Goal: Task Accomplishment & Management: Manage account settings

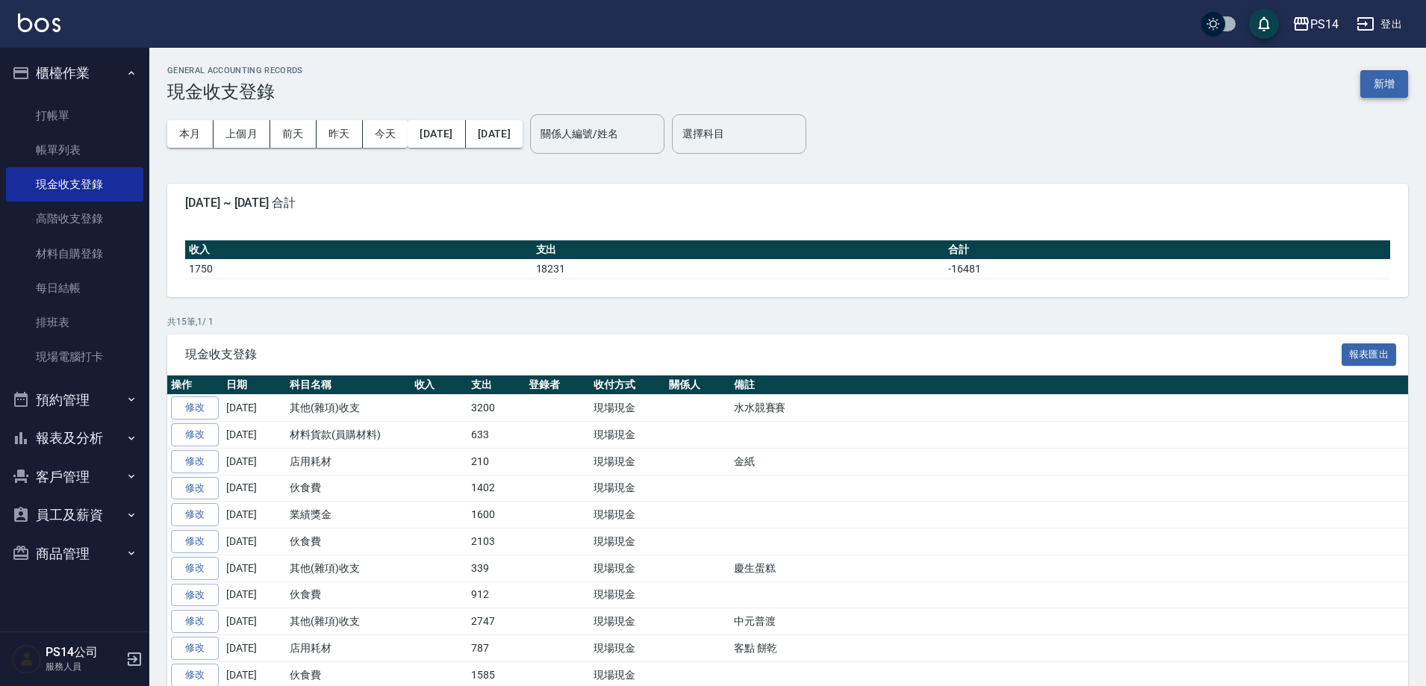
click at [1378, 87] on button "新增" at bounding box center [1384, 84] width 48 height 28
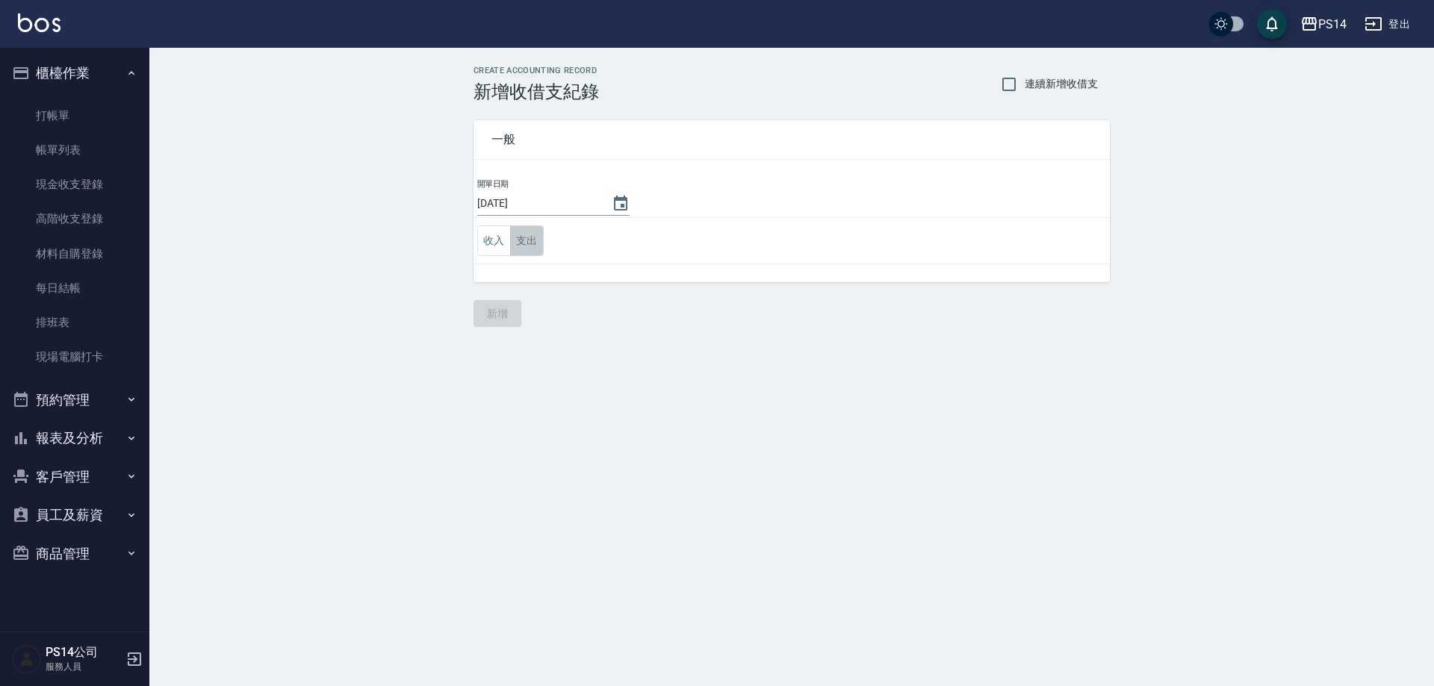
click at [532, 241] on button "支出" at bounding box center [527, 240] width 34 height 31
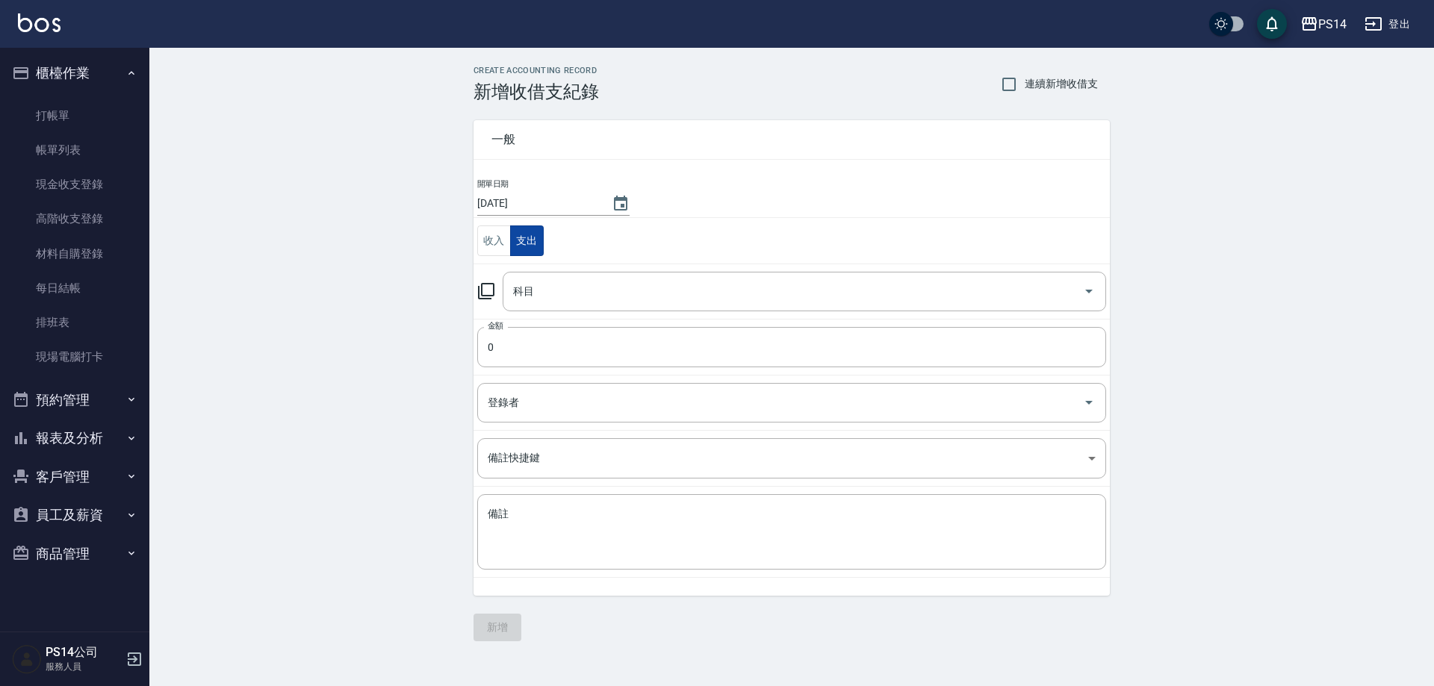
click at [589, 294] on input "科目" at bounding box center [792, 292] width 567 height 26
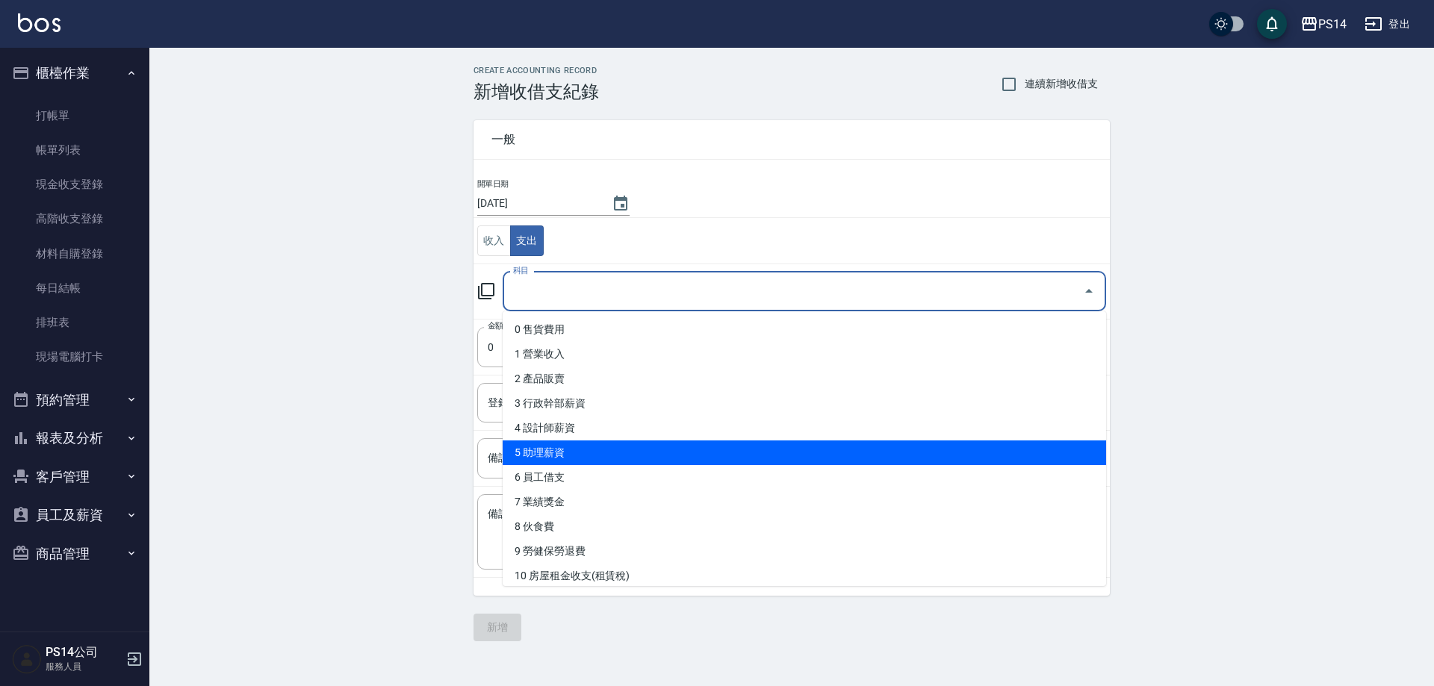
scroll to position [149, 0]
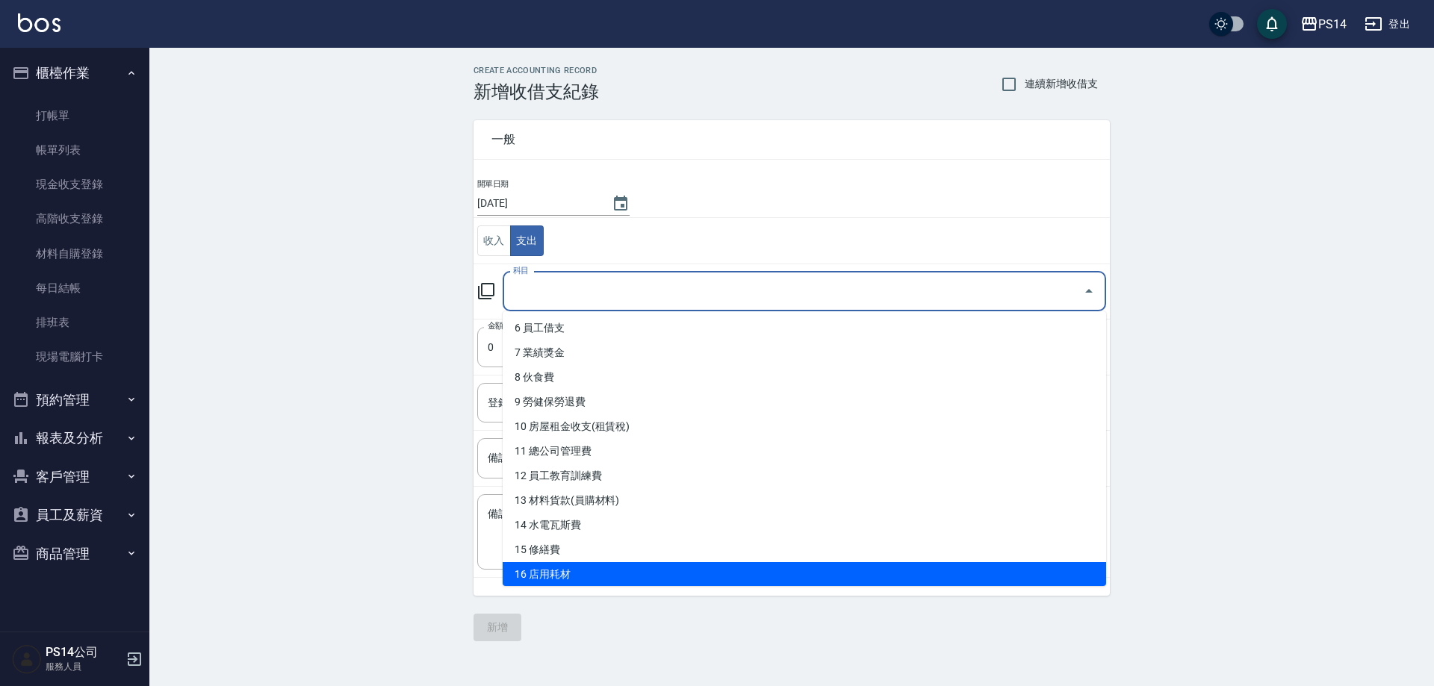
drag, startPoint x: 629, startPoint y: 428, endPoint x: 631, endPoint y: 620, distance: 191.9
click at [631, 620] on body "PS14 登出 櫃檯作業 打帳單 帳單列表 現金收支登錄 高階收支登錄 材料自購登錄 每日結帳 排班表 現場電腦打卡 預約管理 預約管理 單日預約紀錄 單週預…" at bounding box center [717, 343] width 1434 height 686
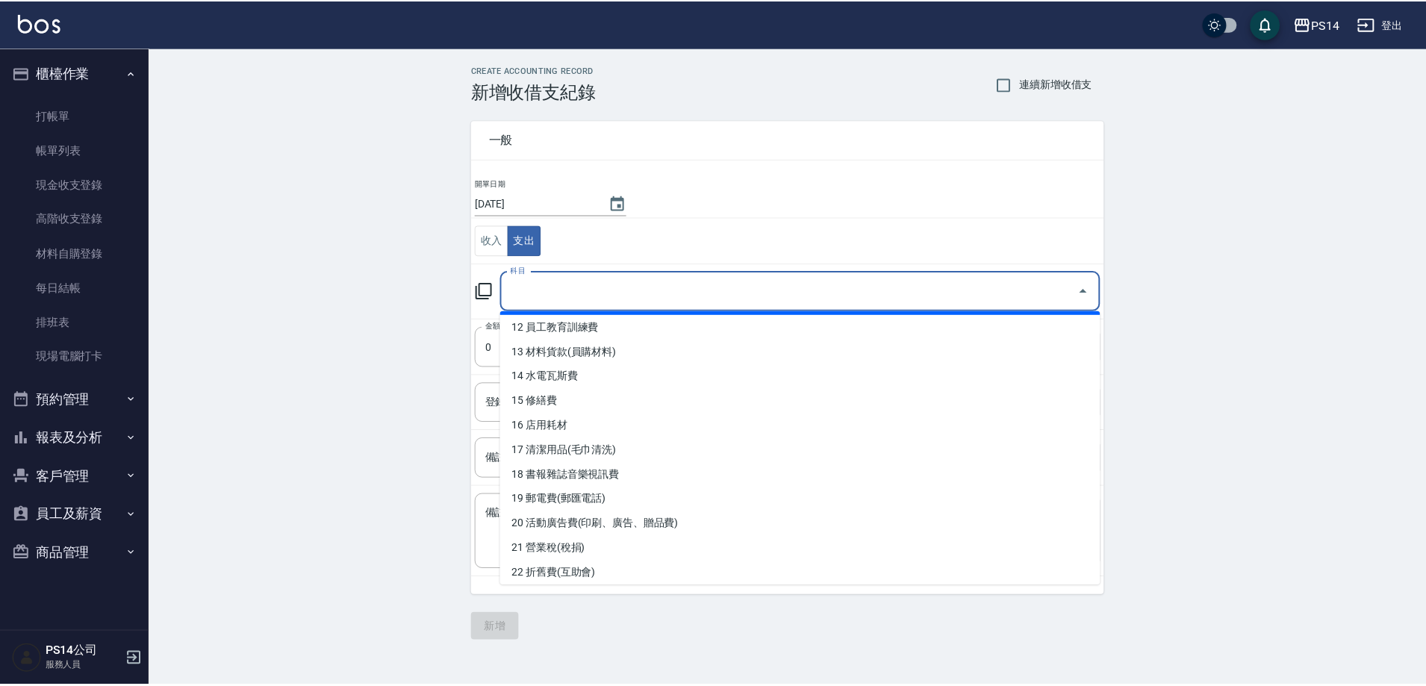
scroll to position [299, 0]
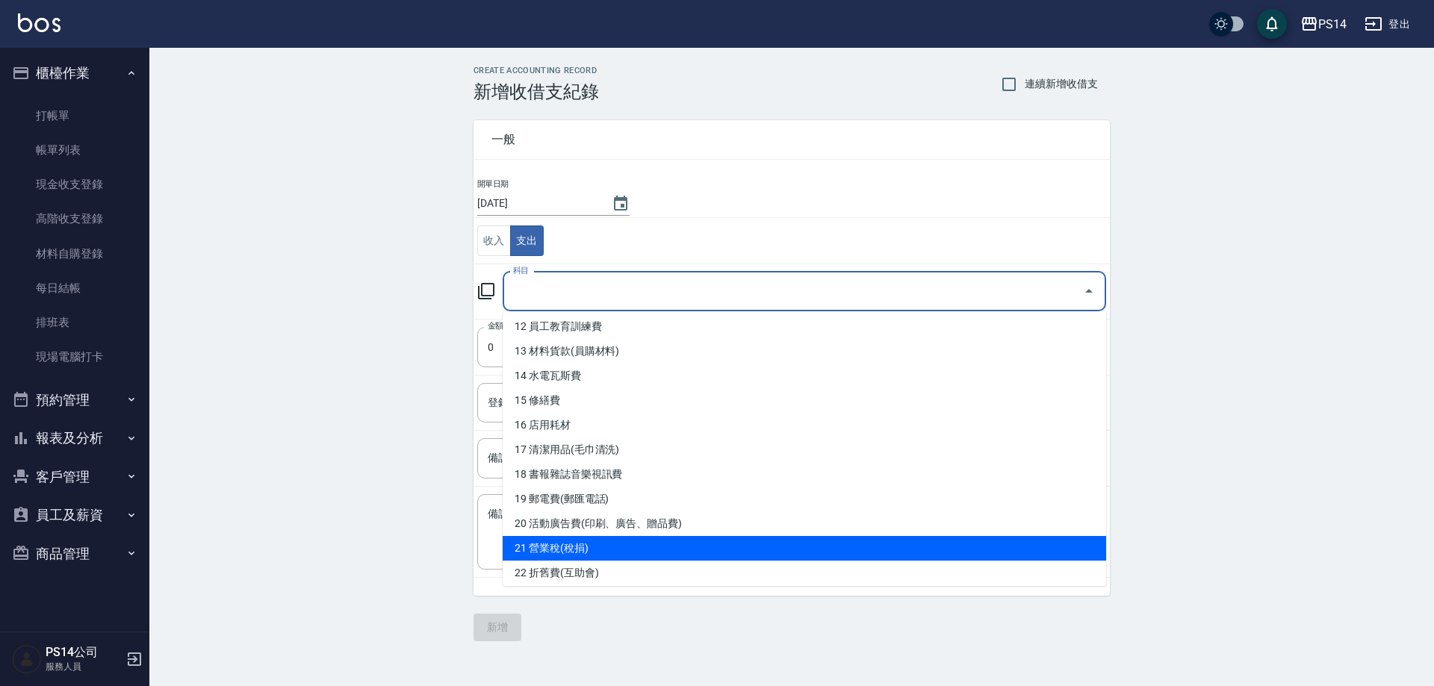
click at [624, 549] on li "21 營業稅(稅捐)" at bounding box center [804, 548] width 603 height 25
type input "21 營業稅(稅捐)"
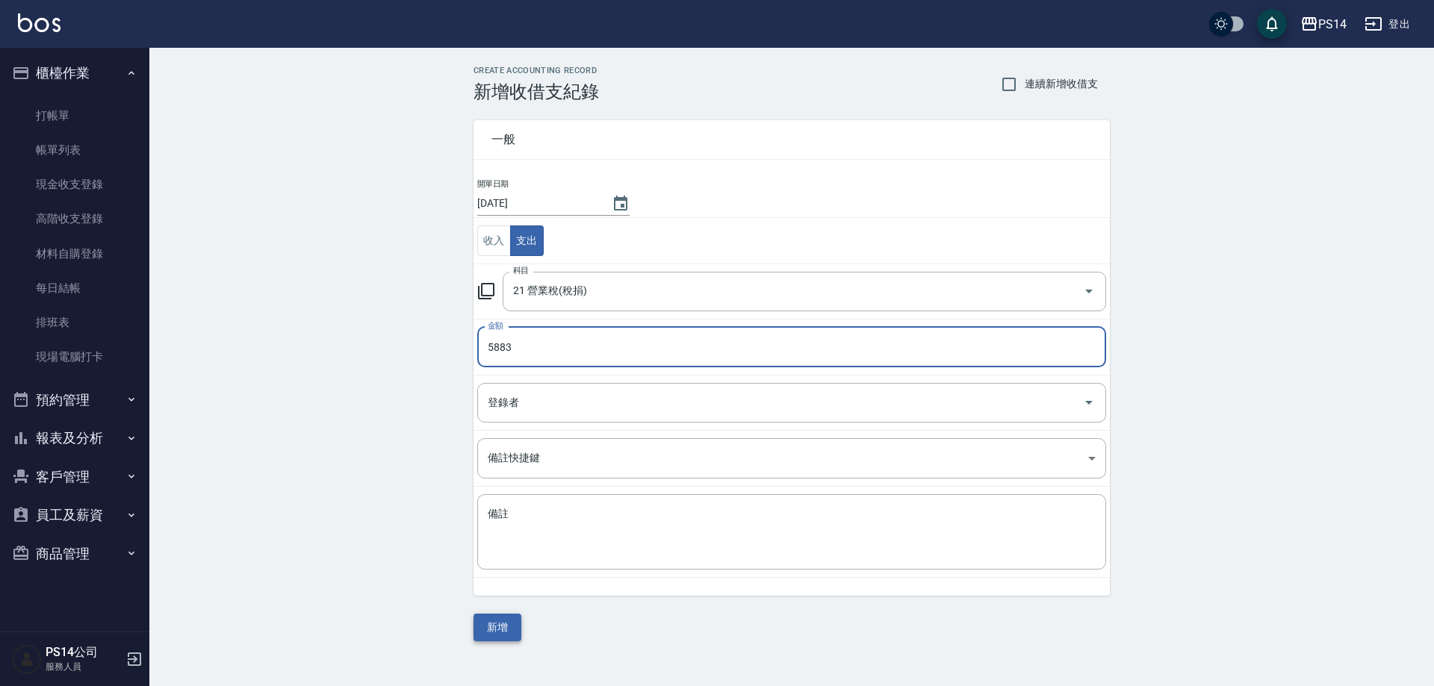
type input "5883"
click at [507, 635] on button "新增" at bounding box center [497, 628] width 48 height 28
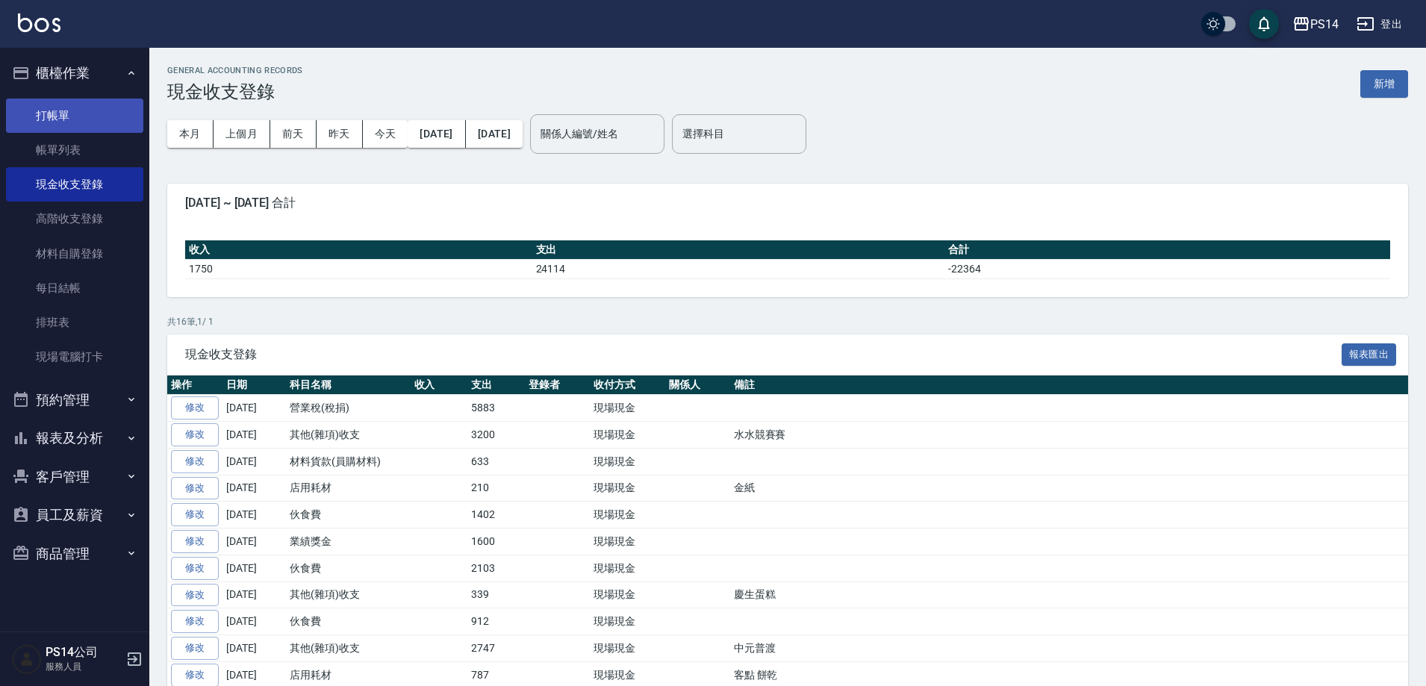
click at [49, 108] on link "打帳單" at bounding box center [74, 116] width 137 height 34
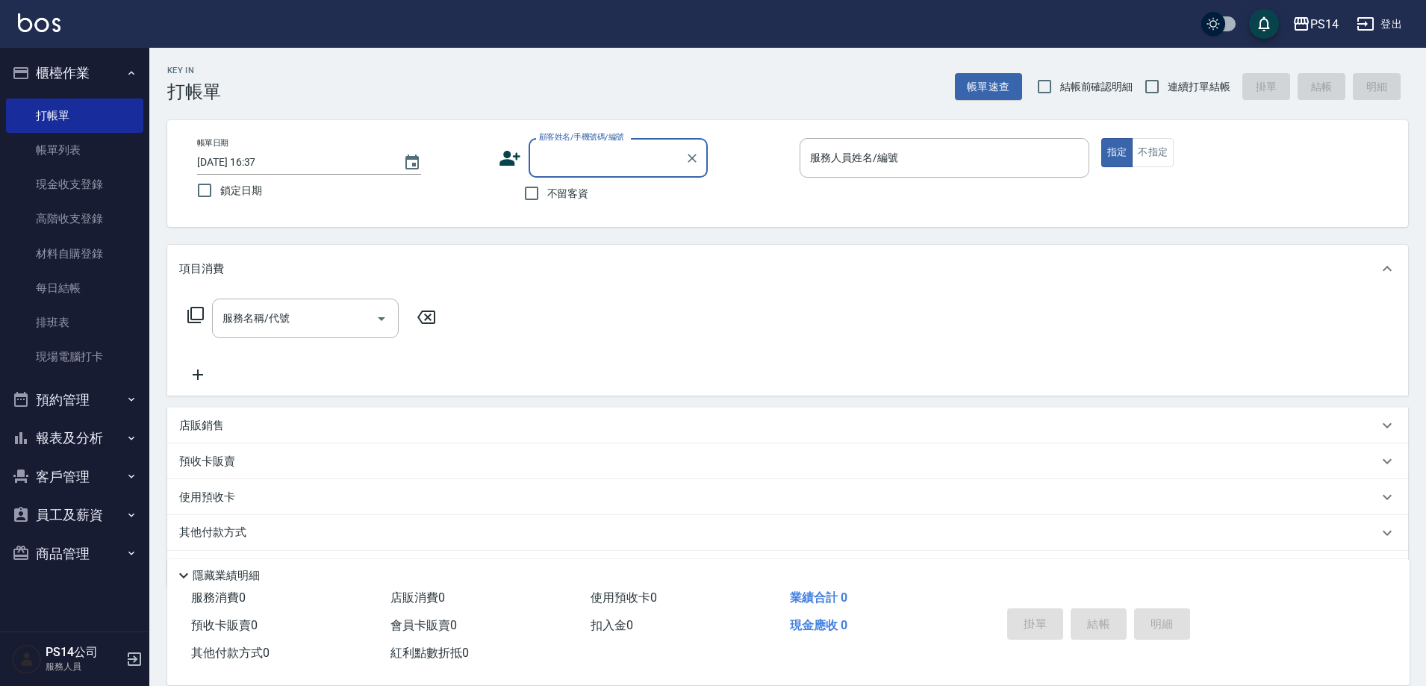
click at [1175, 83] on span "連續打單結帳" at bounding box center [1199, 87] width 63 height 16
click at [1168, 83] on input "連續打單結帳" at bounding box center [1151, 86] width 31 height 31
checkbox input "true"
click at [576, 199] on span "不留客資" at bounding box center [568, 194] width 42 height 16
click at [547, 199] on input "不留客資" at bounding box center [531, 193] width 31 height 31
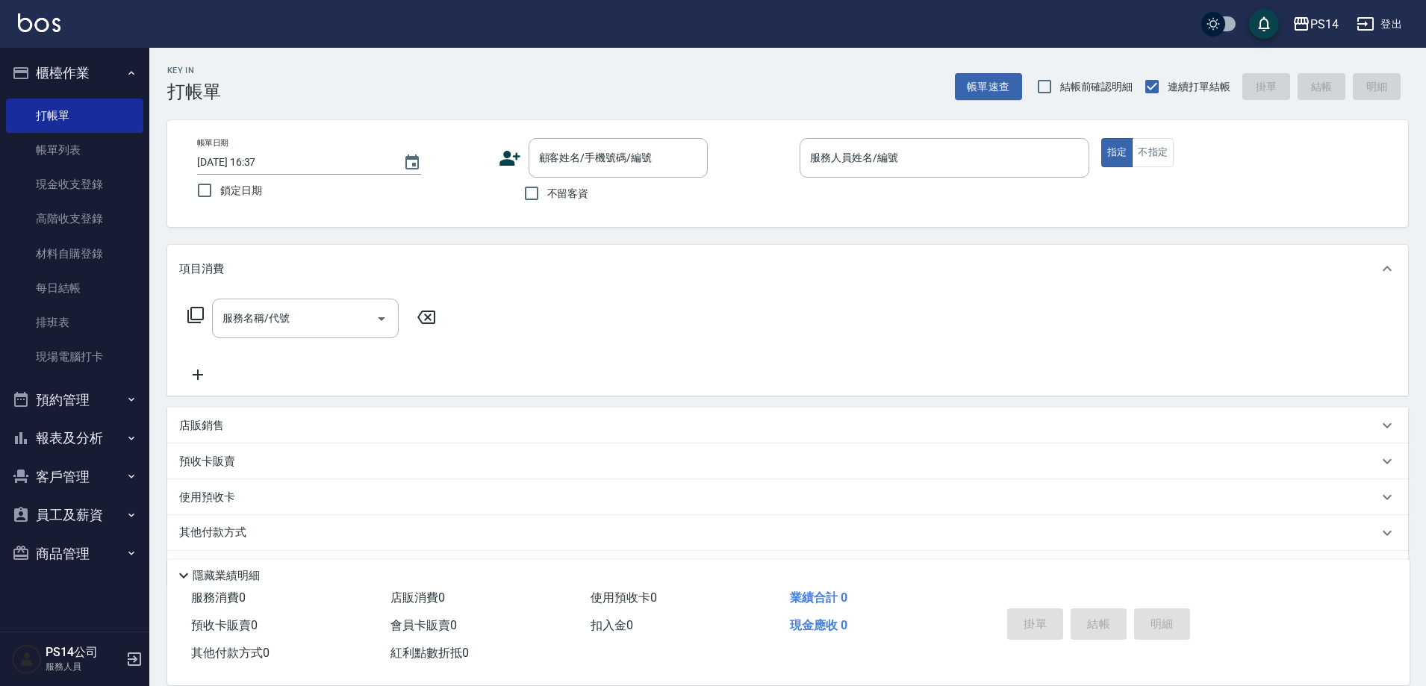
checkbox input "true"
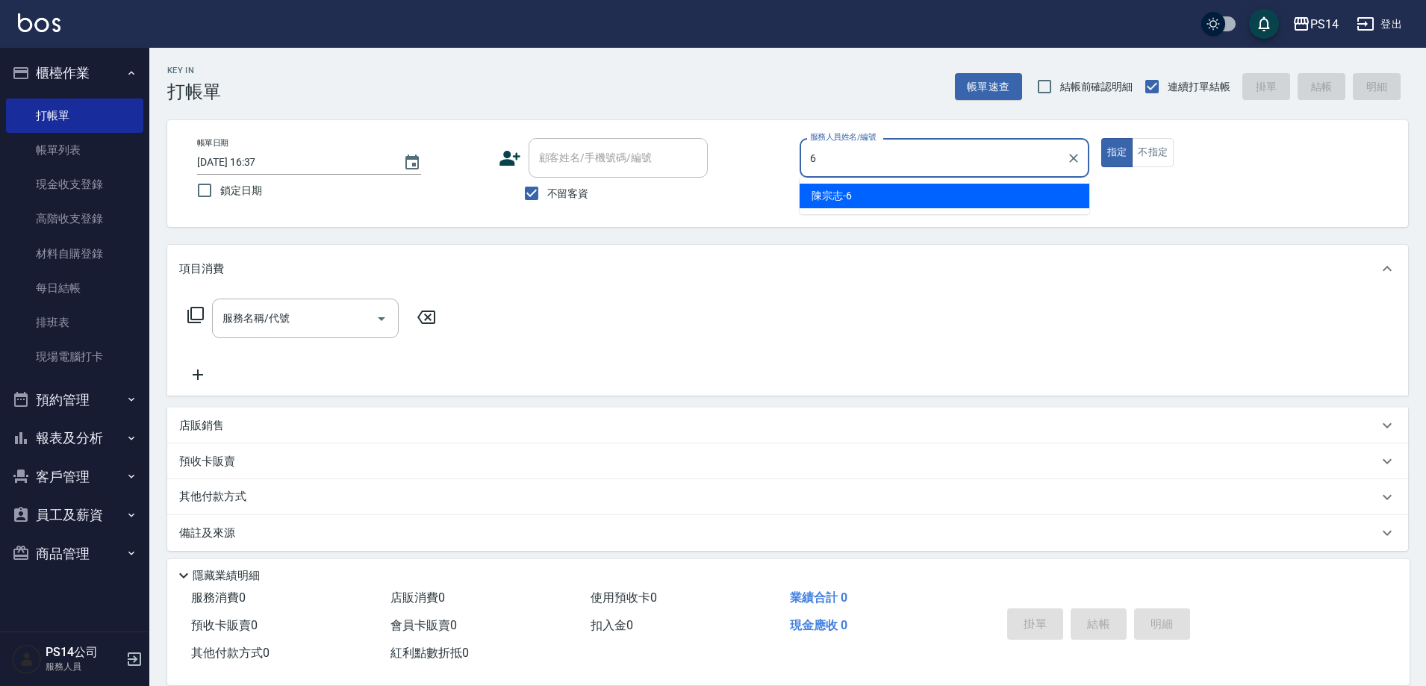
type input "陳宗志-6"
type button "true"
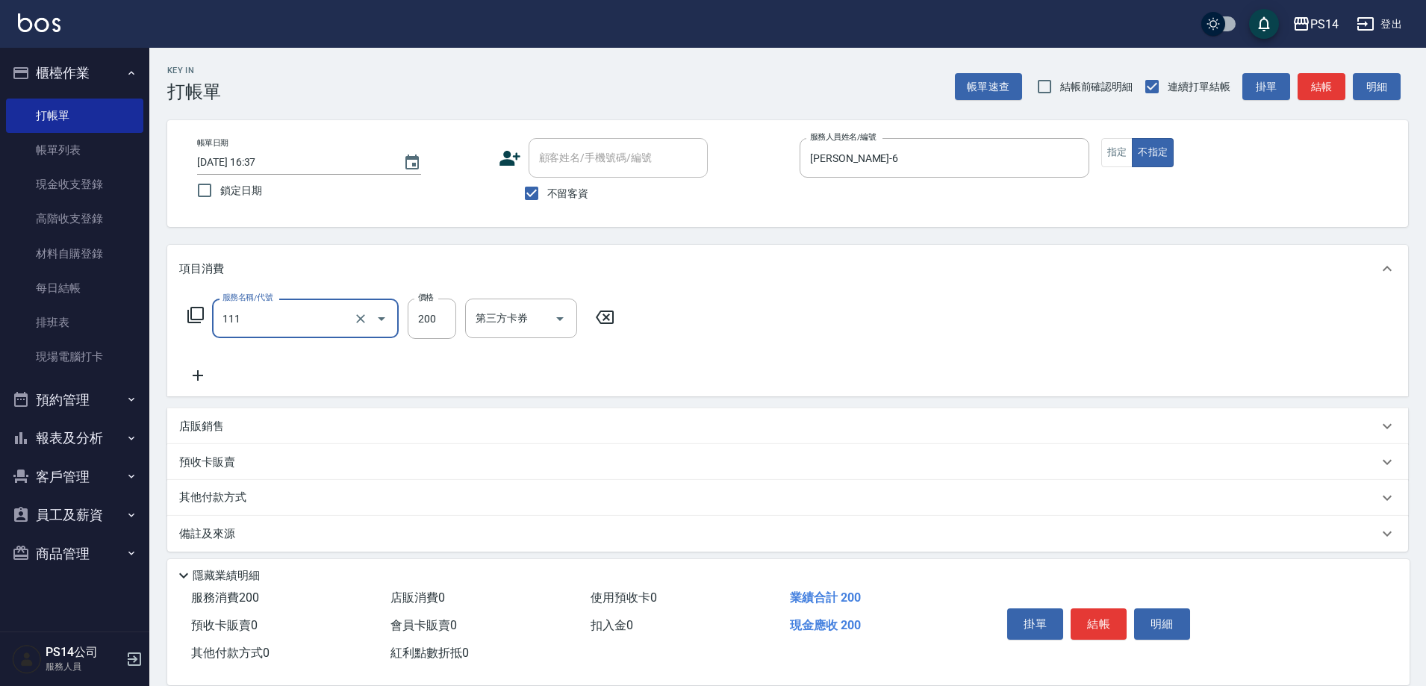
type input "200(111)"
type input "謝欣紜-28"
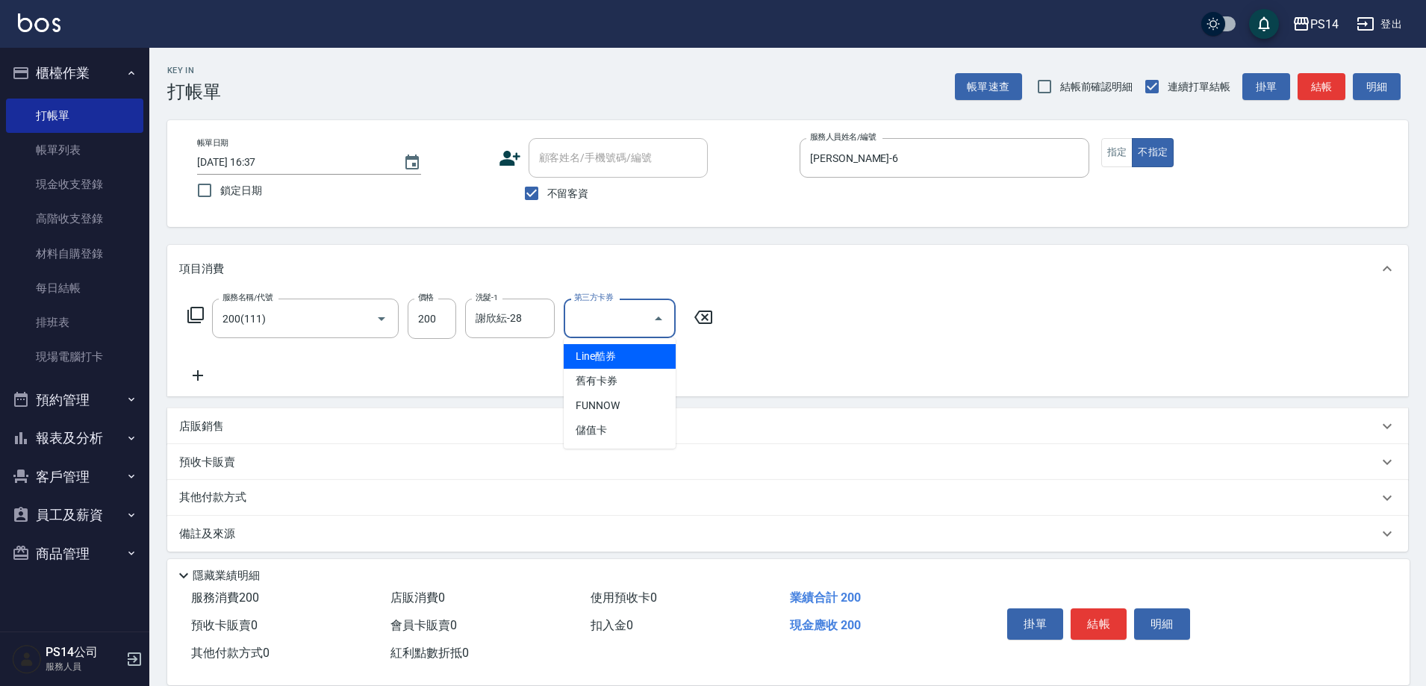
type input "儲值卡"
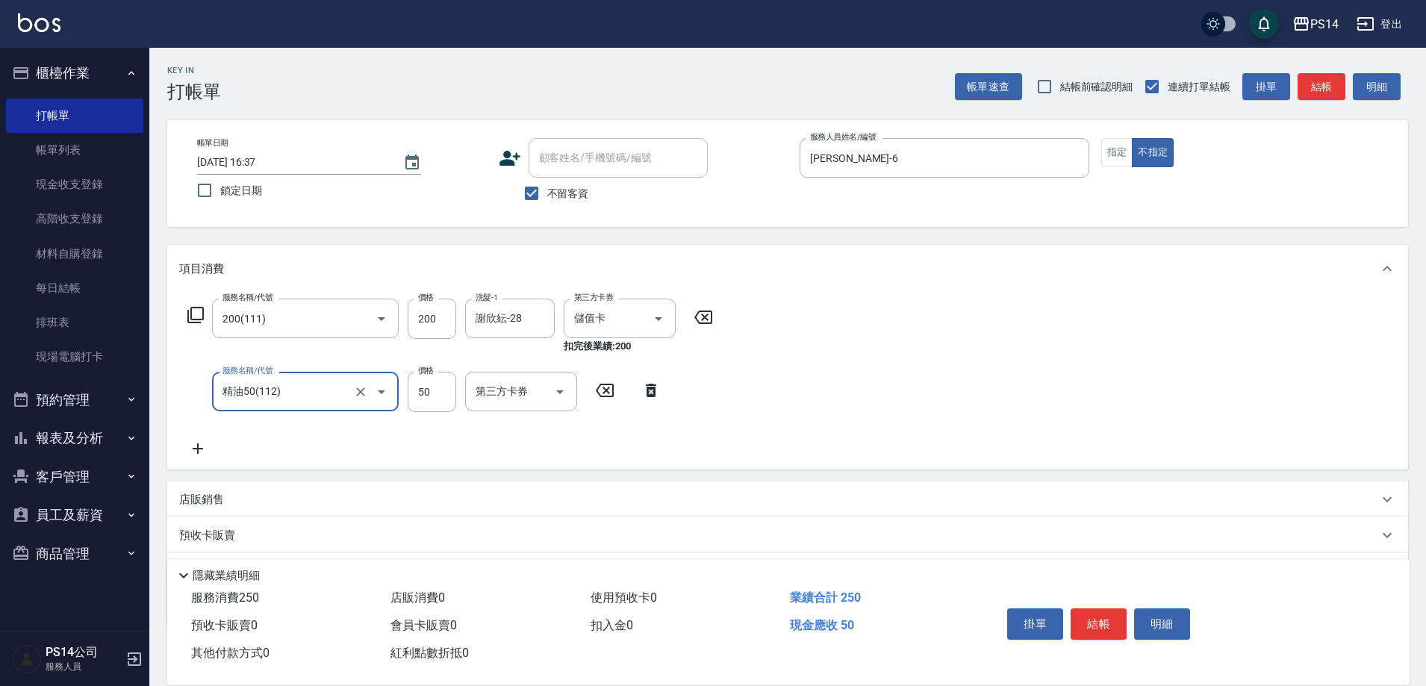
type input "精油50(112)"
type input "謝欣紜-28"
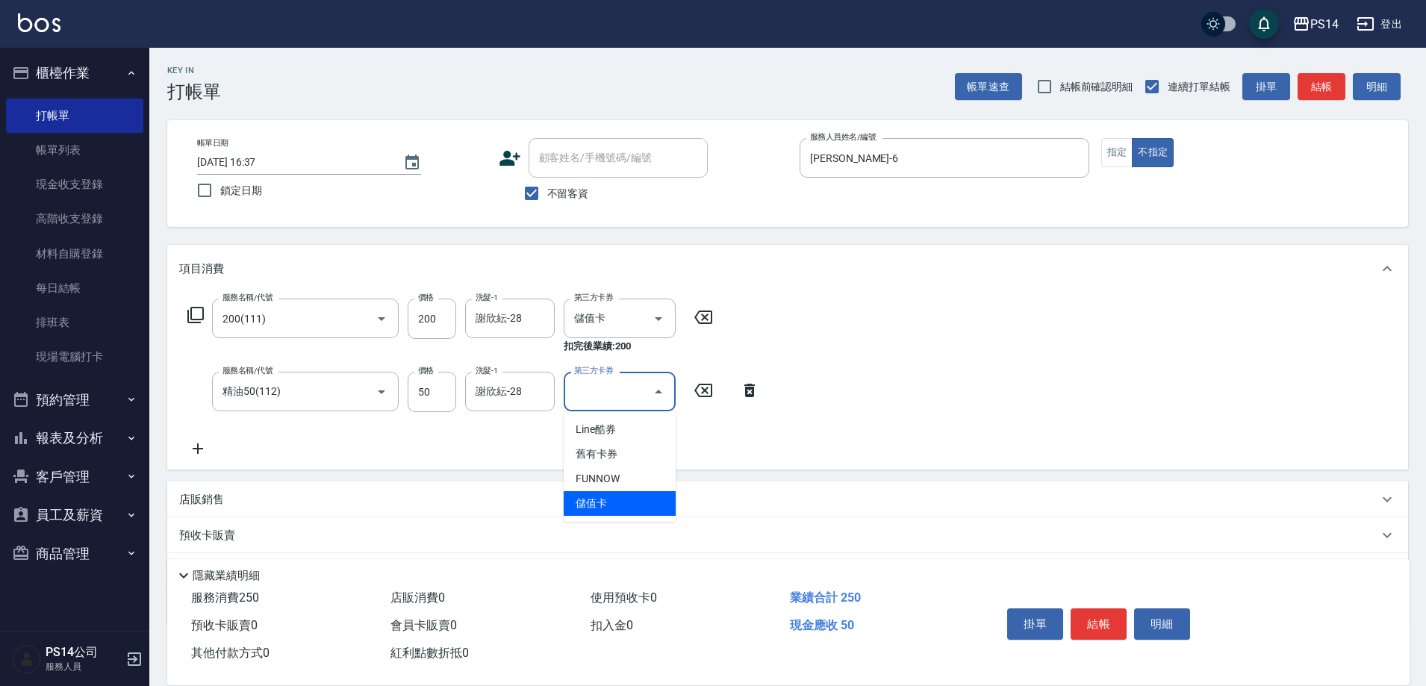
type input "儲值卡"
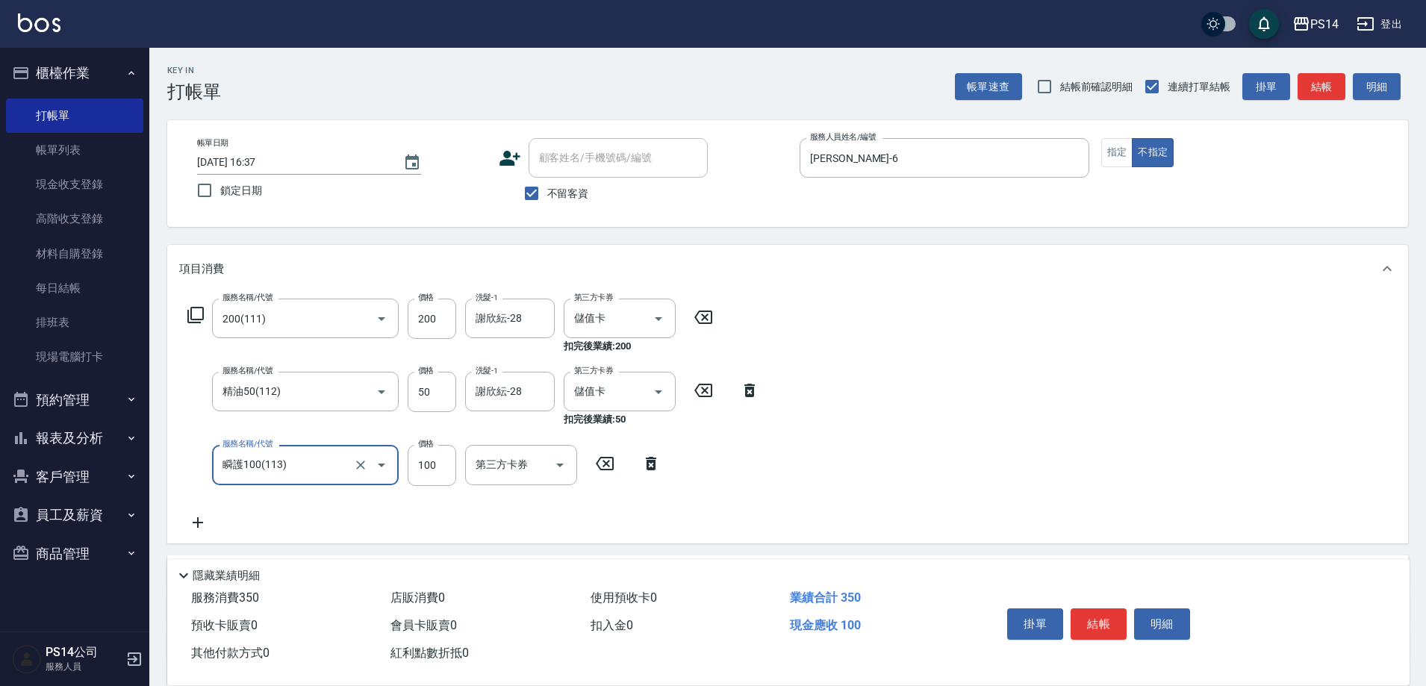
type input "瞬護100(113)"
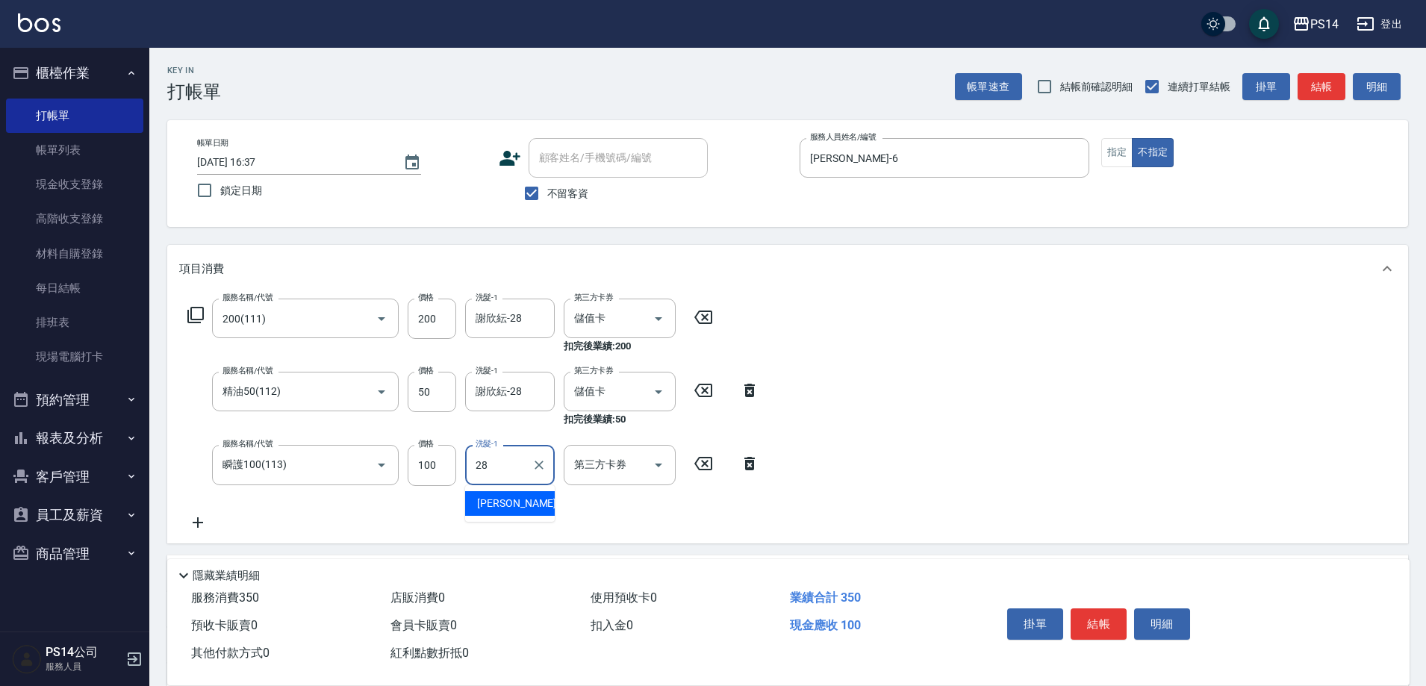
type input "謝欣紜-28"
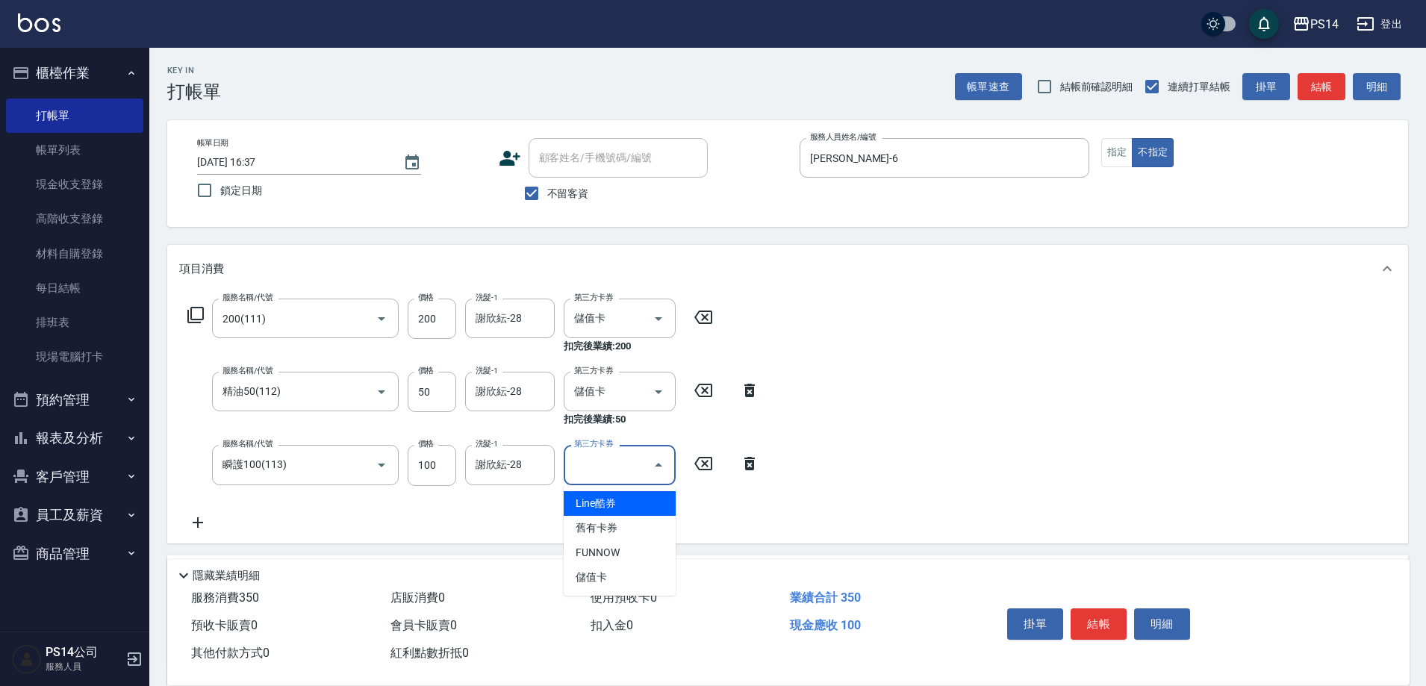
type input "儲值卡"
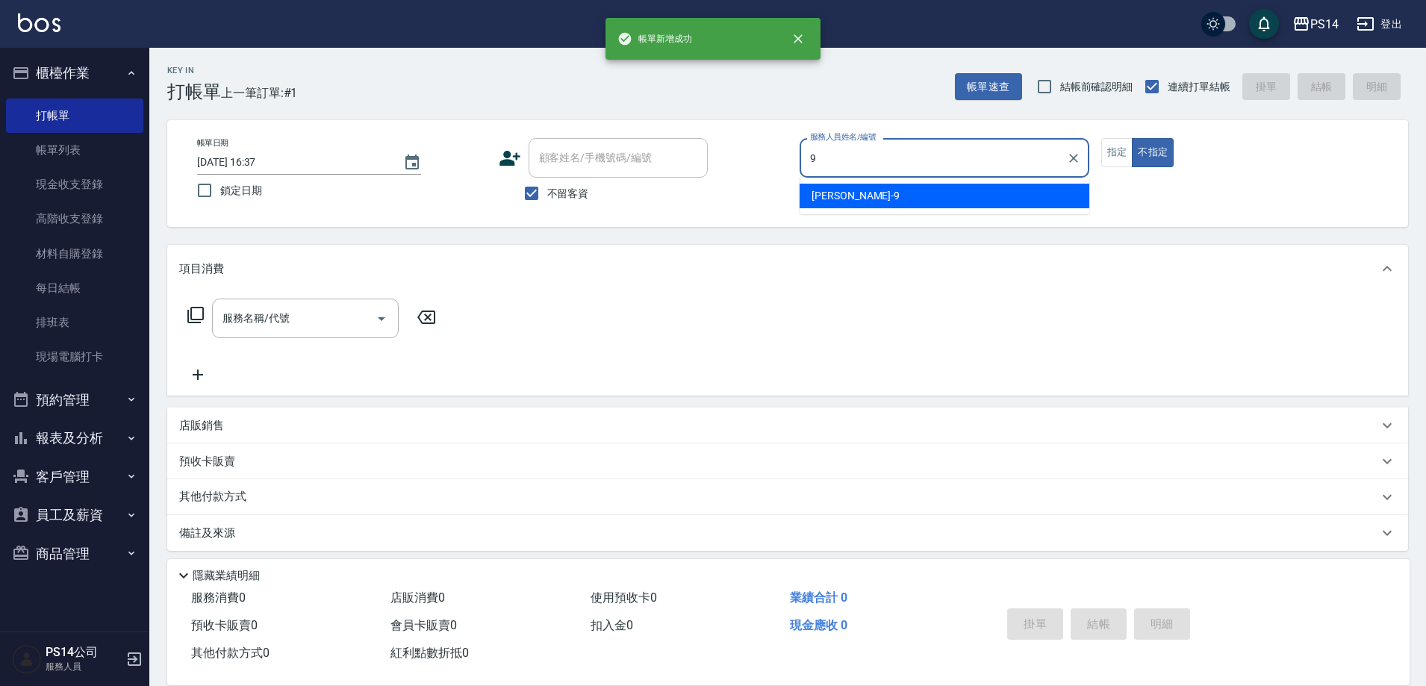
type input "楊宇霏-9"
type button "false"
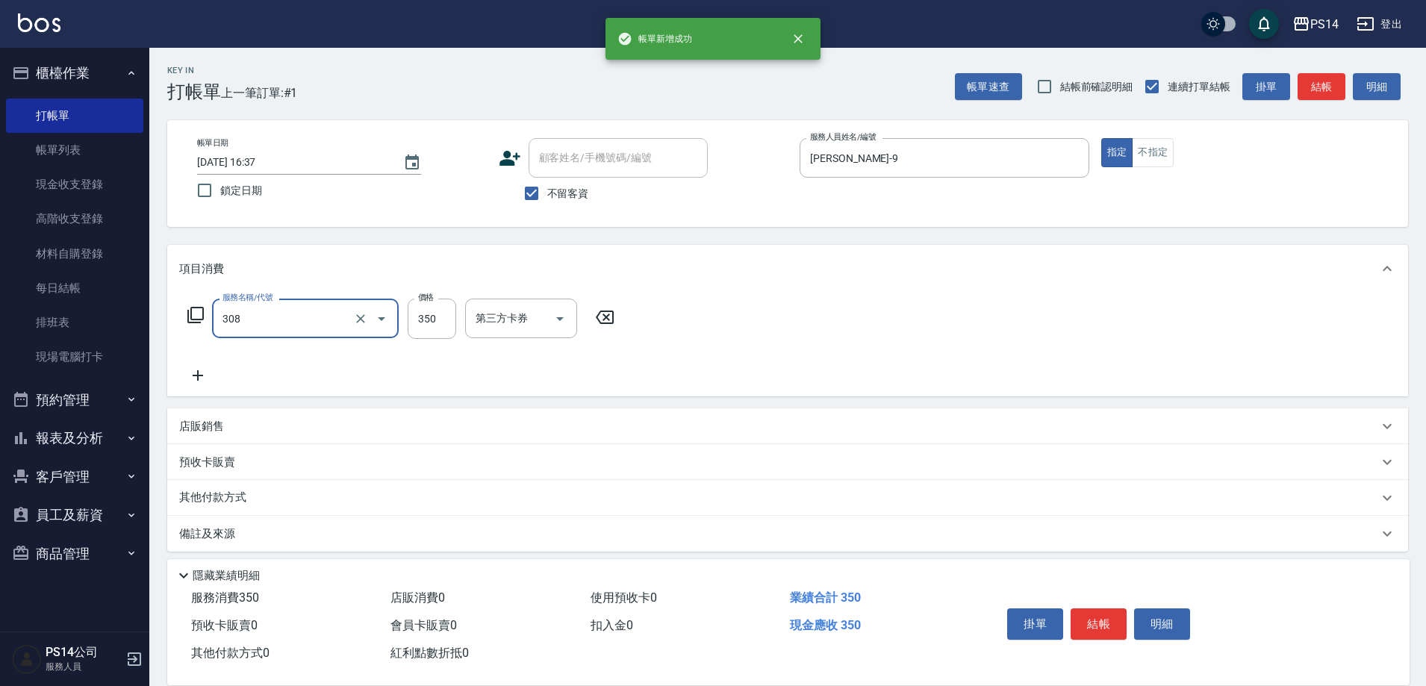
type input "洗+剪(308)"
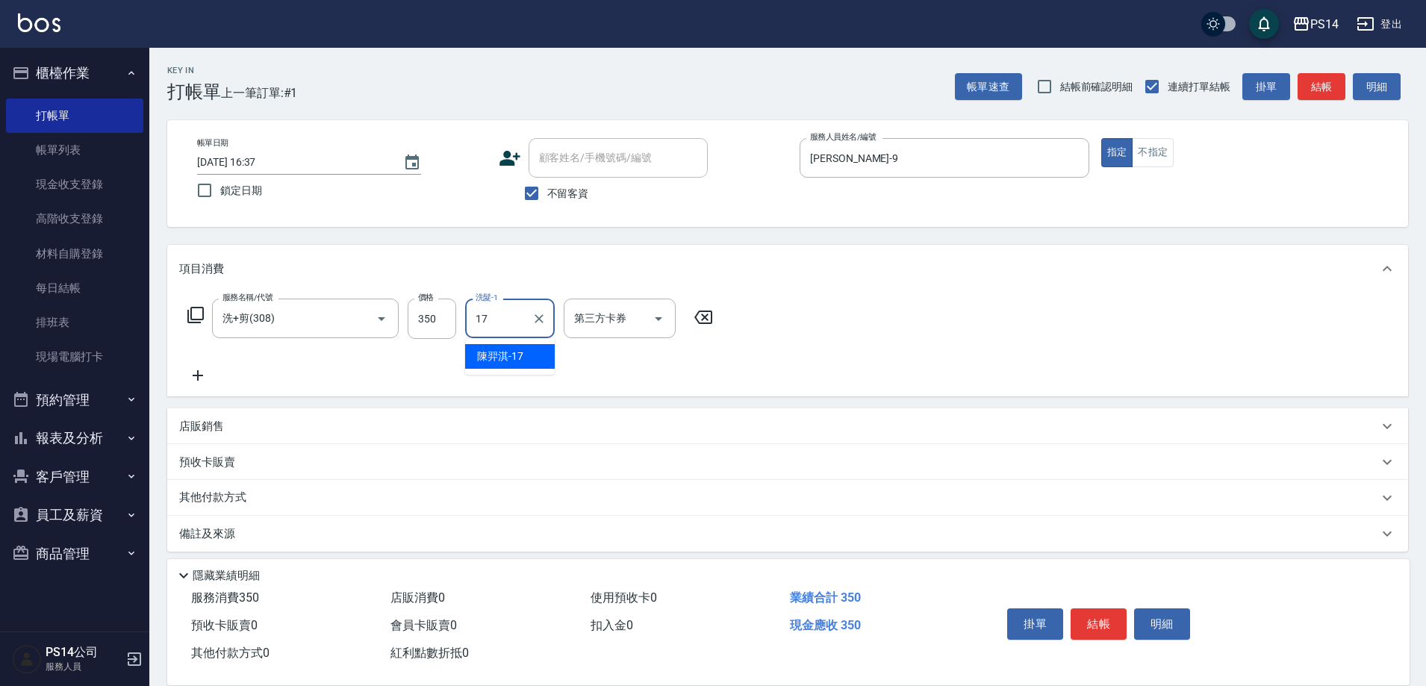
type input "陳羿淇-17"
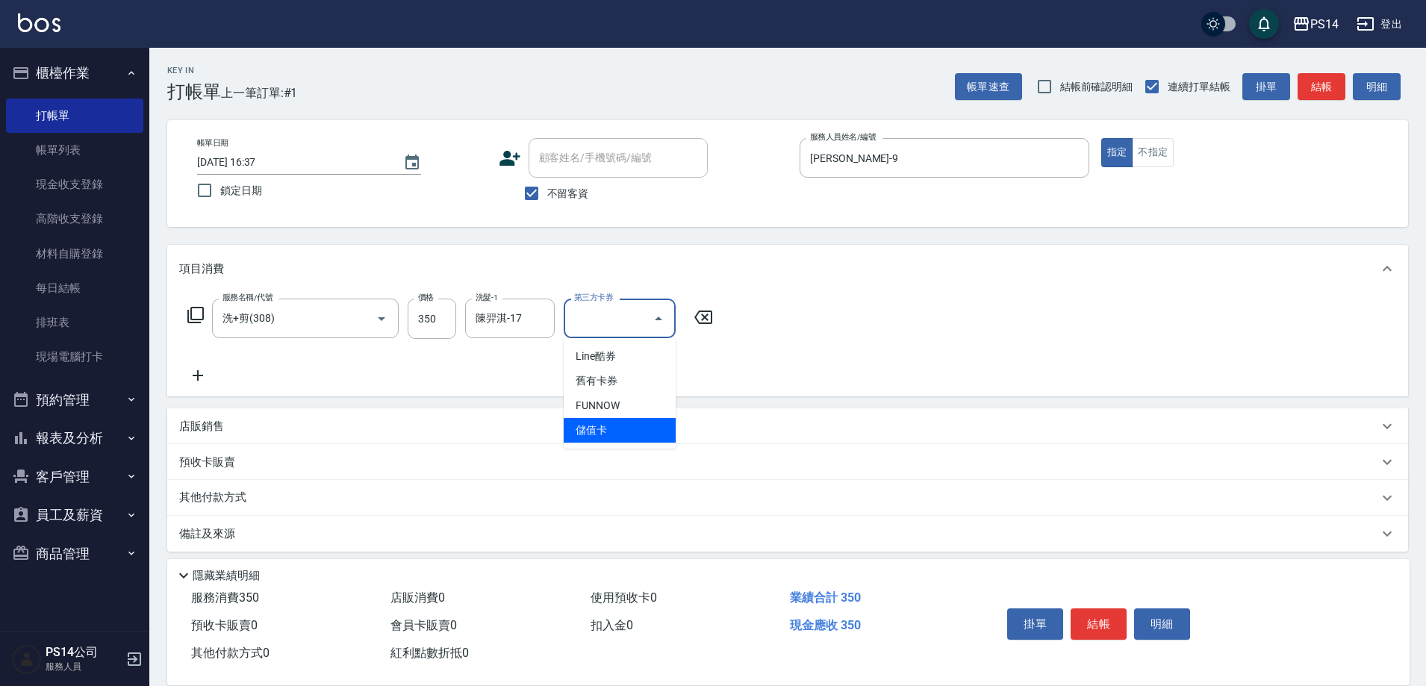
type input "儲值卡"
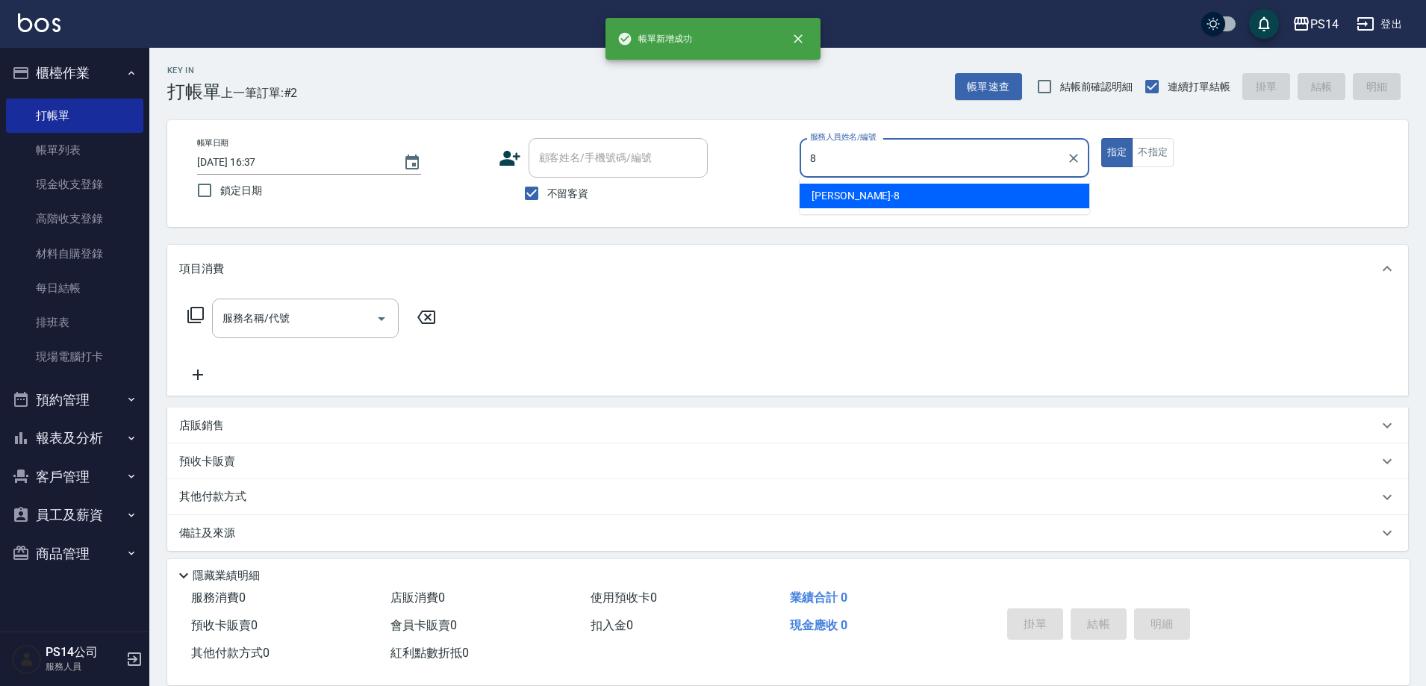
type input "徐于雯-8"
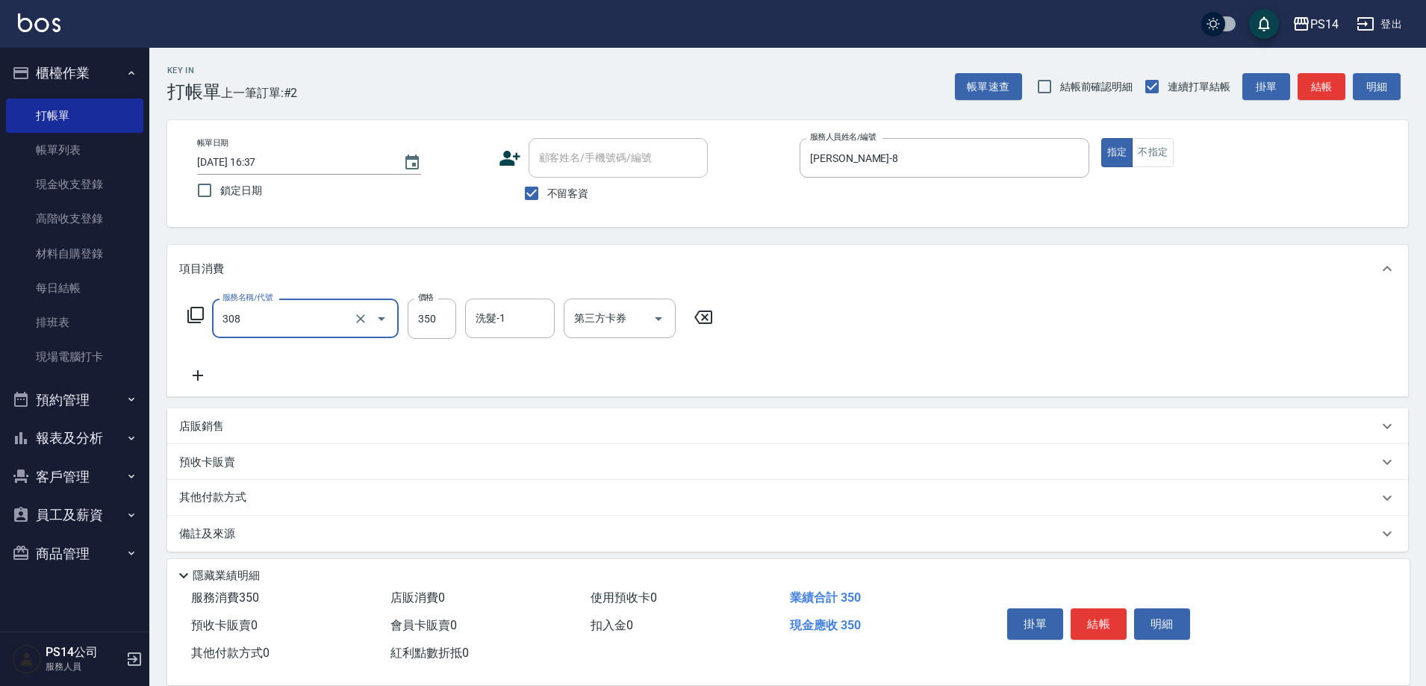
type input "洗+剪(308)"
type input "謝欣紜-28"
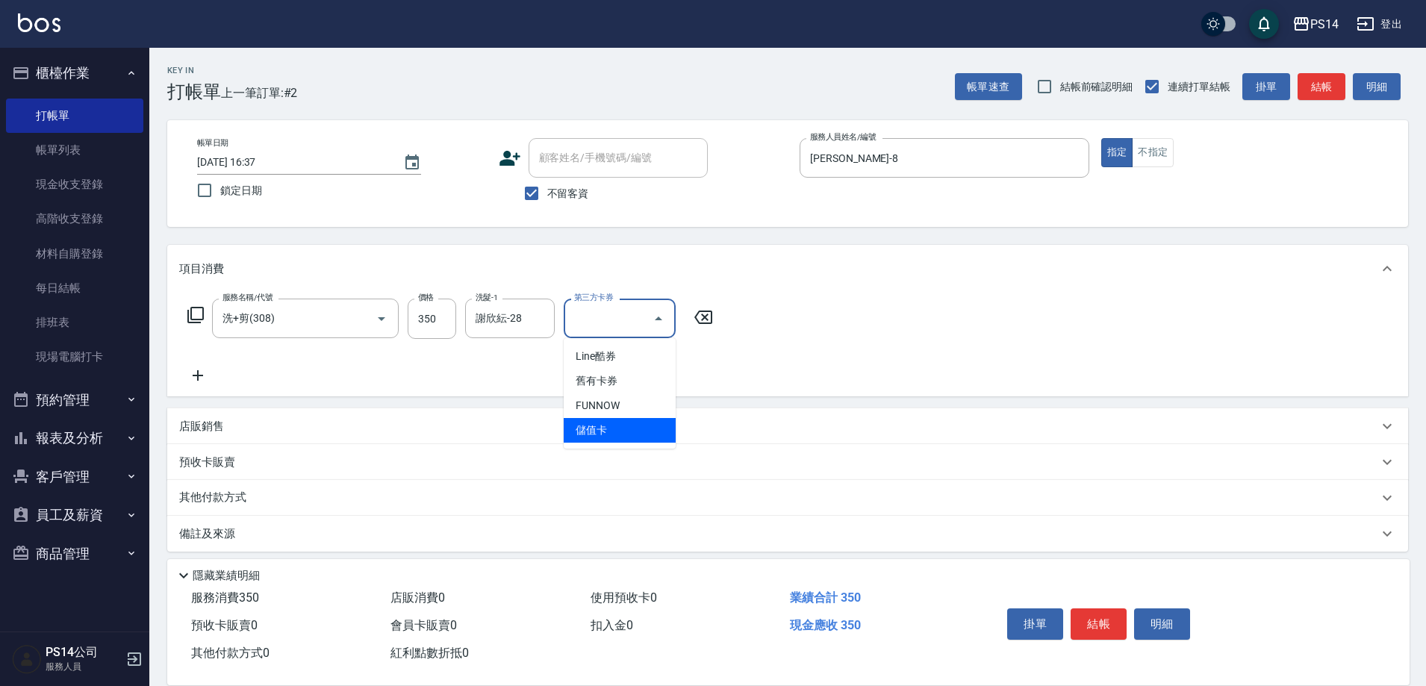
type input "儲值卡"
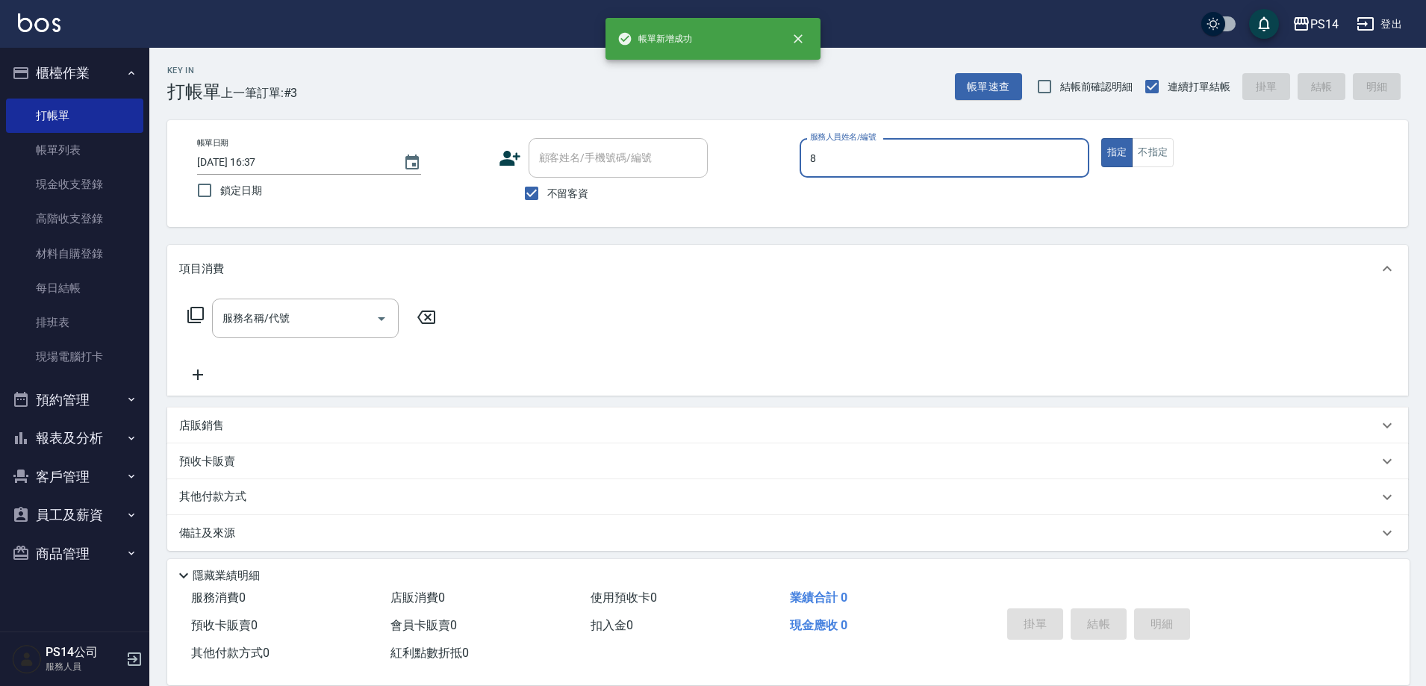
type input "徐于雯-8"
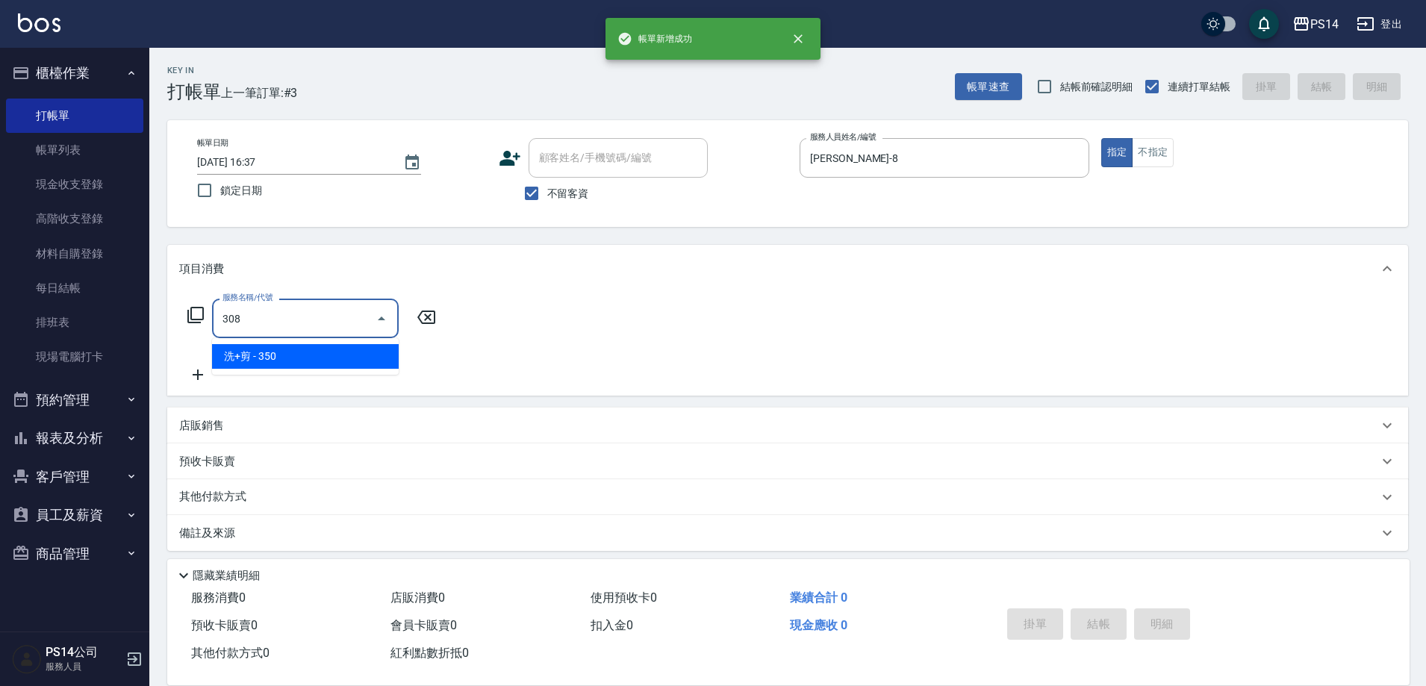
type input "洗+剪(308)"
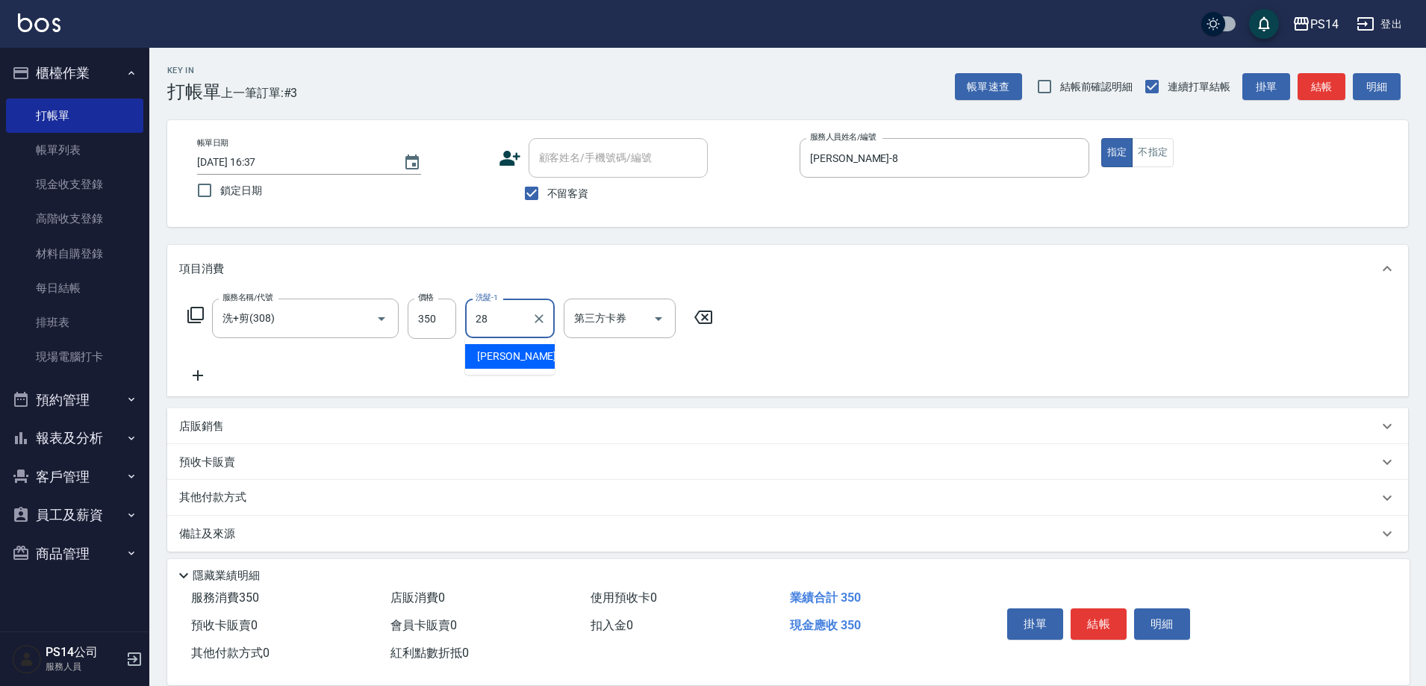
type input "謝欣紜-28"
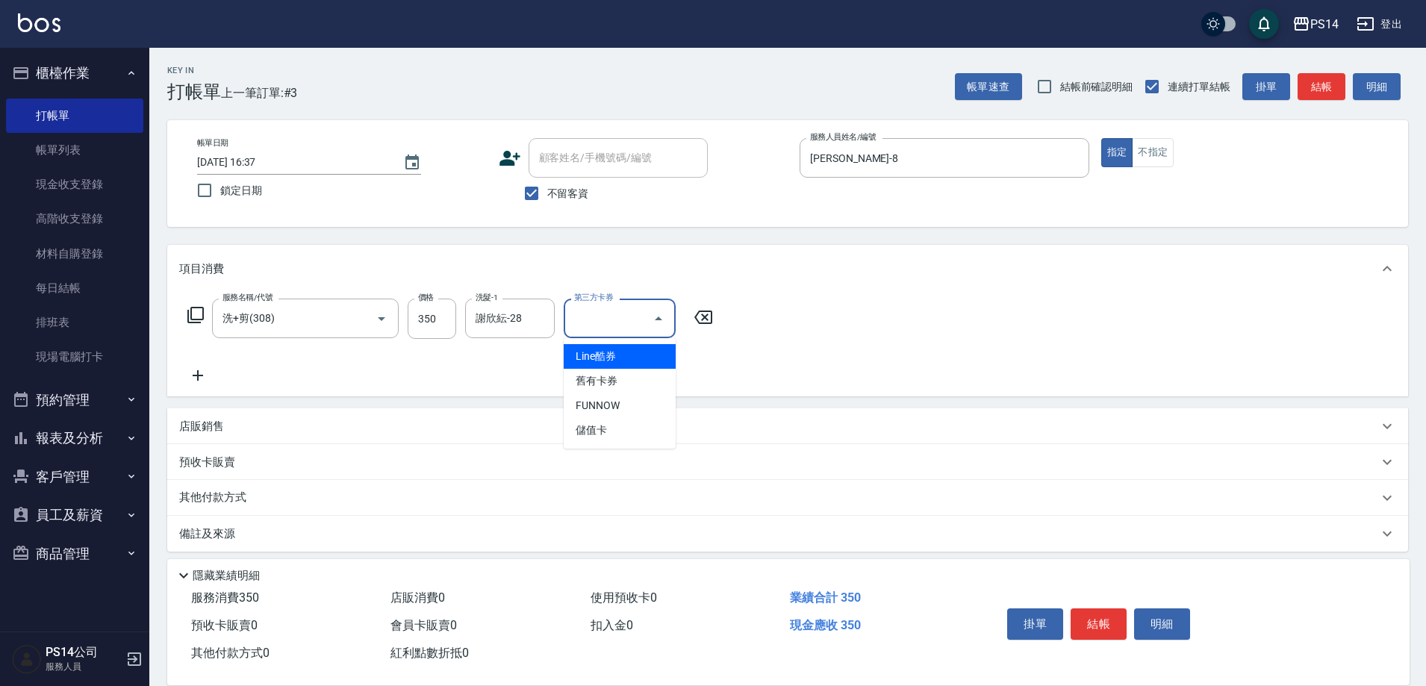
type input "儲值卡"
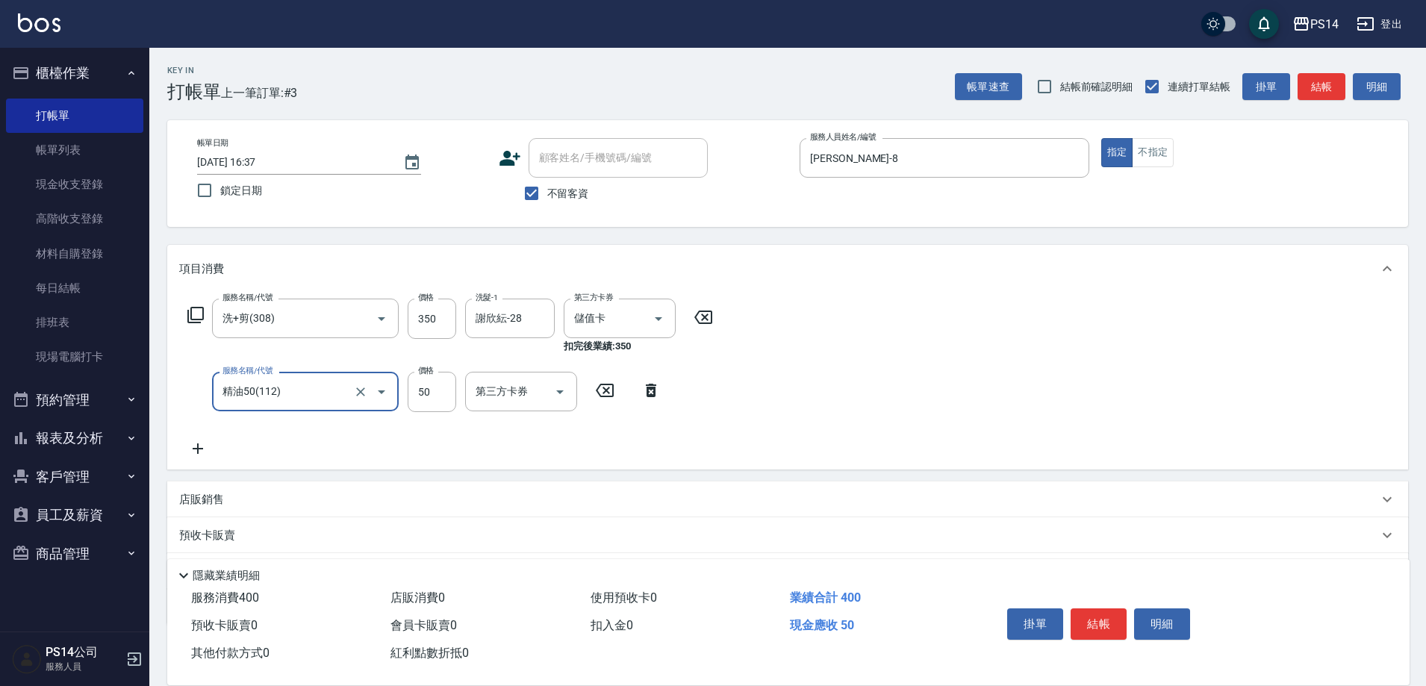
type input "精油50(112)"
type input "謝欣紜-28"
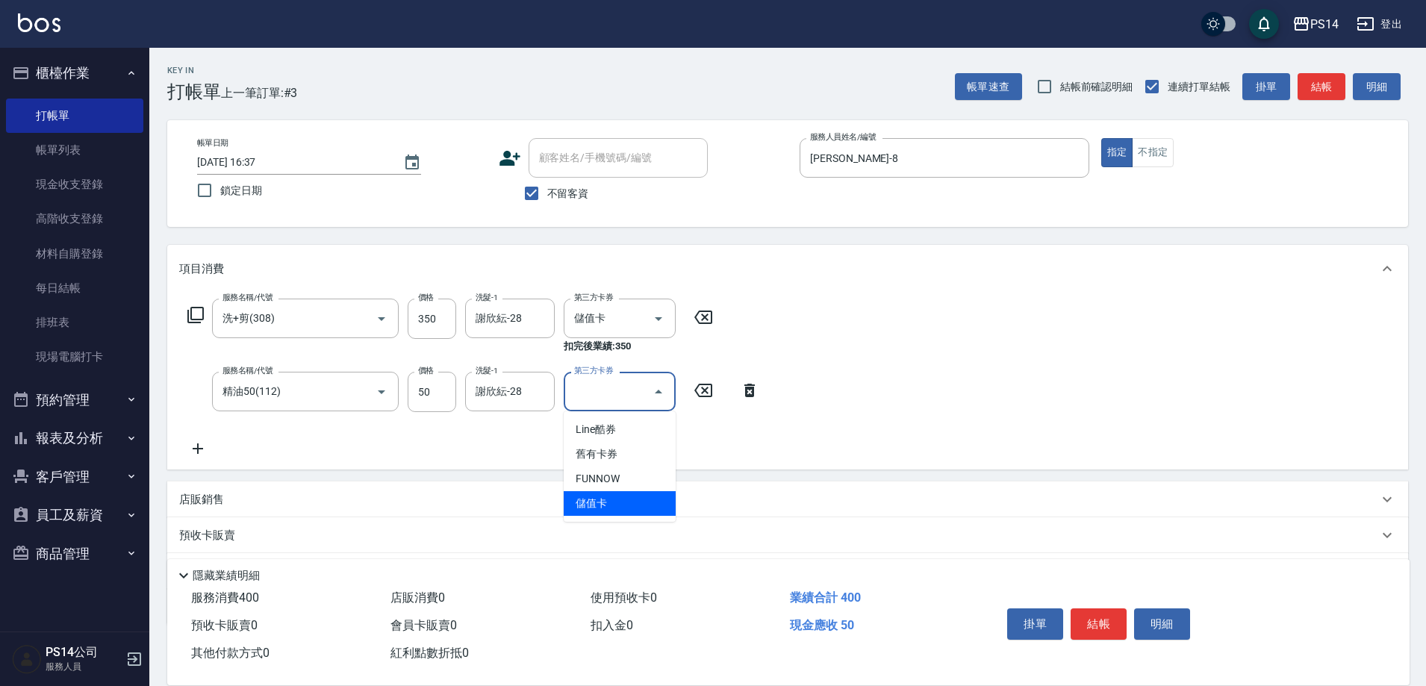
type input "儲值卡"
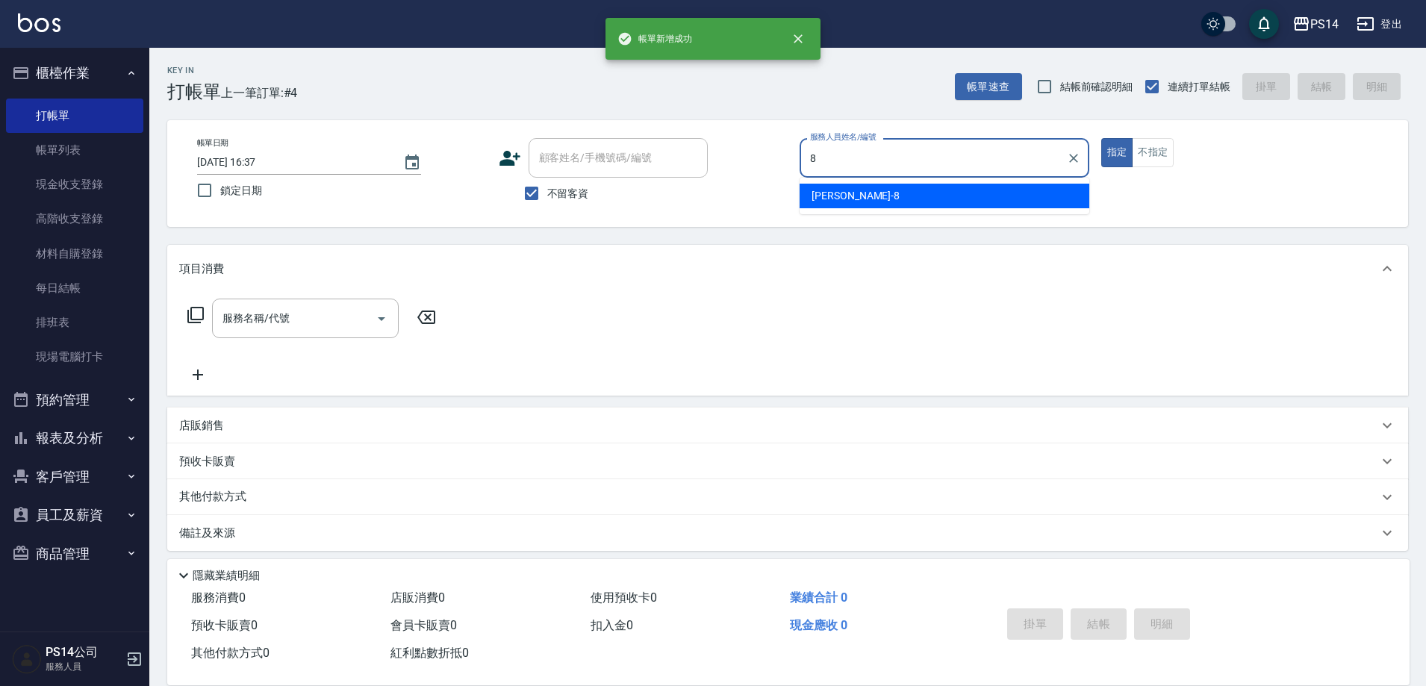
type input "徐于雯-8"
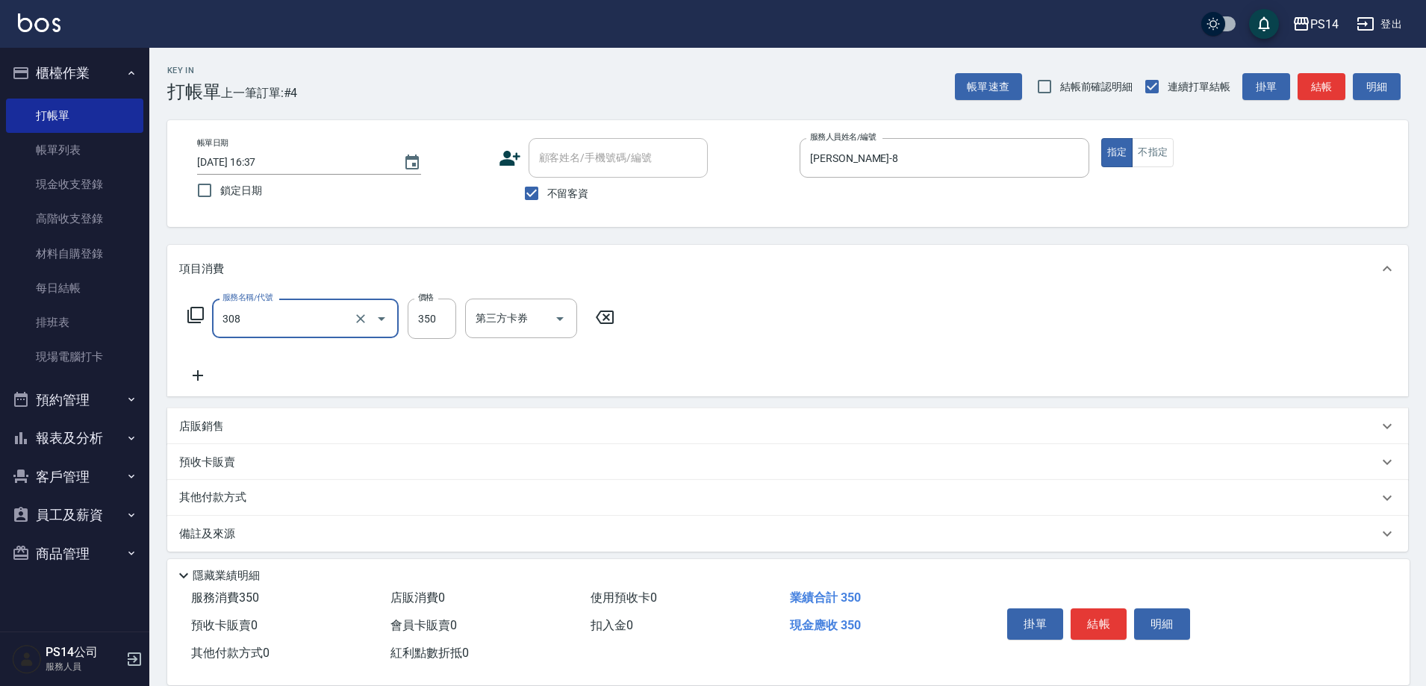
type input "洗+剪(308)"
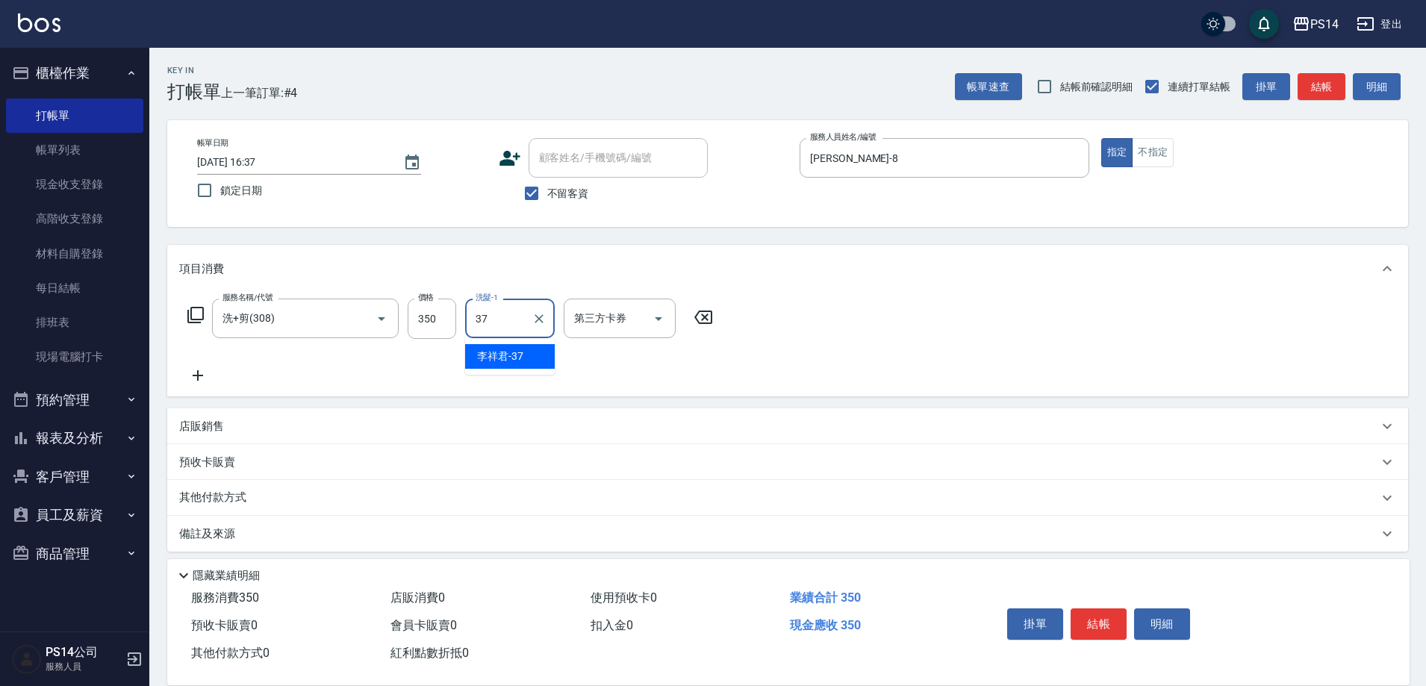
type input "李祥君 -37"
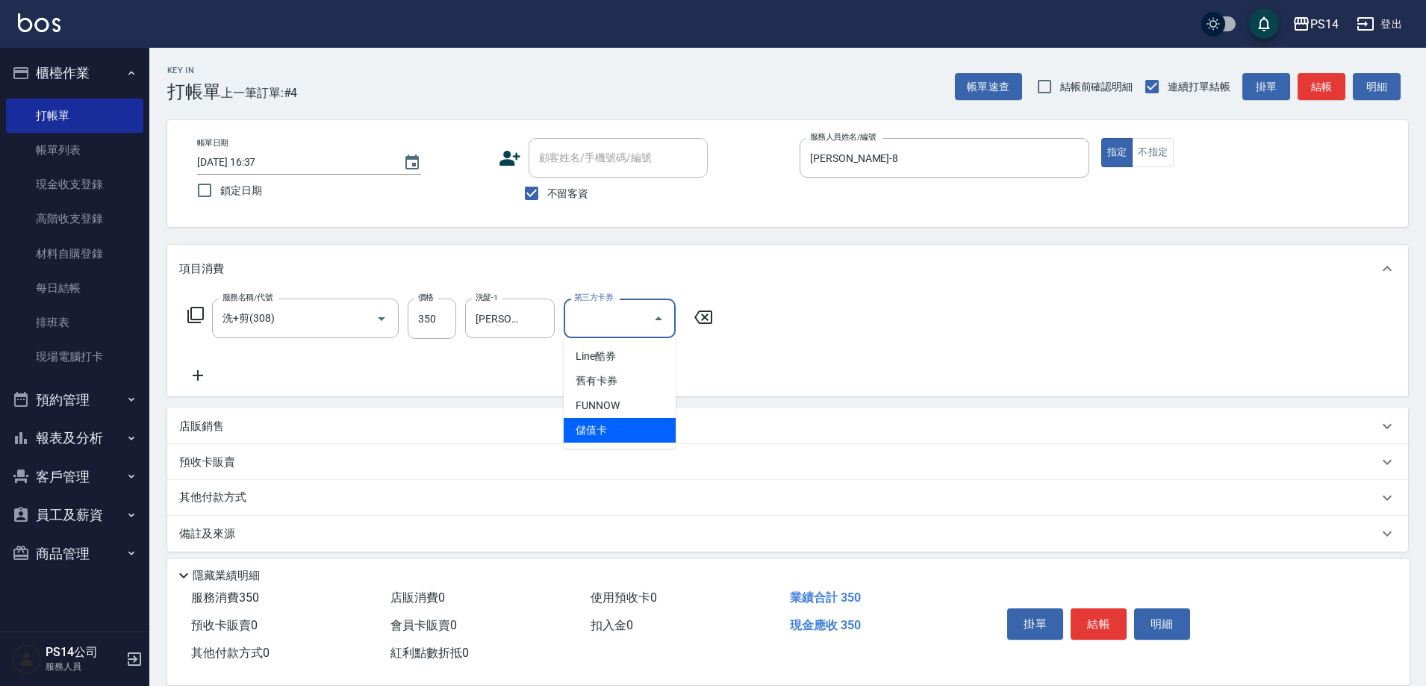
type input "儲值卡"
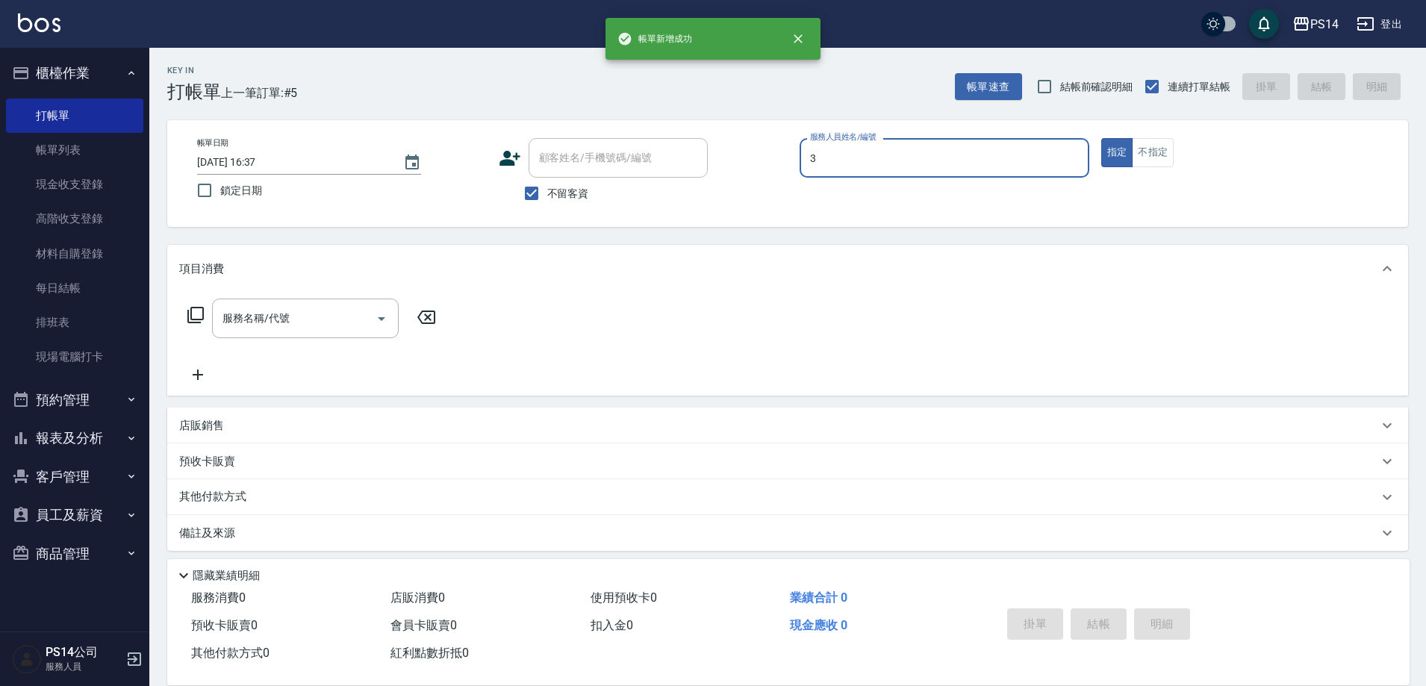
type input "余宜玲-3"
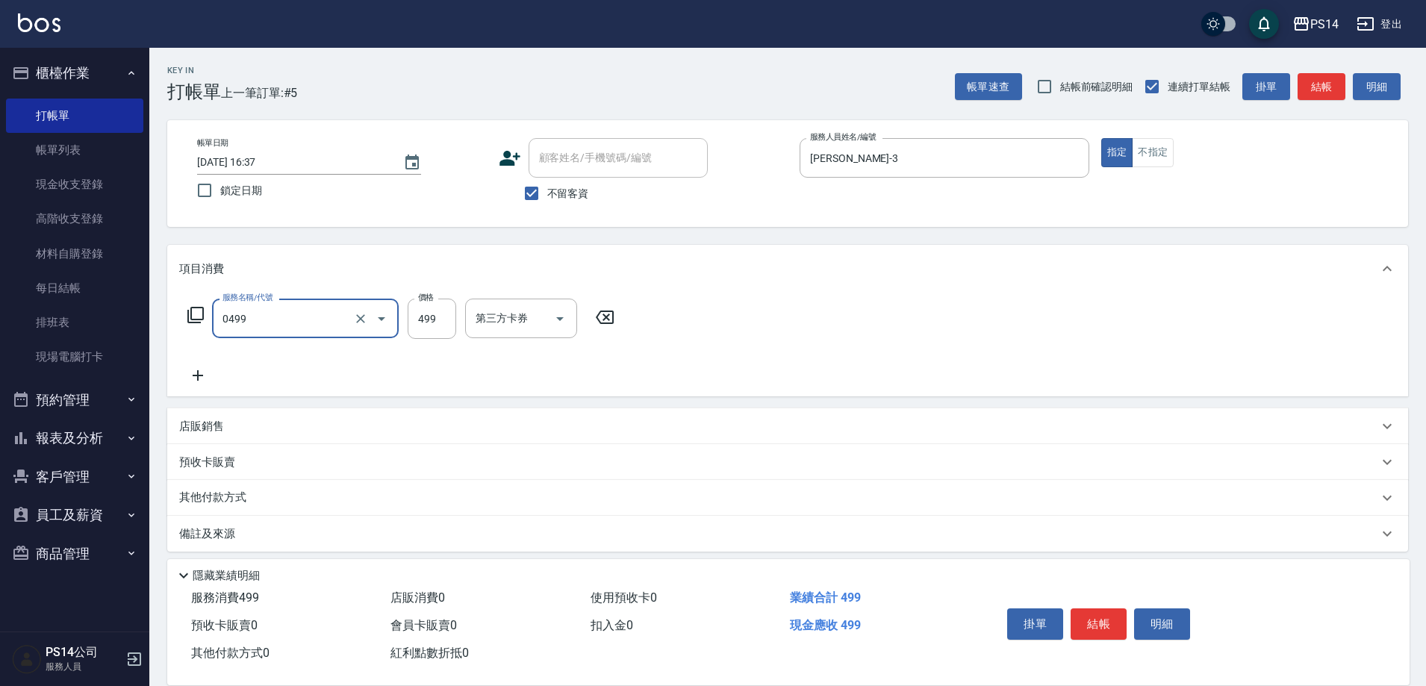
type input "伊黛莉499(0499)"
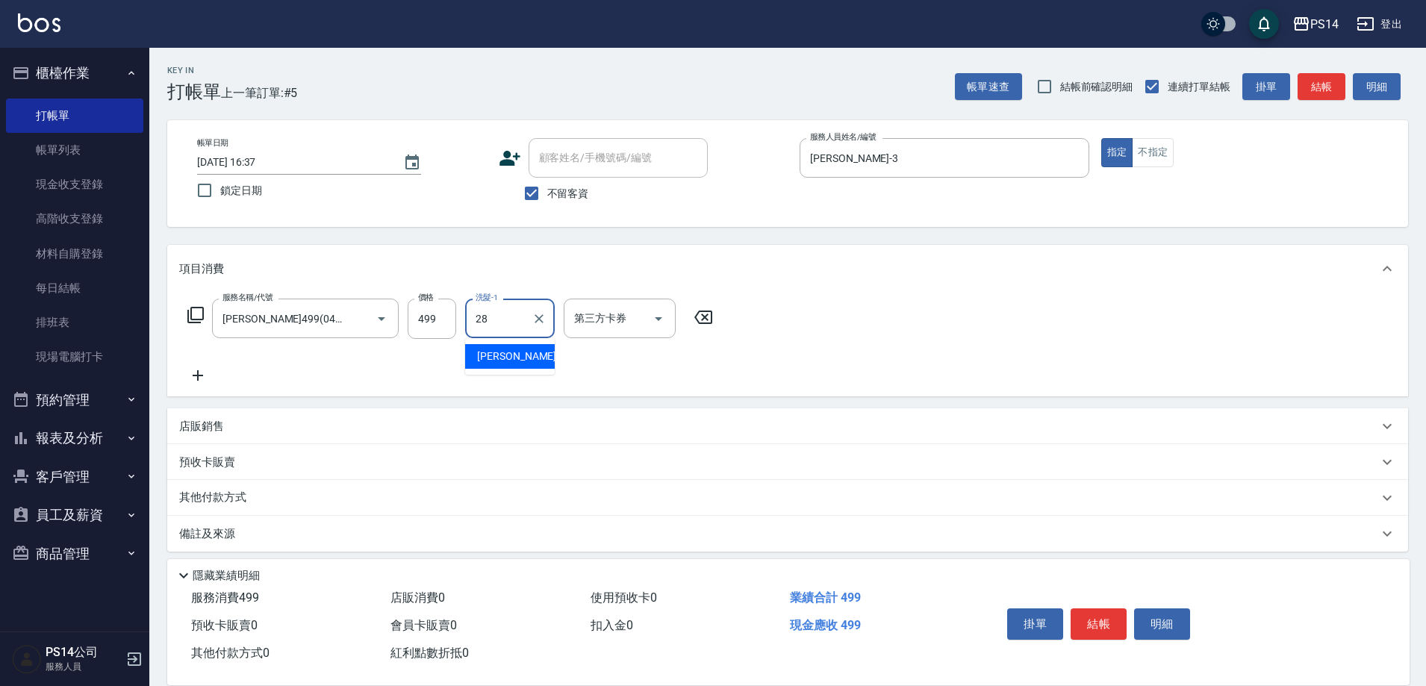
type input "謝欣紜-28"
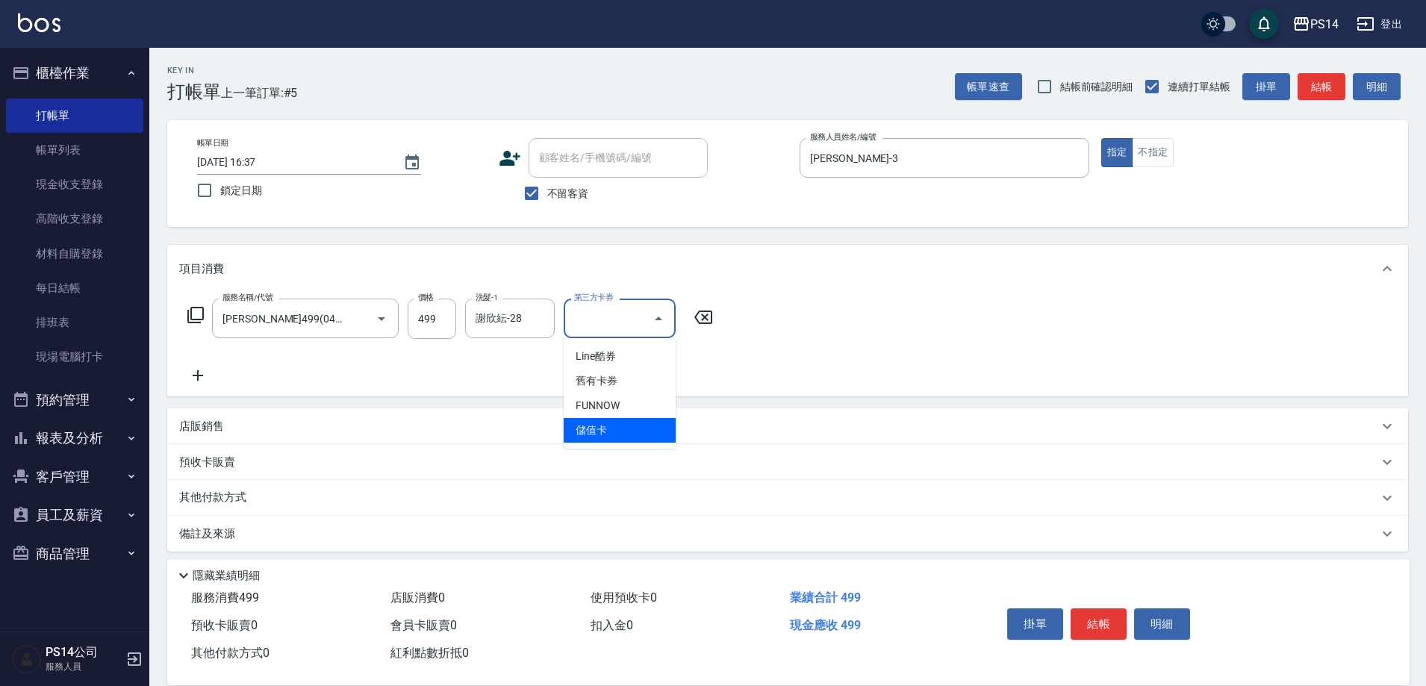
type input "儲值卡"
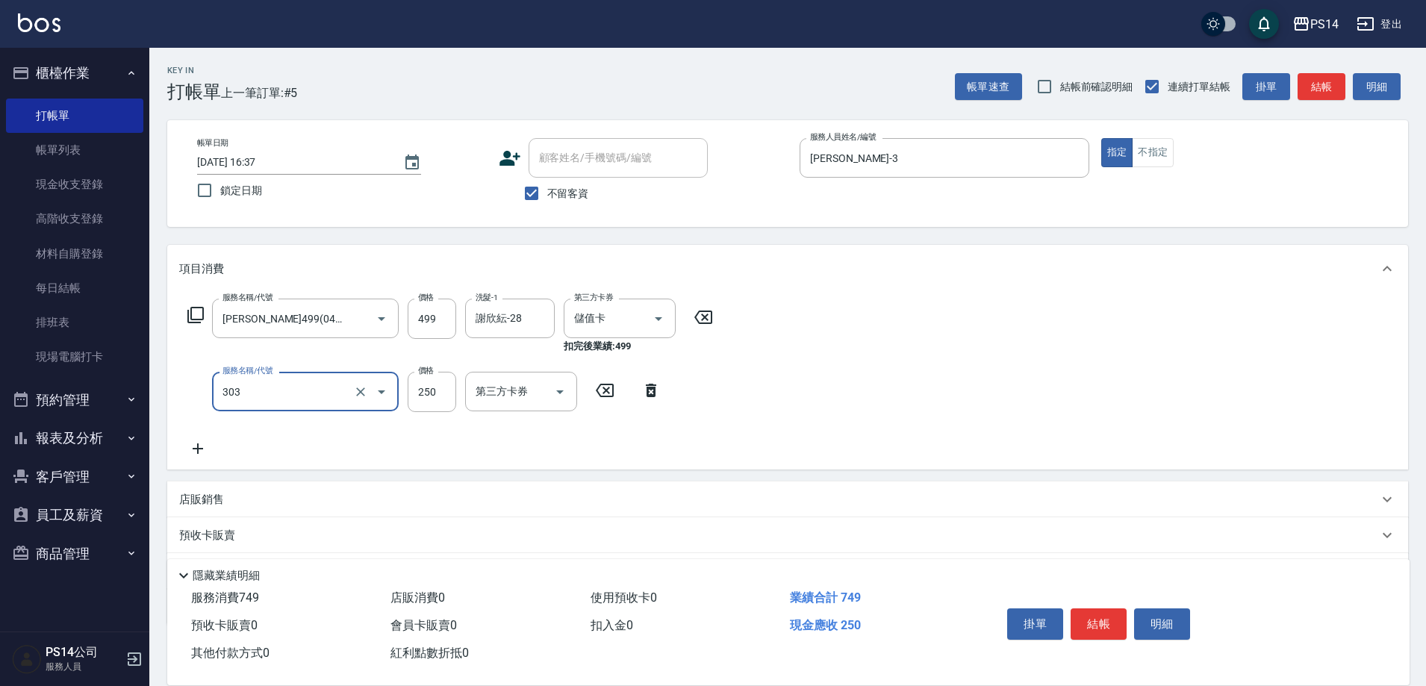
type input "剪髮(303)"
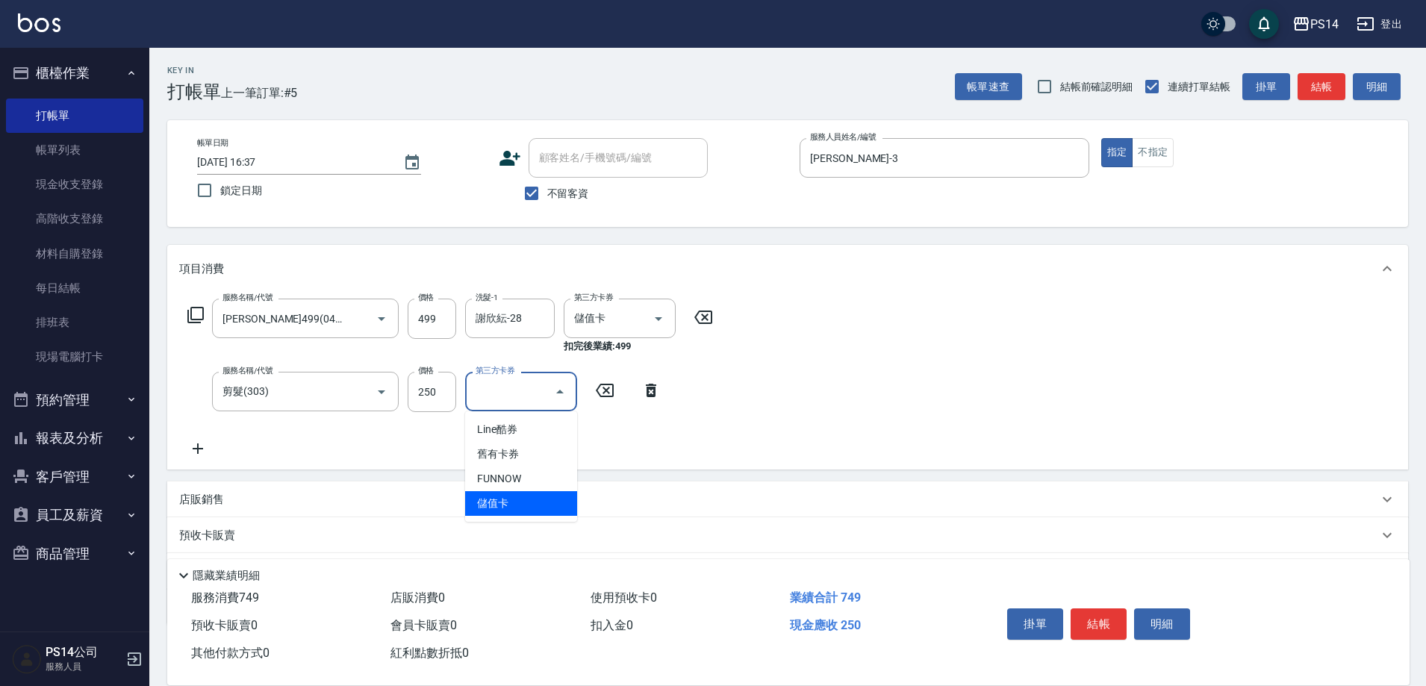
type input "儲值卡"
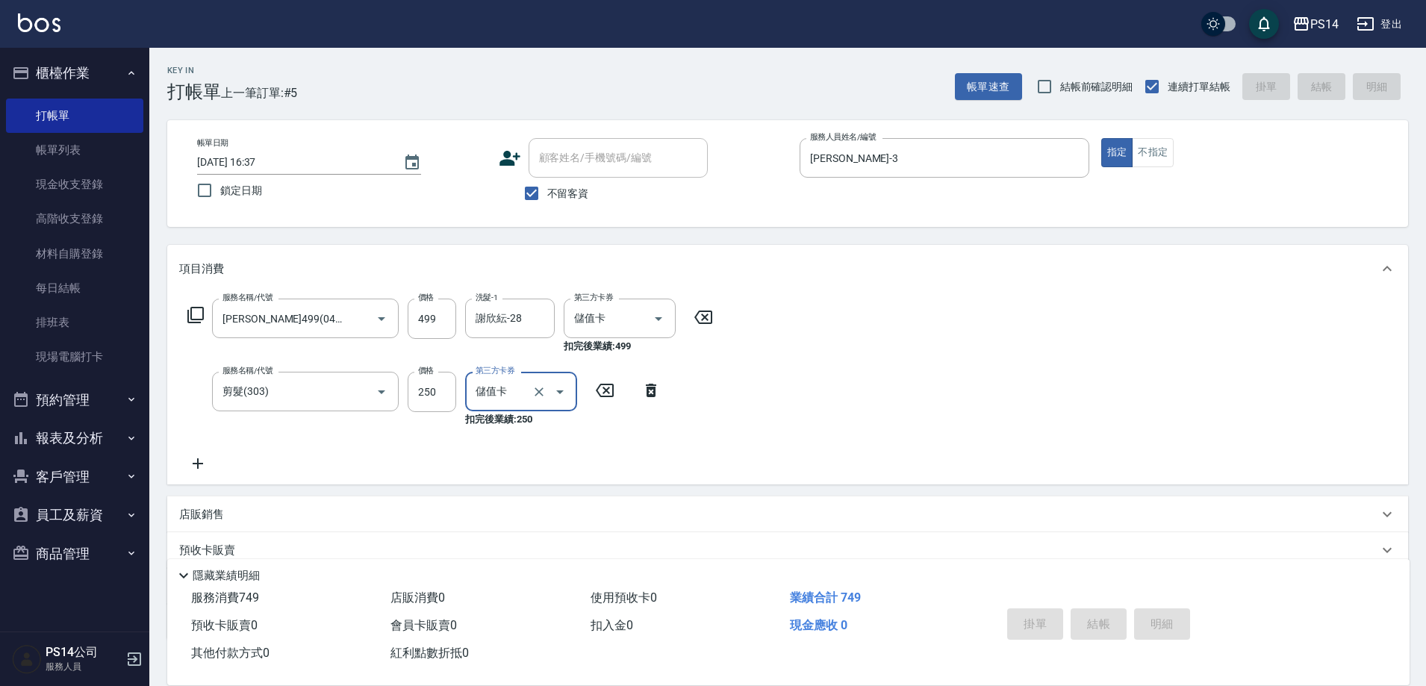
type input "2025/09/07 16:38"
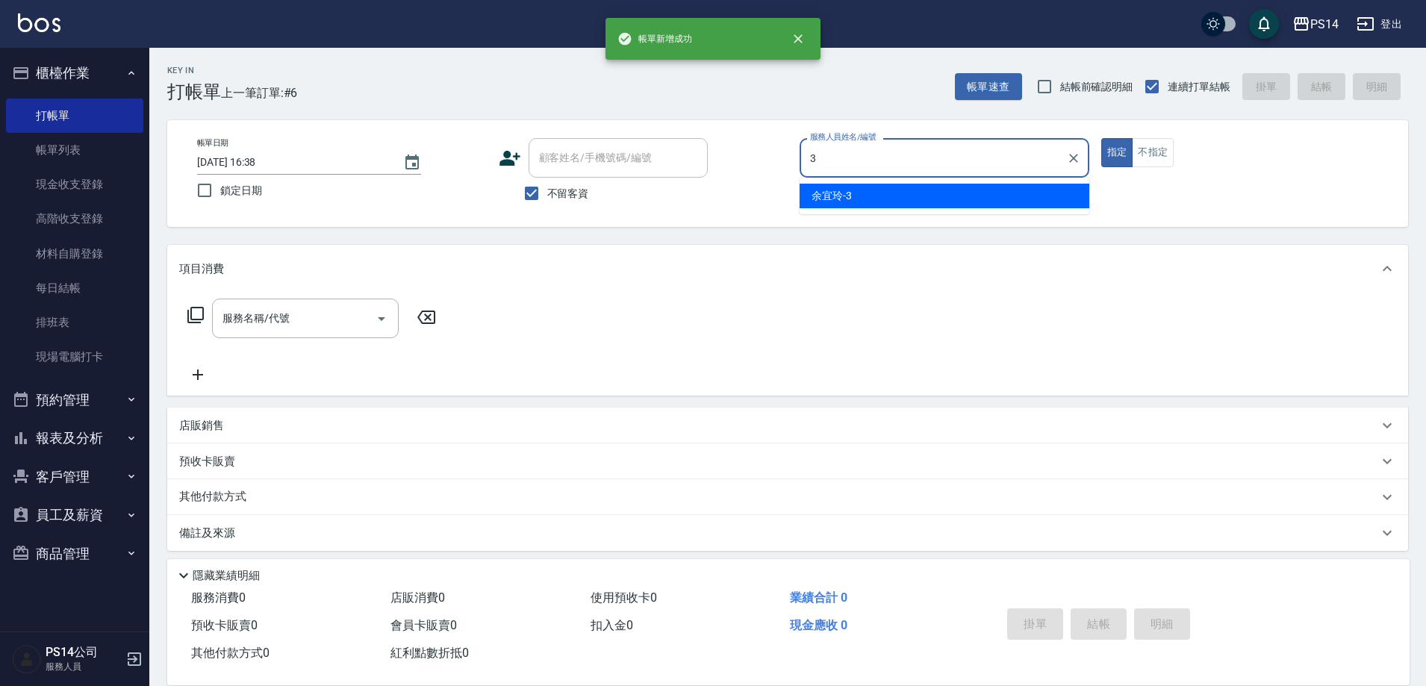
type input "余宜玲-3"
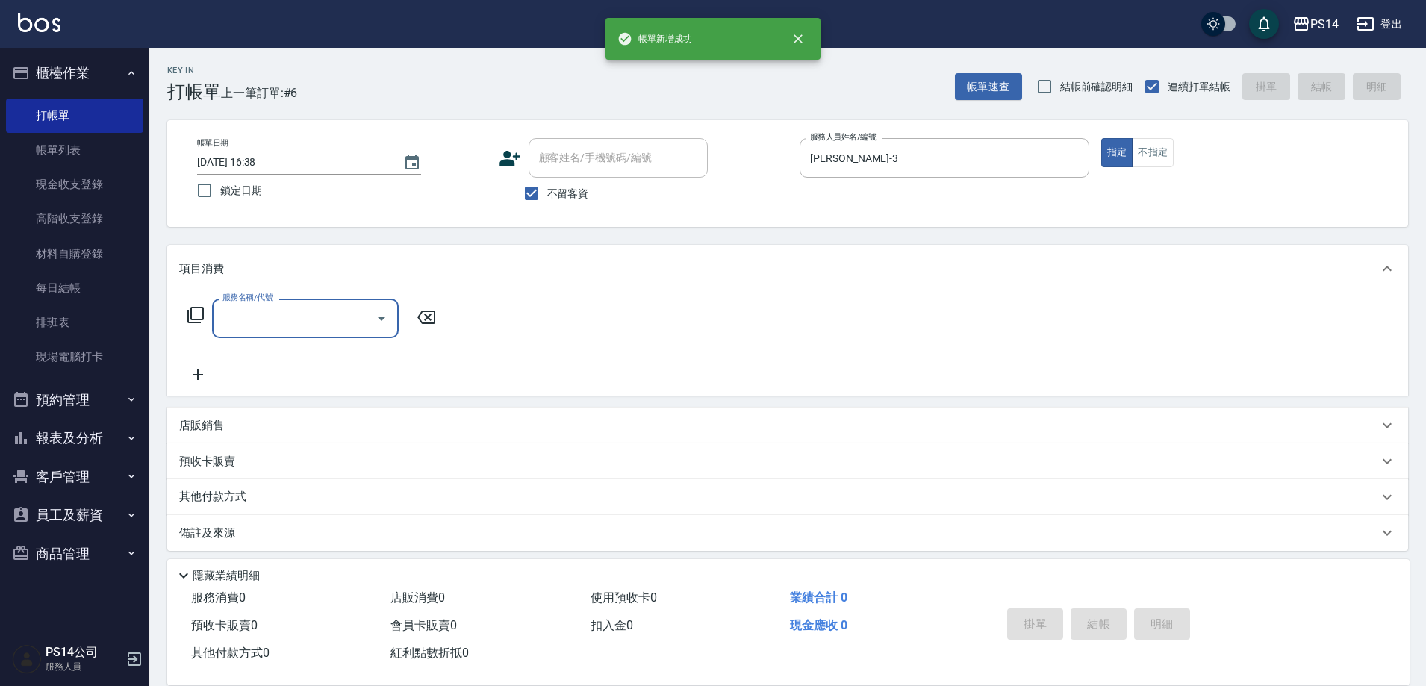
type input "3"
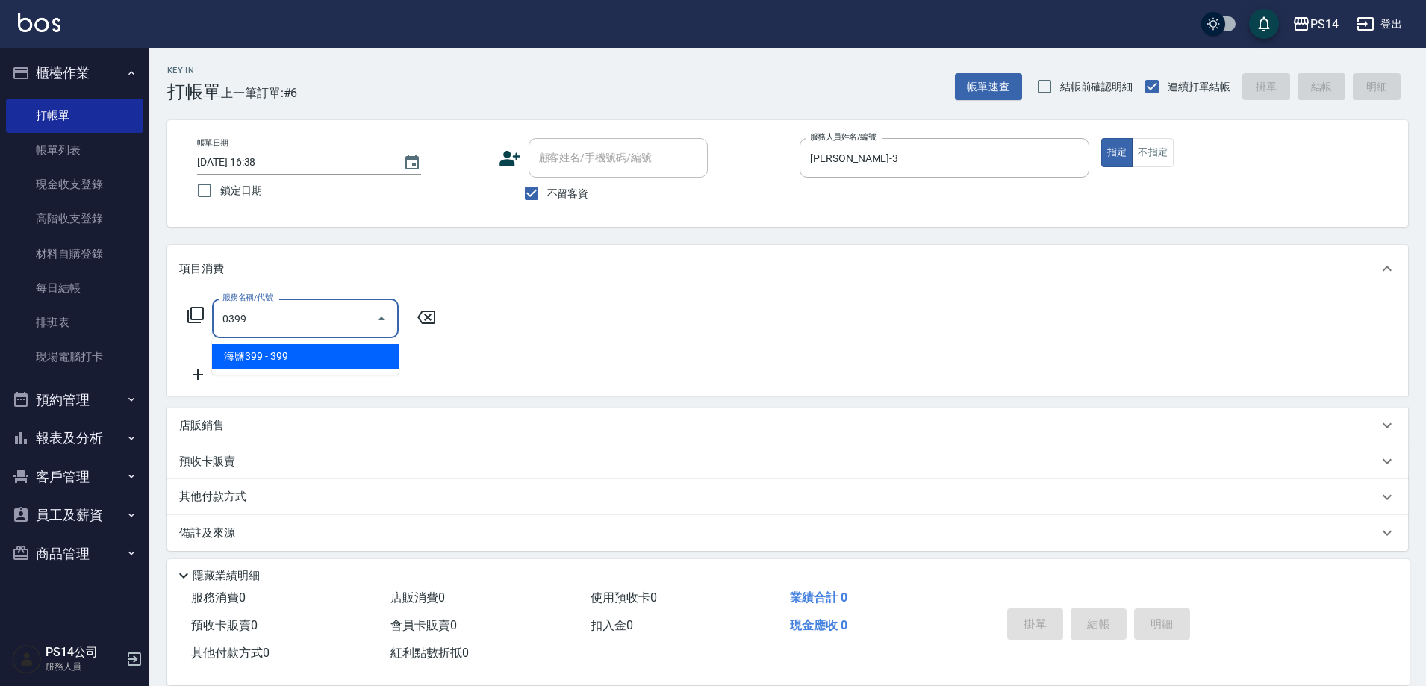
type input "海鹽399(0399)"
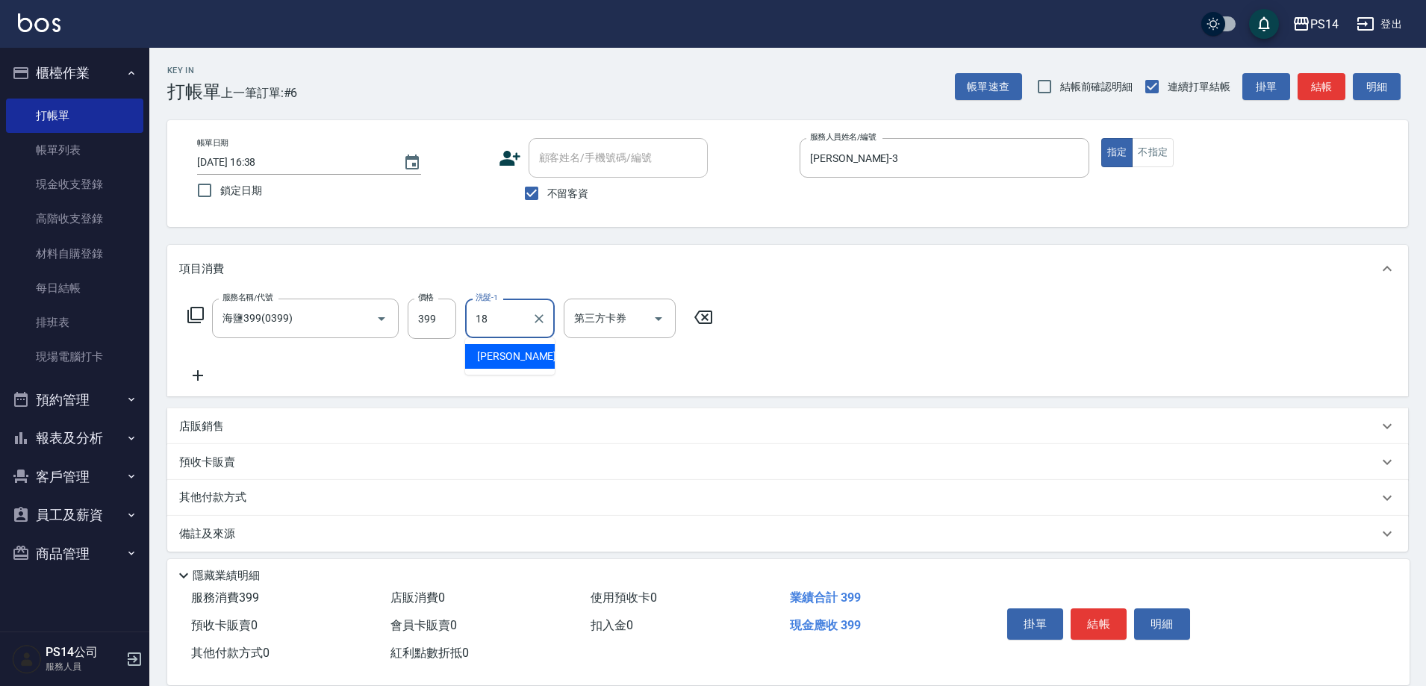
type input "陳昱蓁-18"
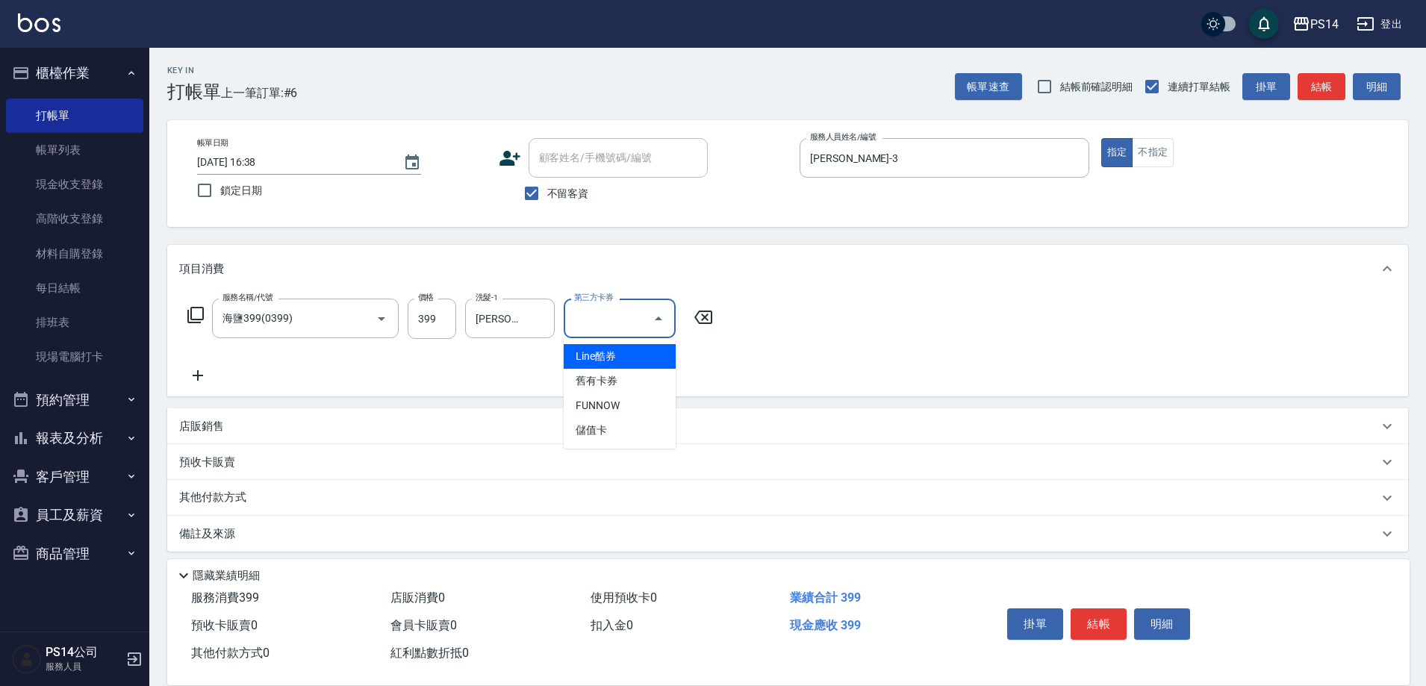
type input "儲值卡"
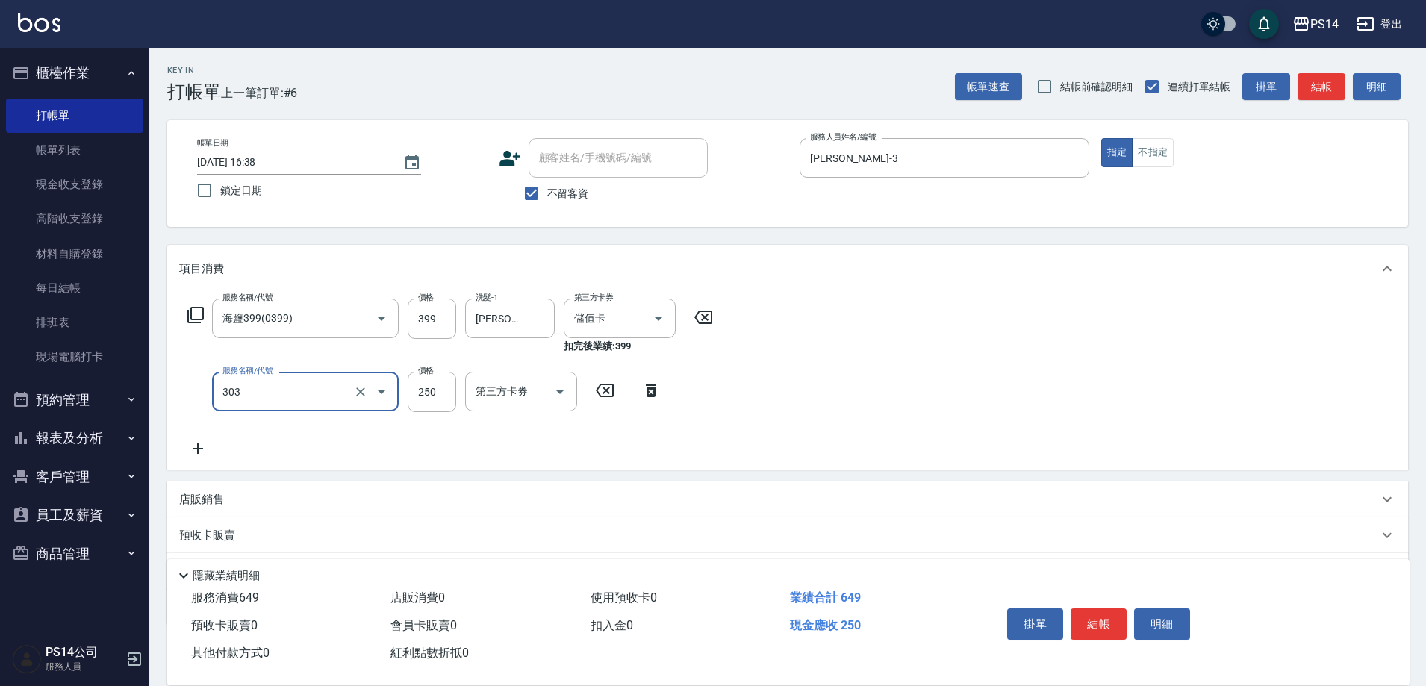
type input "剪髮(303)"
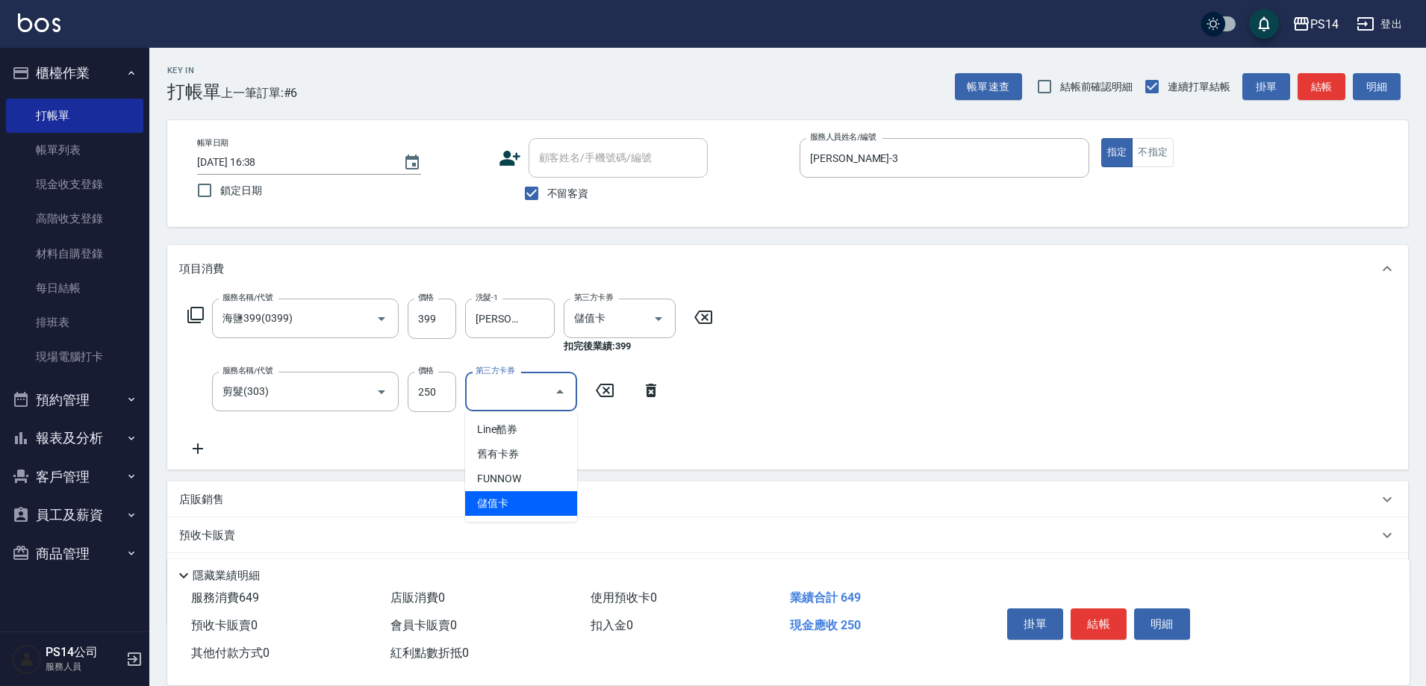
type input "儲值卡"
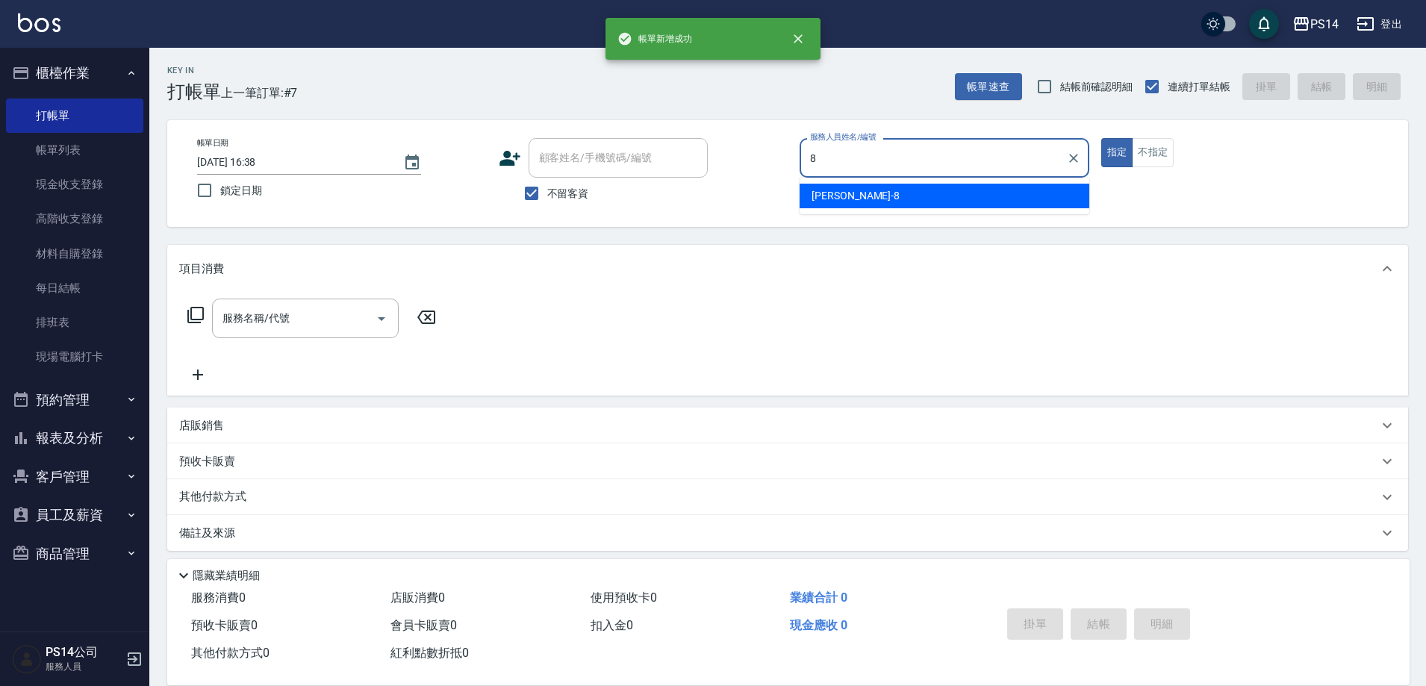
type input "徐于雯-8"
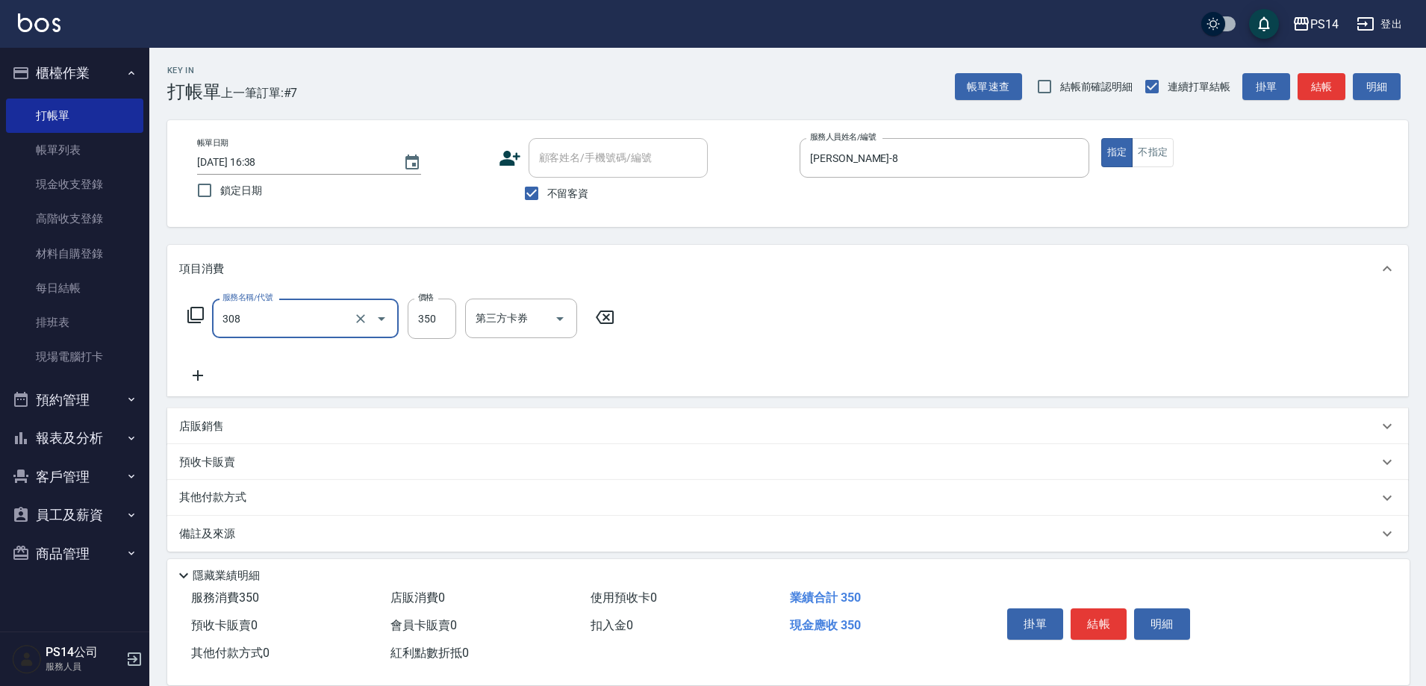
type input "洗+剪(308)"
type input "謝欣紜-28"
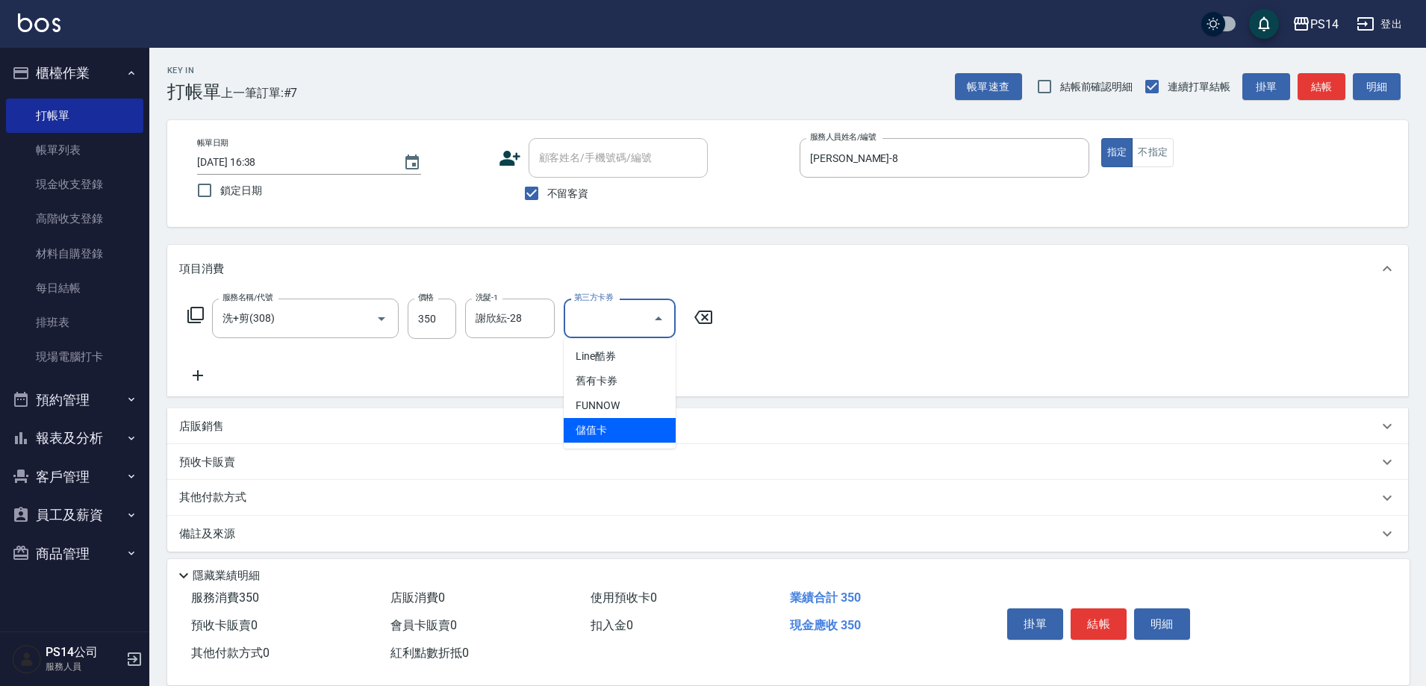
type input "儲值卡"
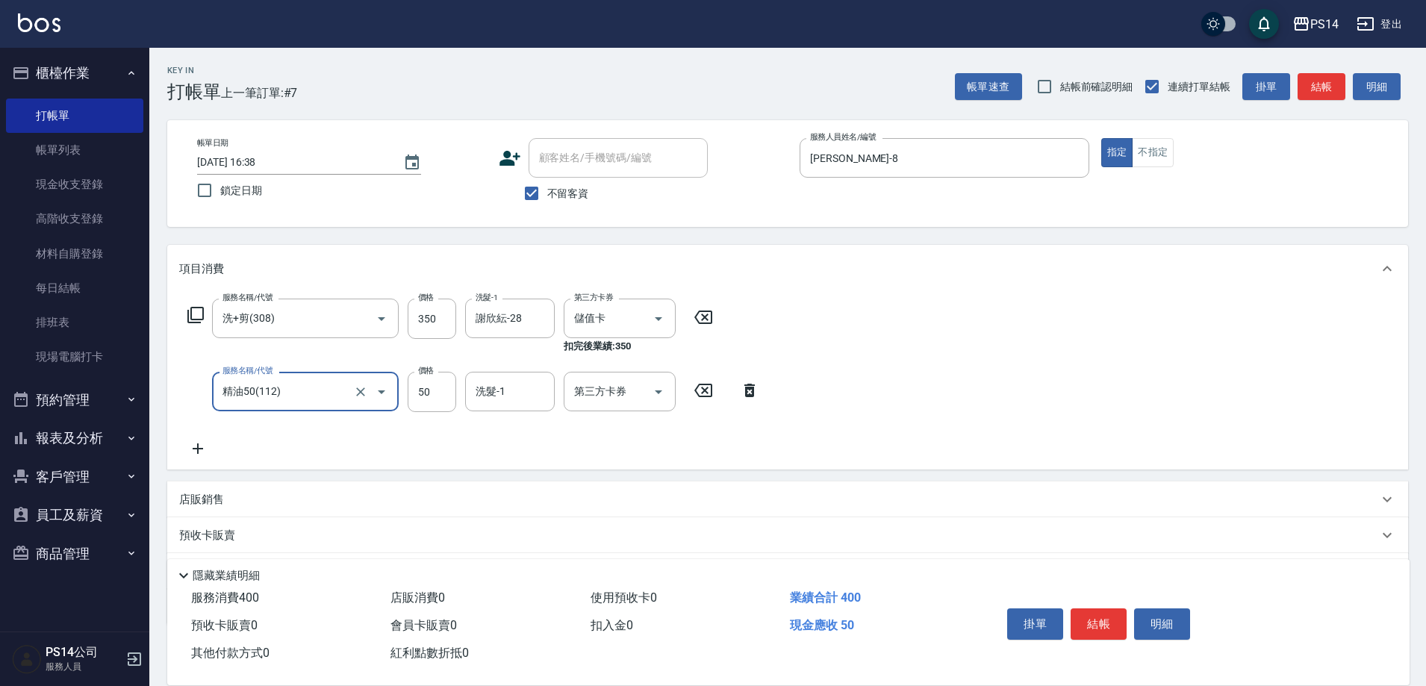
type input "精油50(112)"
type input "謝欣紜-28"
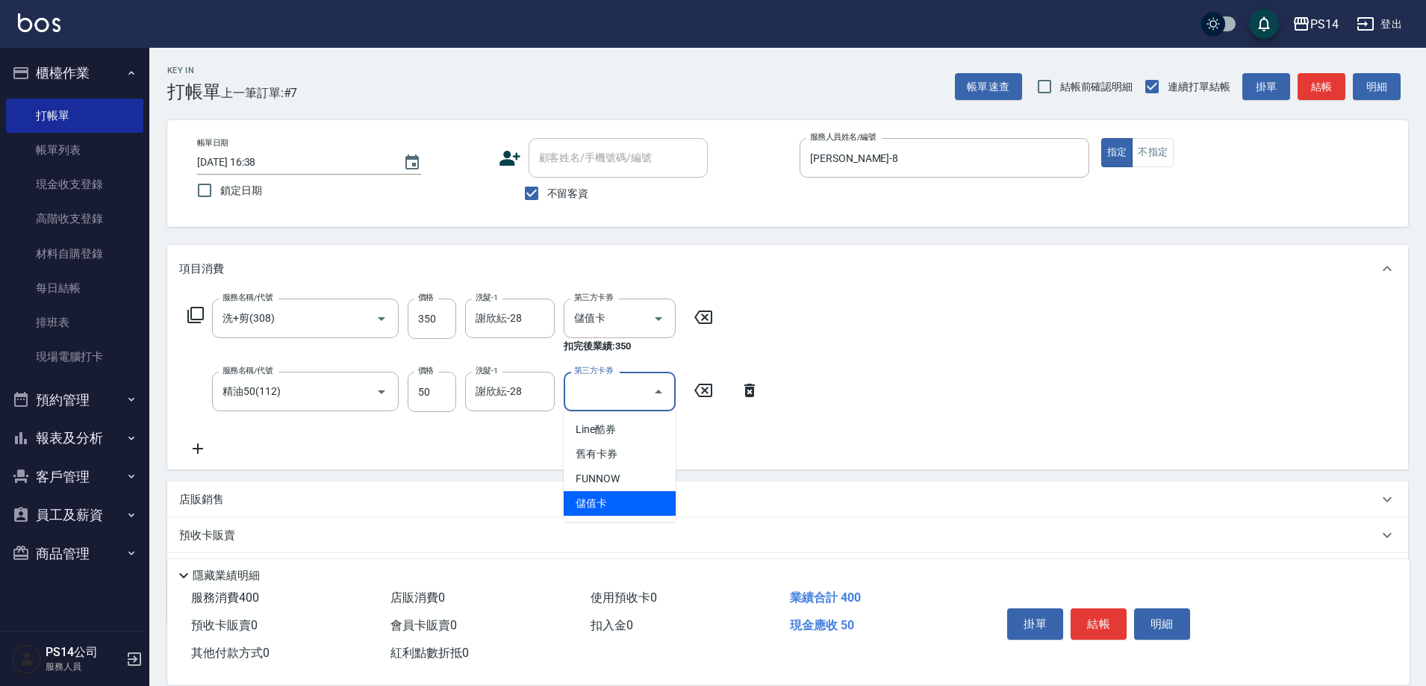
type input "儲值卡"
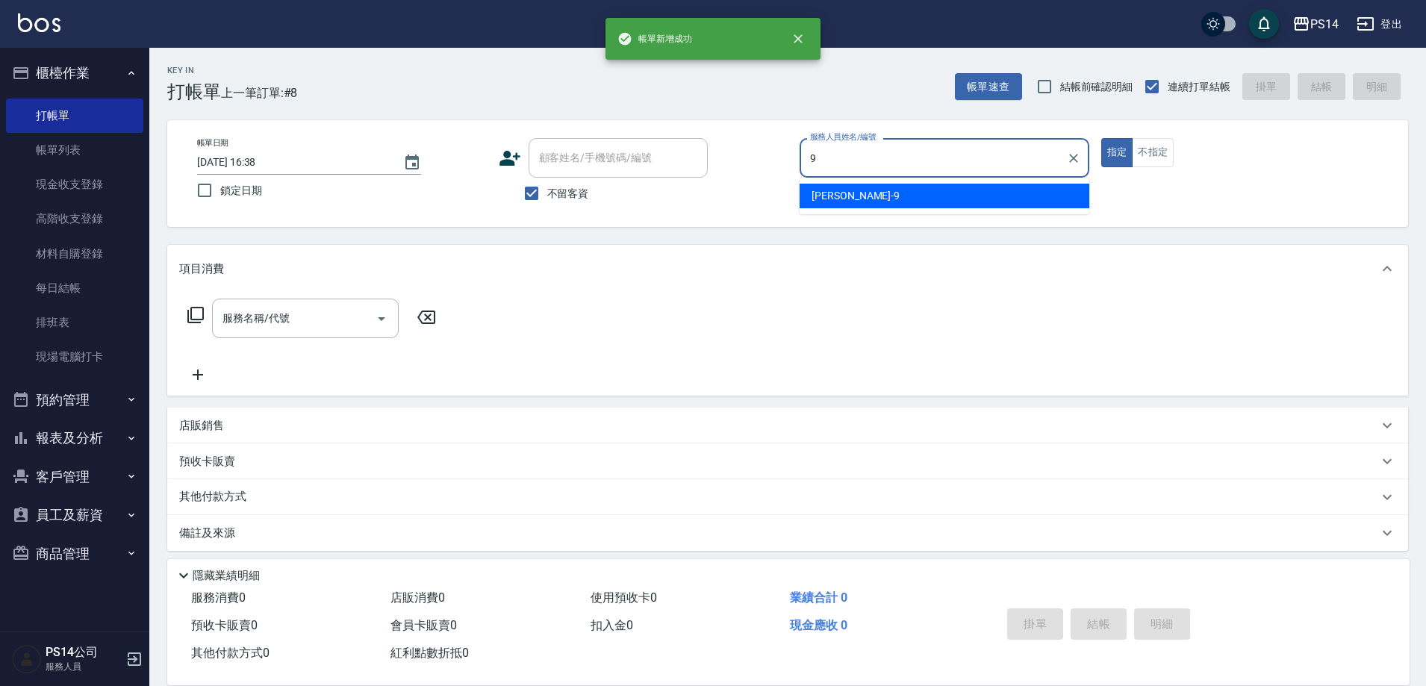
type input "楊宇霏-9"
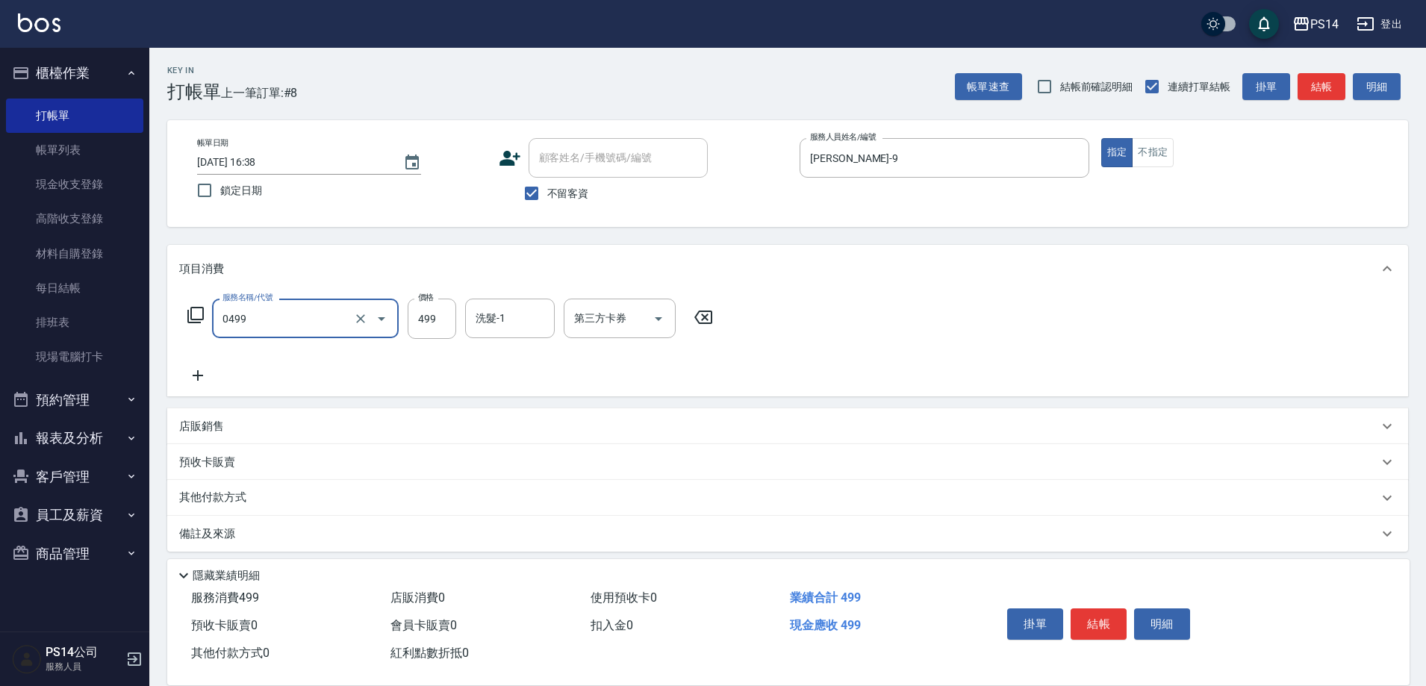
type input "伊黛莉499(0499)"
type input "李祥君 -37"
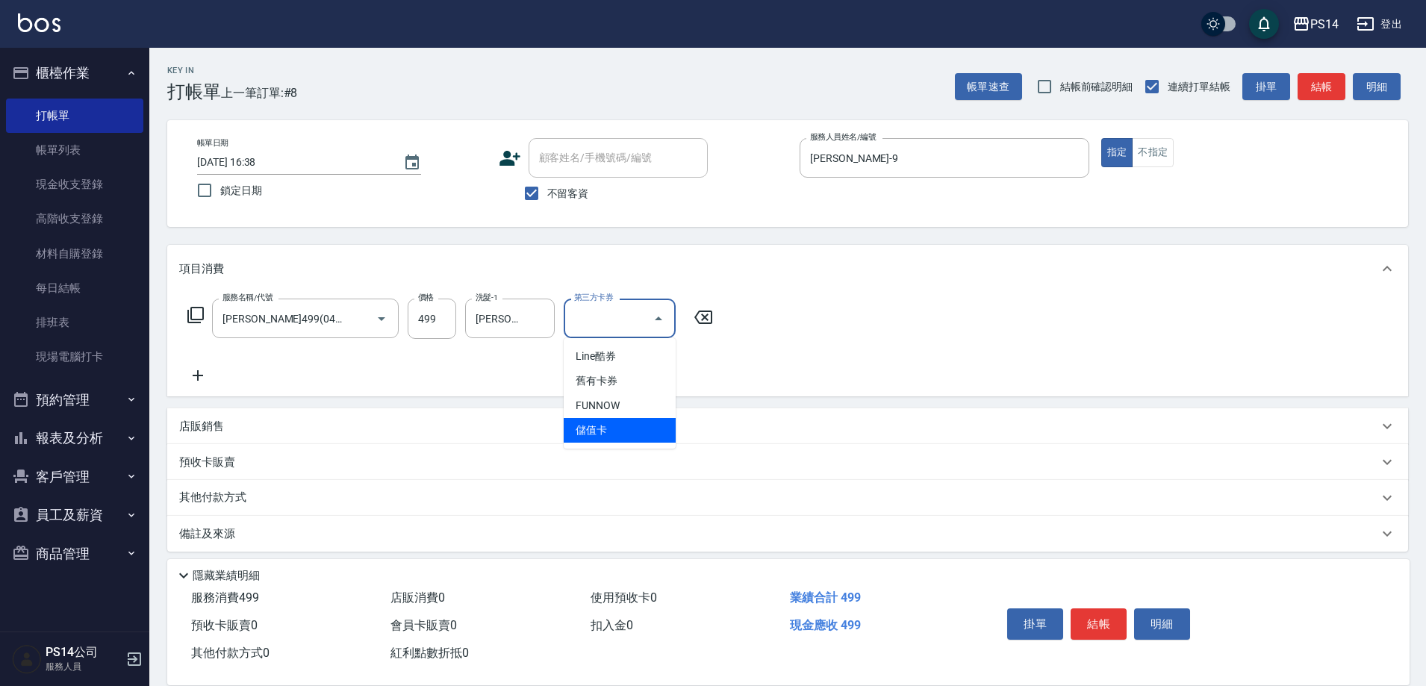
type input "儲值卡"
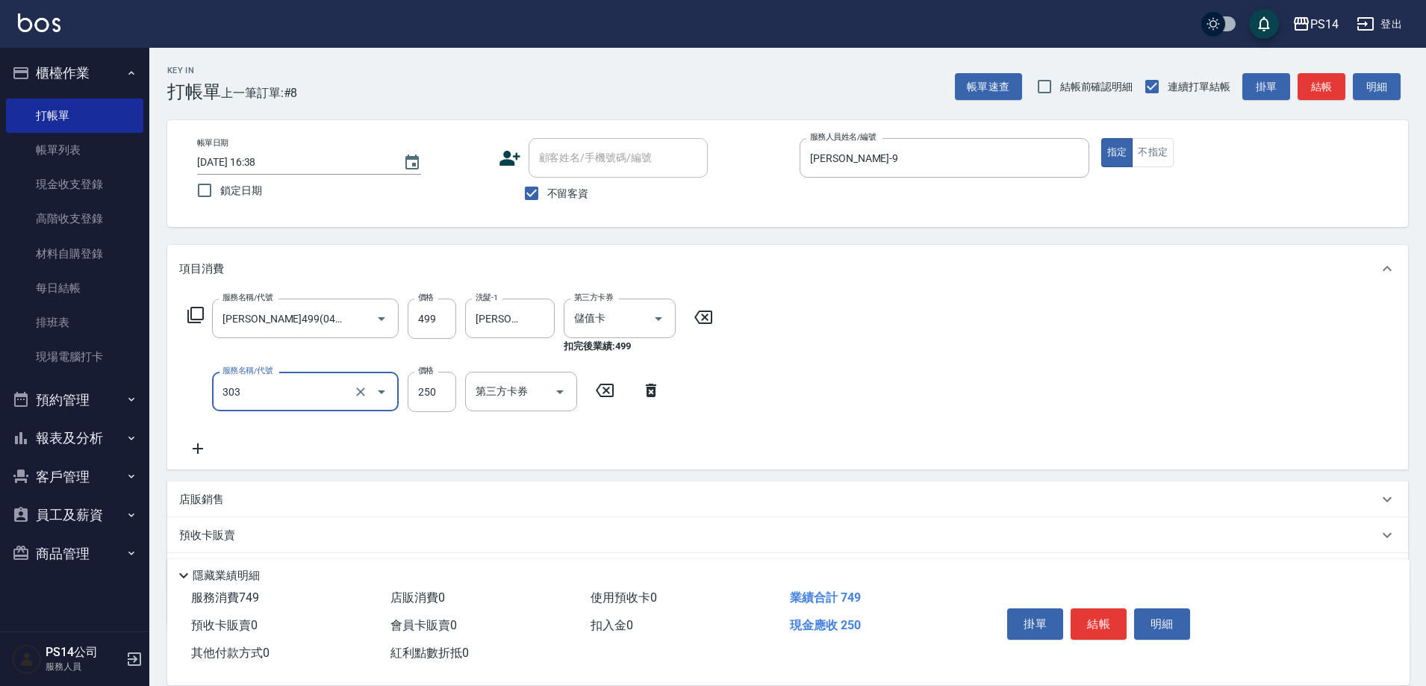
type input "剪髮(303)"
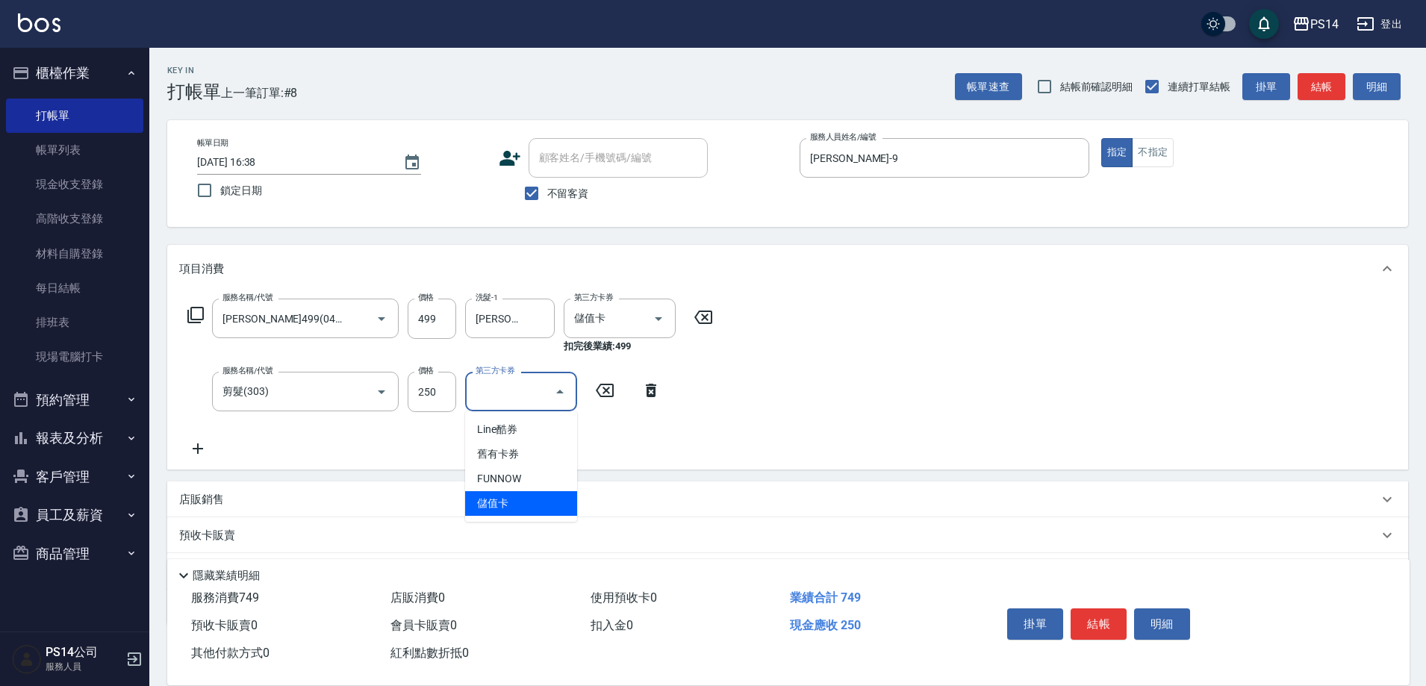
type input "儲值卡"
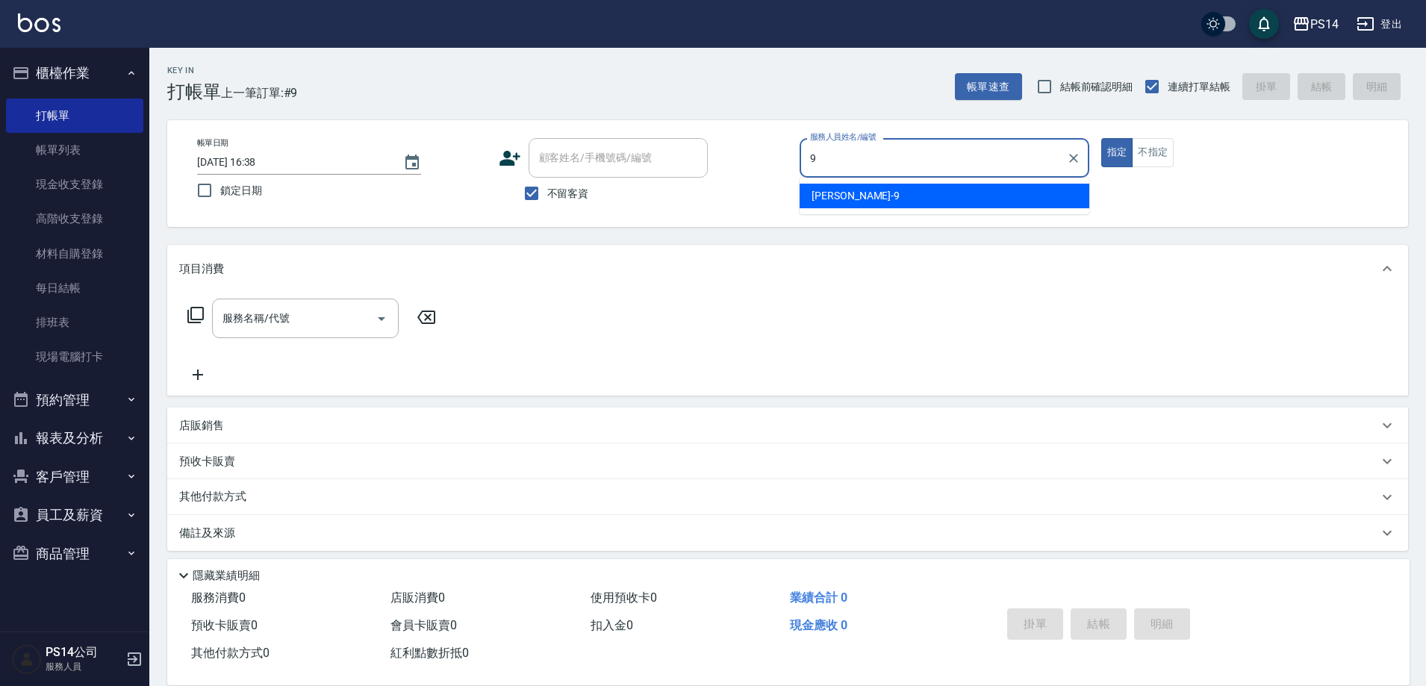
type input "楊宇霏-9"
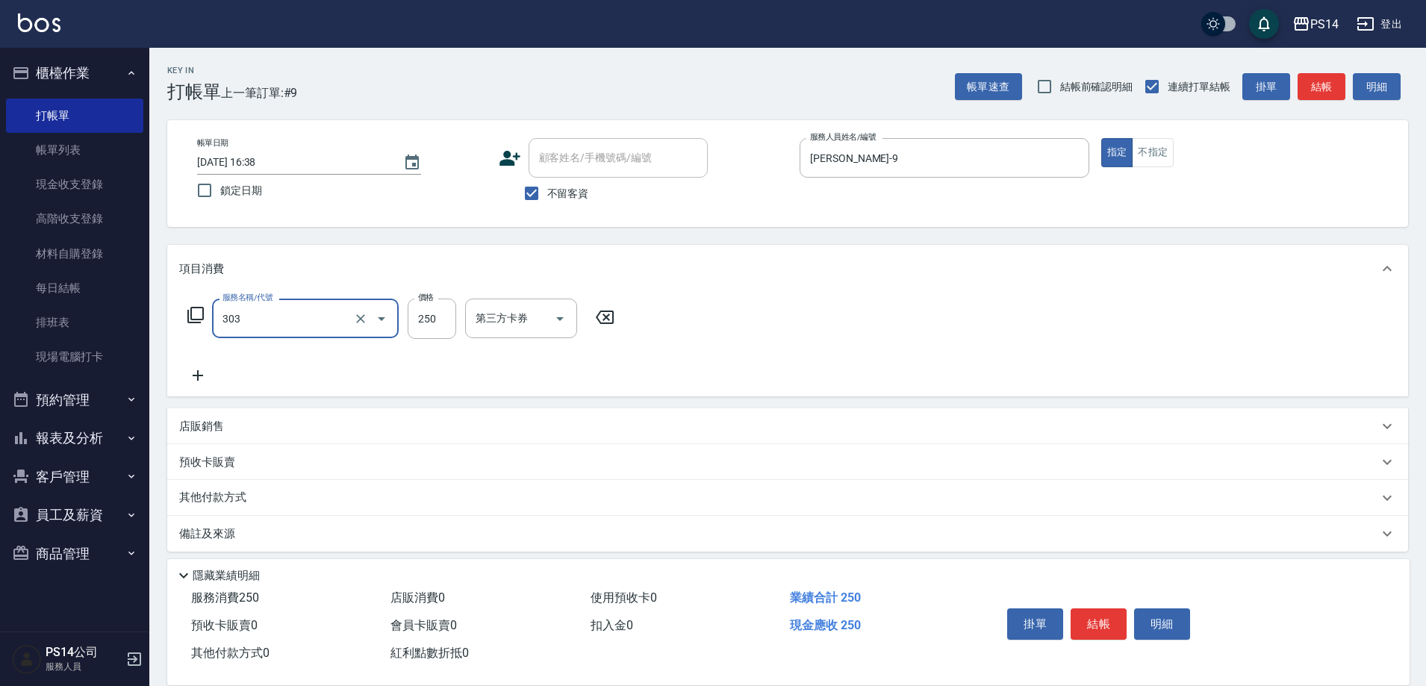
type input "剪髮(303)"
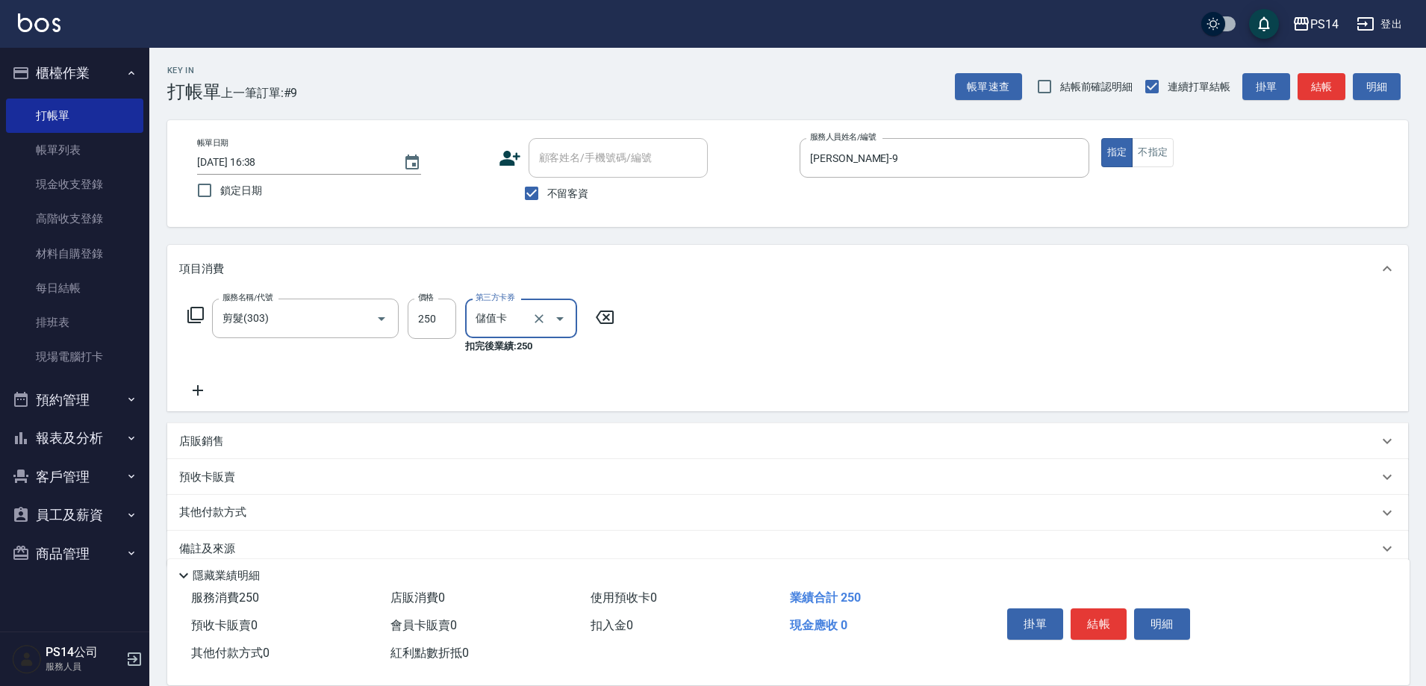
type input "儲值卡"
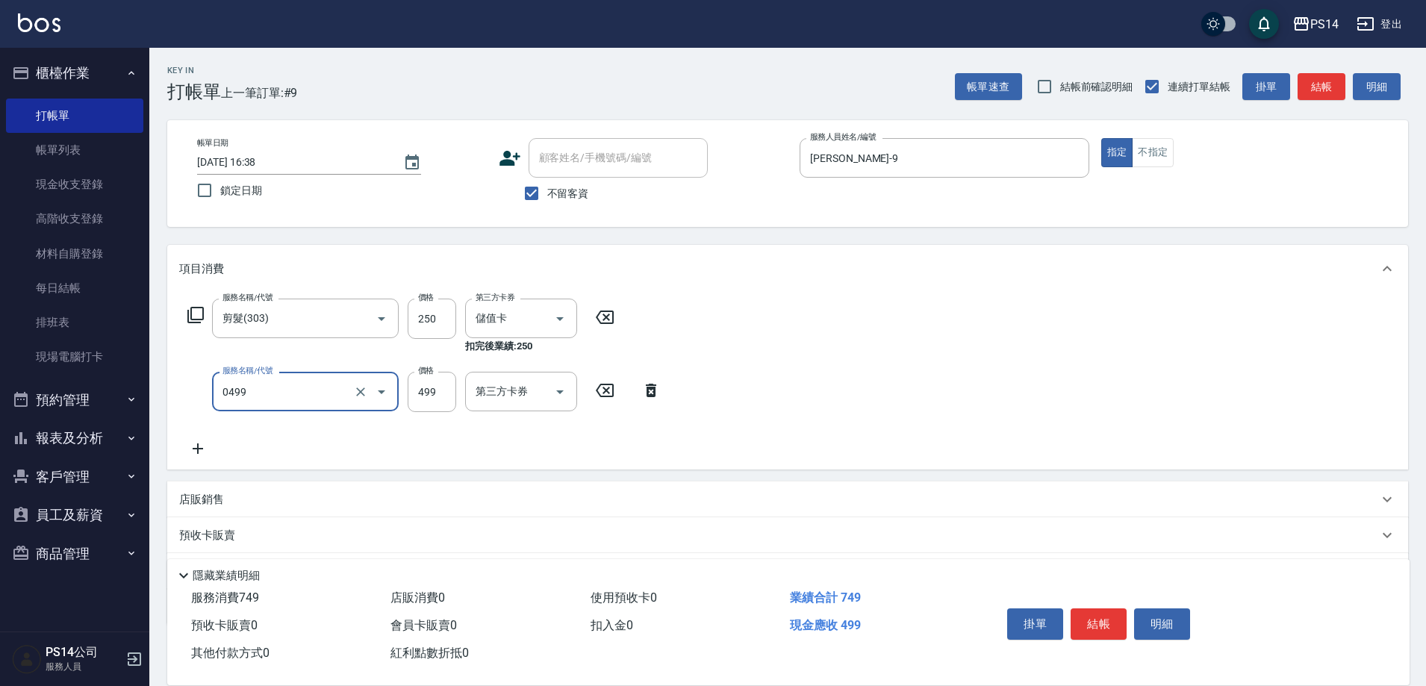
type input "伊黛莉499(0499)"
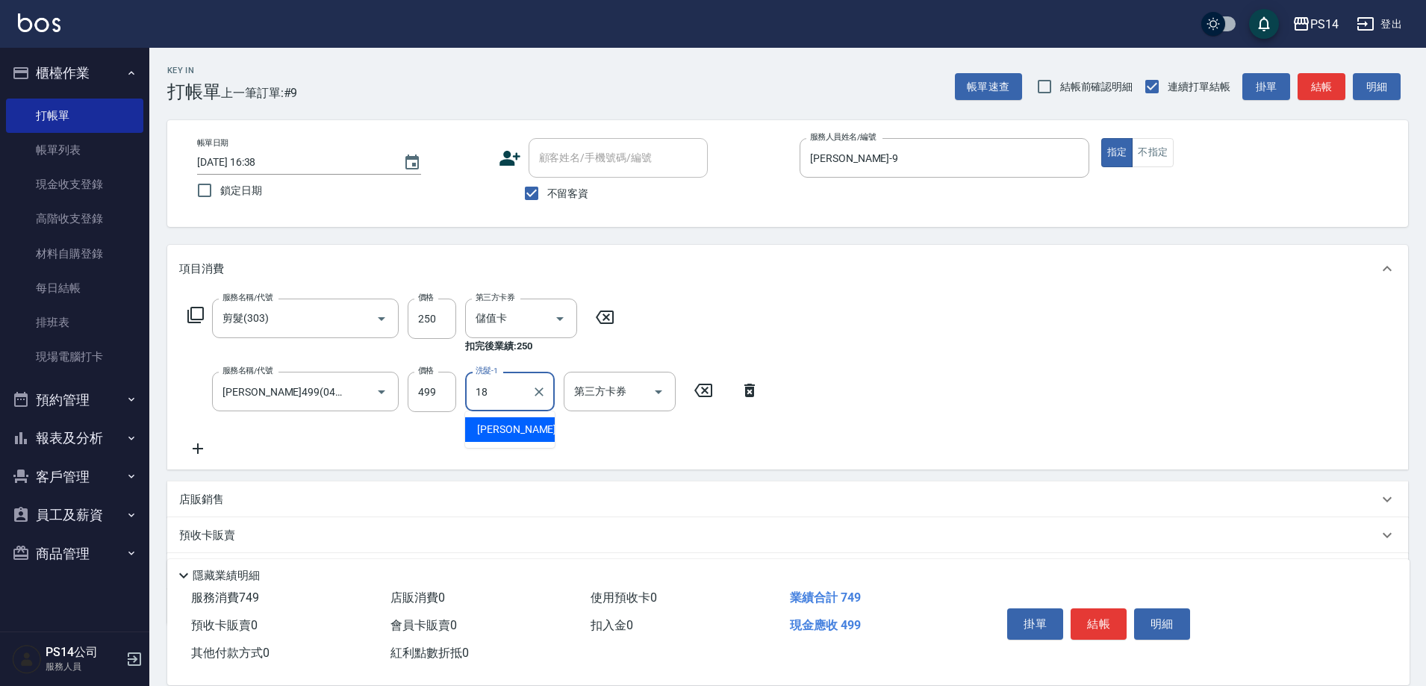
type input "陳昱蓁-18"
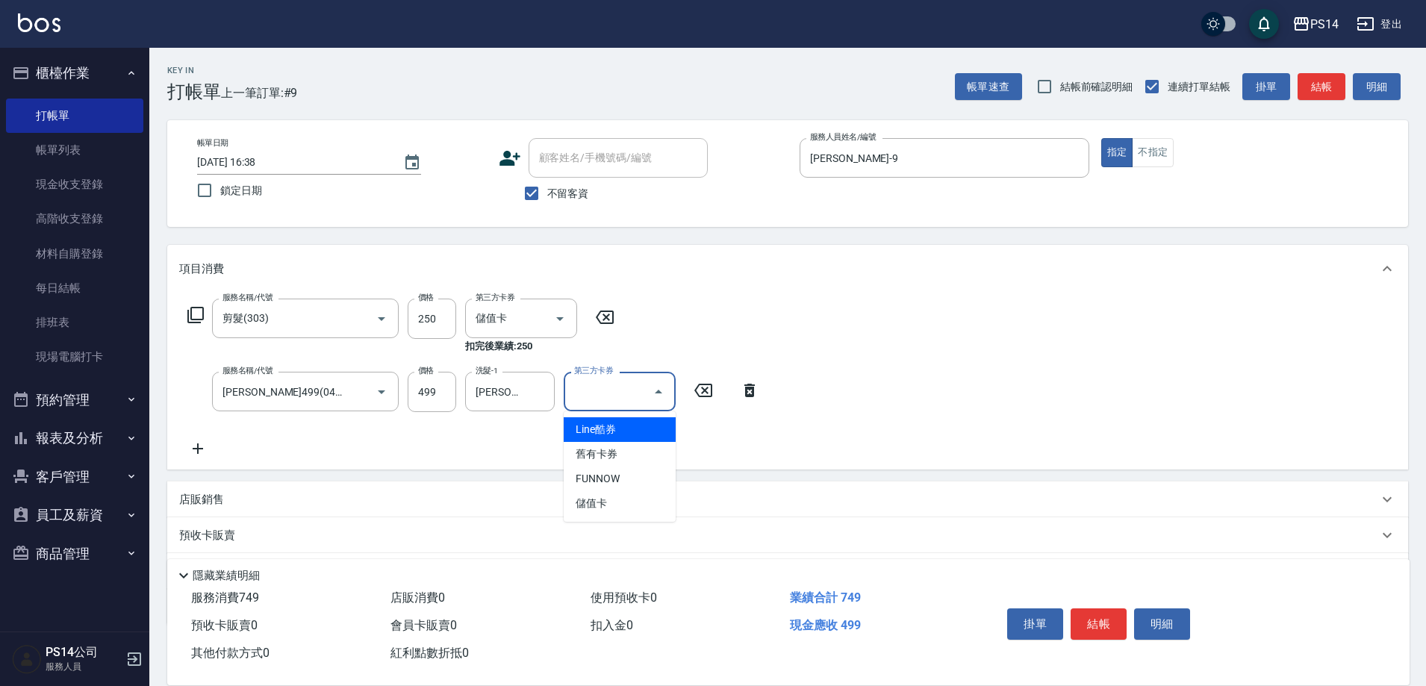
type input "儲值卡"
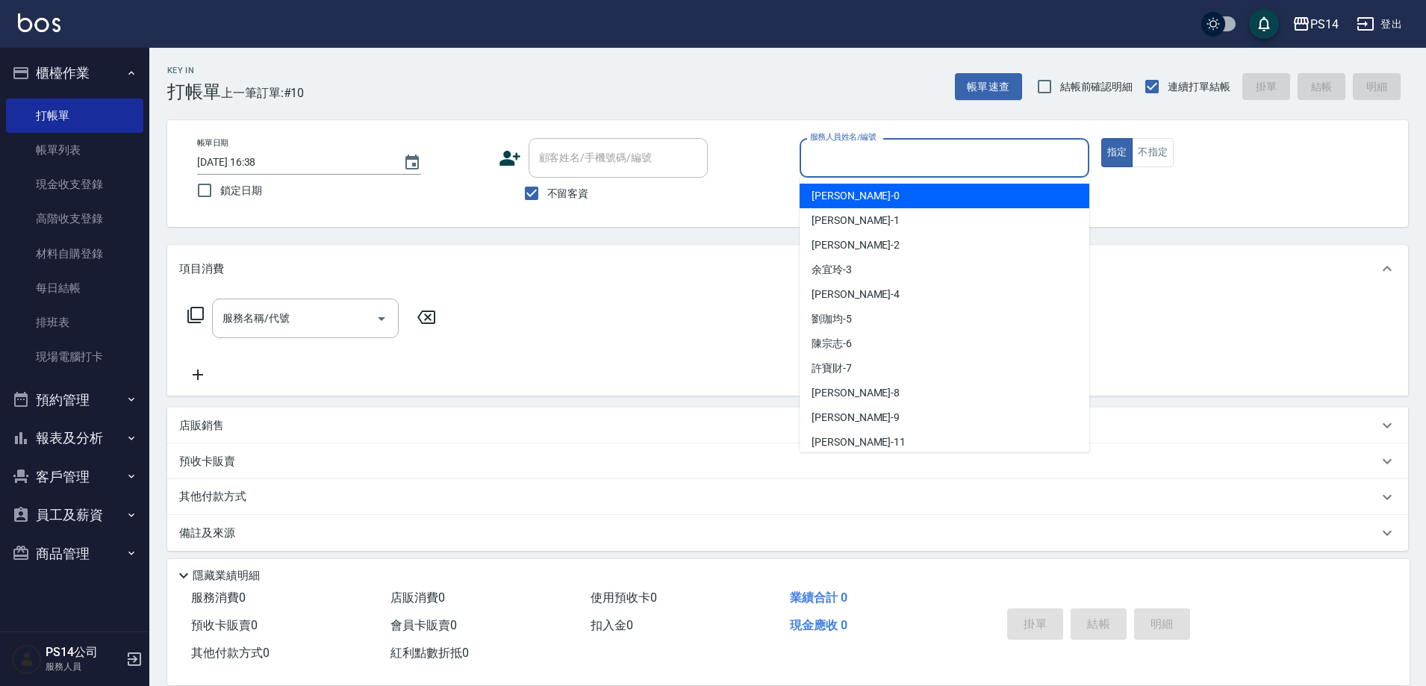
click at [903, 161] on input "服務人員姓名/編號" at bounding box center [944, 158] width 276 height 26
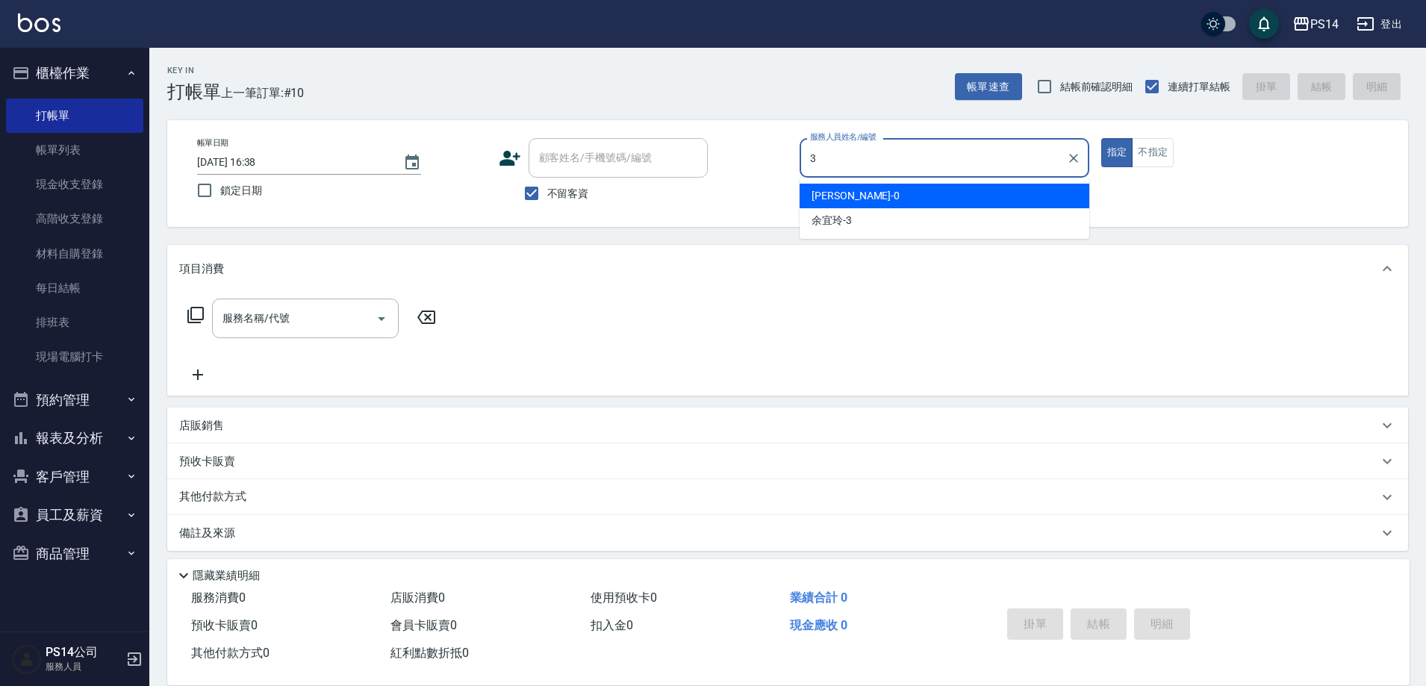
type input "余宜玲-3"
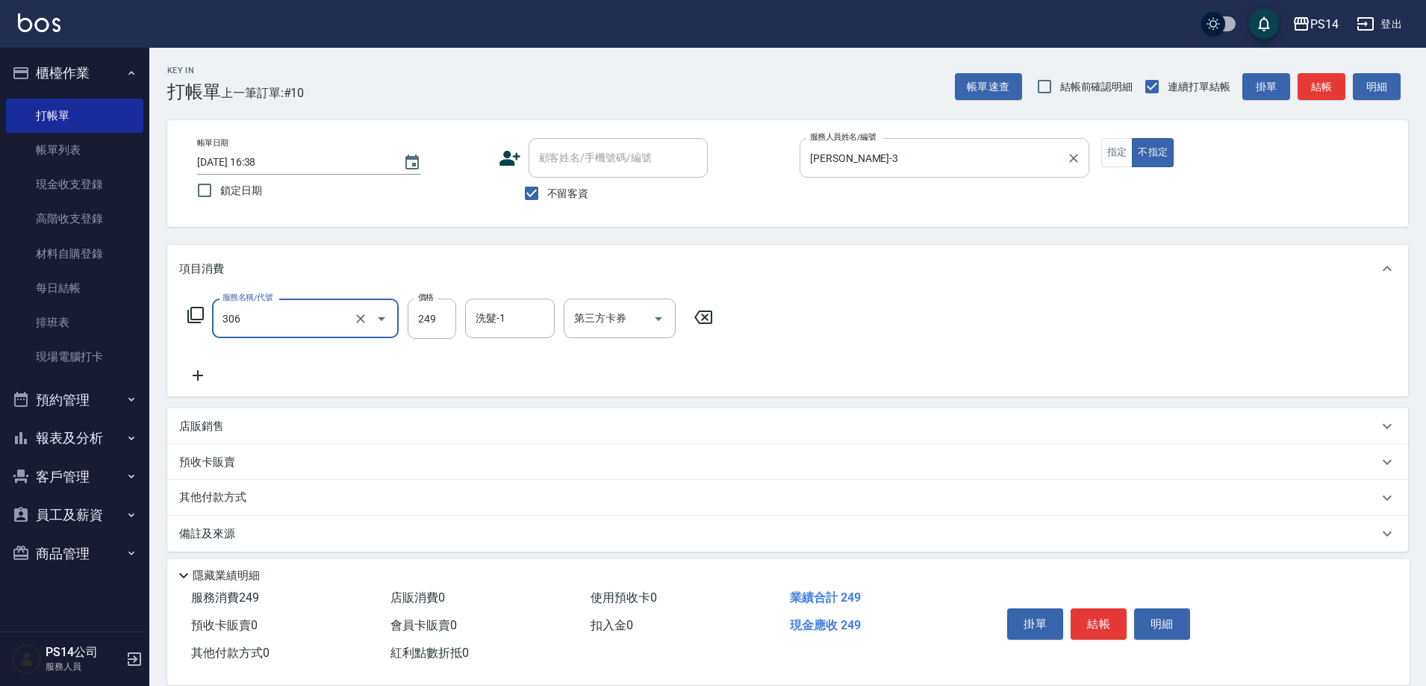
type input "剪髮(306)"
type input "顏誼婷-26"
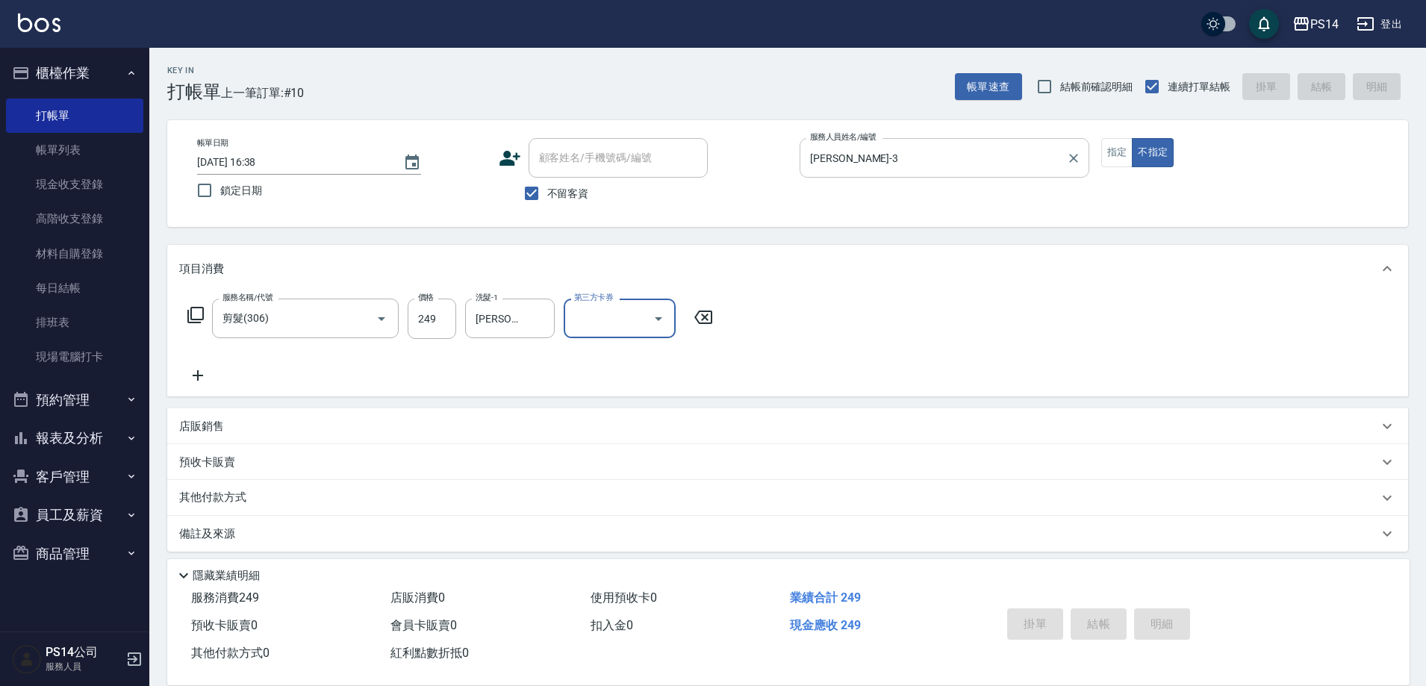
type input "2025/09/07 17:11"
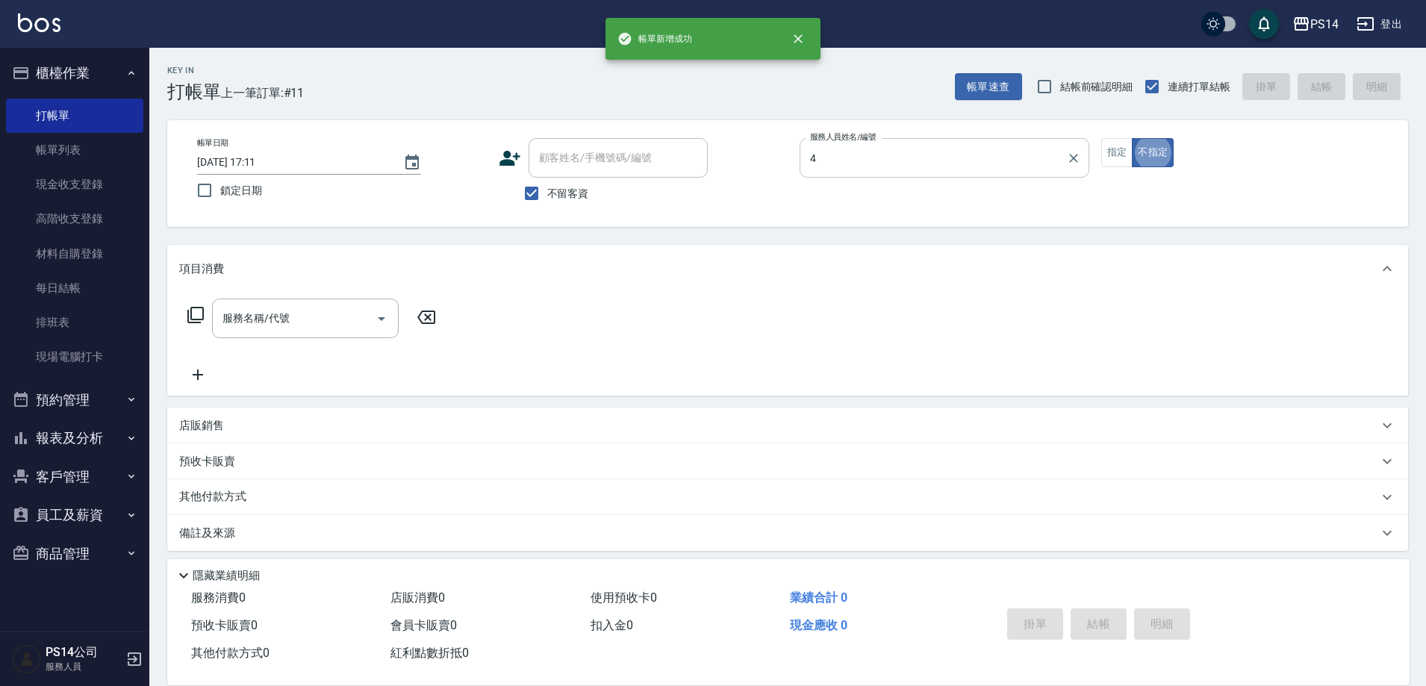
type input "蔡宜蓁-4"
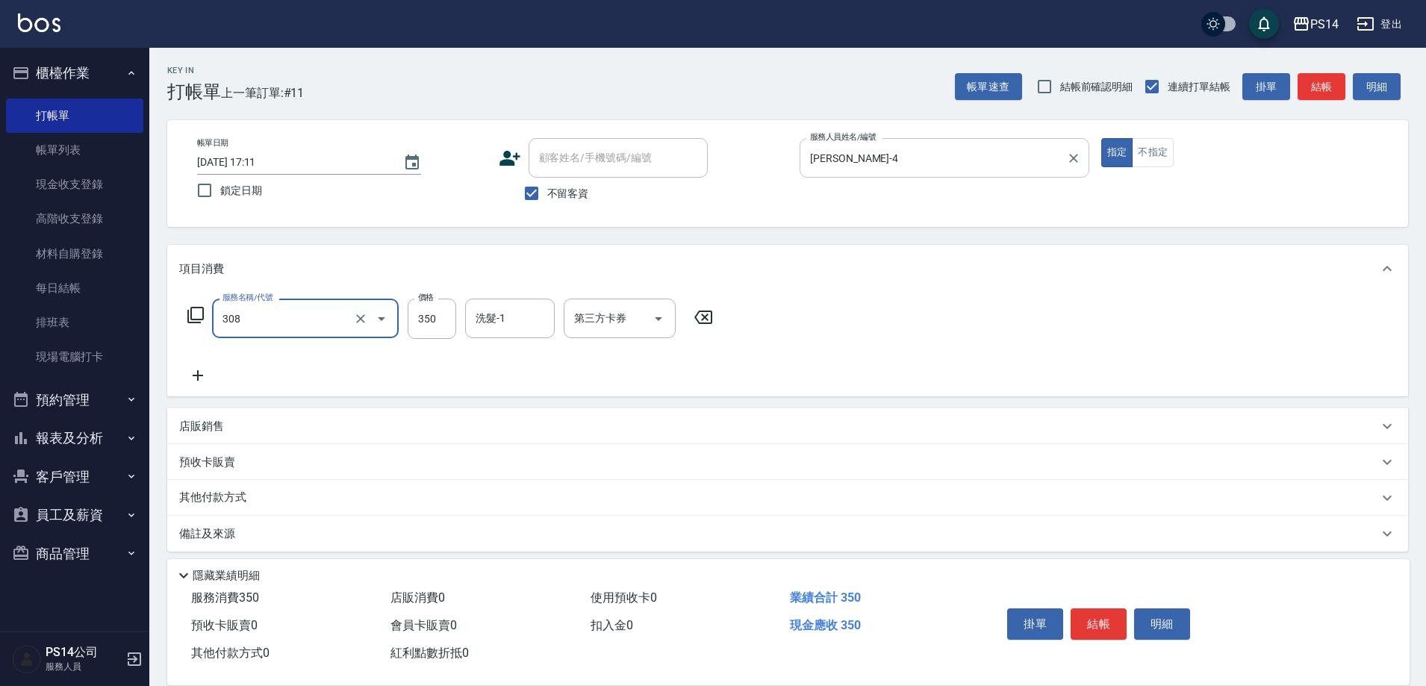
type input "洗+剪(308)"
type input "李祥君 -37"
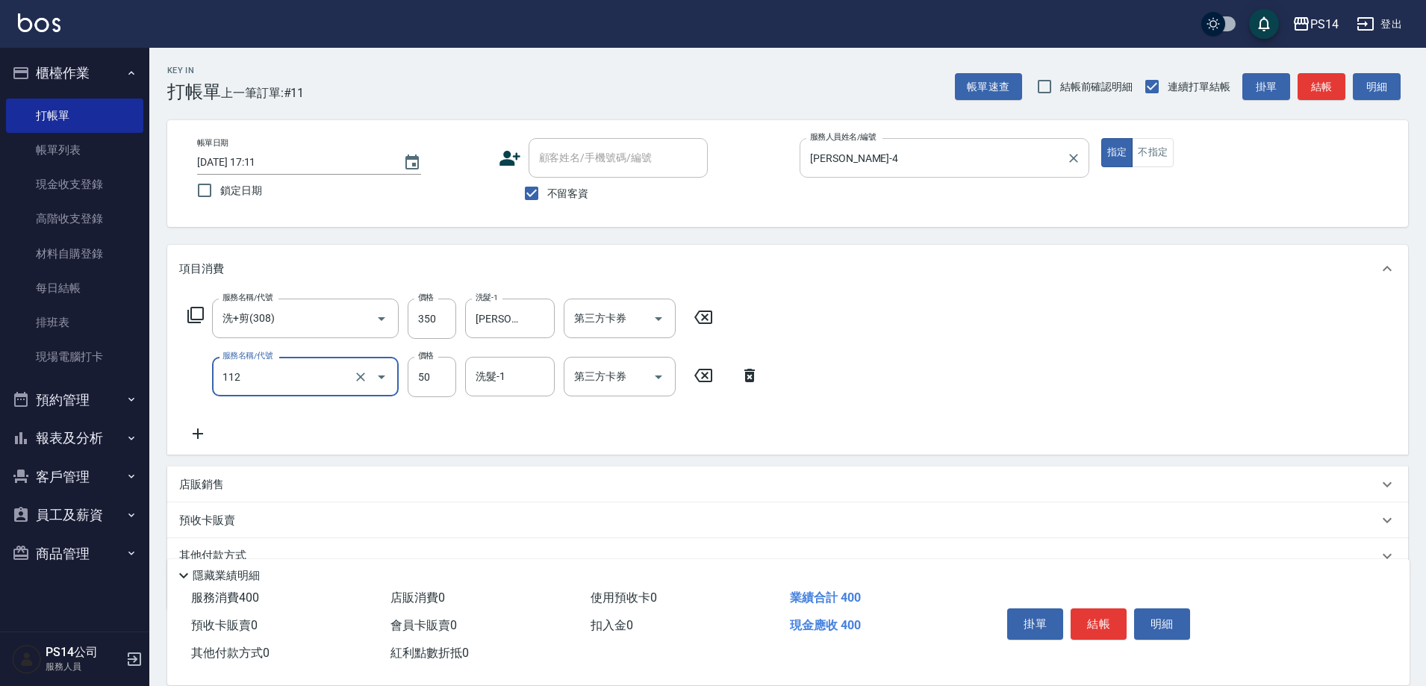
type input "精油50(112)"
type input "李祥君 -37"
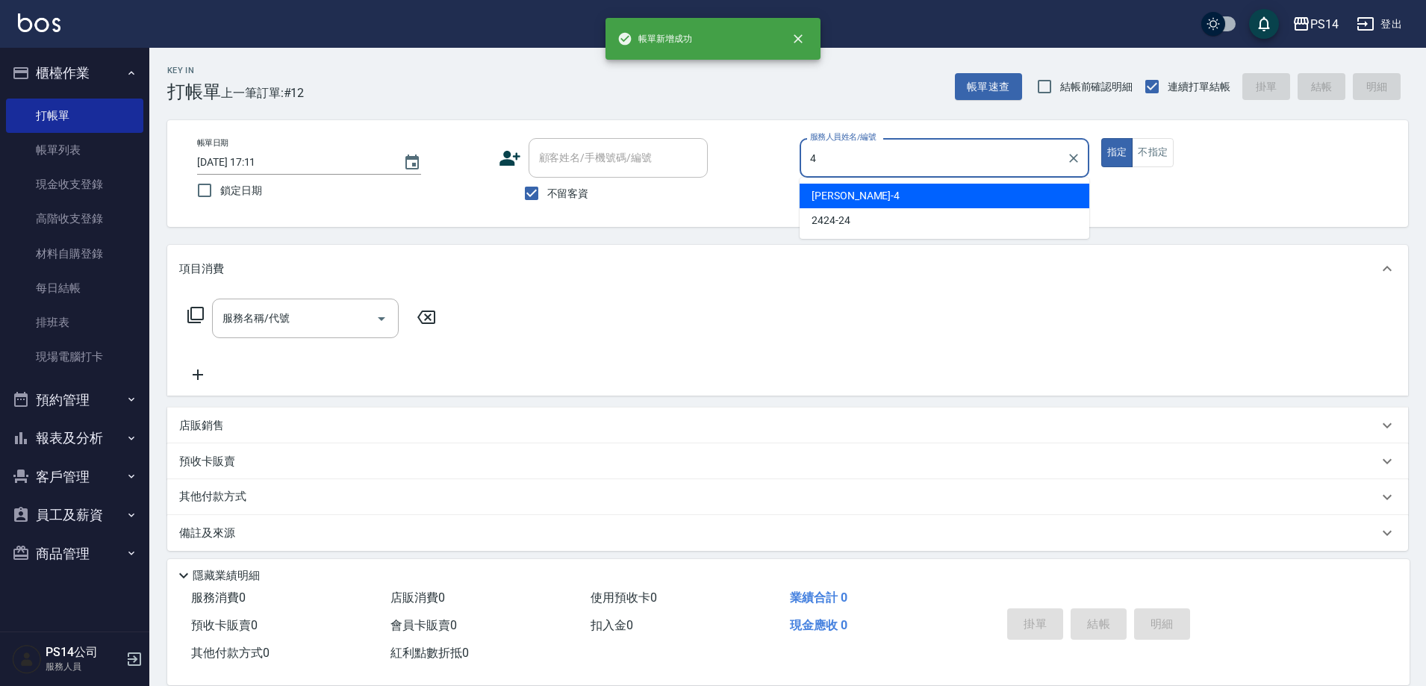
type input "蔡宜蓁-4"
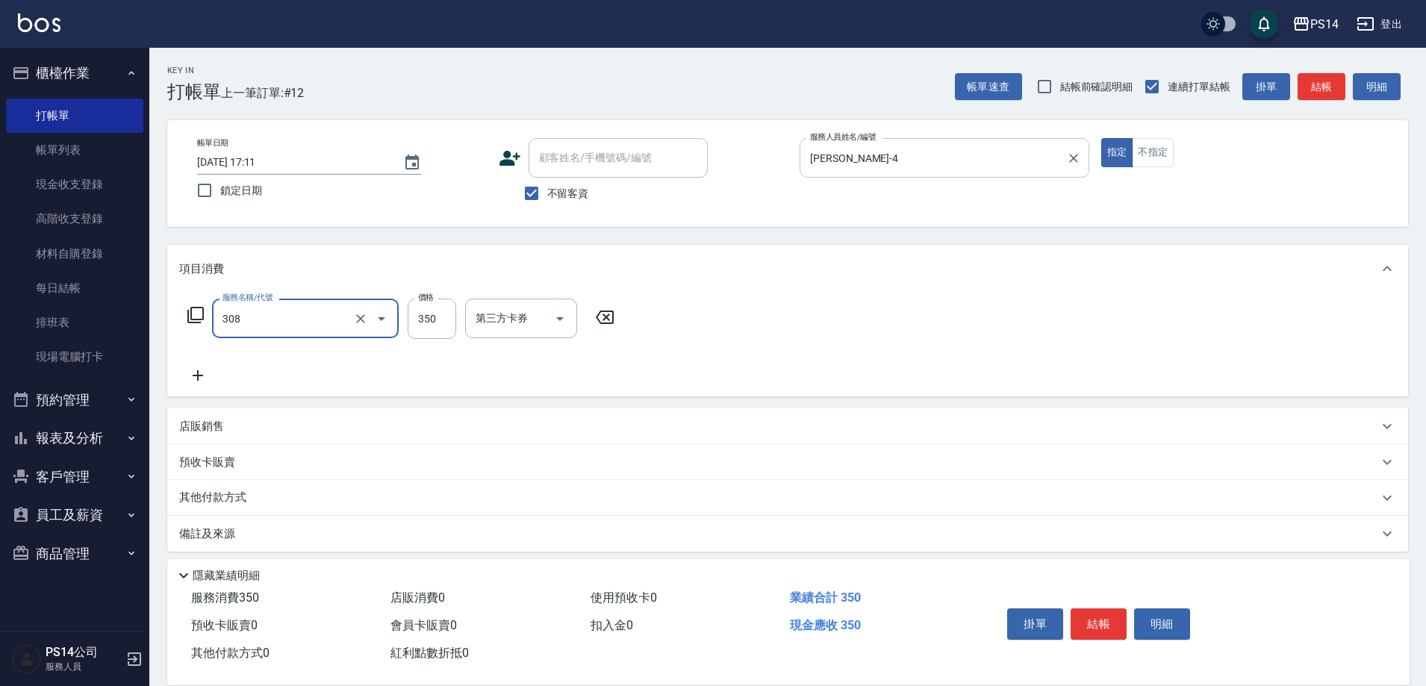
type input "洗+剪(308)"
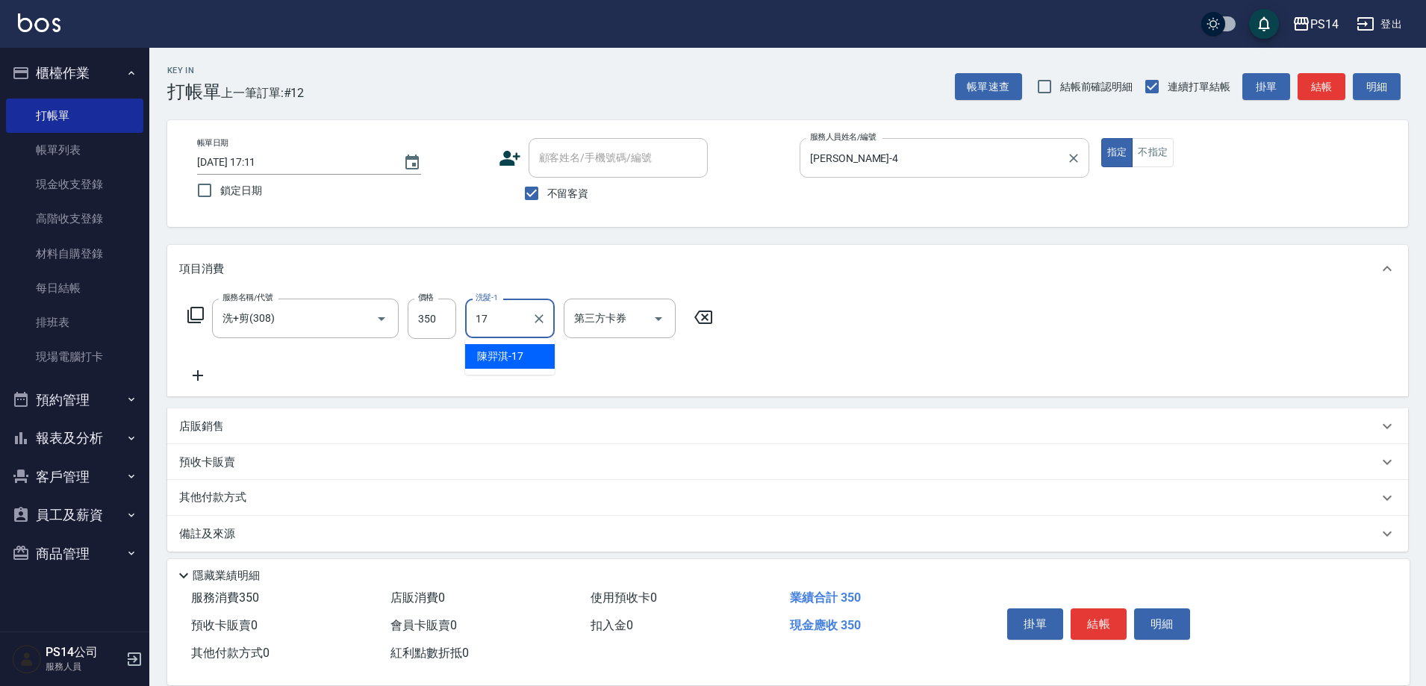
type input "陳羿淇-17"
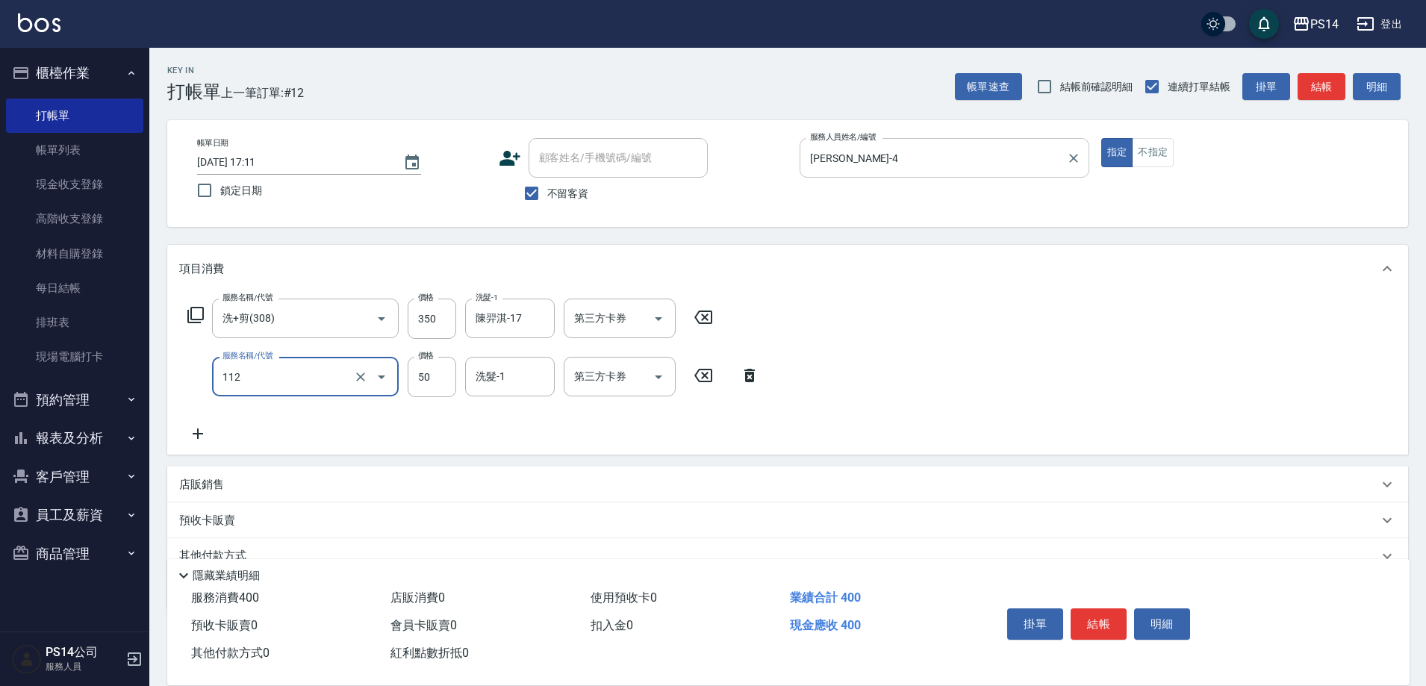
type input "精油50(112)"
type input "陳羿淇-17"
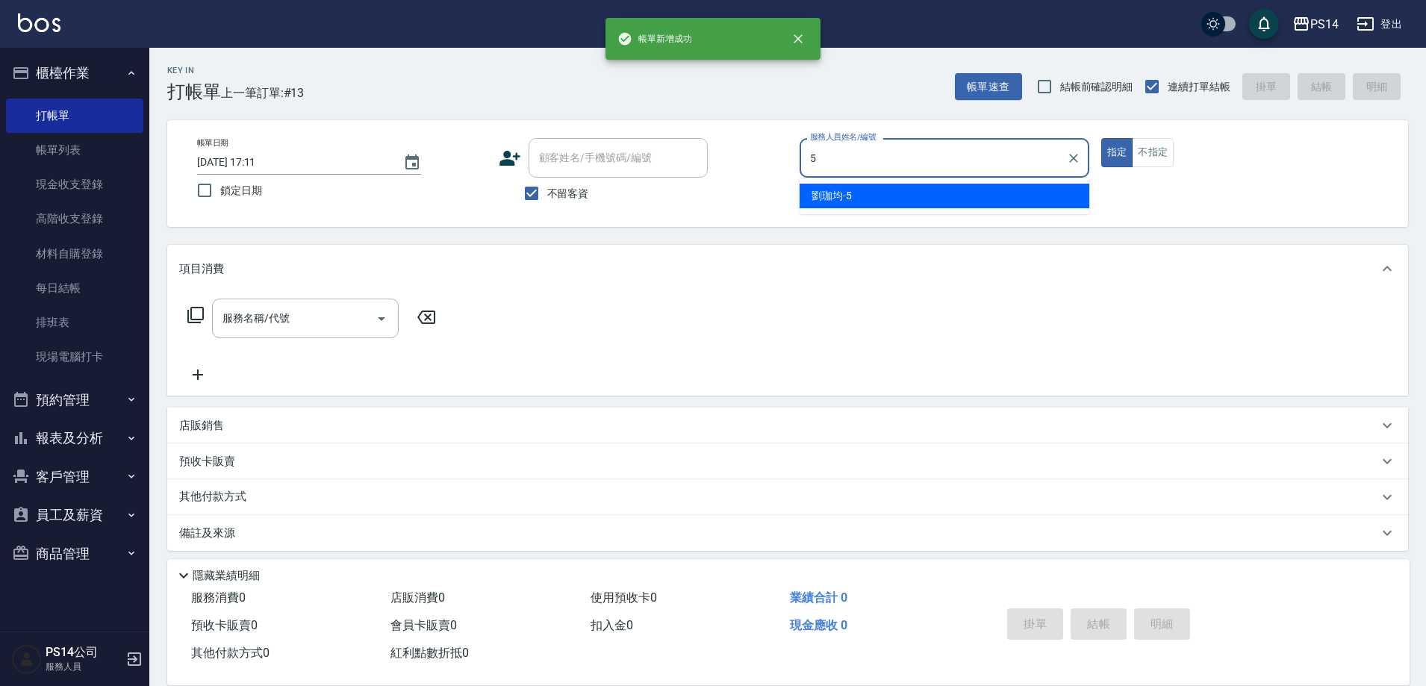
type input "劉珈均-5"
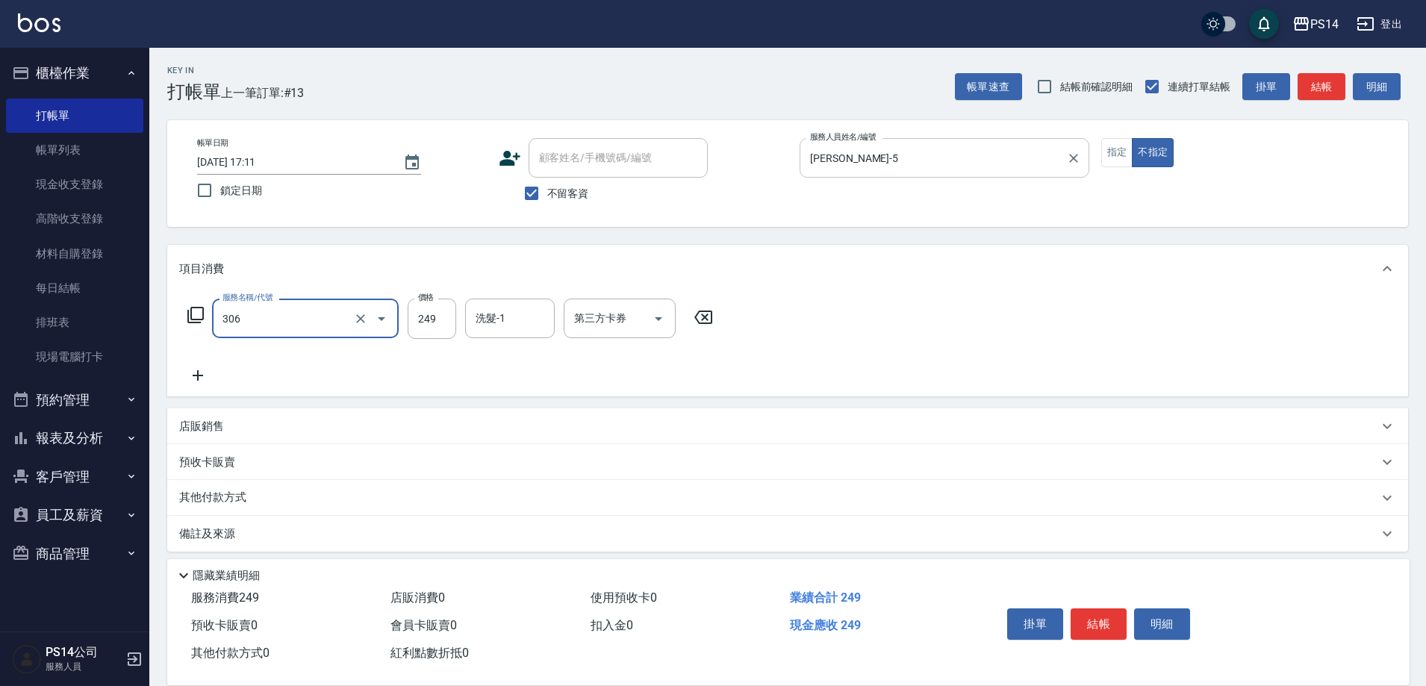
type input "剪髮(306)"
type input "陳昱蓁-18"
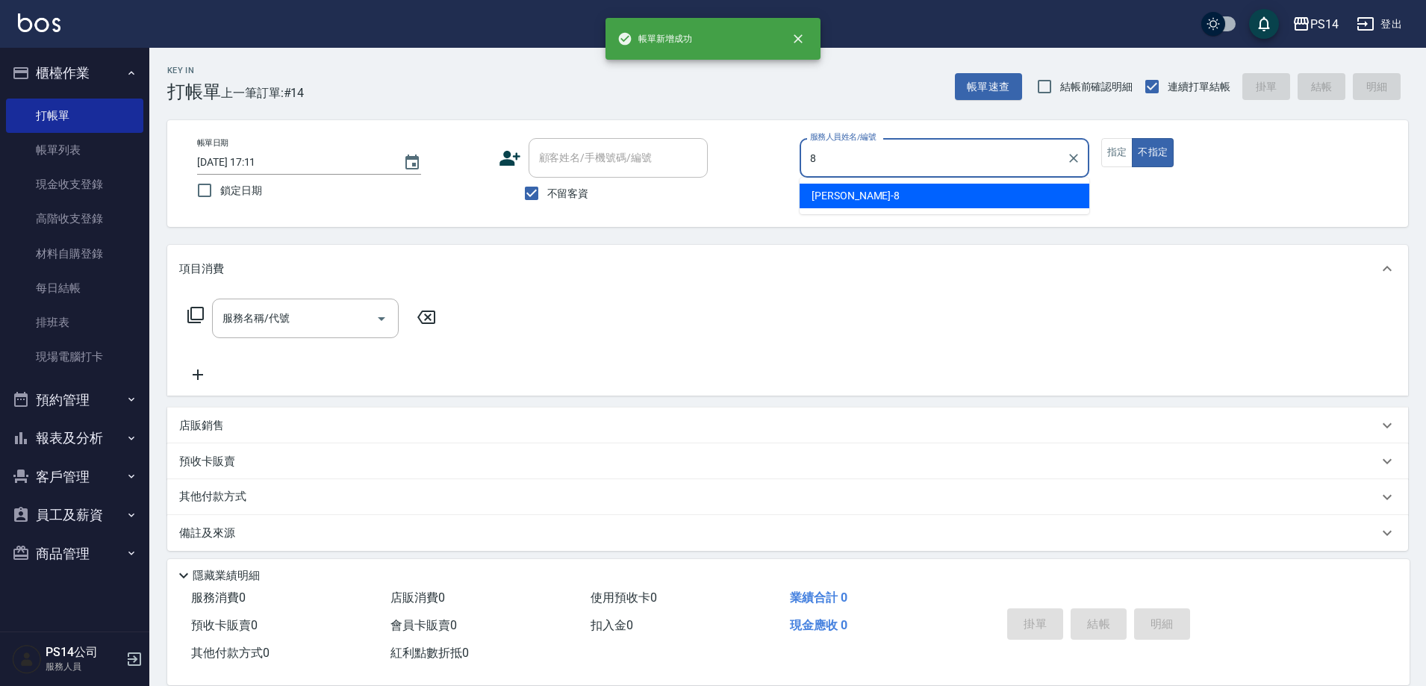
type input "徐于雯-8"
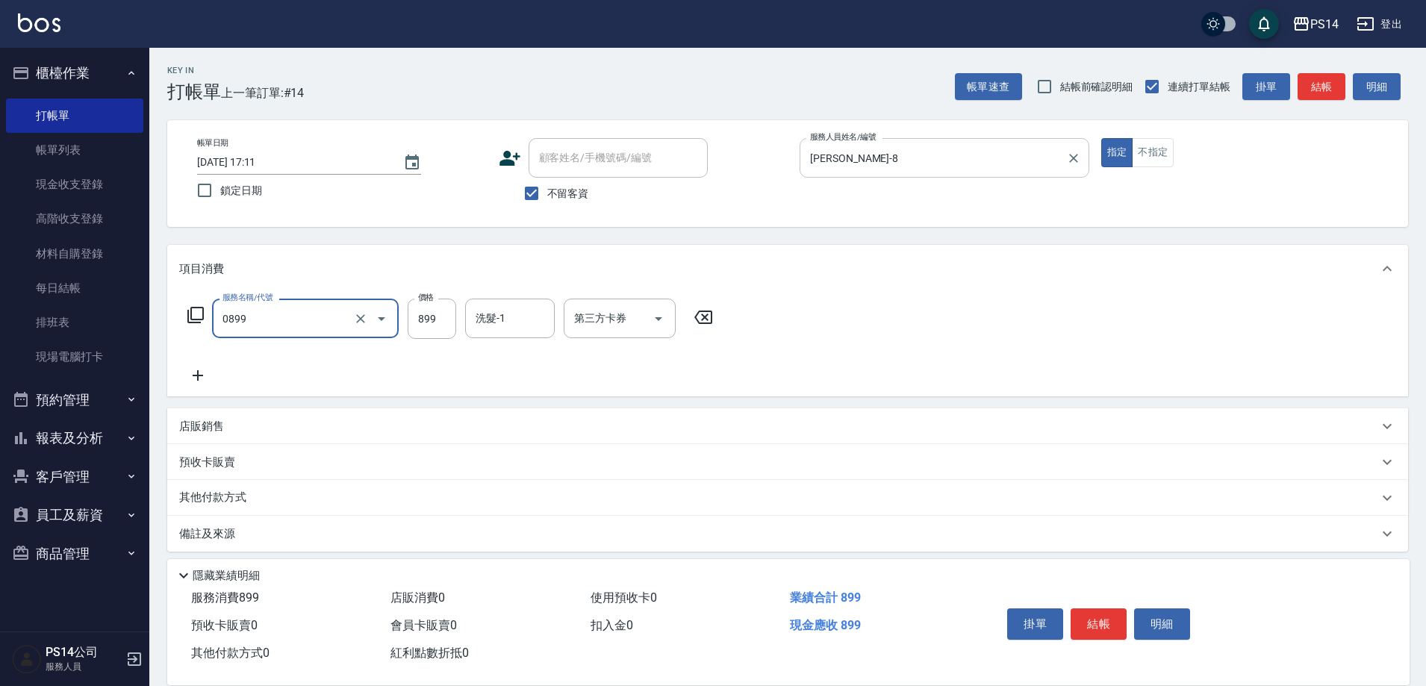
type input "排毒SPA(0899)"
type input "陳昱蓁-18"
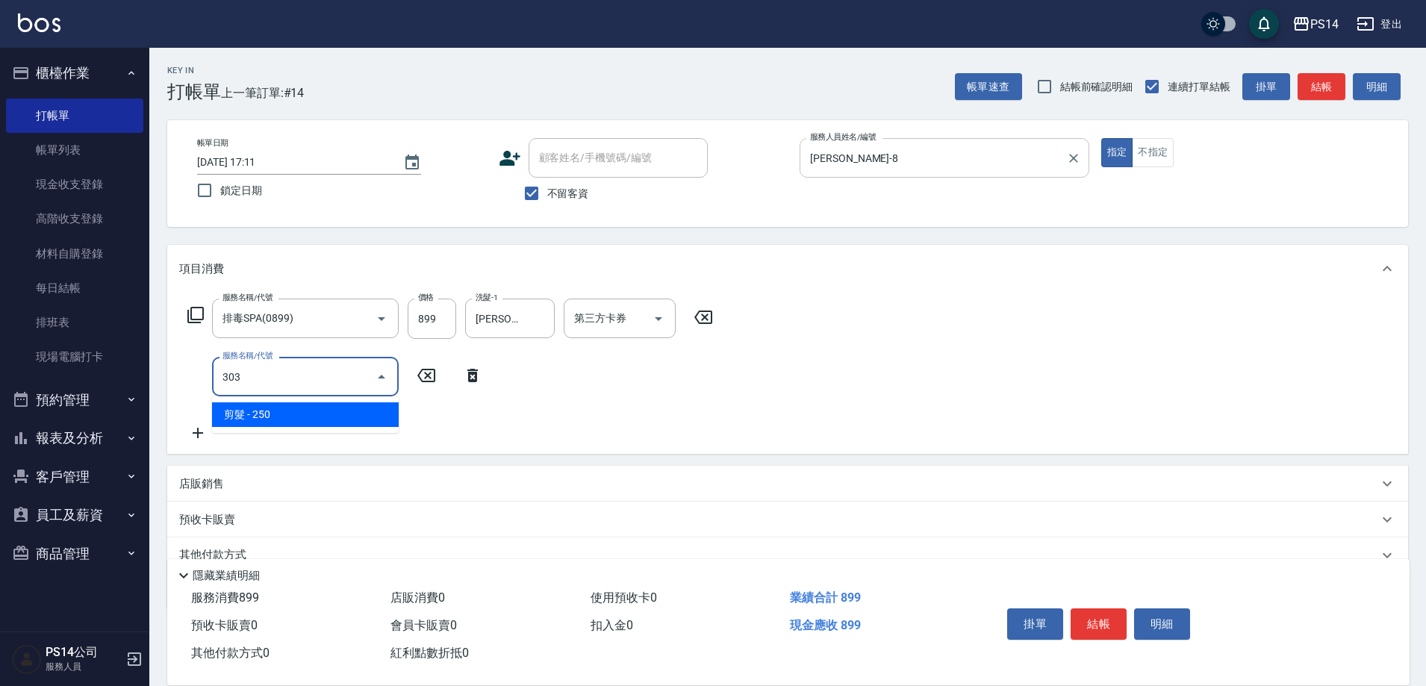
type input "剪髮(303)"
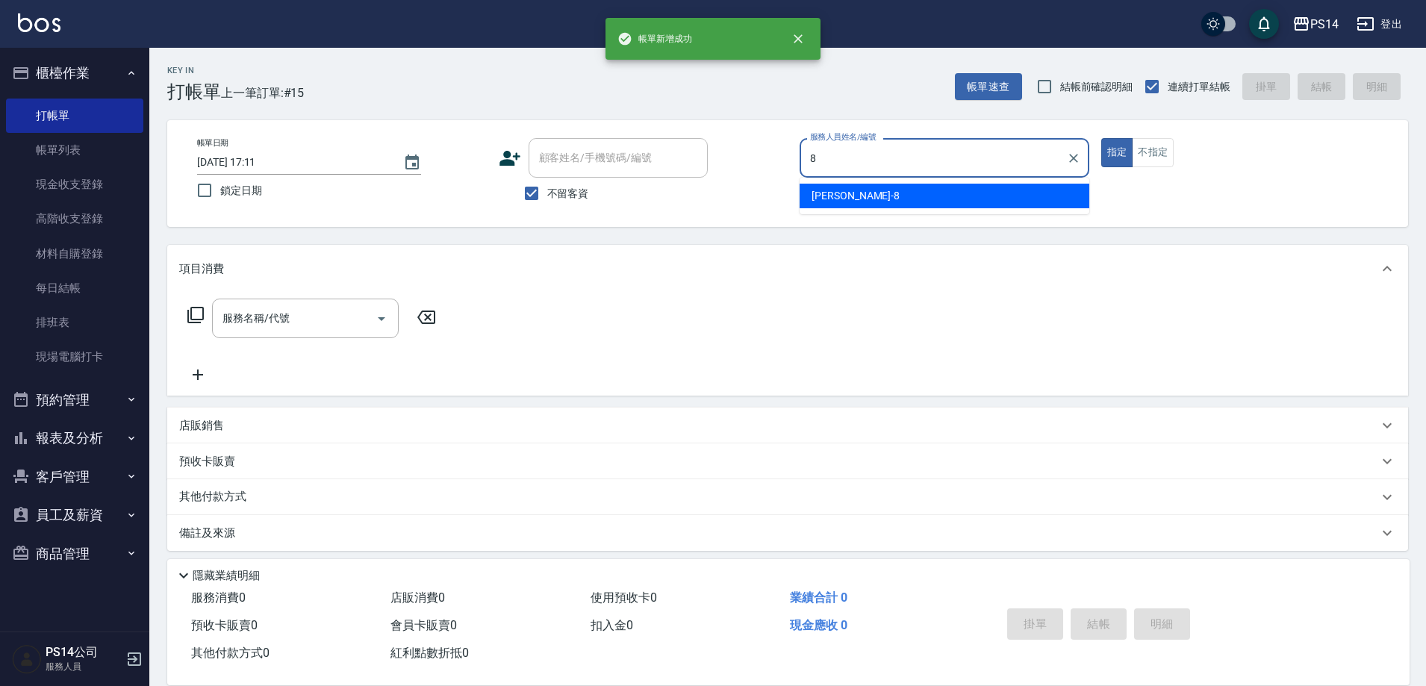
type input "徐于雯-8"
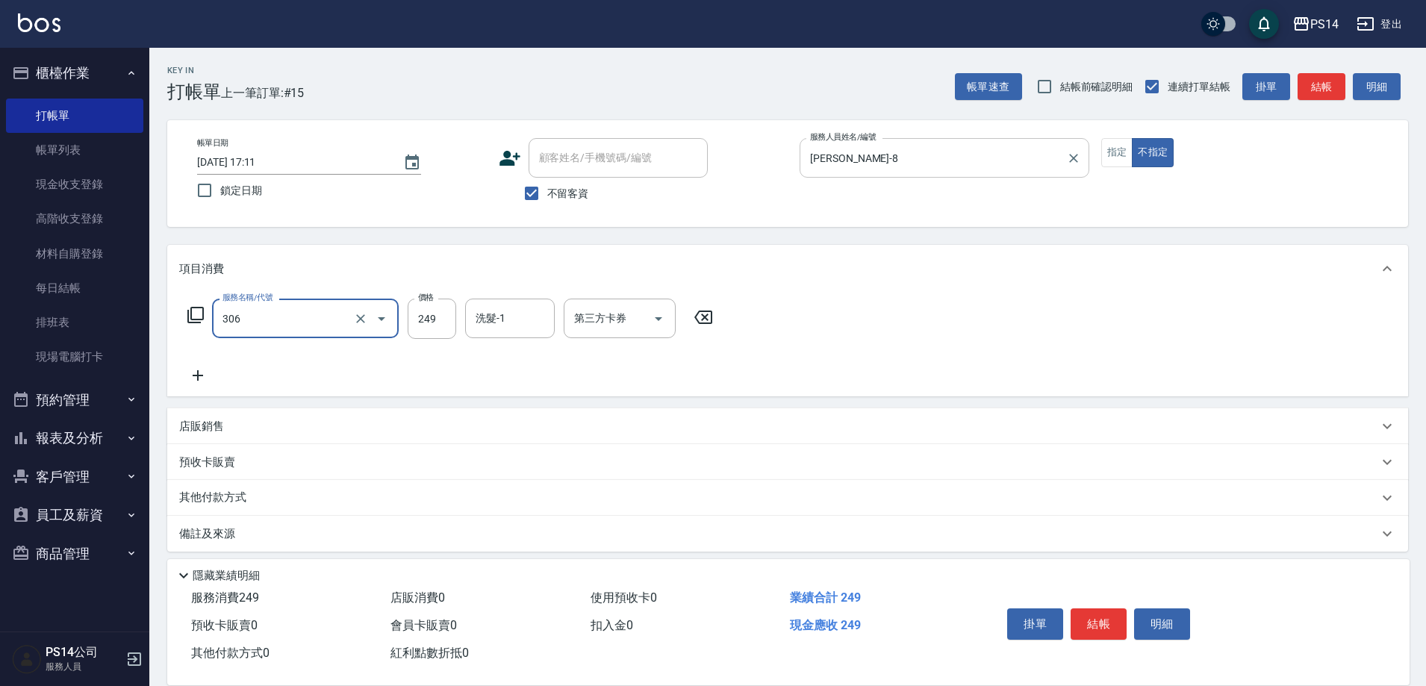
type input "剪髮(306)"
type input "陳羿淇-17"
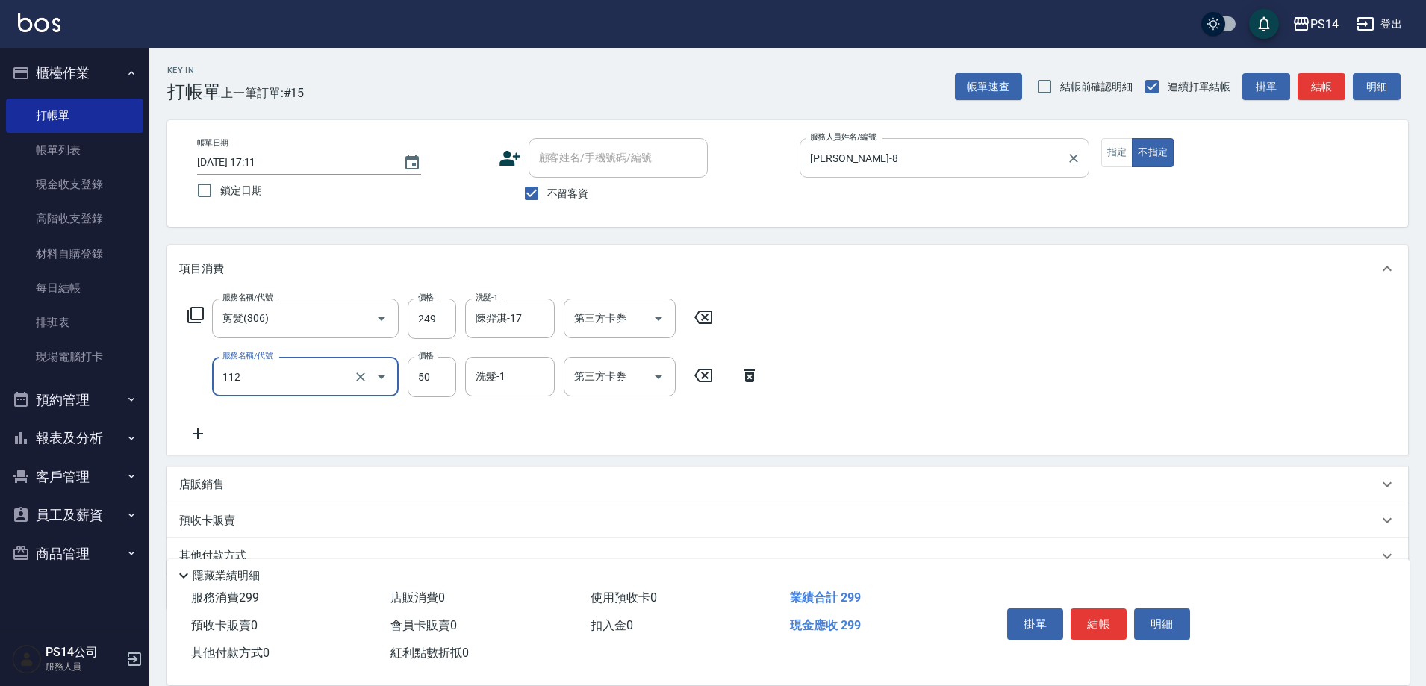
type input "精油50(112)"
type input "陳羿淇-17"
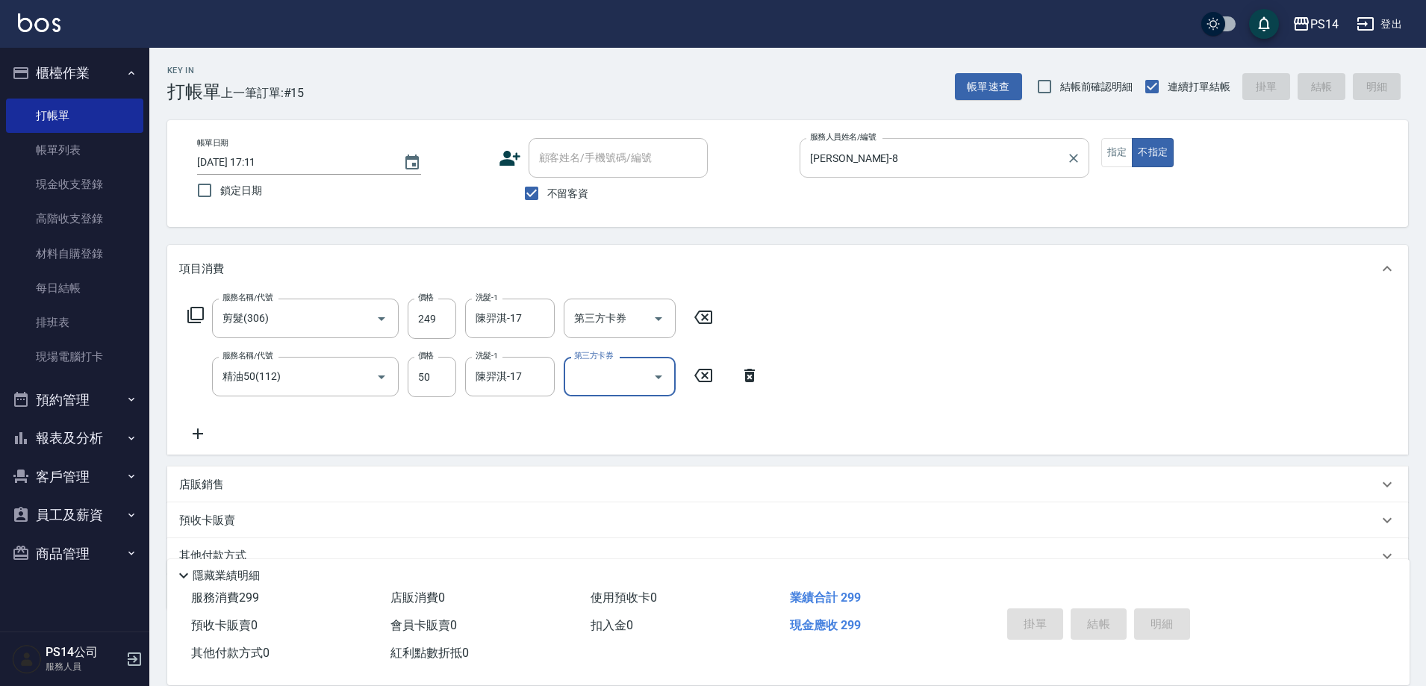
type input "2025/09/07 17:12"
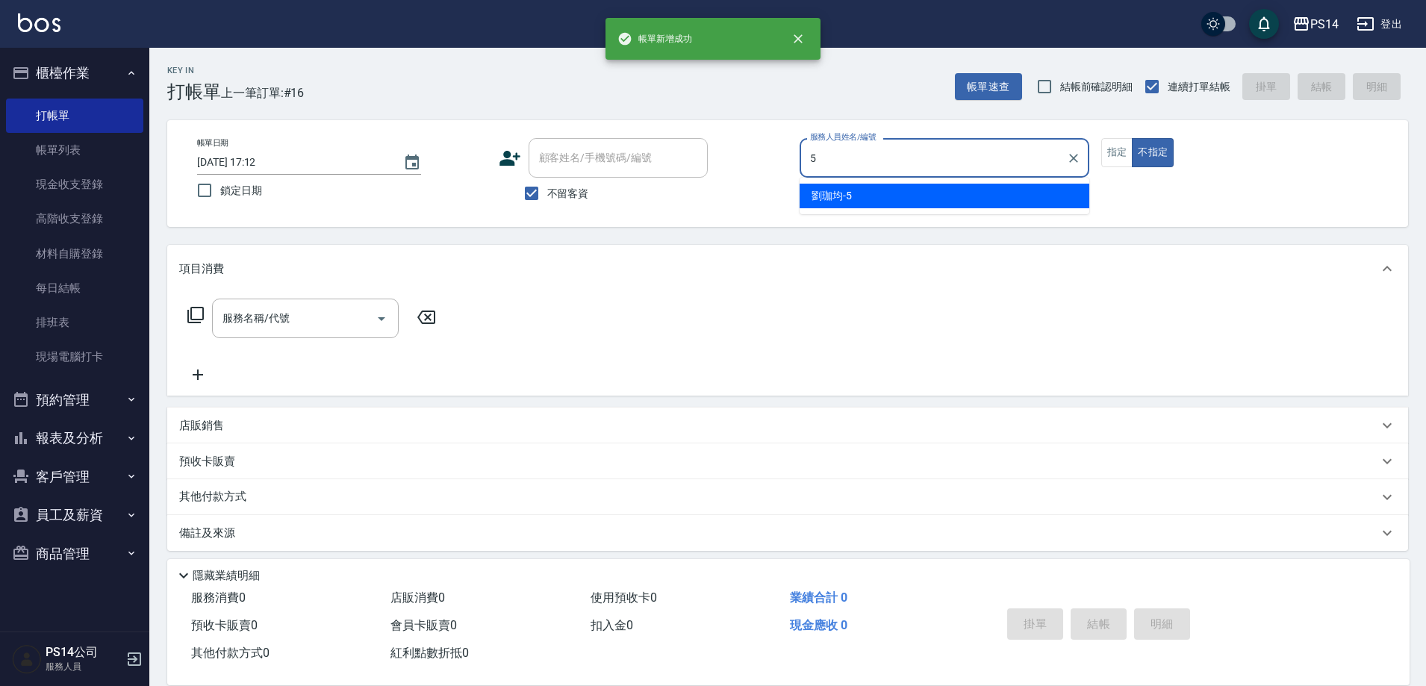
type input "劉珈均-5"
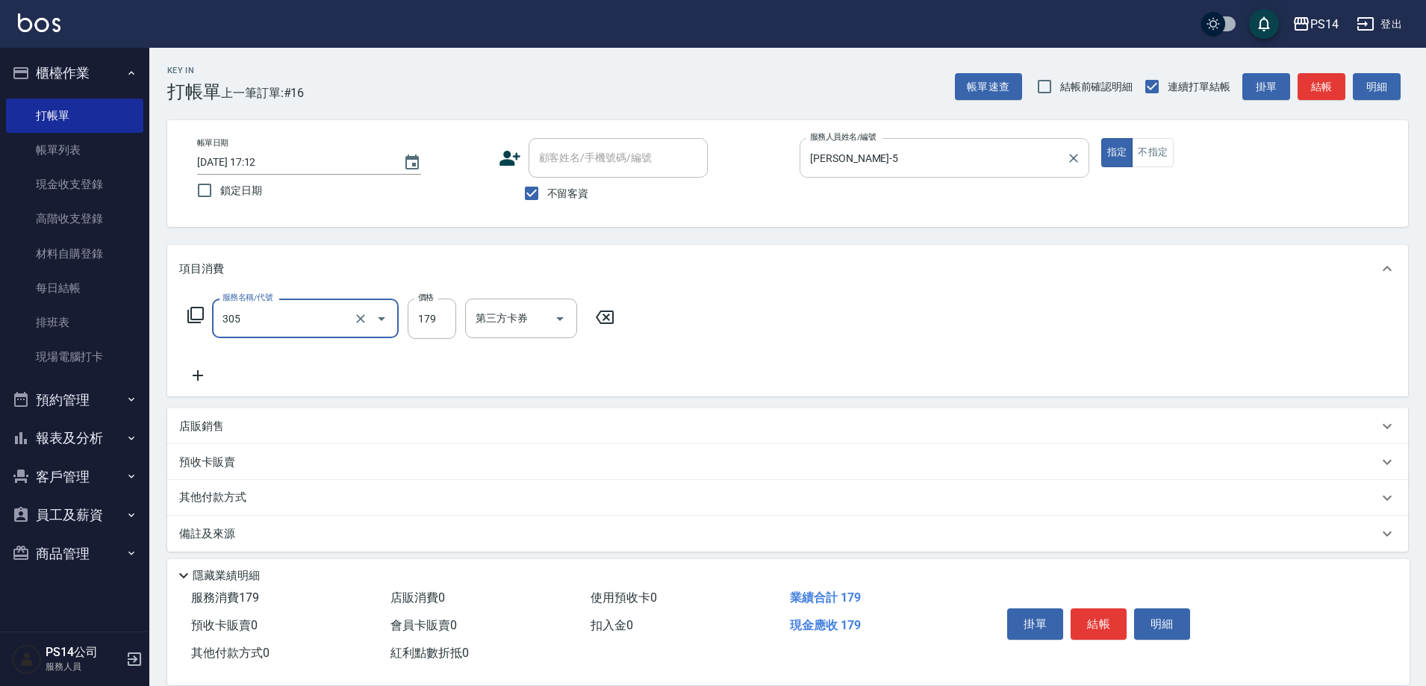
type input "剪髮(305)"
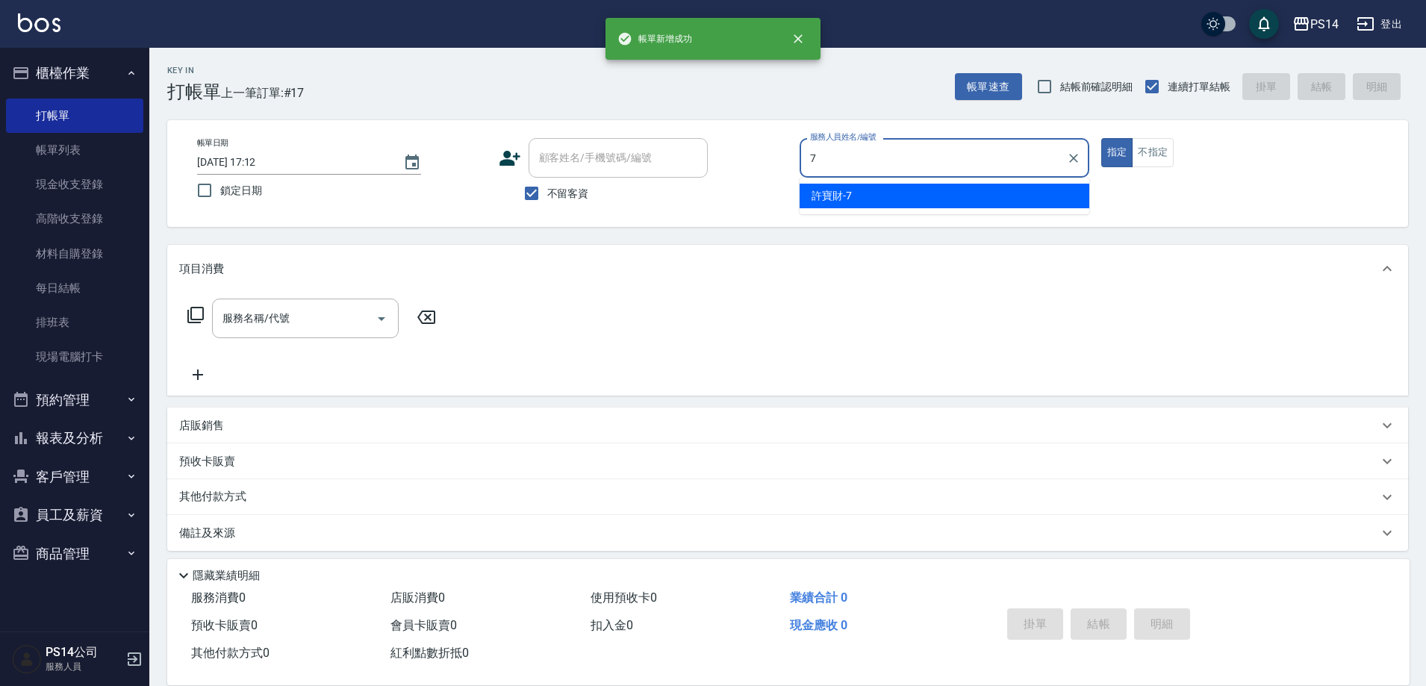
type input "許寶財-7"
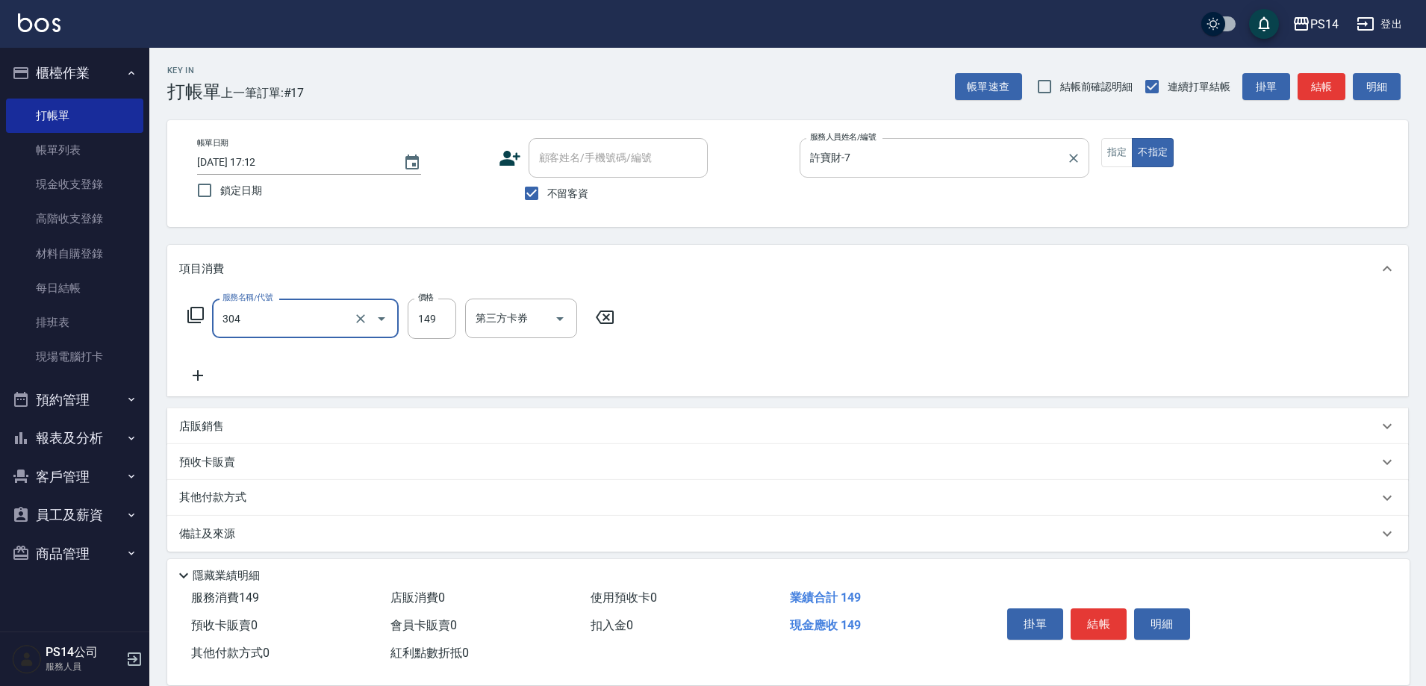
type input "剪髮(304)"
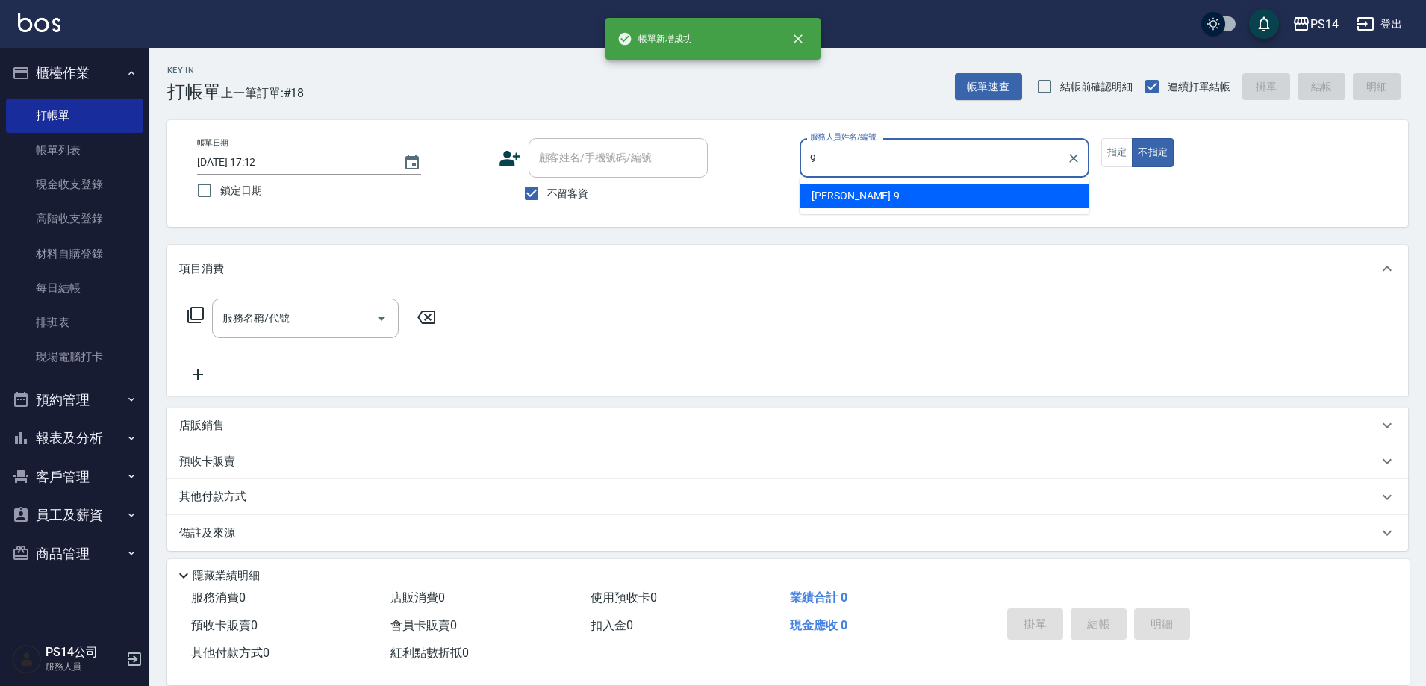
type input "楊宇霏-9"
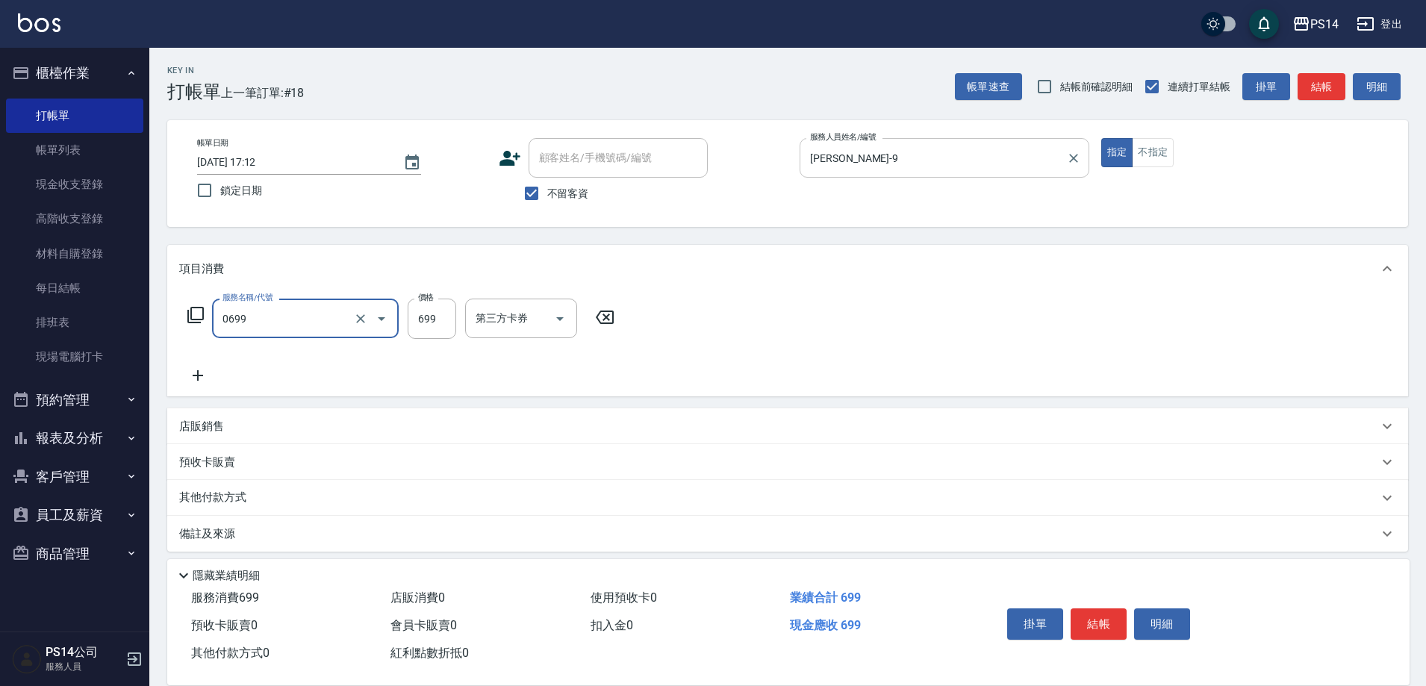
type input "精油SPA(0699)"
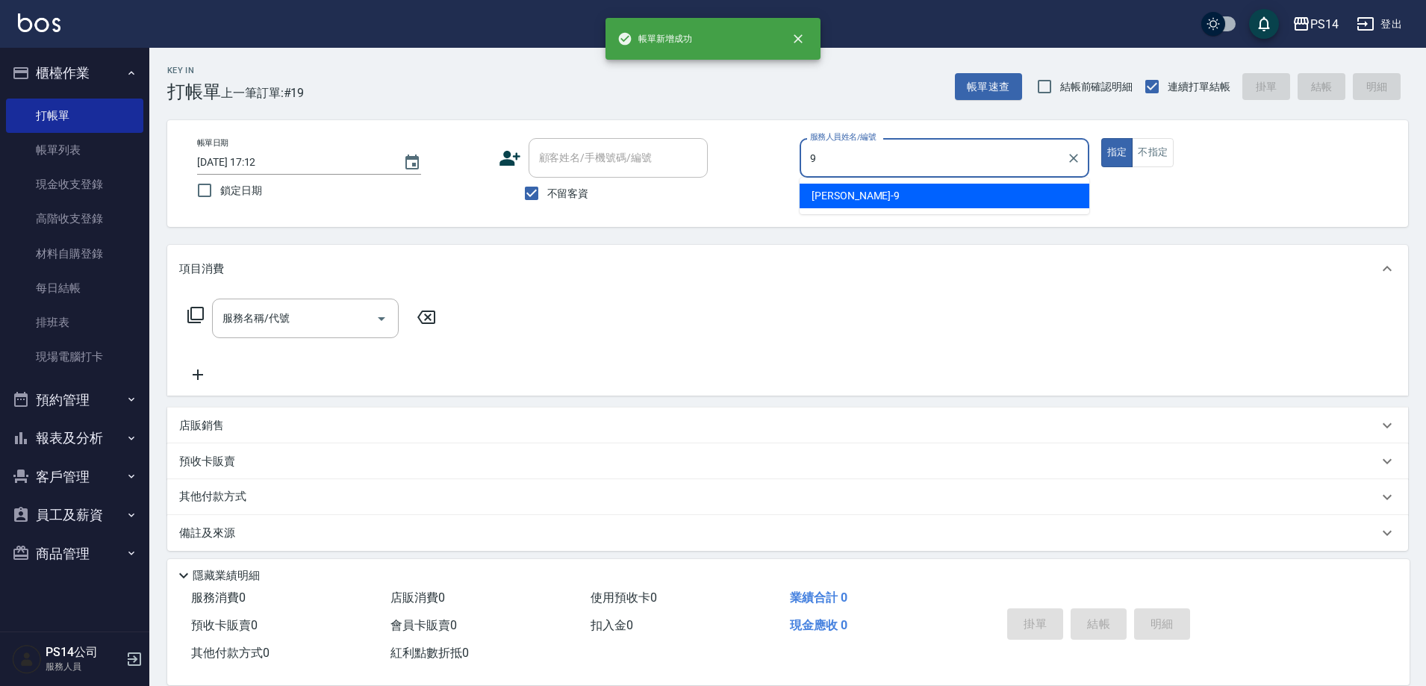
type input "楊宇霏-9"
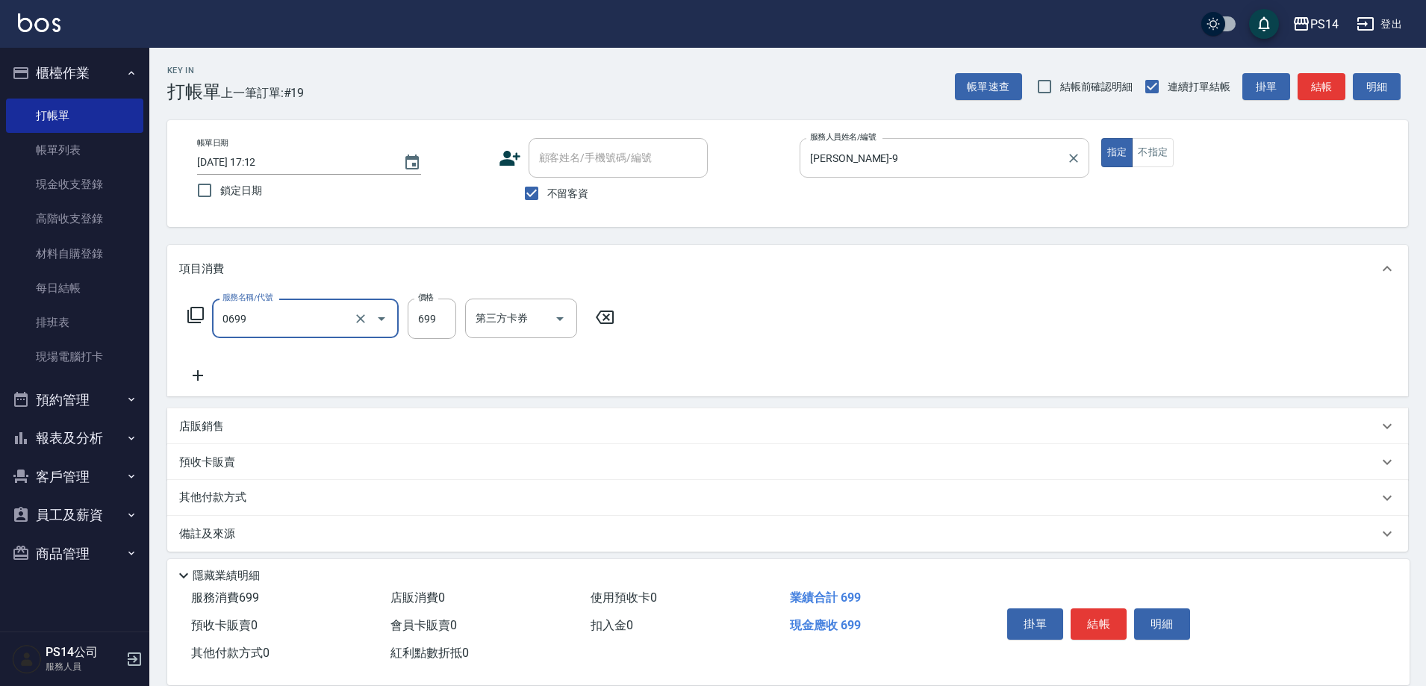
type input "精油SPA(0699)"
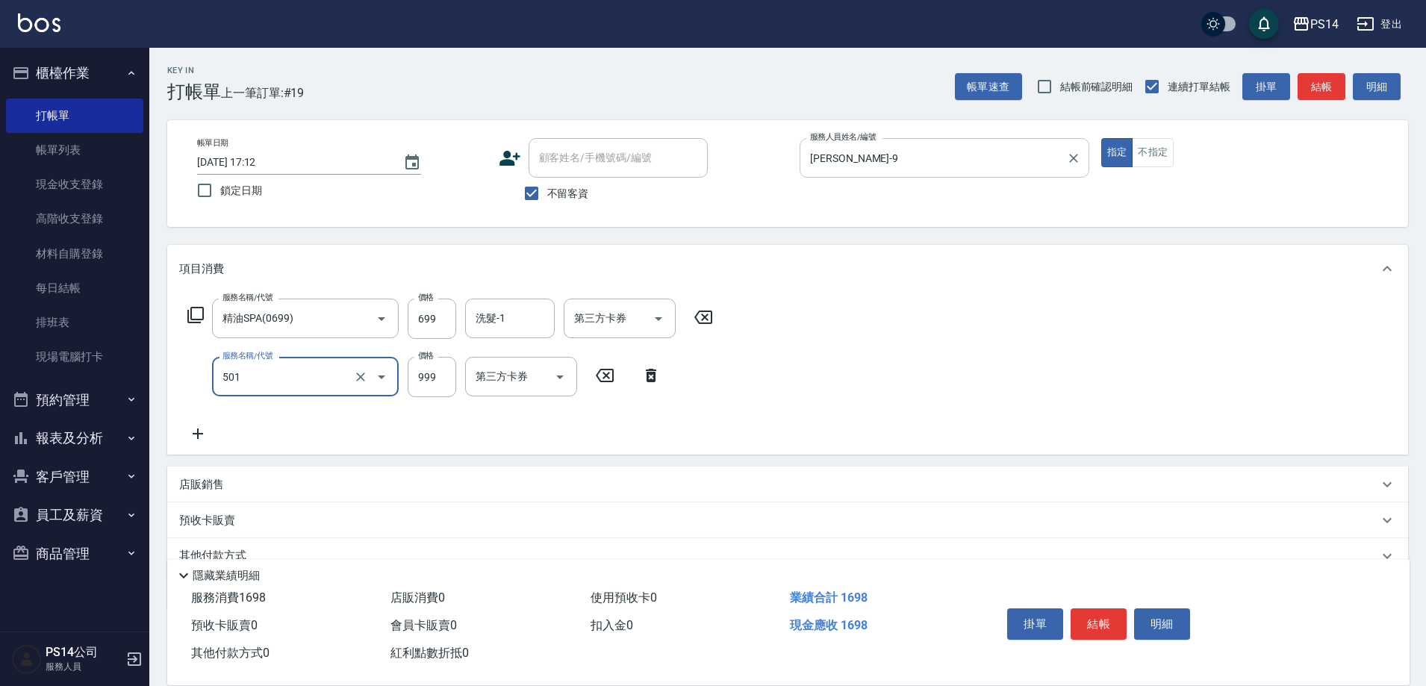
type input "染髮(501)"
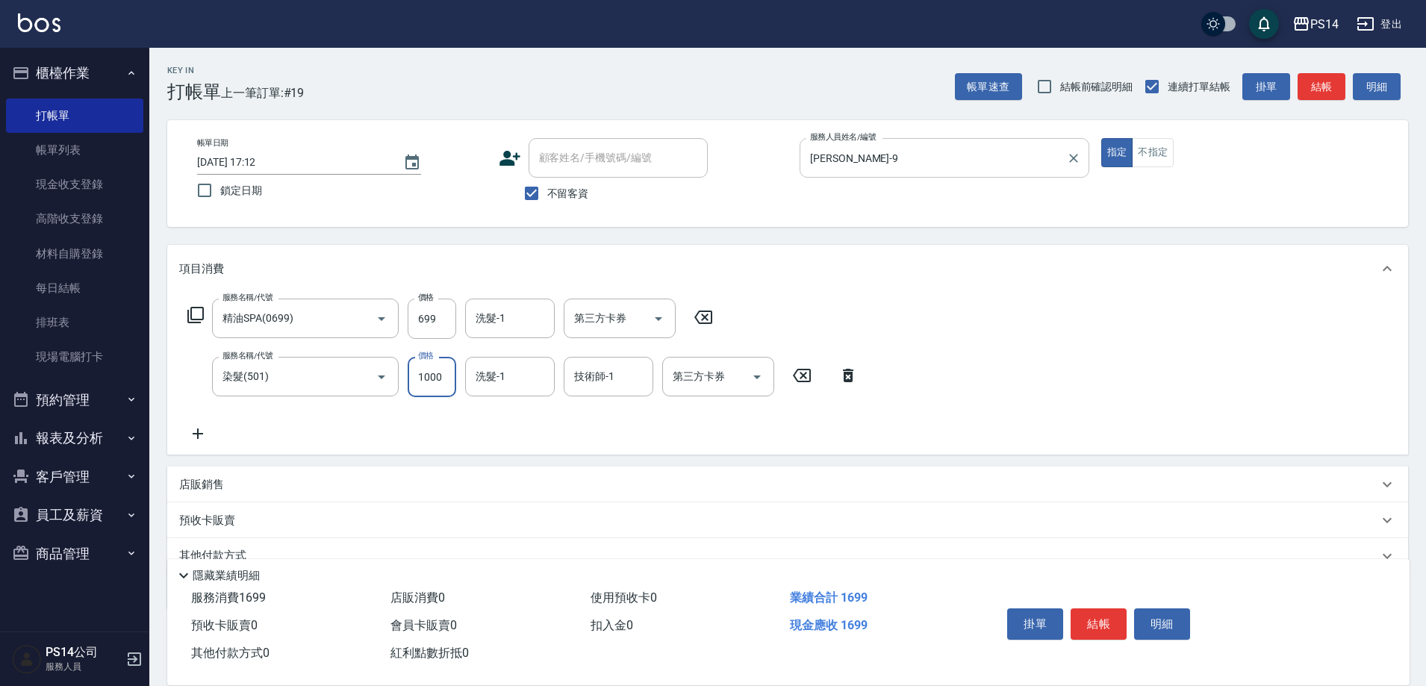
type input "1000"
type input "李祥君 -37"
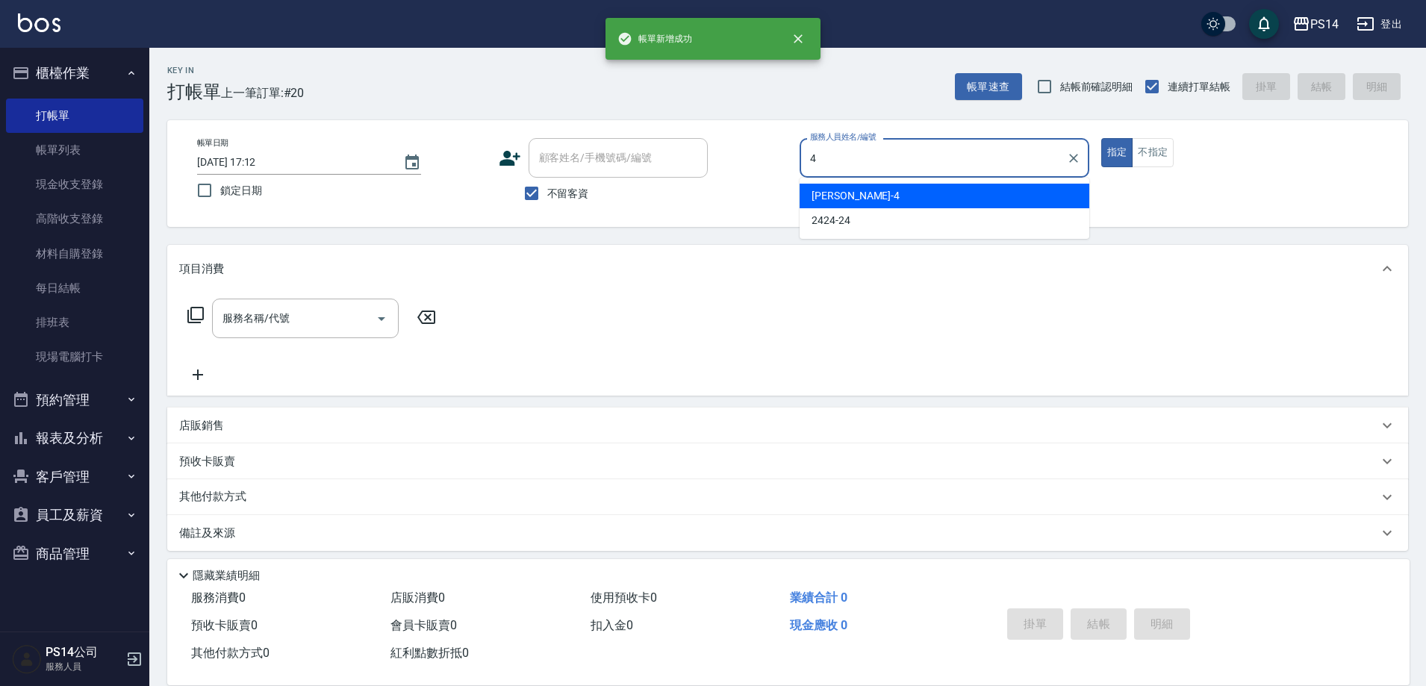
type input "蔡宜蓁-4"
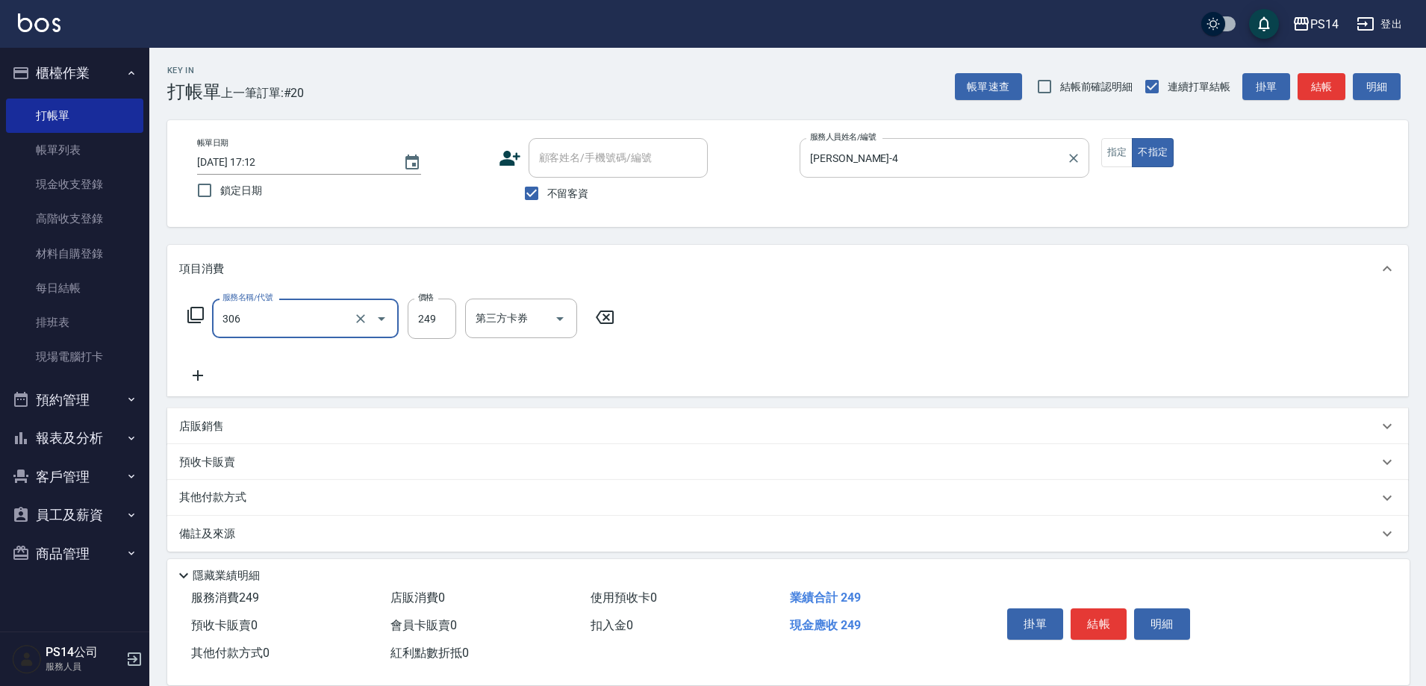
type input "剪髮(306)"
type input "顏誼婷-26"
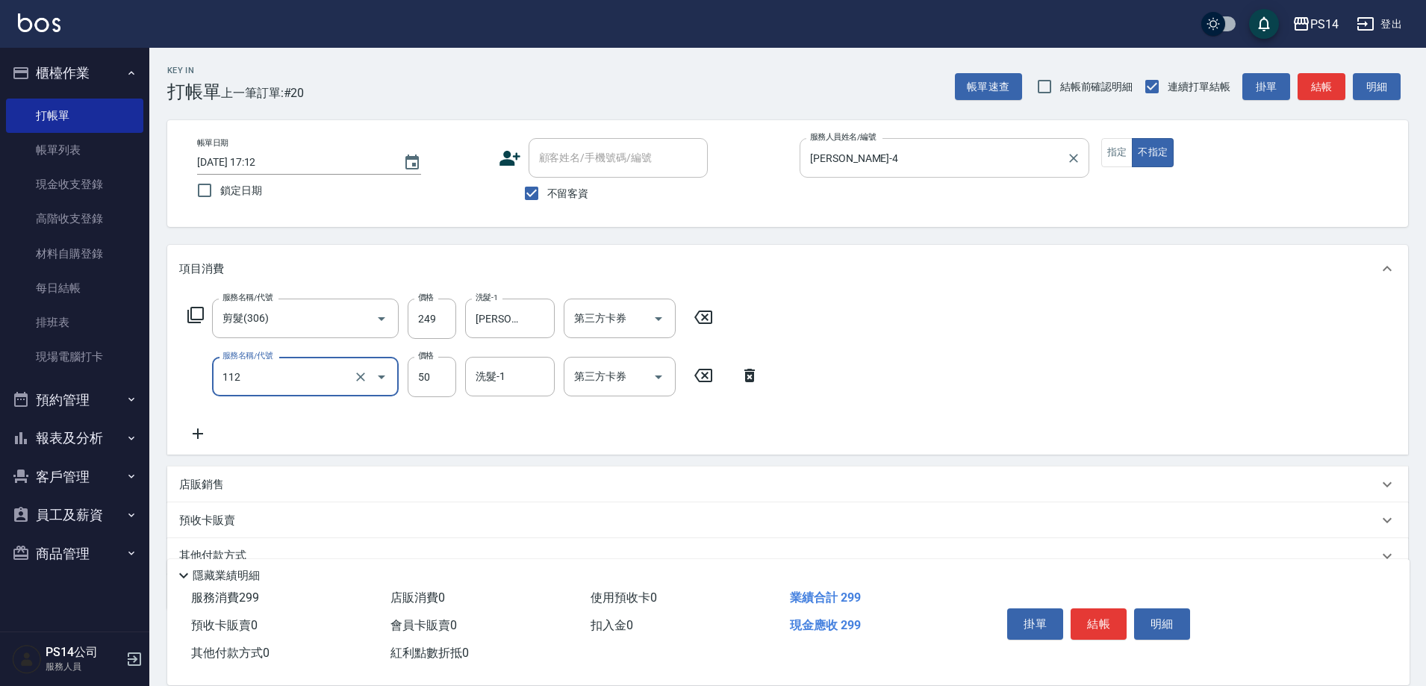
type input "精油50(112)"
type input "顏誼婷-26"
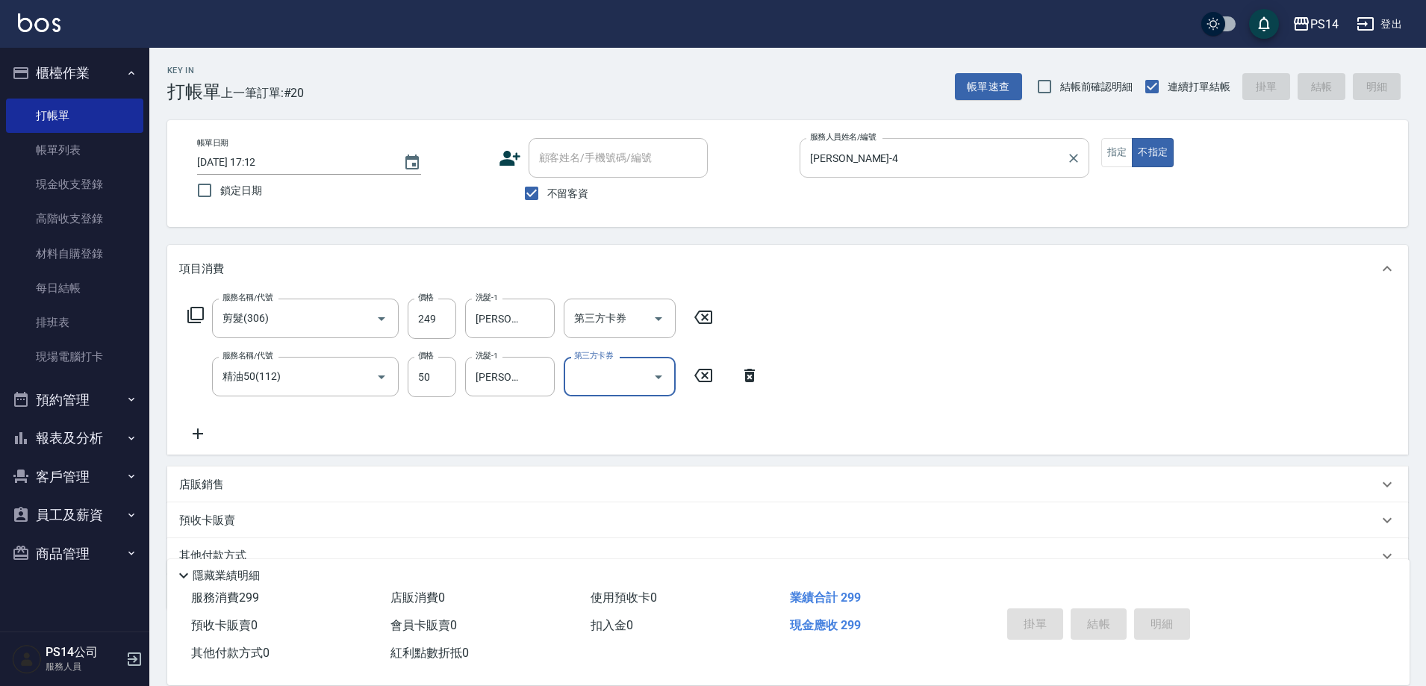
type input "2025/09/07 17:13"
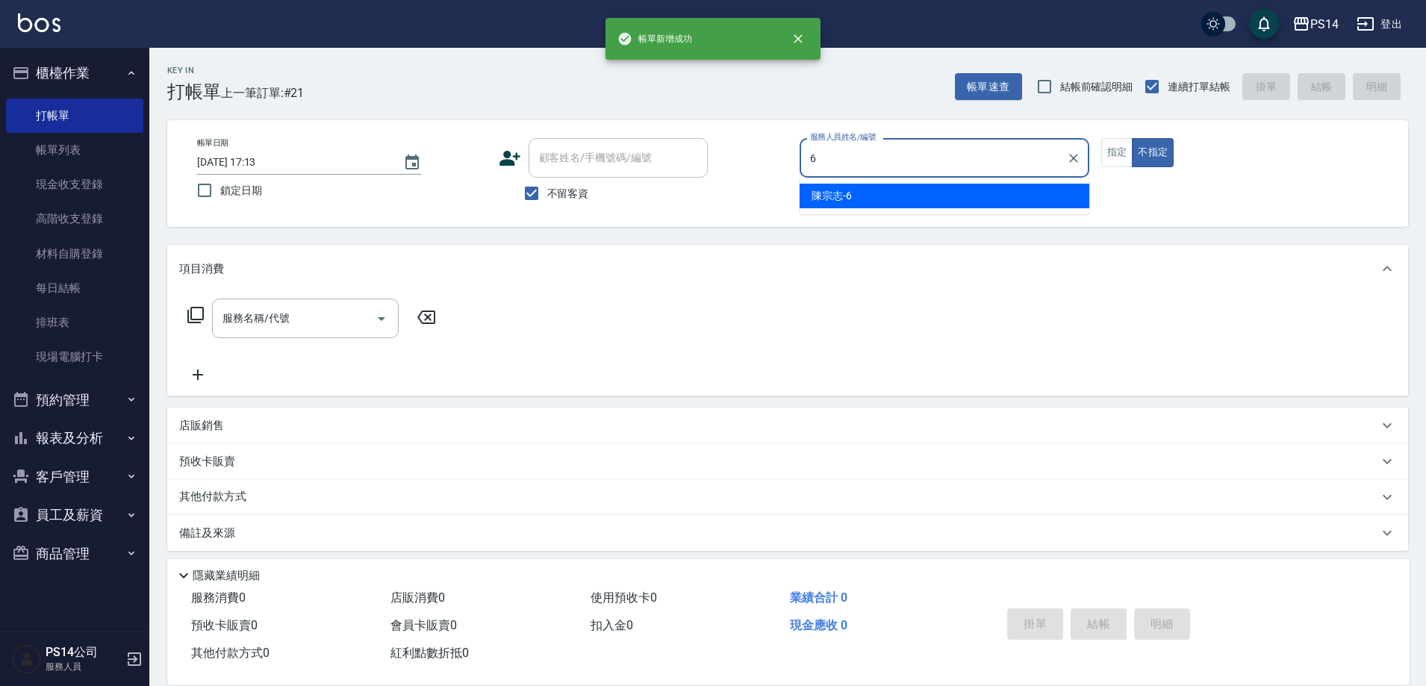
type input "陳宗志-6"
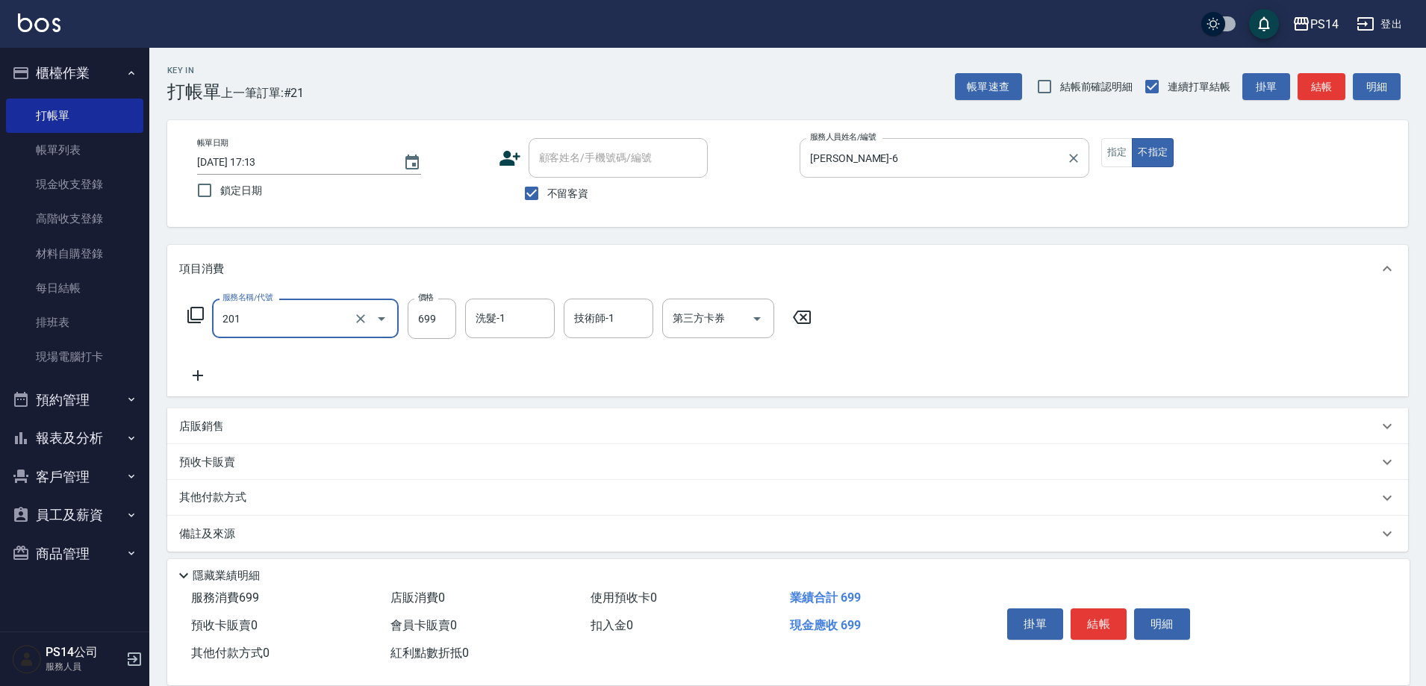
type input "基礎燙(201)"
type input "2000"
type input "陳羿淇-17"
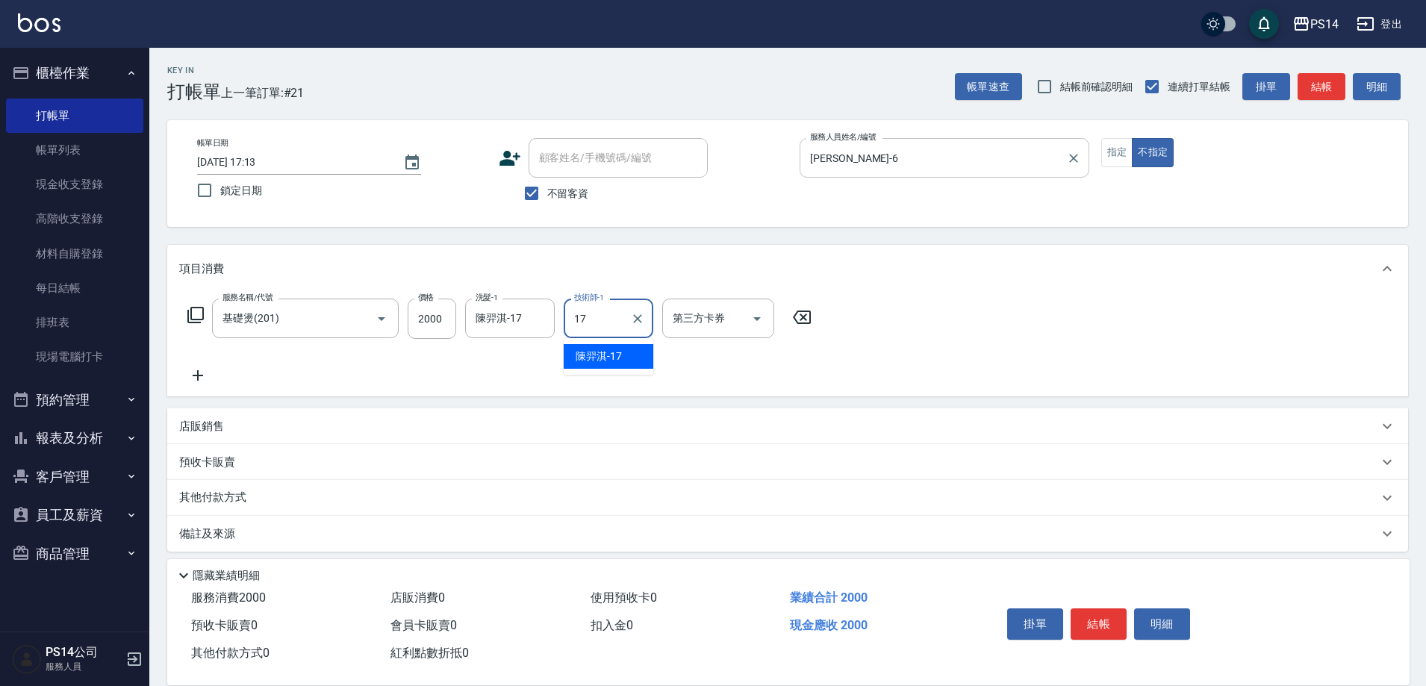
type input "陳羿淇-17"
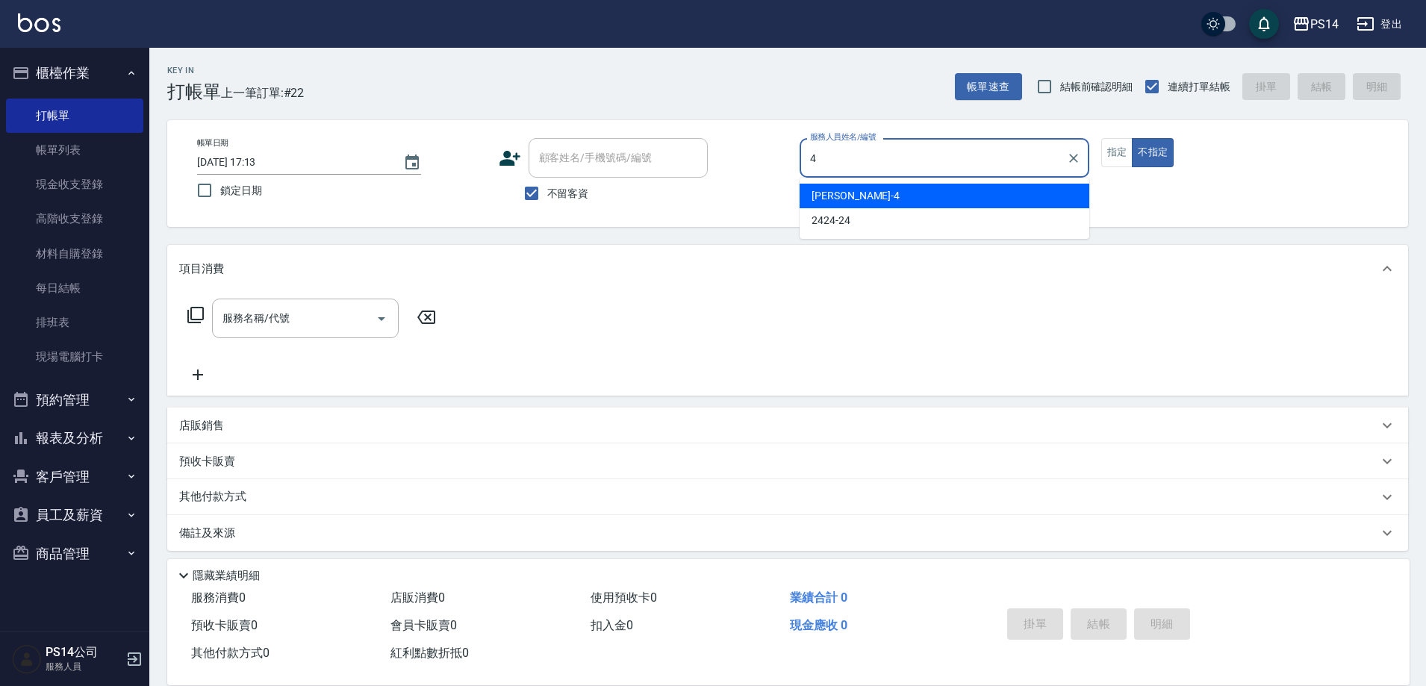
type input "蔡宜蓁-4"
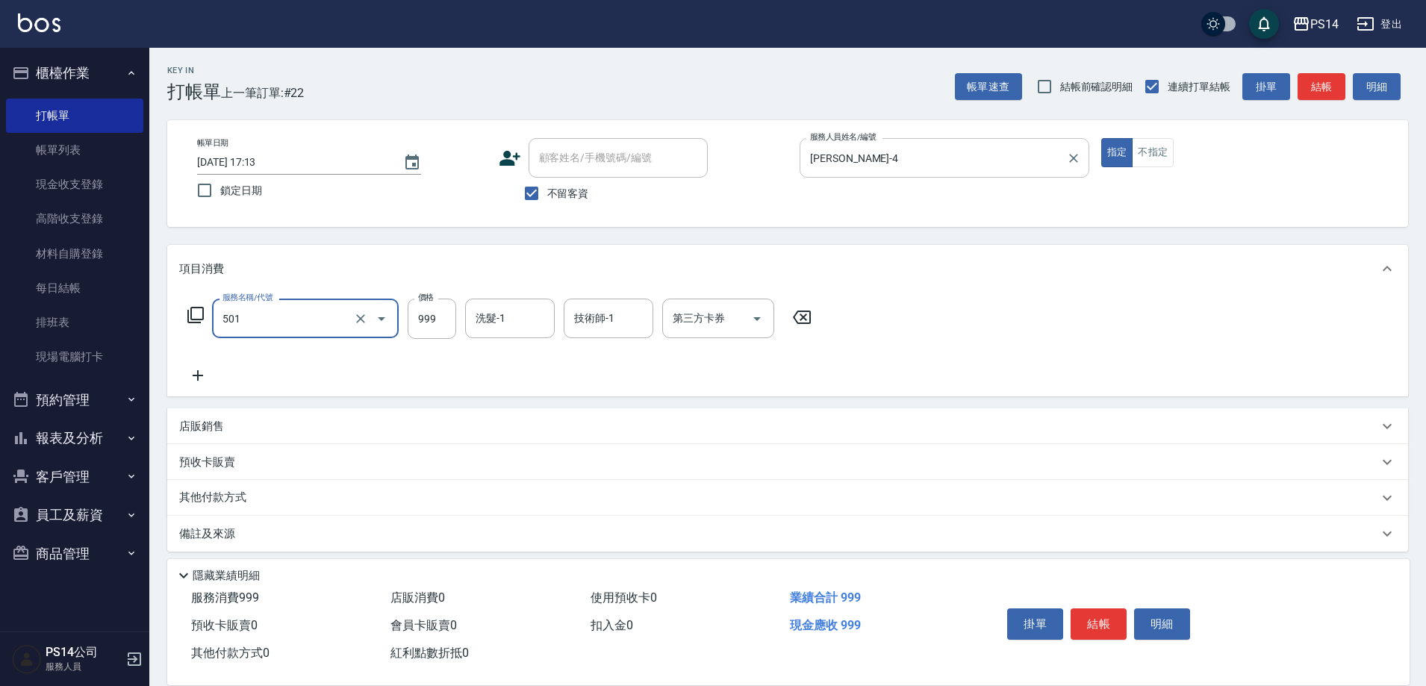
type input "染髮(501)"
type input "1200"
type input "謝欣紜-28"
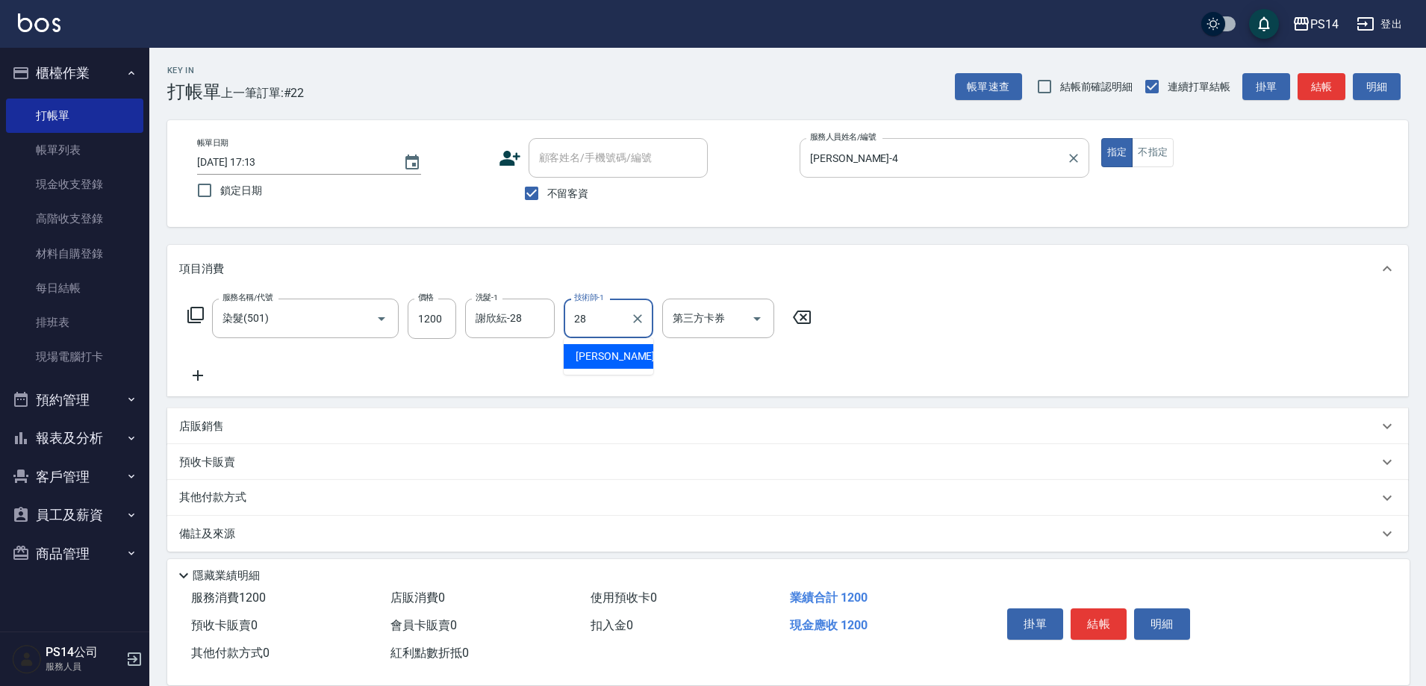
type input "謝欣紜-28"
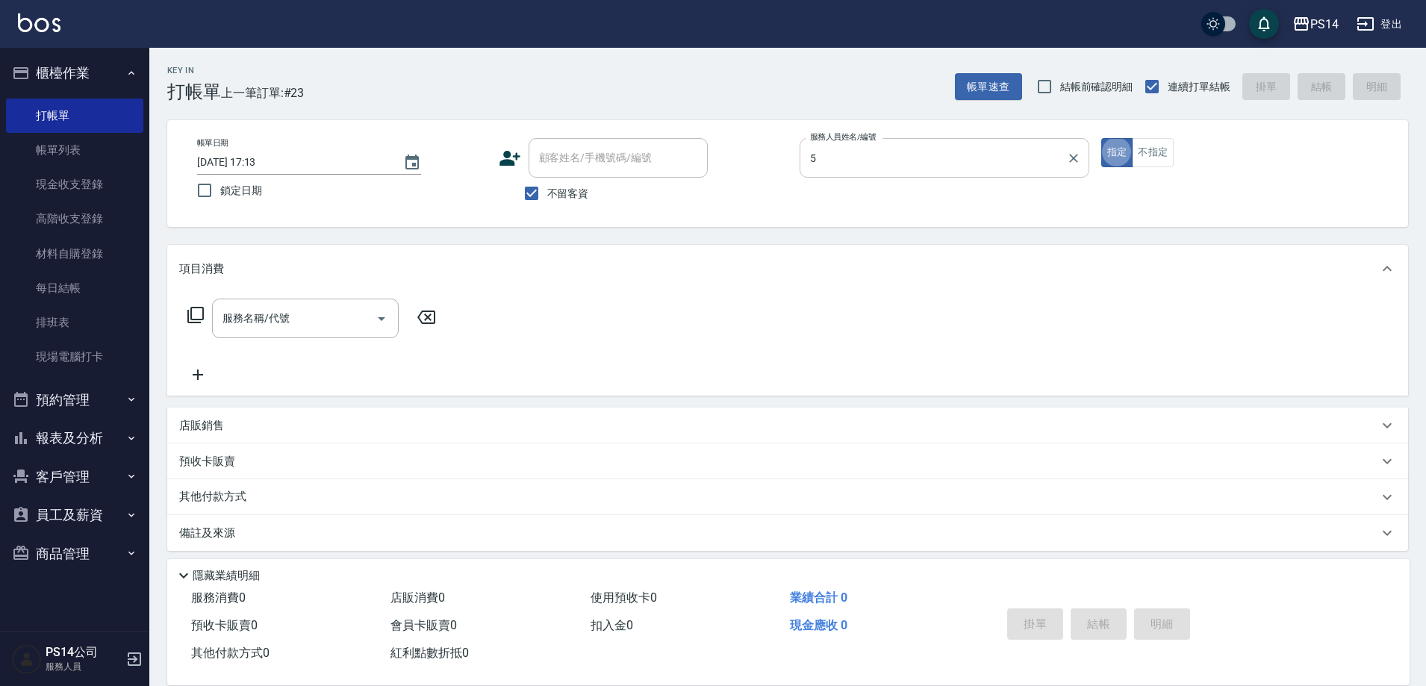
type input "劉珈均-5"
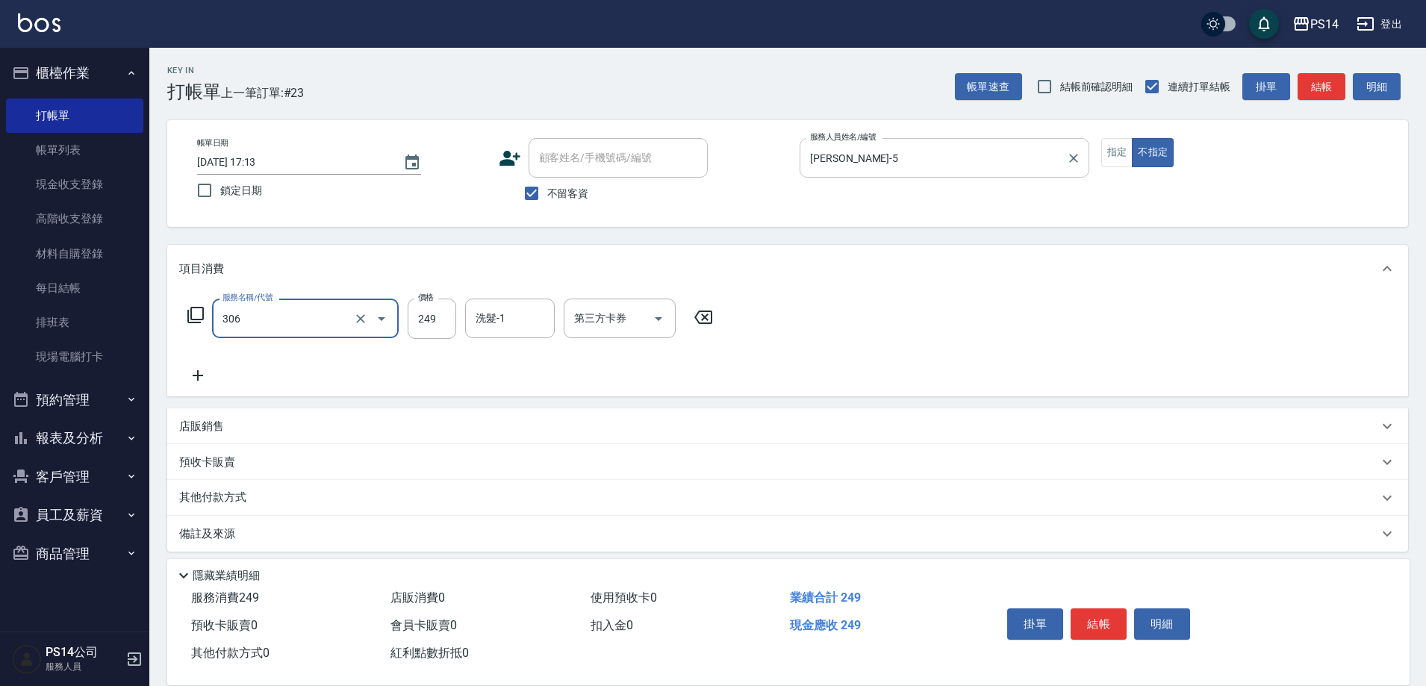
type input "剪髮(306)"
type input "李祥君 -37"
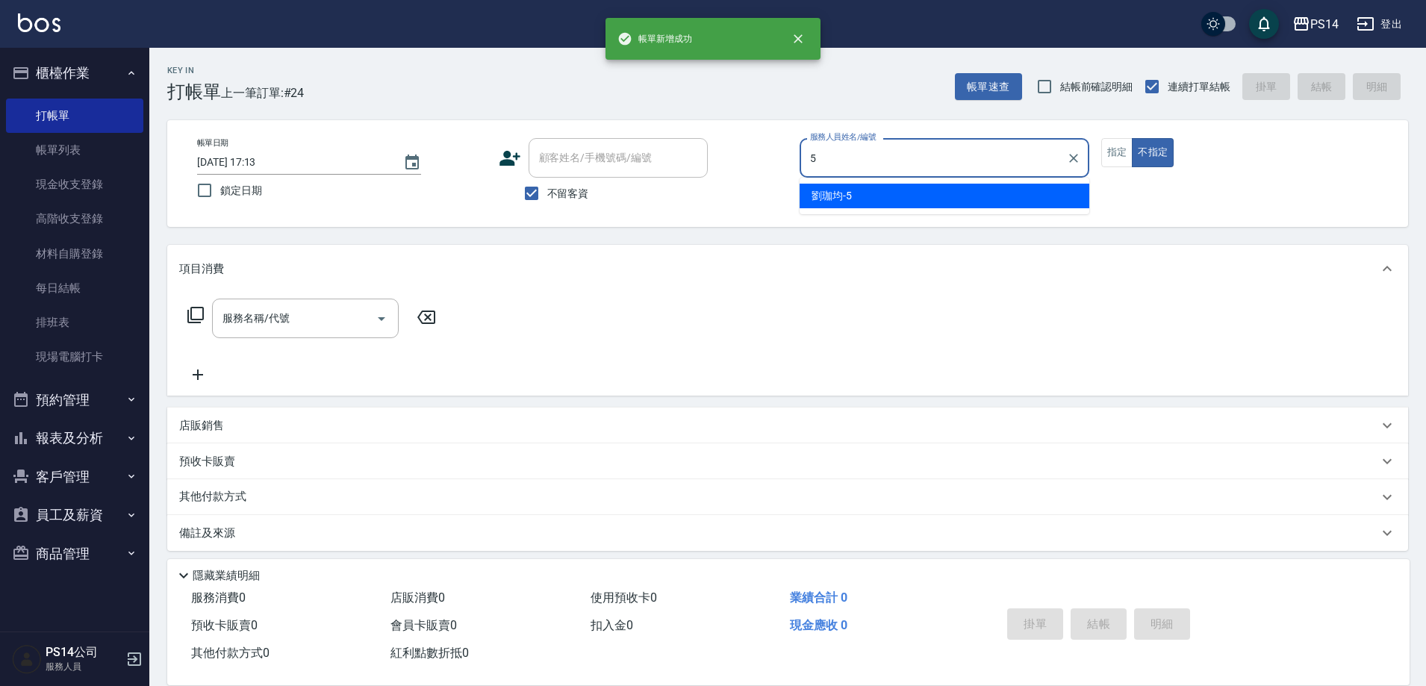
type input "劉珈均-5"
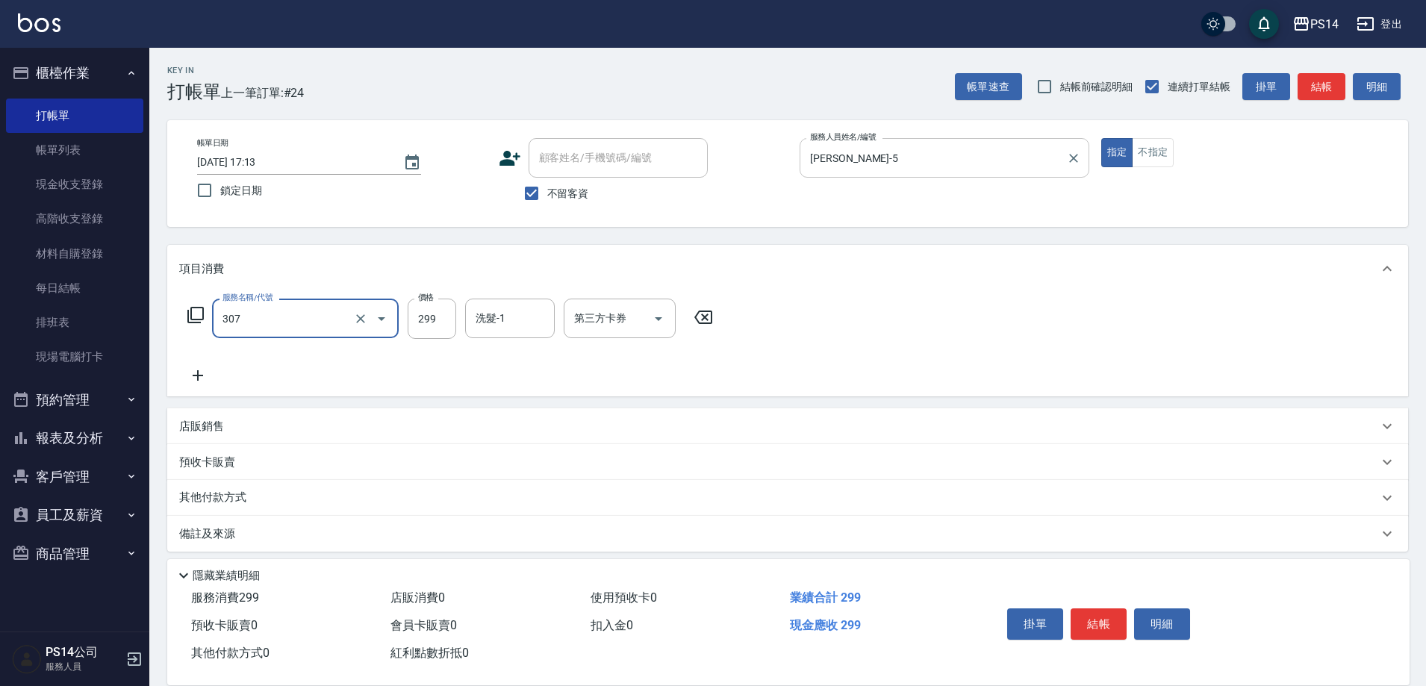
type input "剪髮(307)"
type input "陳昱蓁-18"
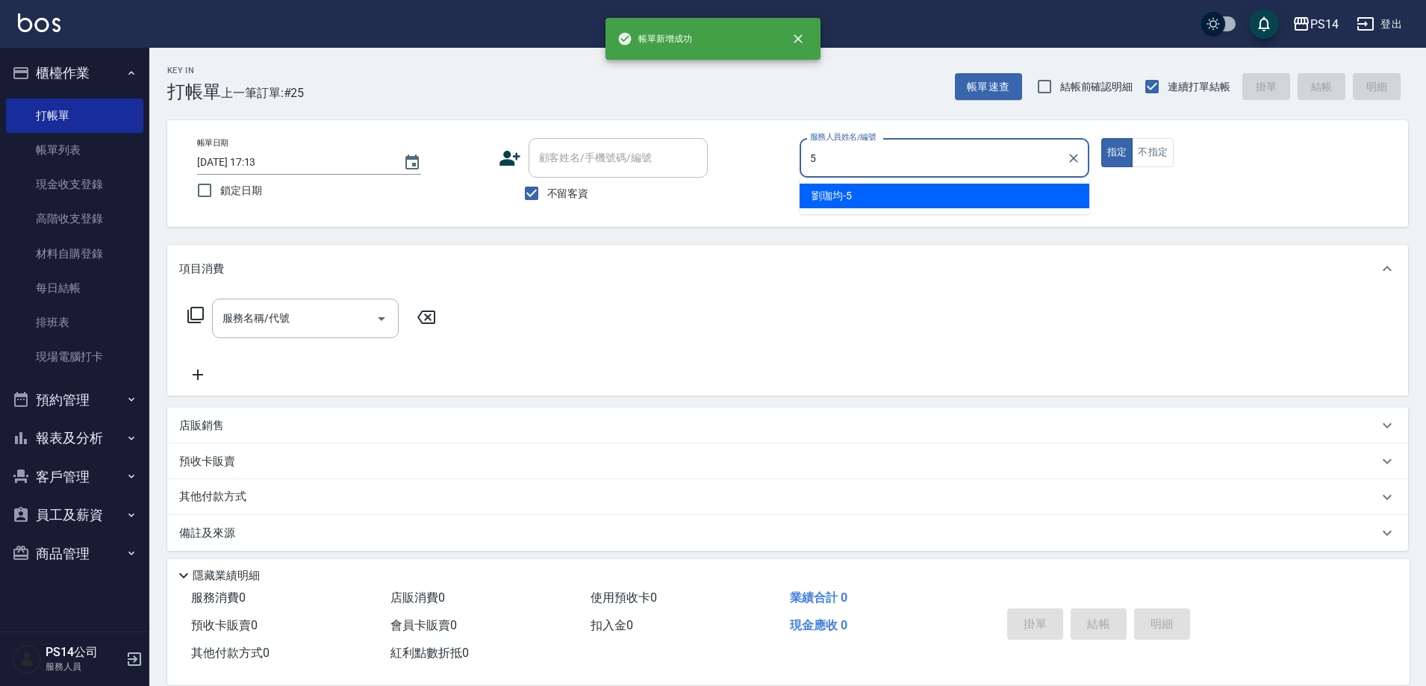
type input "劉珈均-5"
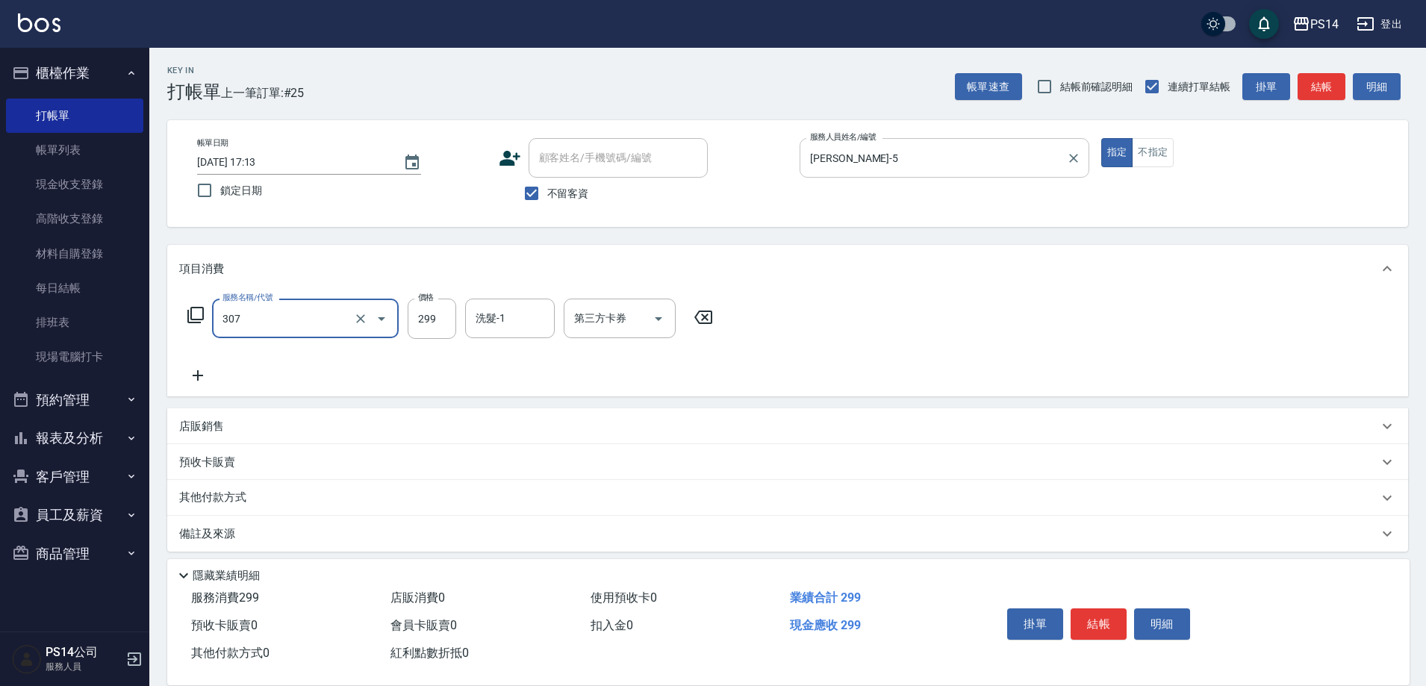
type input "剪髮(307)"
type input "李祥君 -37"
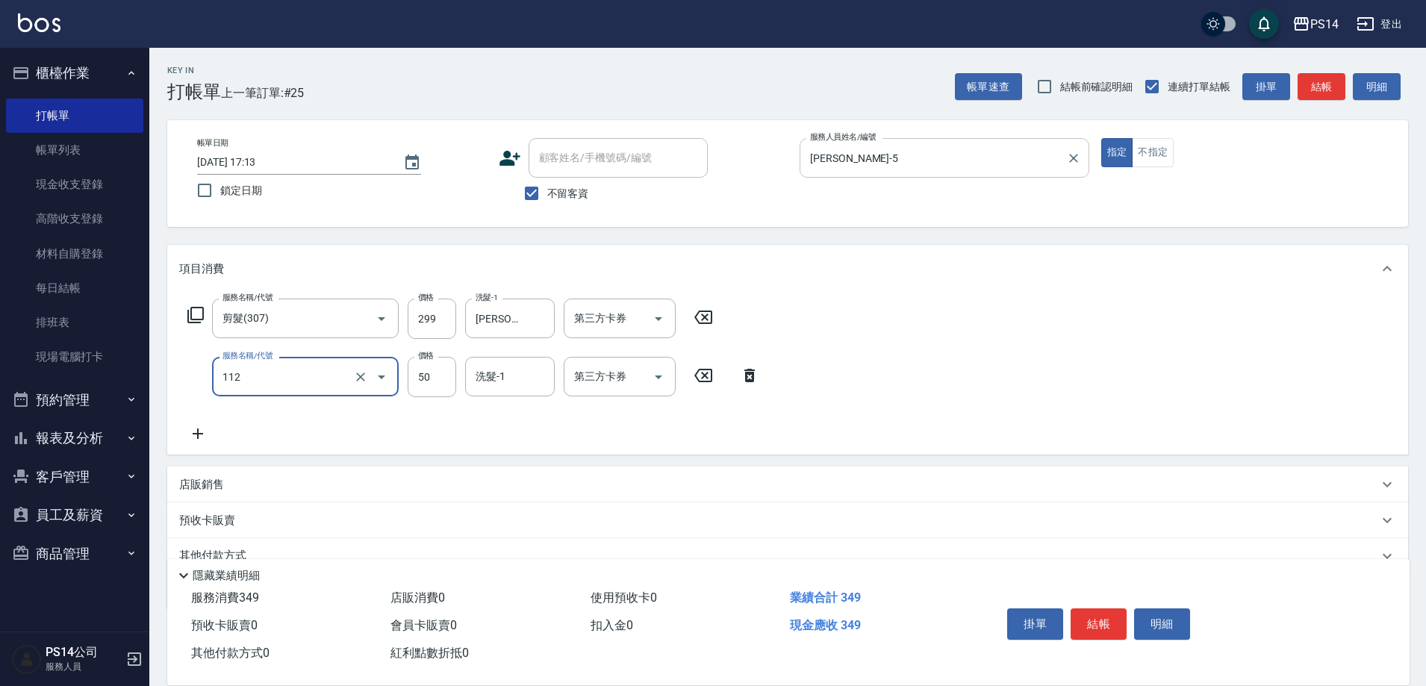
type input "精油50(112)"
type input "李祥君 -37"
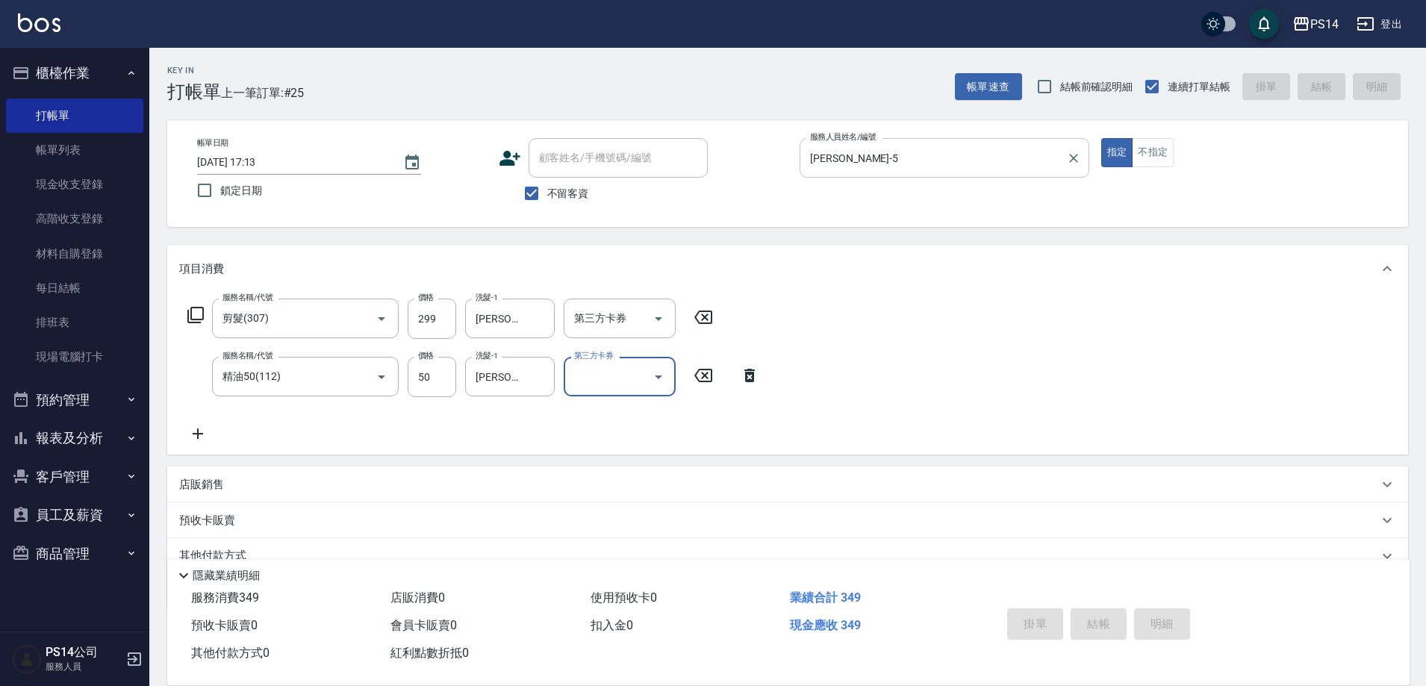
type input "2025/09/07 17:14"
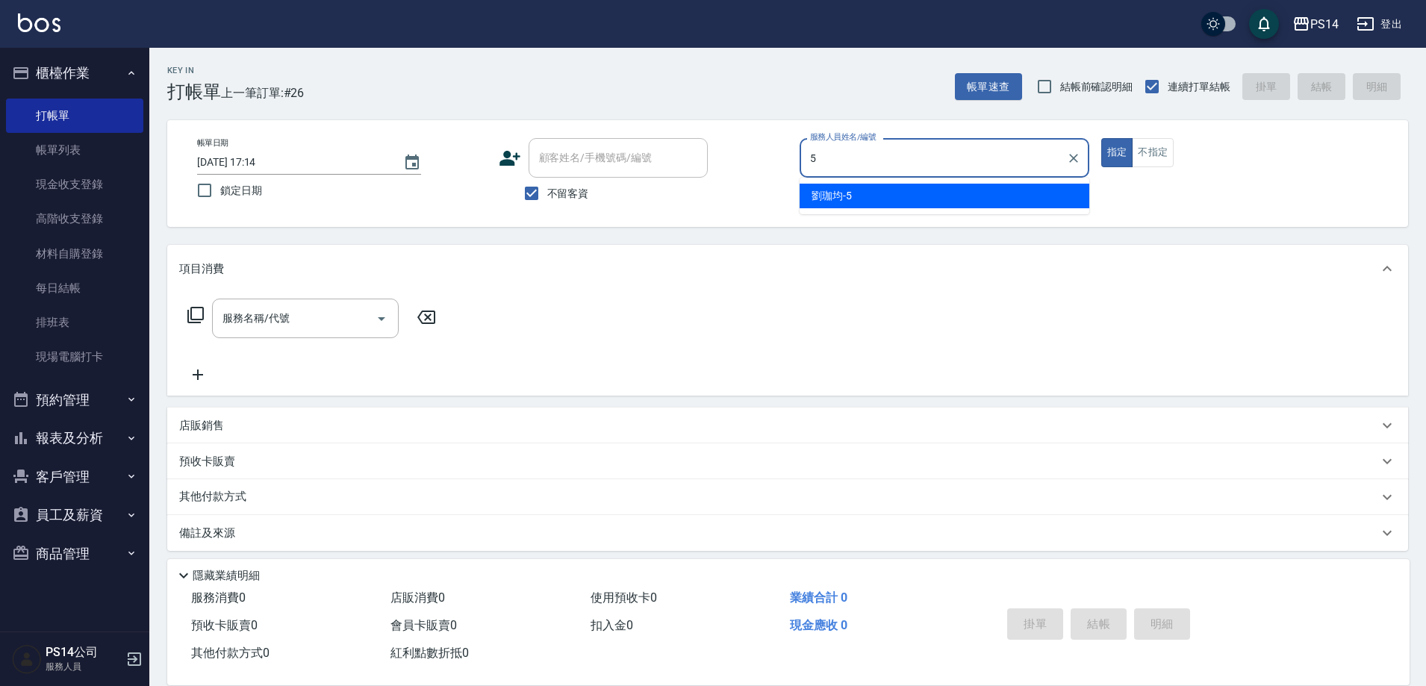
type input "劉珈均-5"
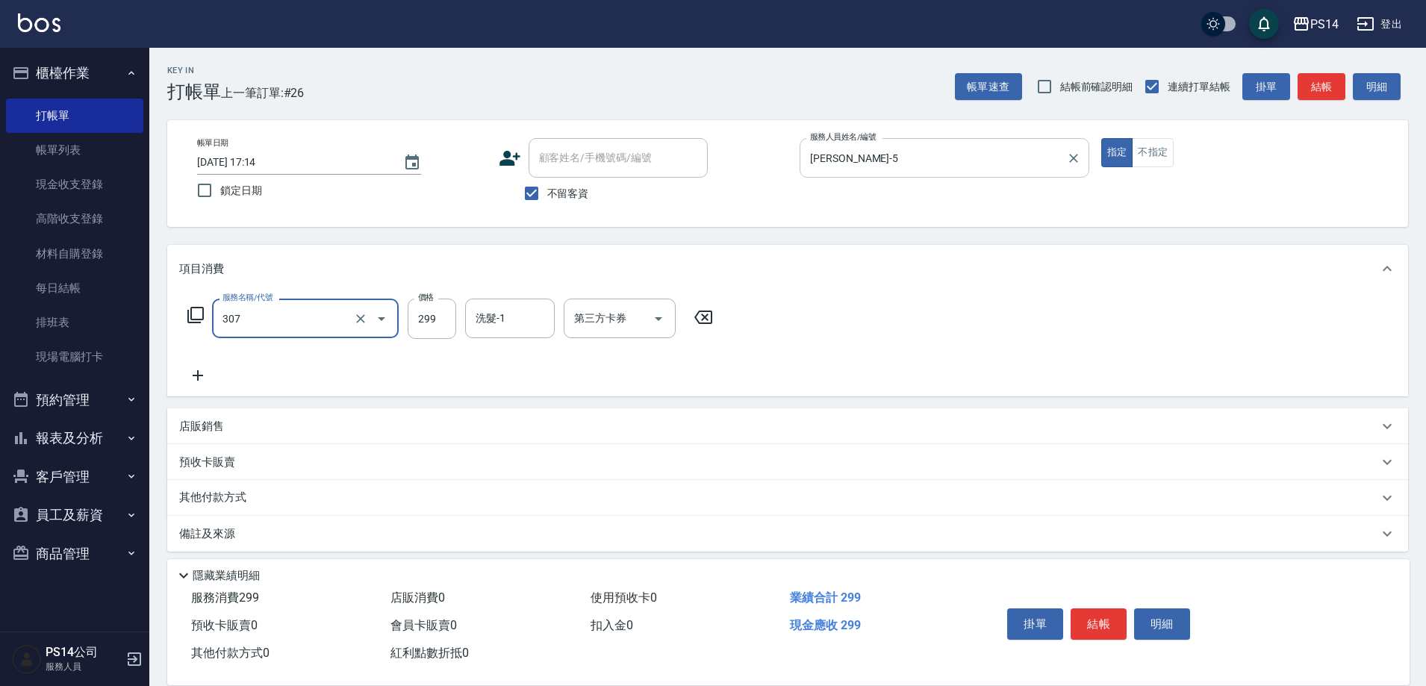
type input "剪髮(307)"
type input "顏誼婷-26"
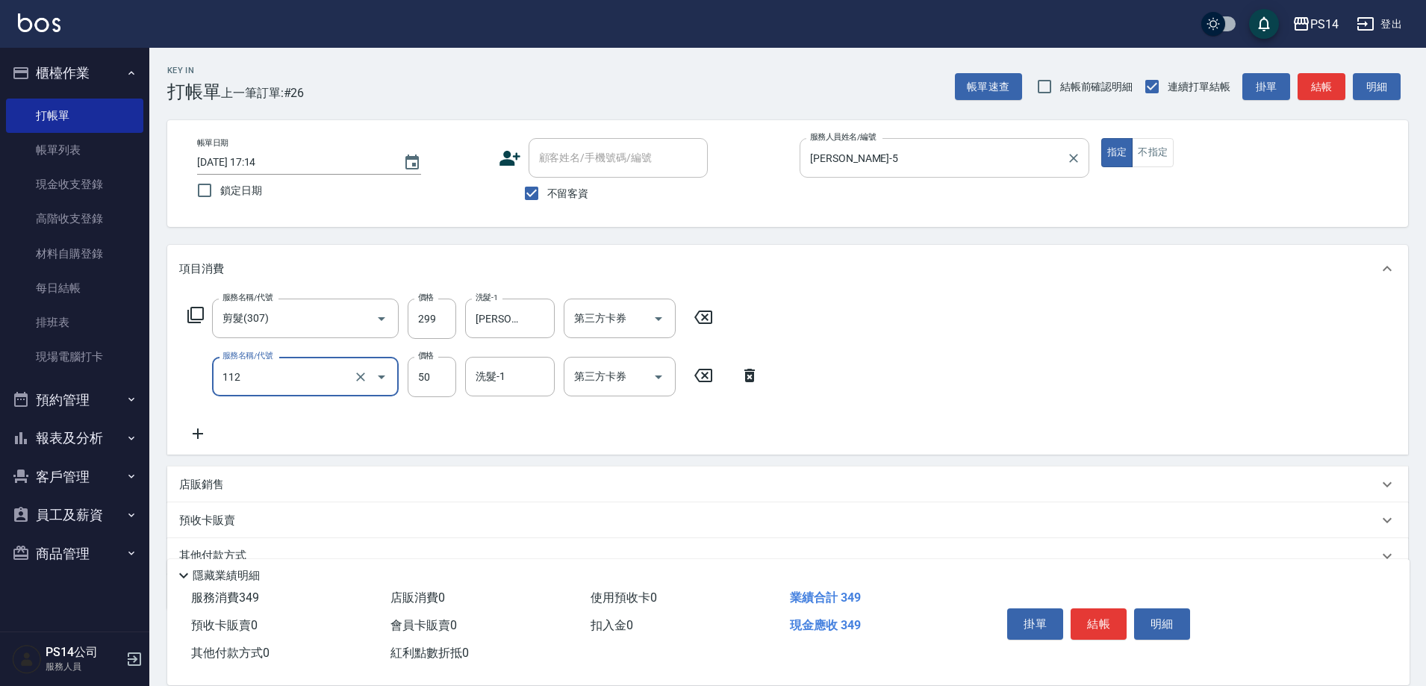
type input "精油50(112)"
type input "顏誼婷-26"
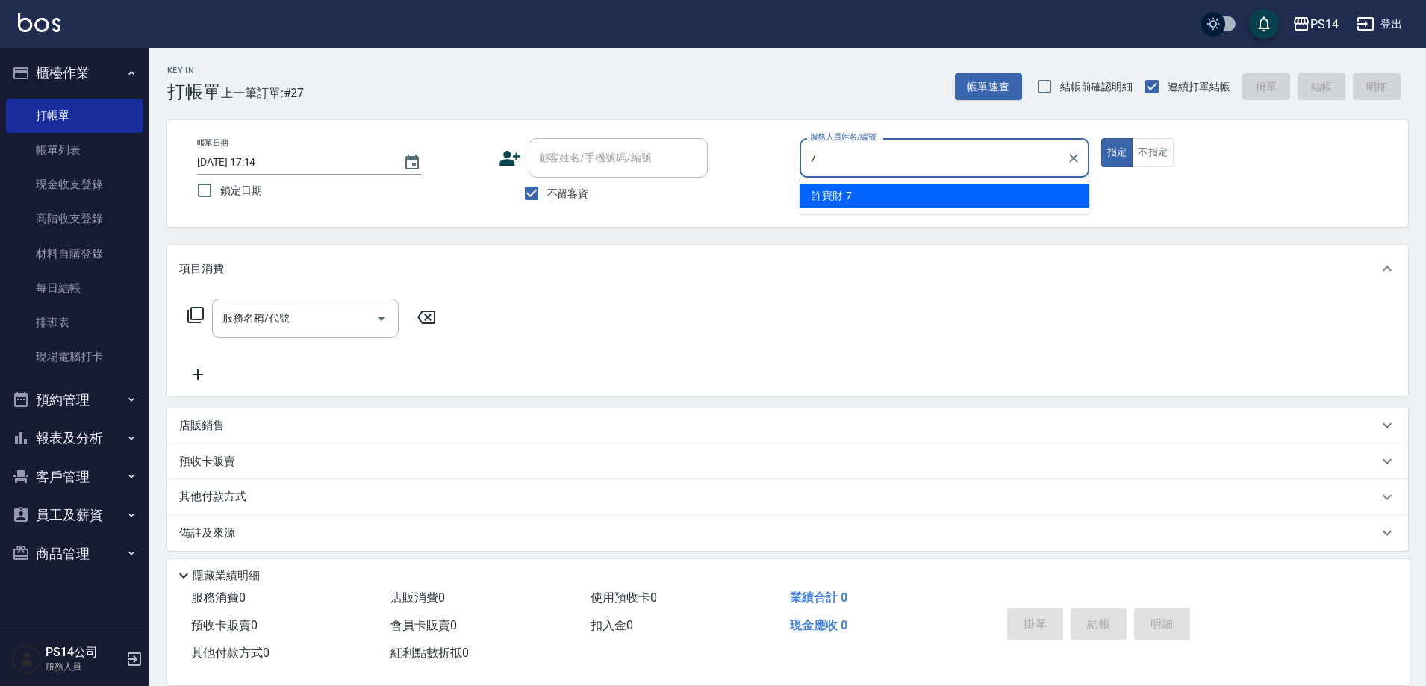
type input "許寶財-7"
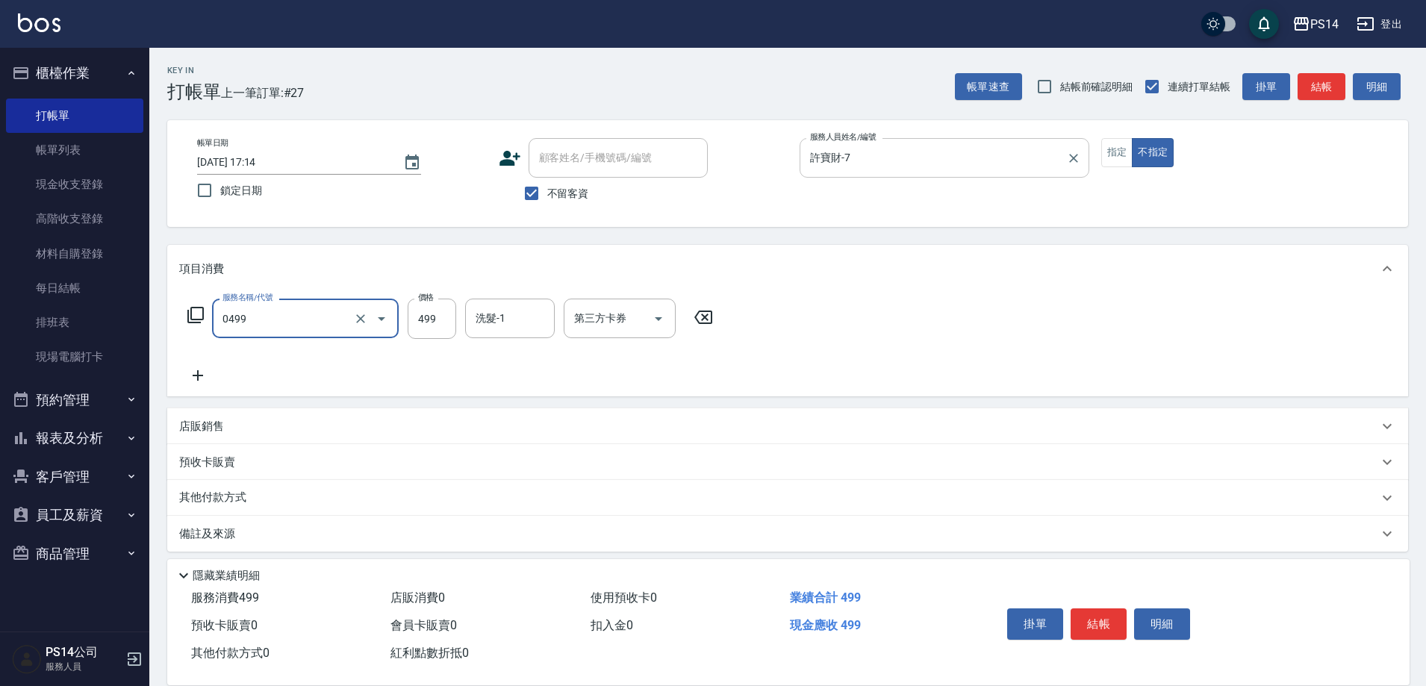
type input "伊黛莉499(0499)"
type input "陳羿淇-17"
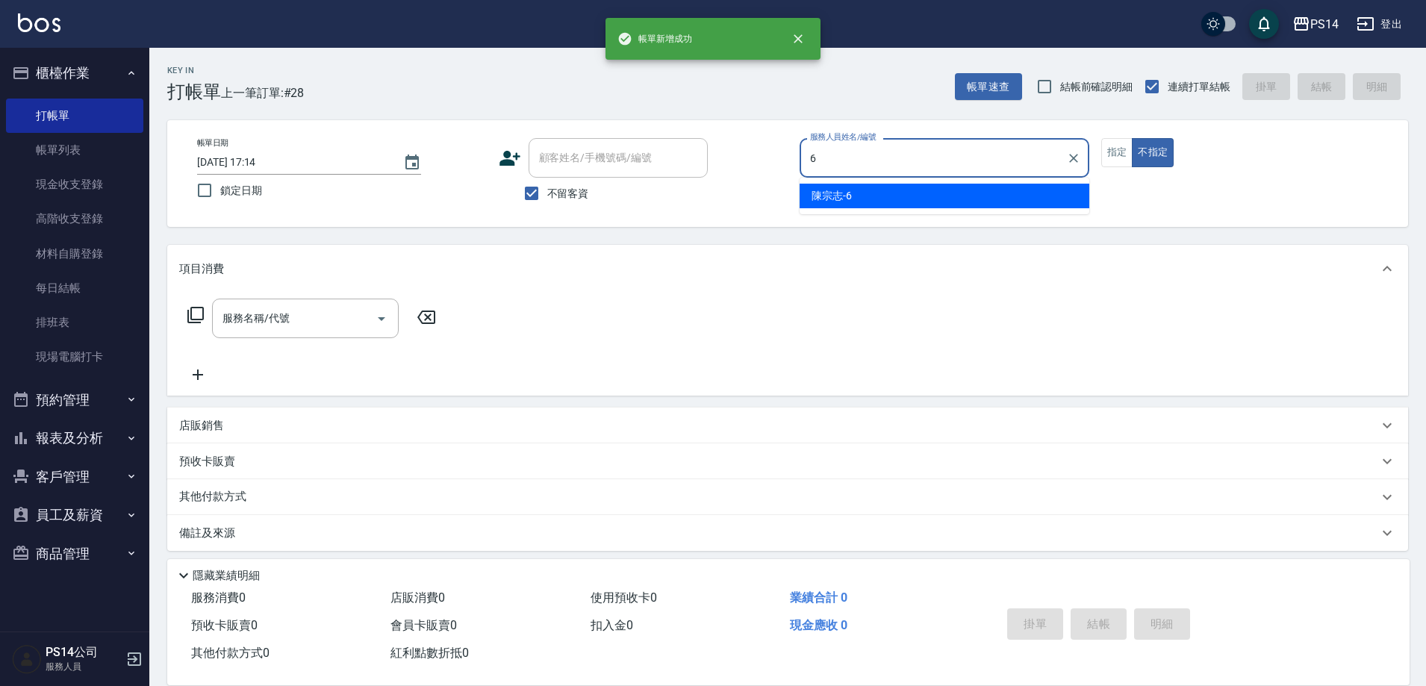
type input "陳宗志-6"
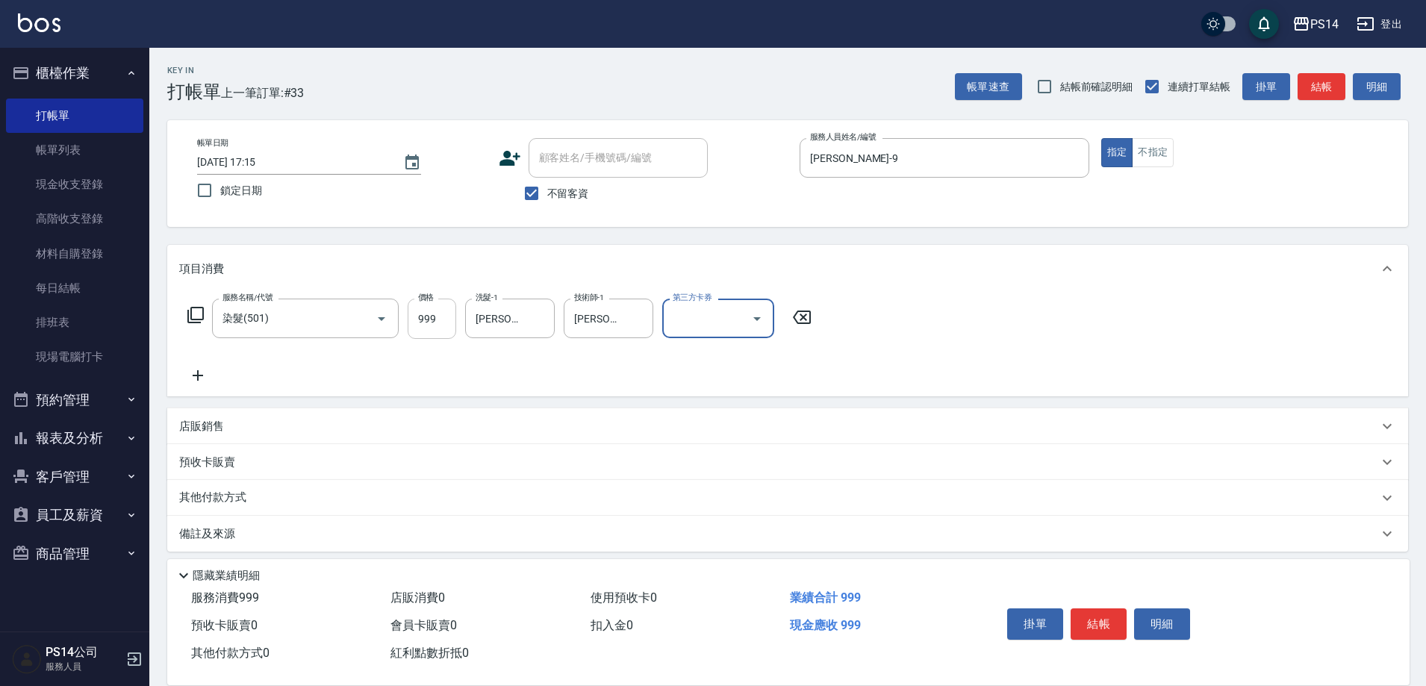
click at [442, 330] on input "999" at bounding box center [432, 319] width 49 height 40
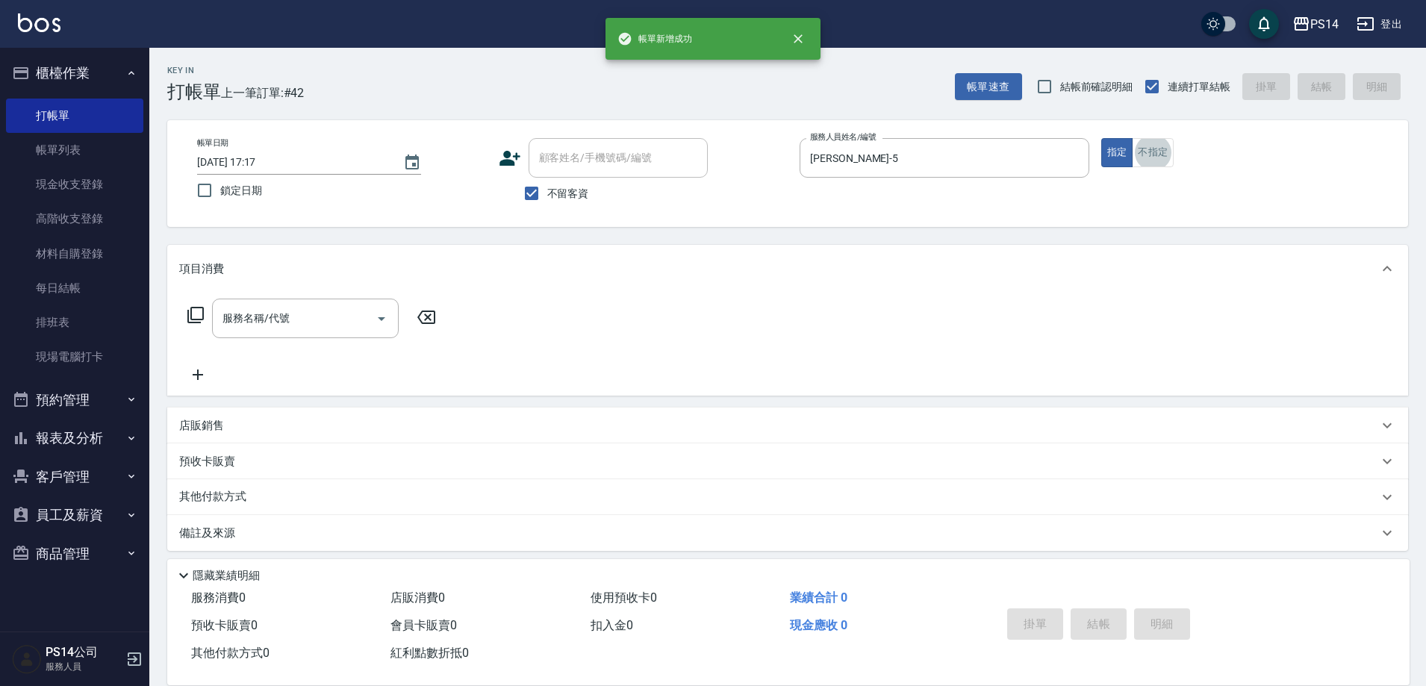
scroll to position [8, 0]
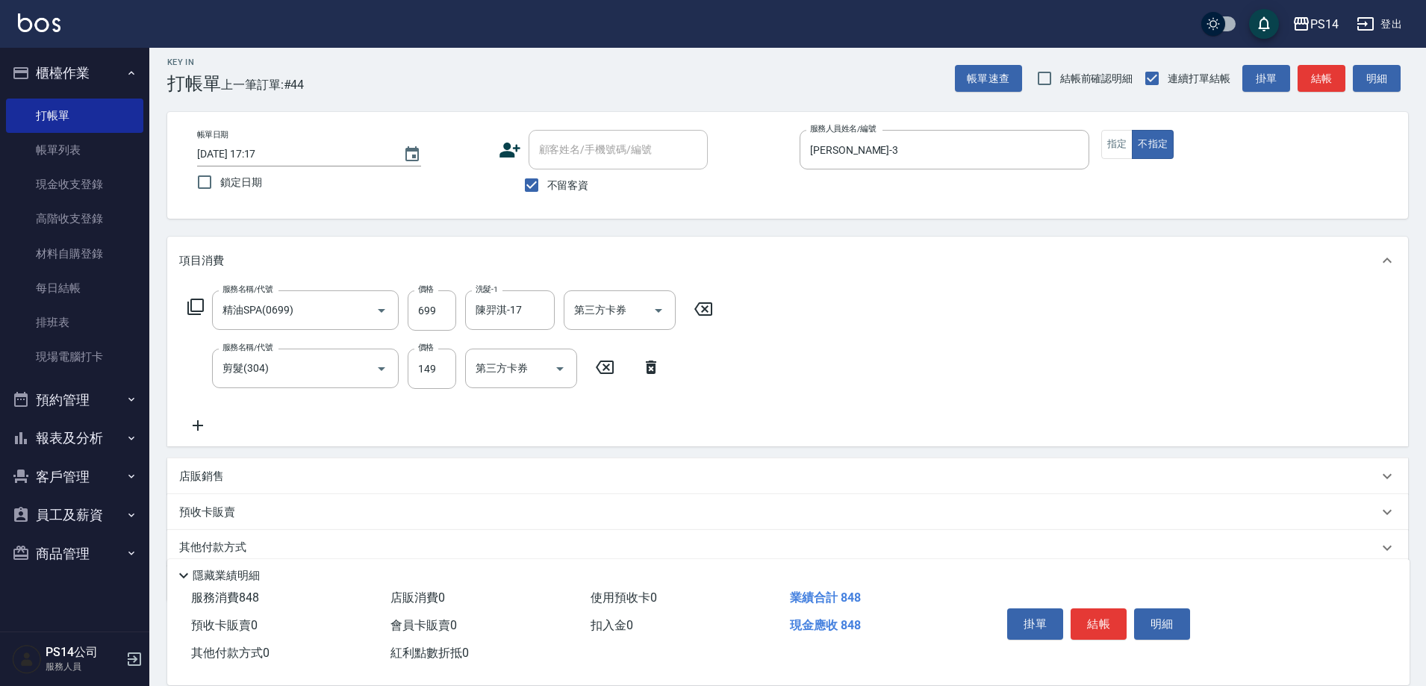
click at [203, 464] on div "店販銷售" at bounding box center [787, 476] width 1241 height 36
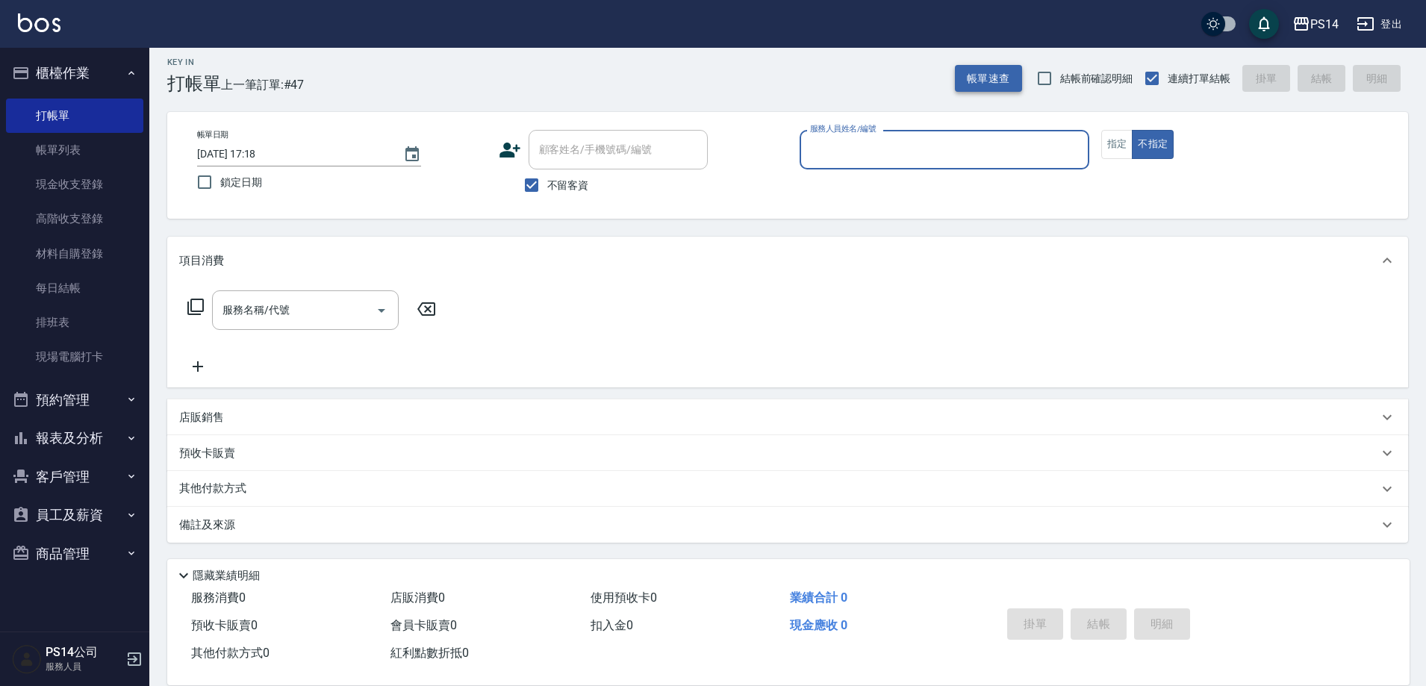
click at [977, 75] on button "帳單速查" at bounding box center [988, 79] width 67 height 28
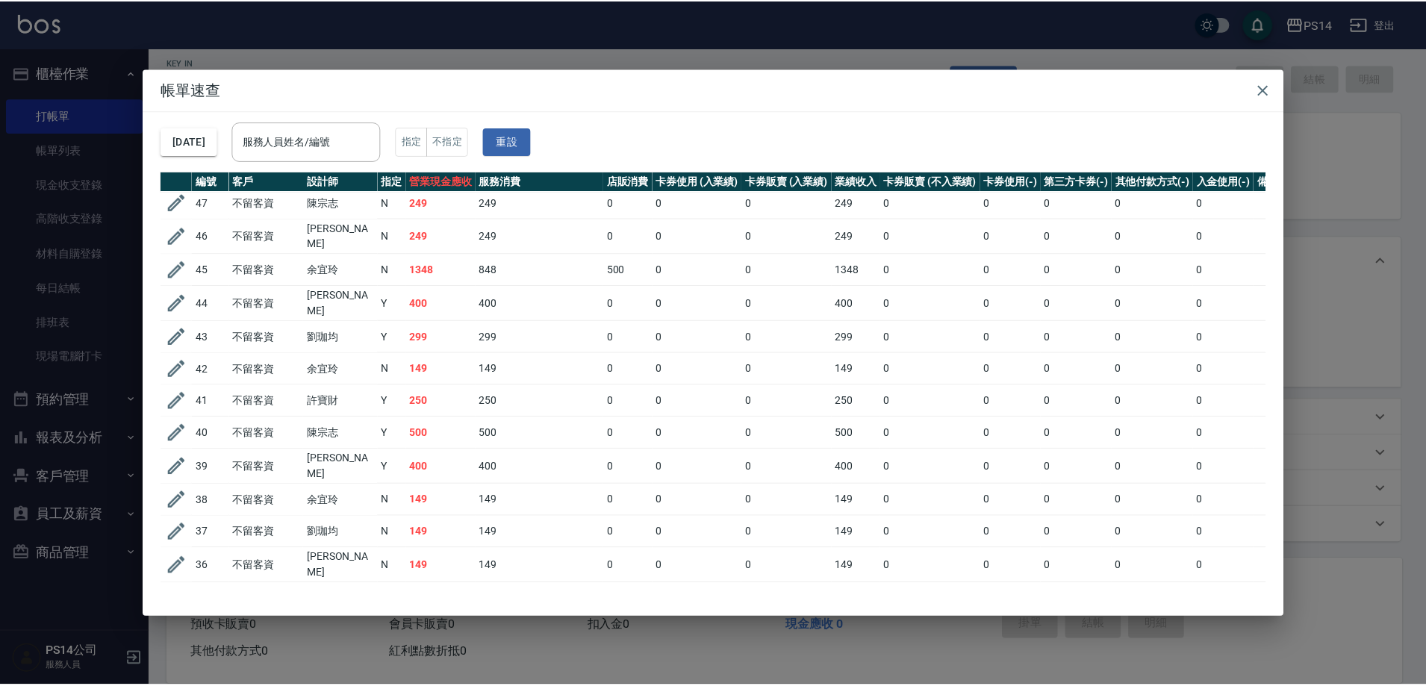
scroll to position [0, 0]
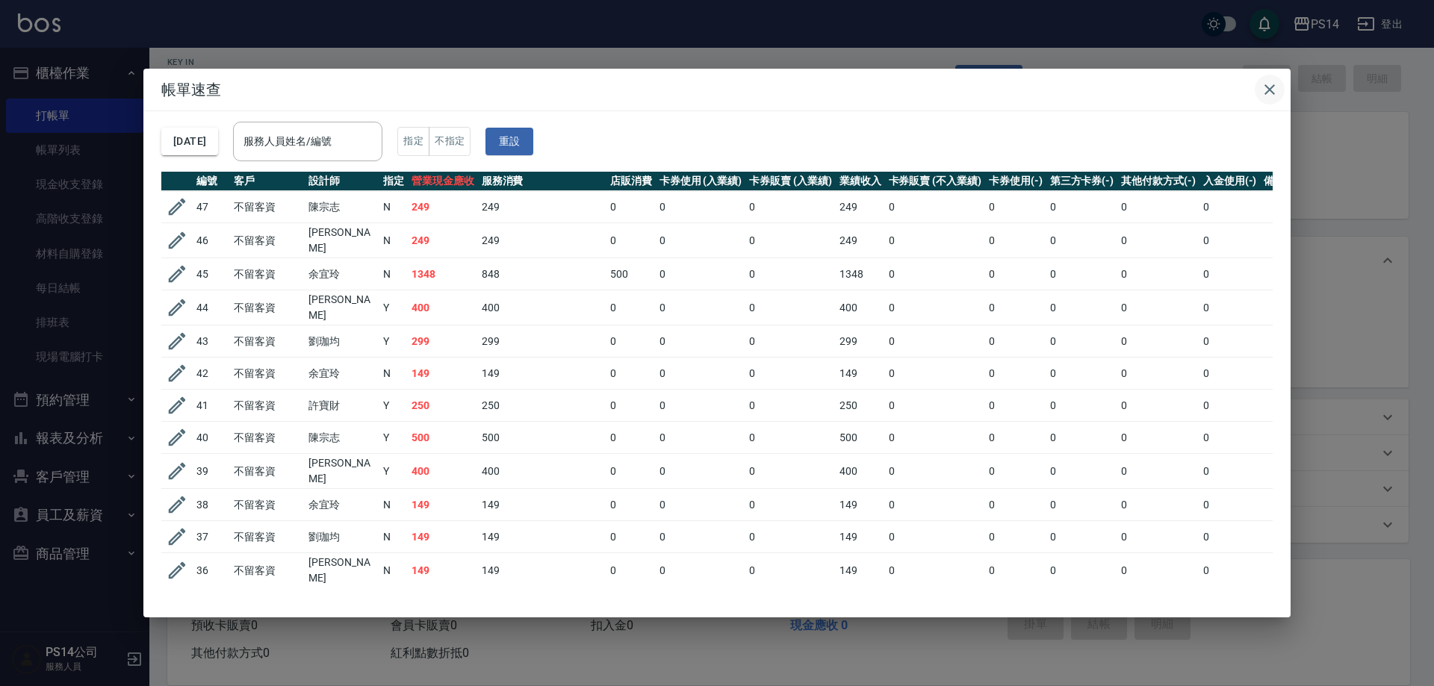
click at [1268, 89] on icon "button" at bounding box center [1269, 89] width 10 height 10
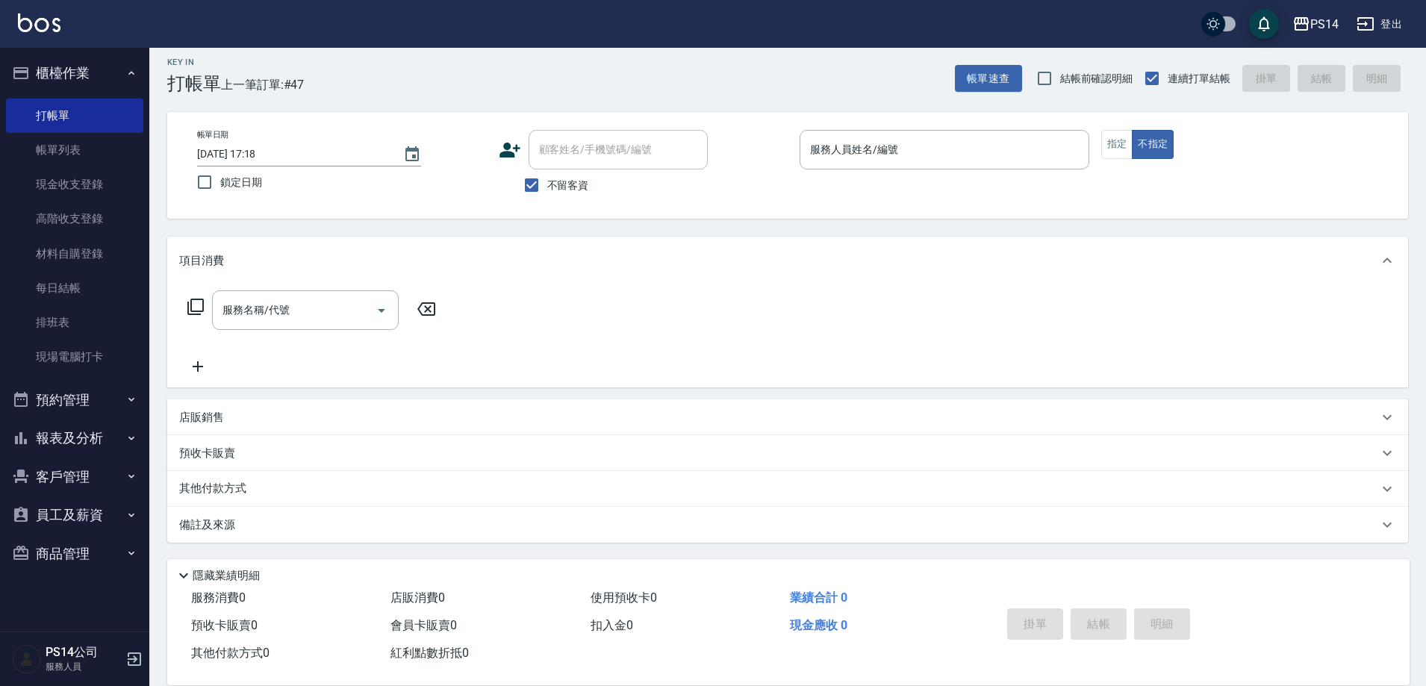
click at [69, 61] on button "櫃檯作業" at bounding box center [74, 73] width 137 height 39
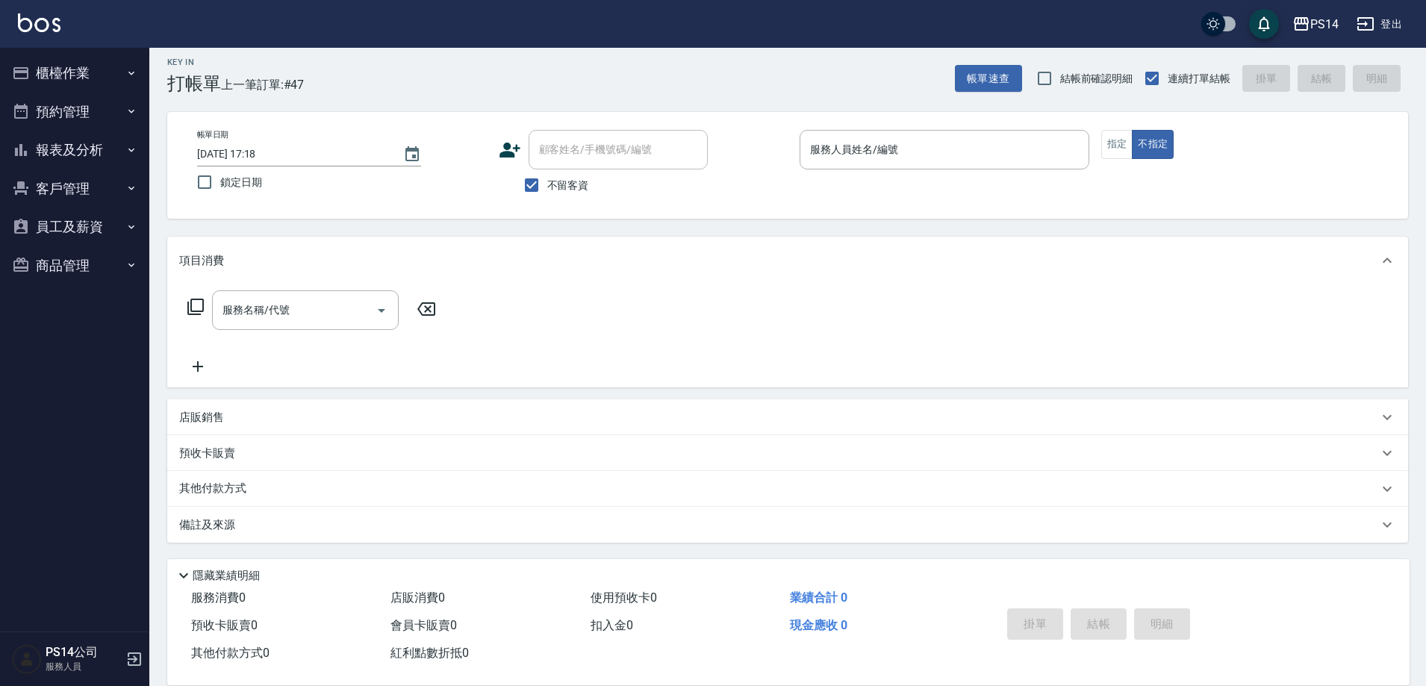
click at [61, 151] on button "報表及分析" at bounding box center [74, 150] width 137 height 39
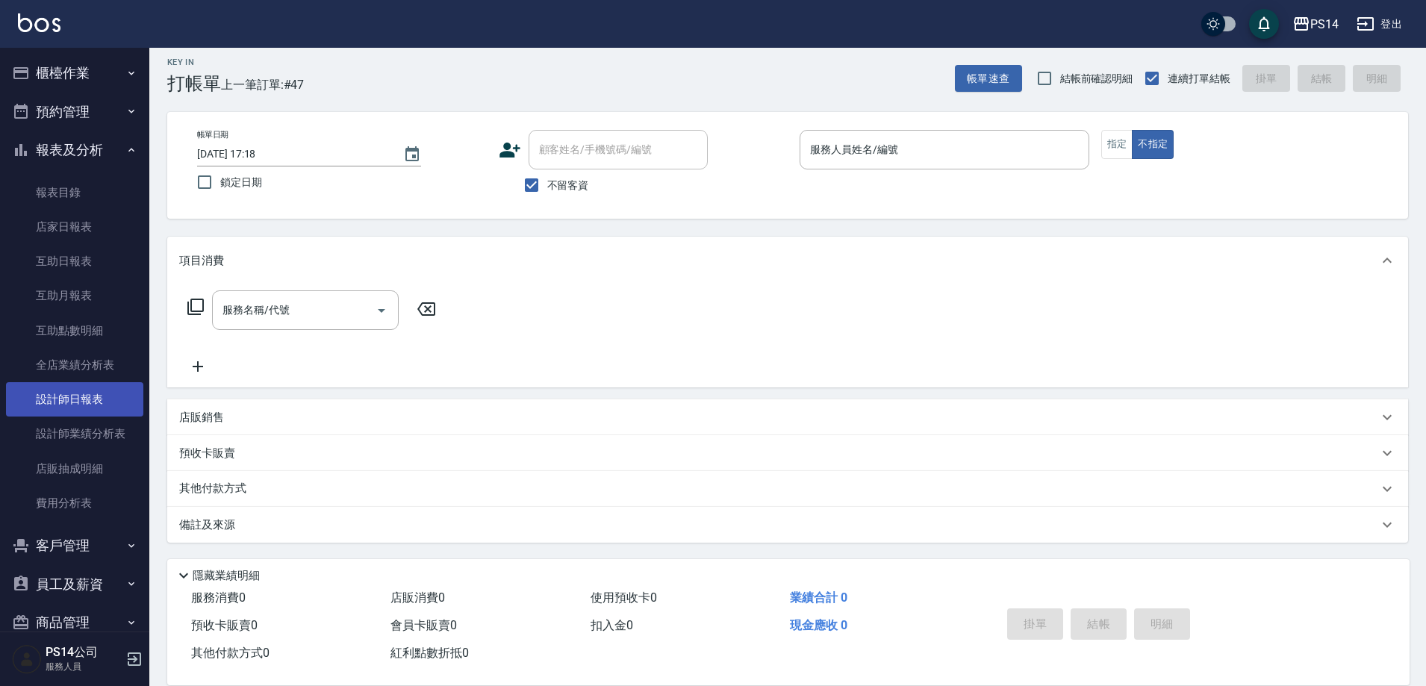
click at [87, 406] on link "設計師日報表" at bounding box center [74, 399] width 137 height 34
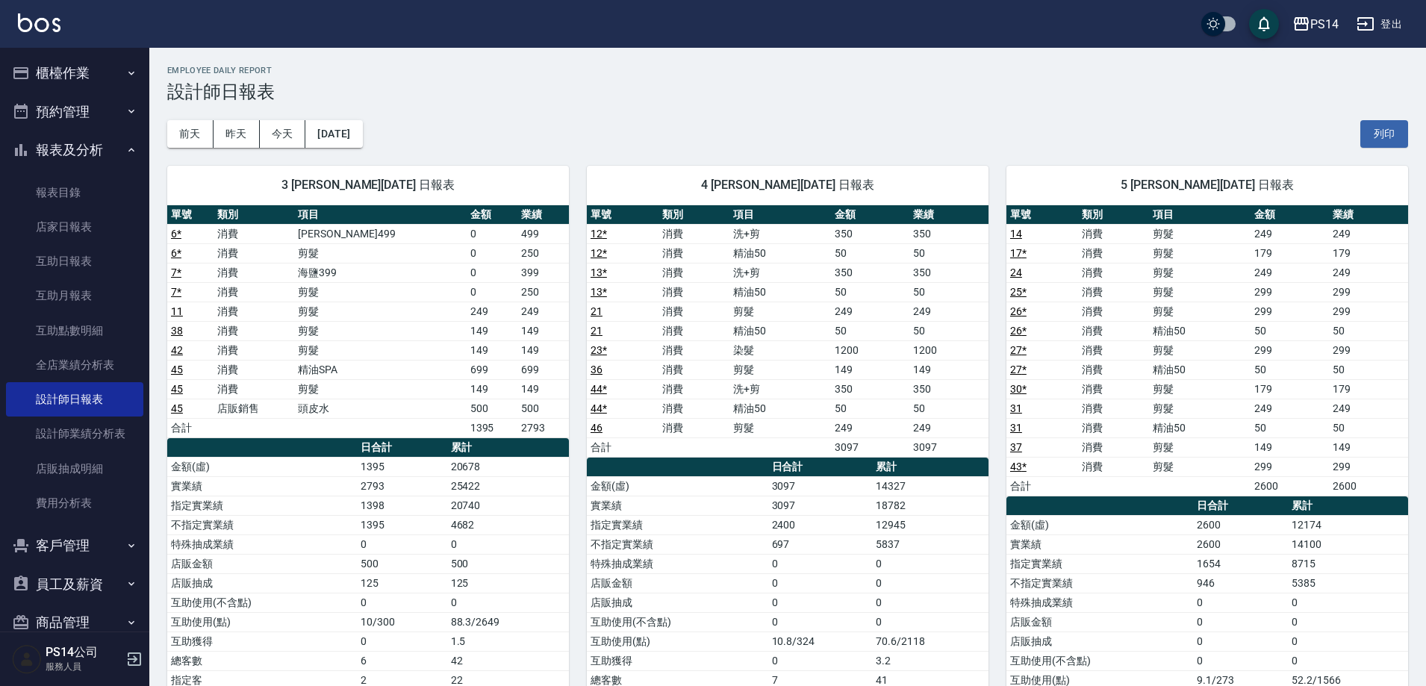
click at [49, 150] on button "報表及分析" at bounding box center [74, 150] width 137 height 39
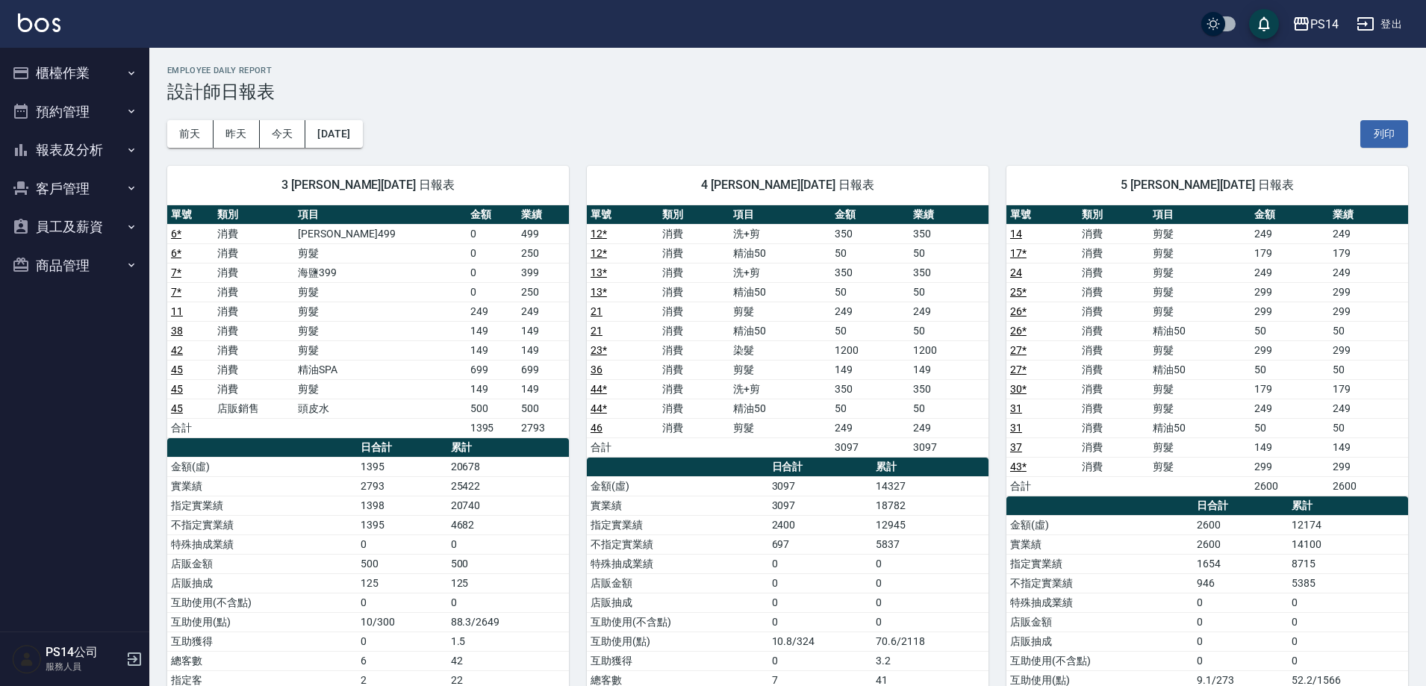
click at [72, 69] on button "櫃檯作業" at bounding box center [74, 73] width 137 height 39
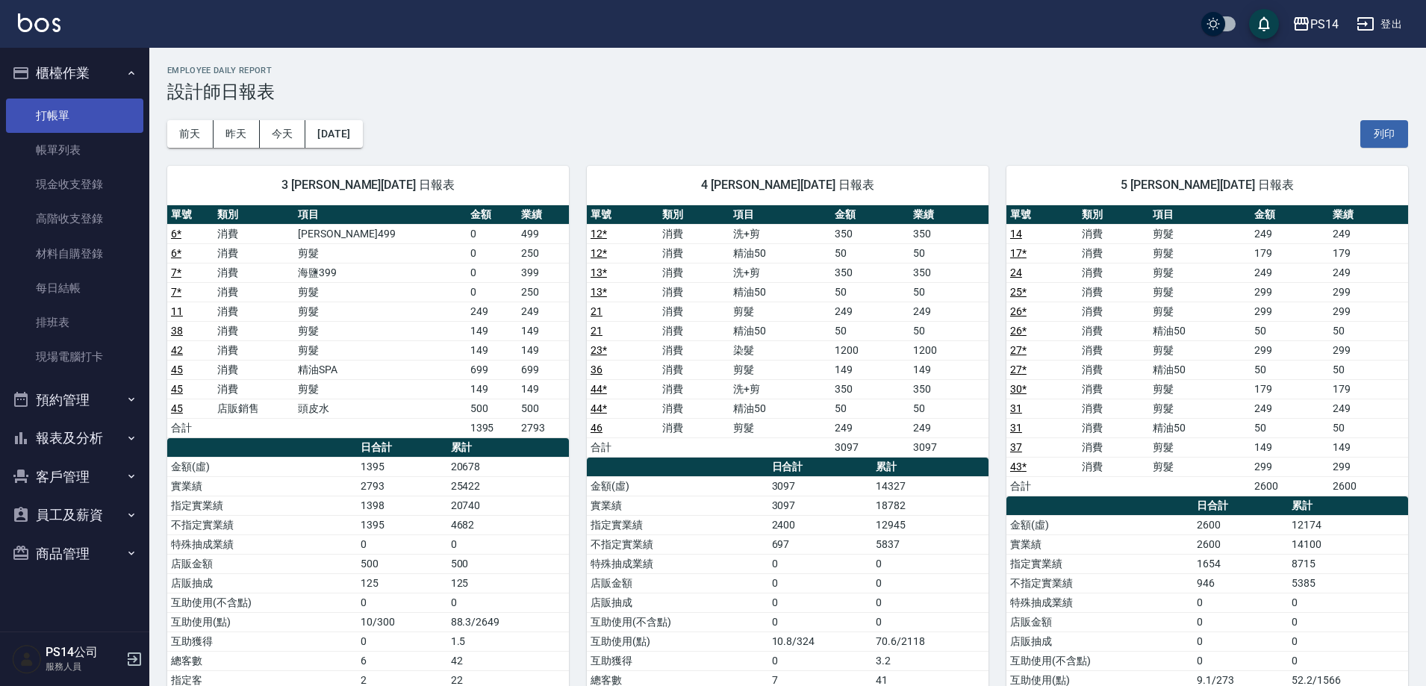
click at [57, 108] on link "打帳單" at bounding box center [74, 116] width 137 height 34
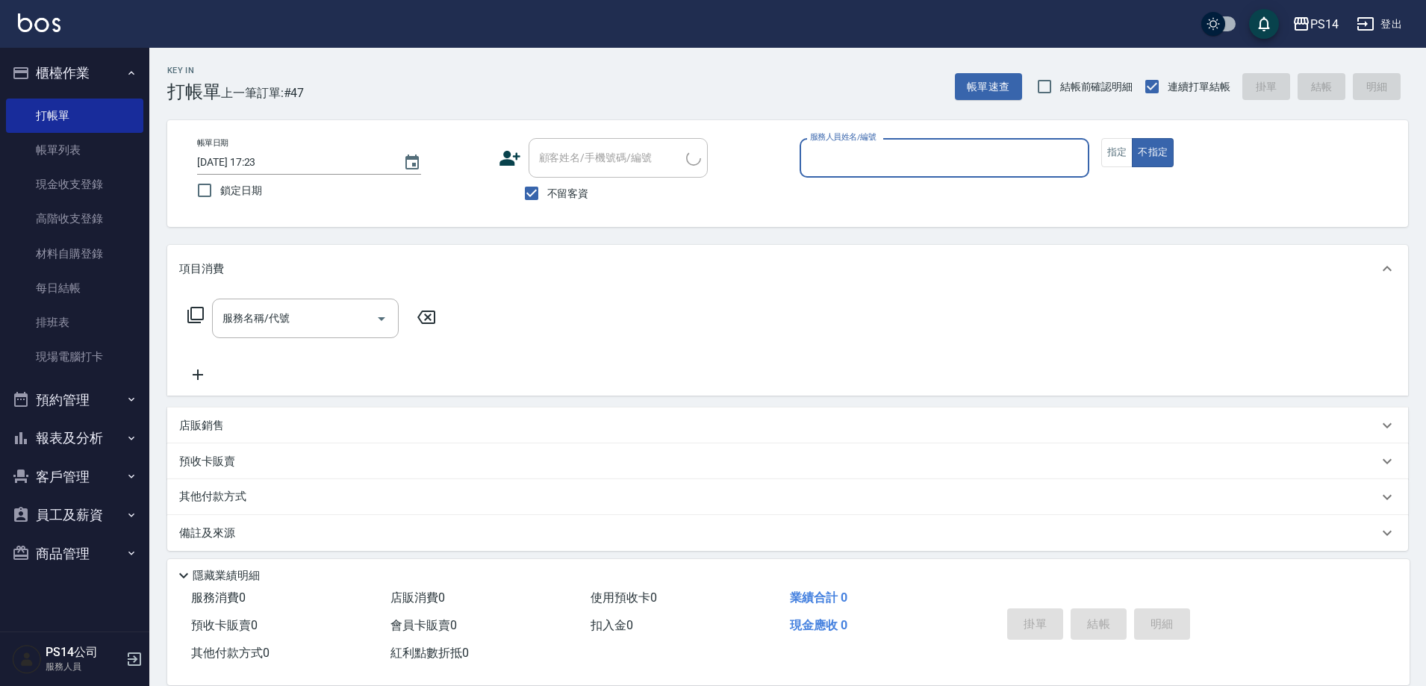
click at [62, 72] on button "櫃檯作業" at bounding box center [74, 73] width 137 height 39
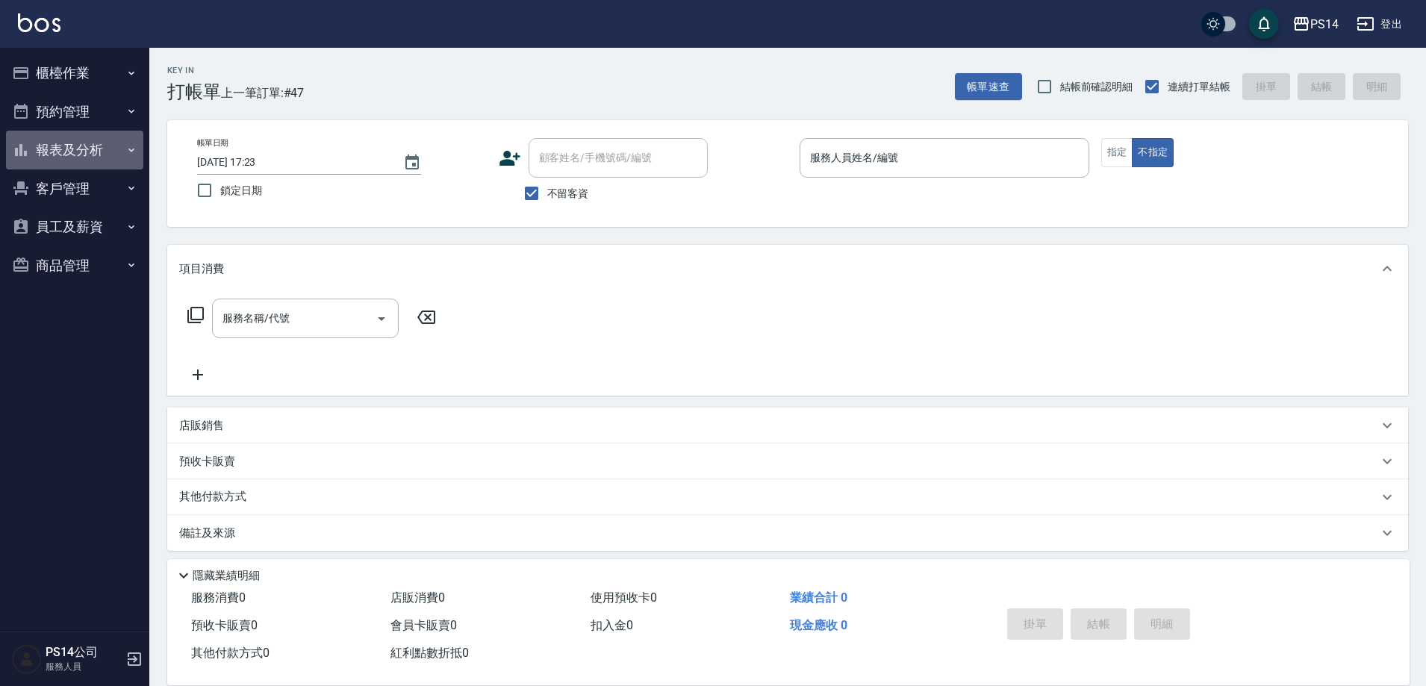
click at [63, 145] on button "報表及分析" at bounding box center [74, 150] width 137 height 39
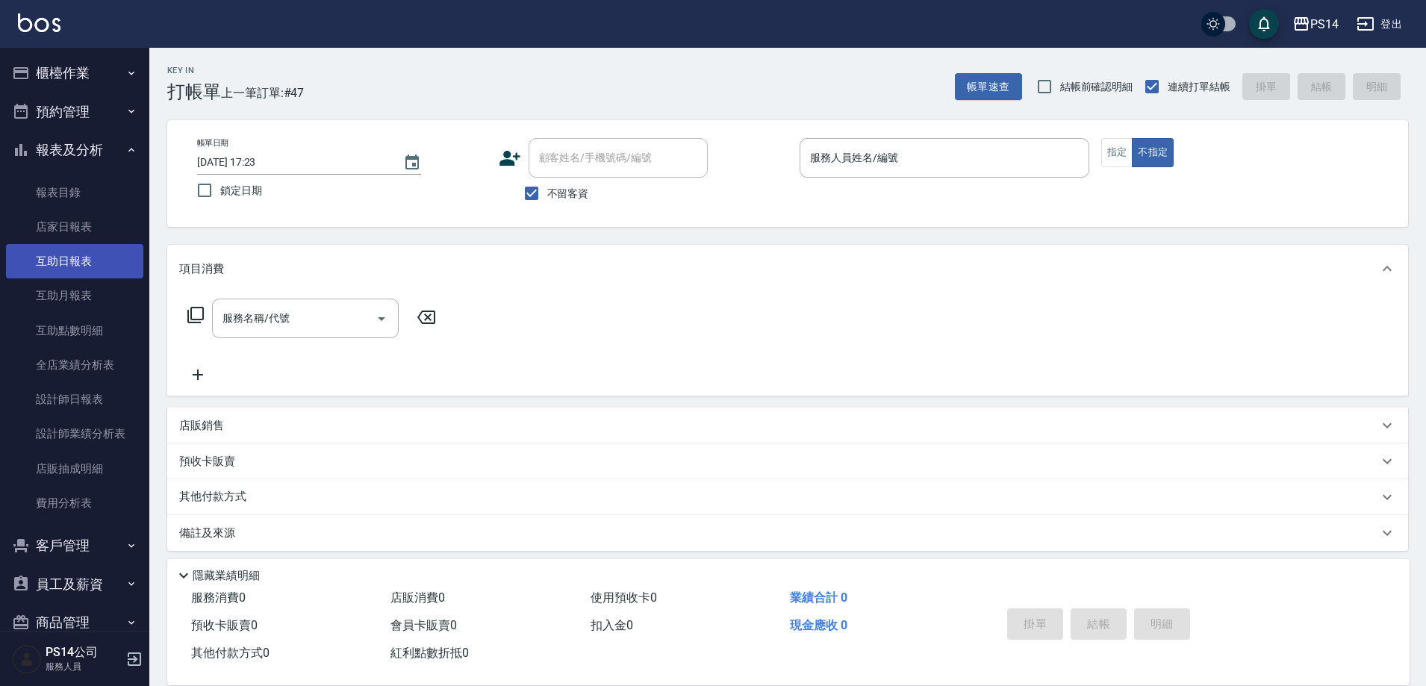
click at [86, 270] on link "互助日報表" at bounding box center [74, 261] width 137 height 34
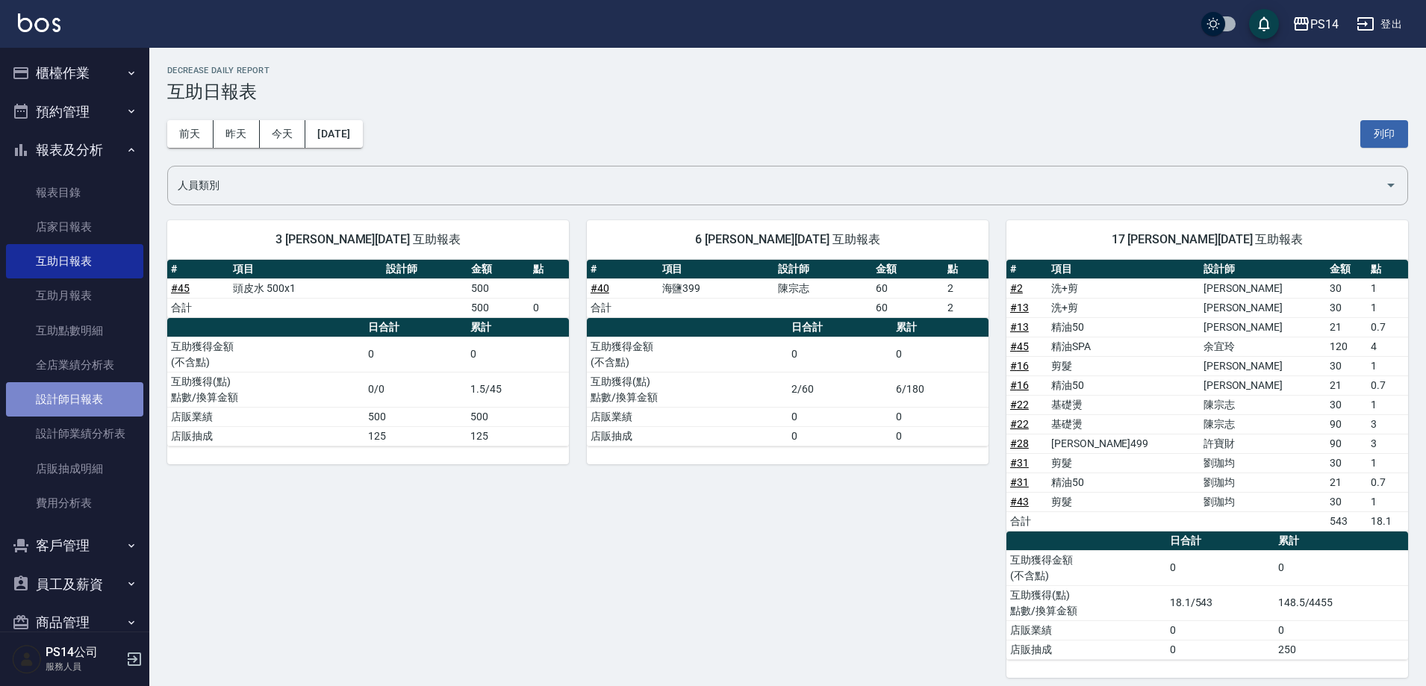
click at [90, 402] on link "設計師日報表" at bounding box center [74, 399] width 137 height 34
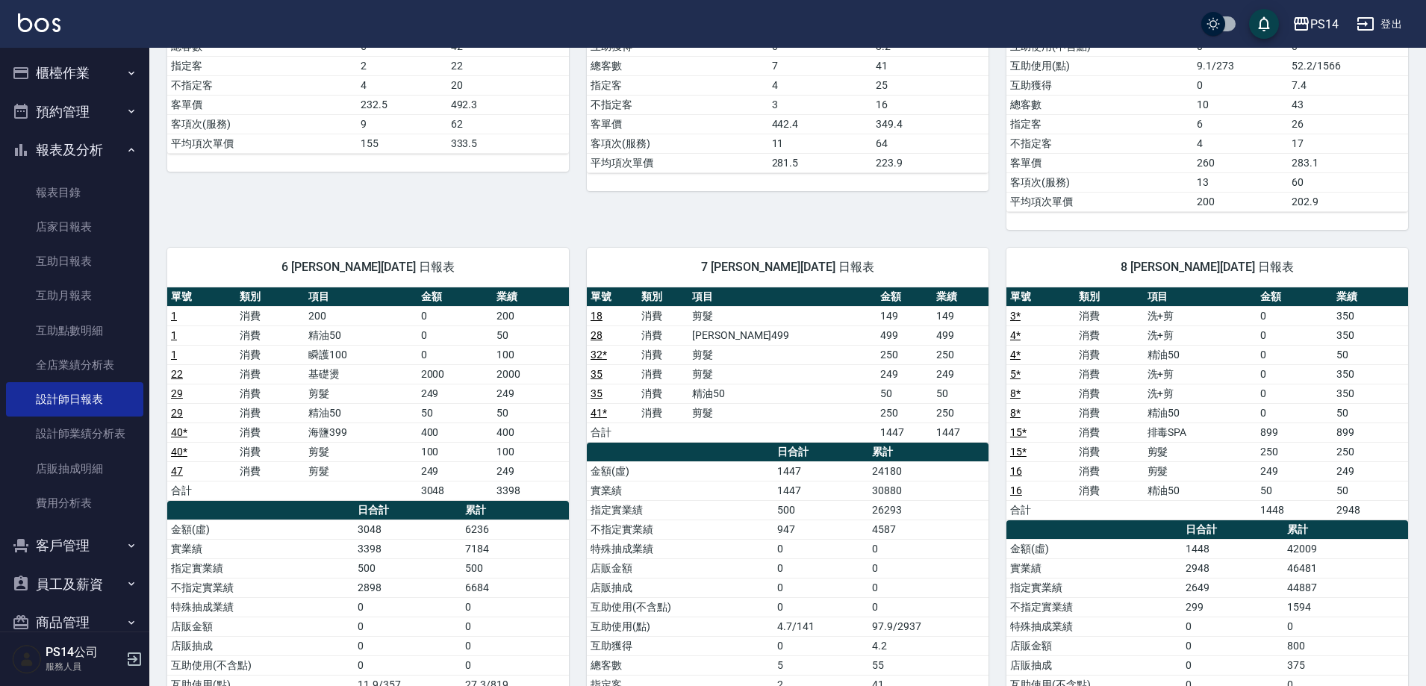
scroll to position [373, 0]
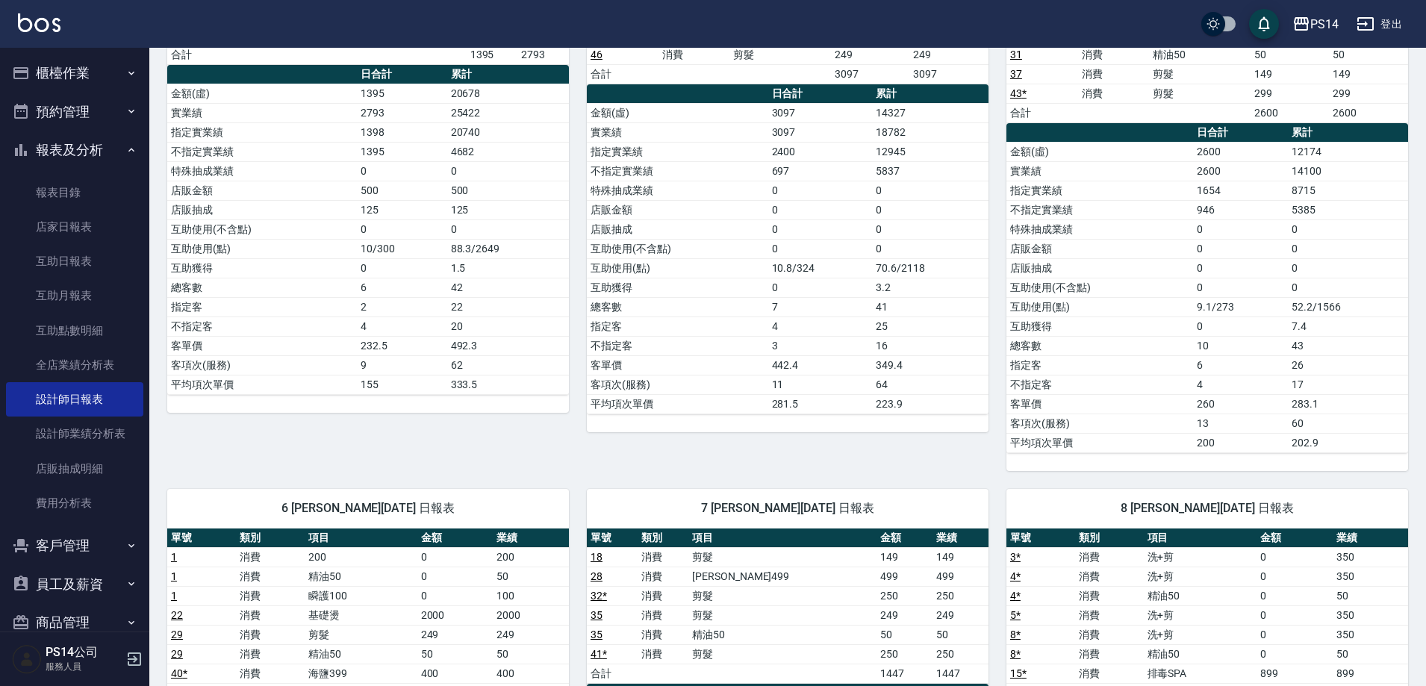
click at [54, 138] on button "報表及分析" at bounding box center [74, 150] width 137 height 39
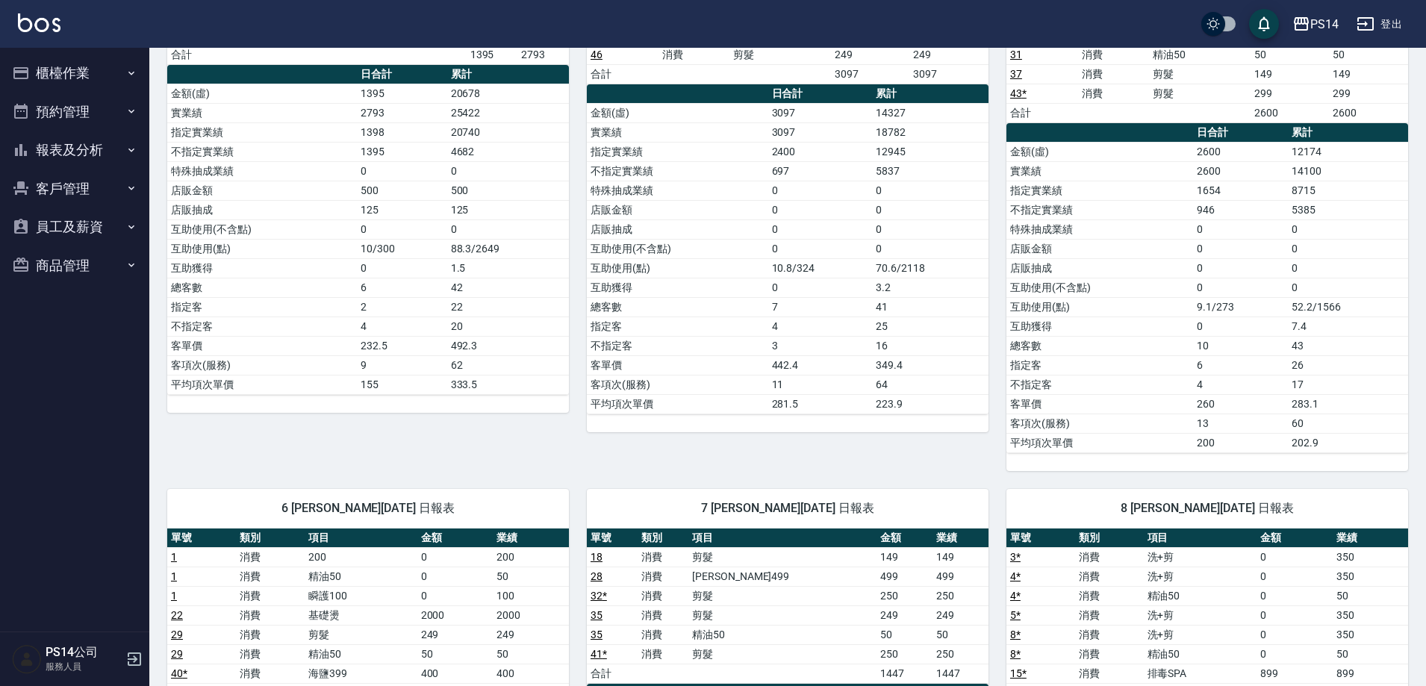
click at [67, 68] on button "櫃檯作業" at bounding box center [74, 73] width 137 height 39
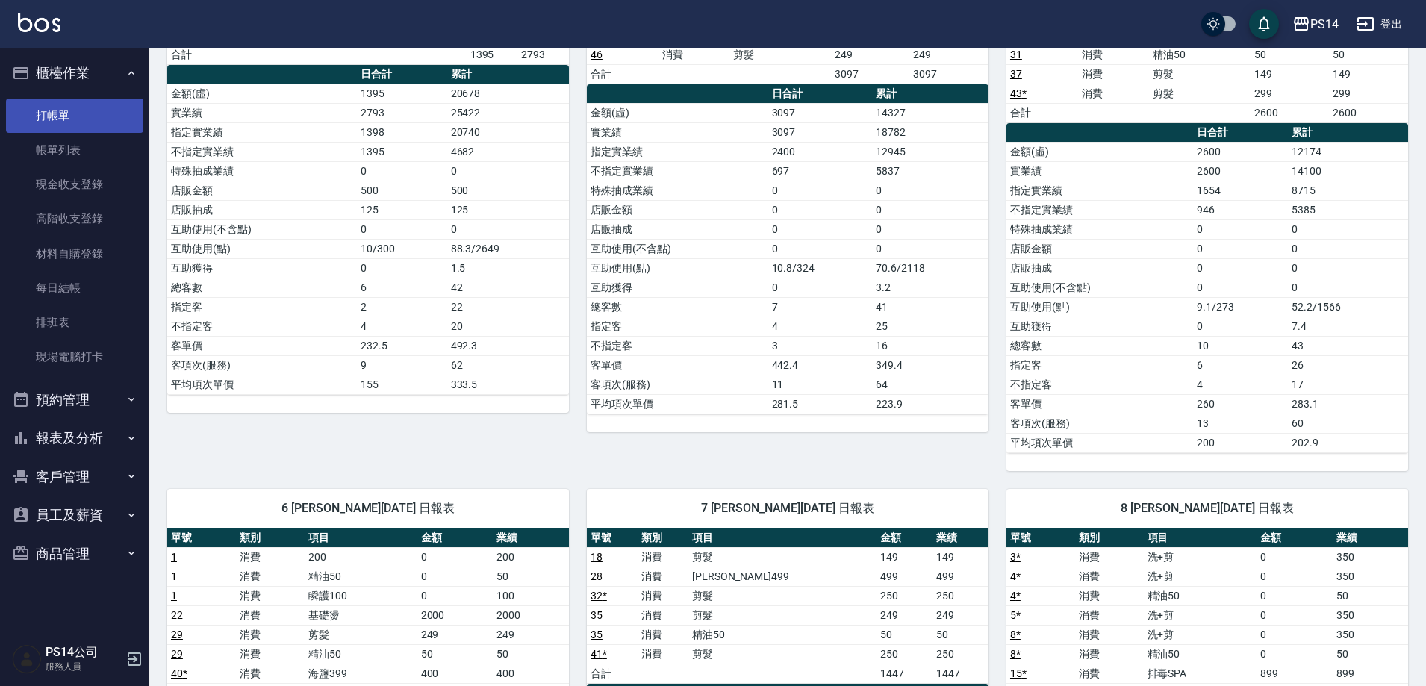
click at [74, 117] on link "打帳單" at bounding box center [74, 116] width 137 height 34
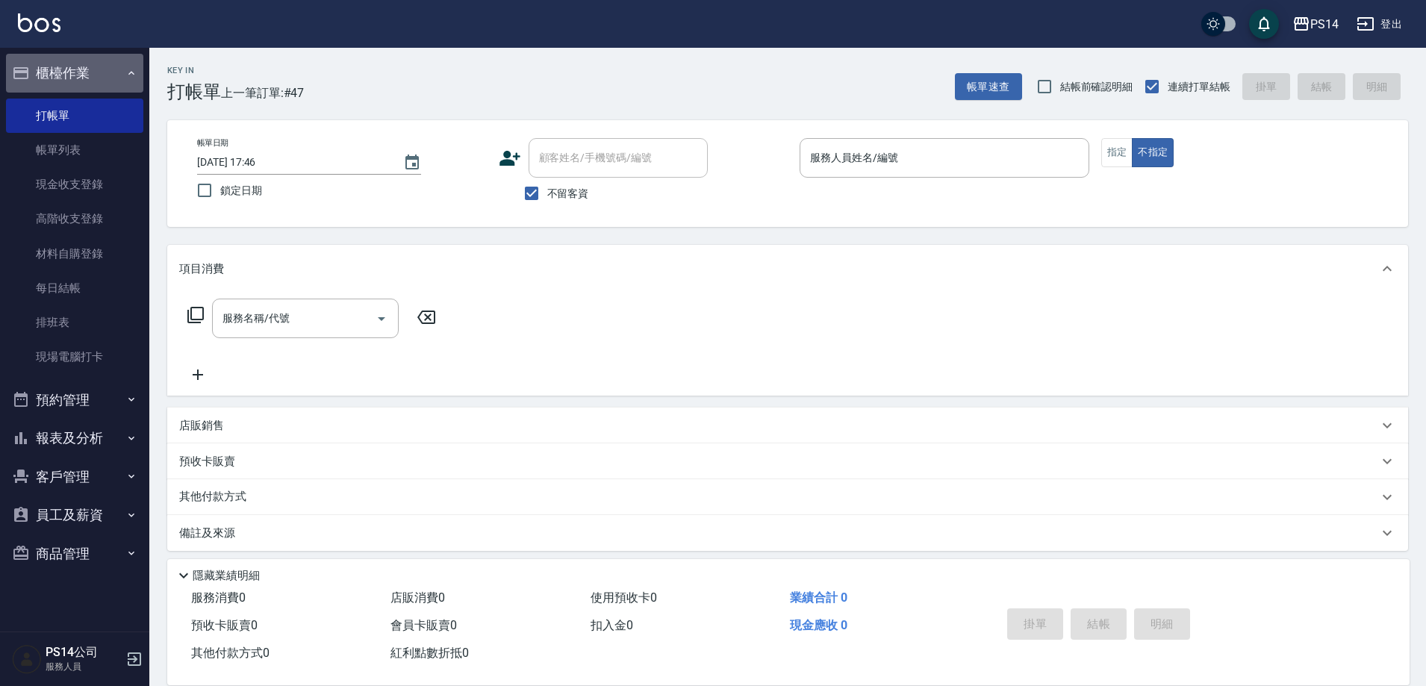
click at [79, 76] on button "櫃檯作業" at bounding box center [74, 73] width 137 height 39
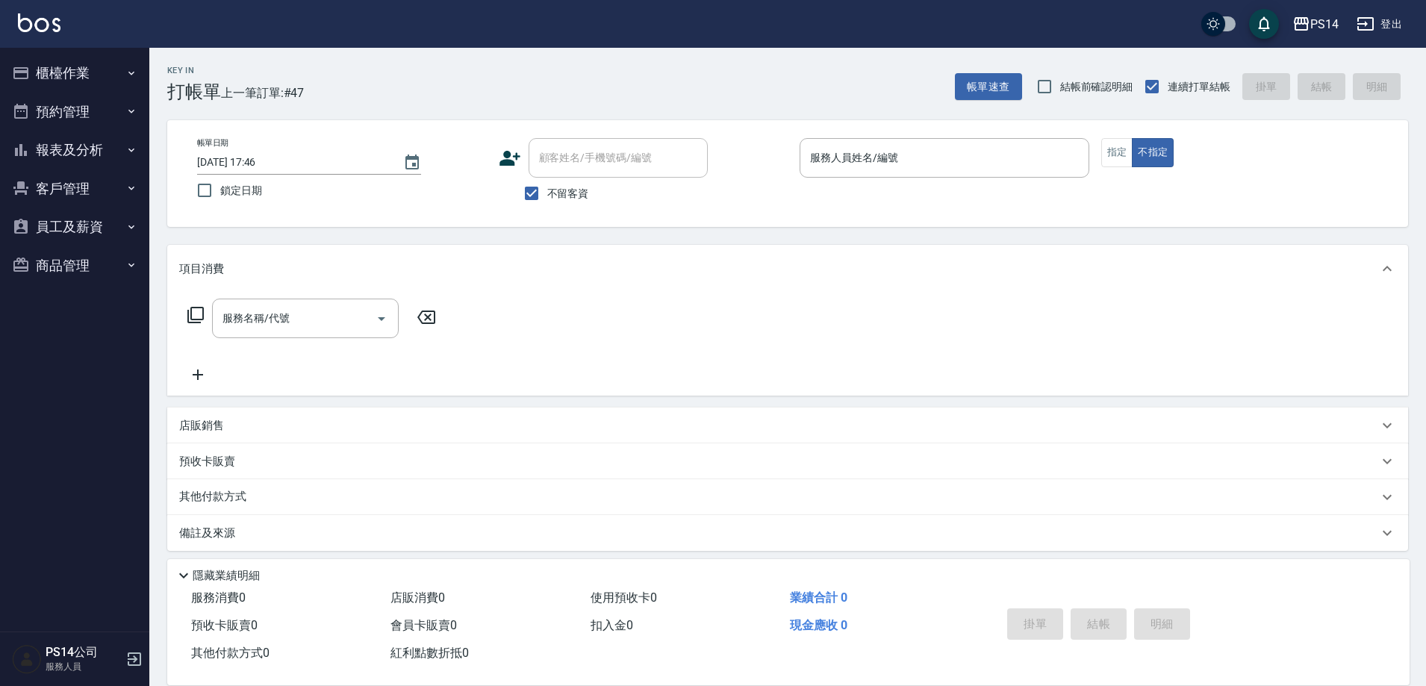
click at [517, 82] on div "Key In 打帳單 上一筆訂單:#47 帳單速查 結帳前確認明細 連續打單結帳 掛單 結帳 明細" at bounding box center [778, 75] width 1259 height 55
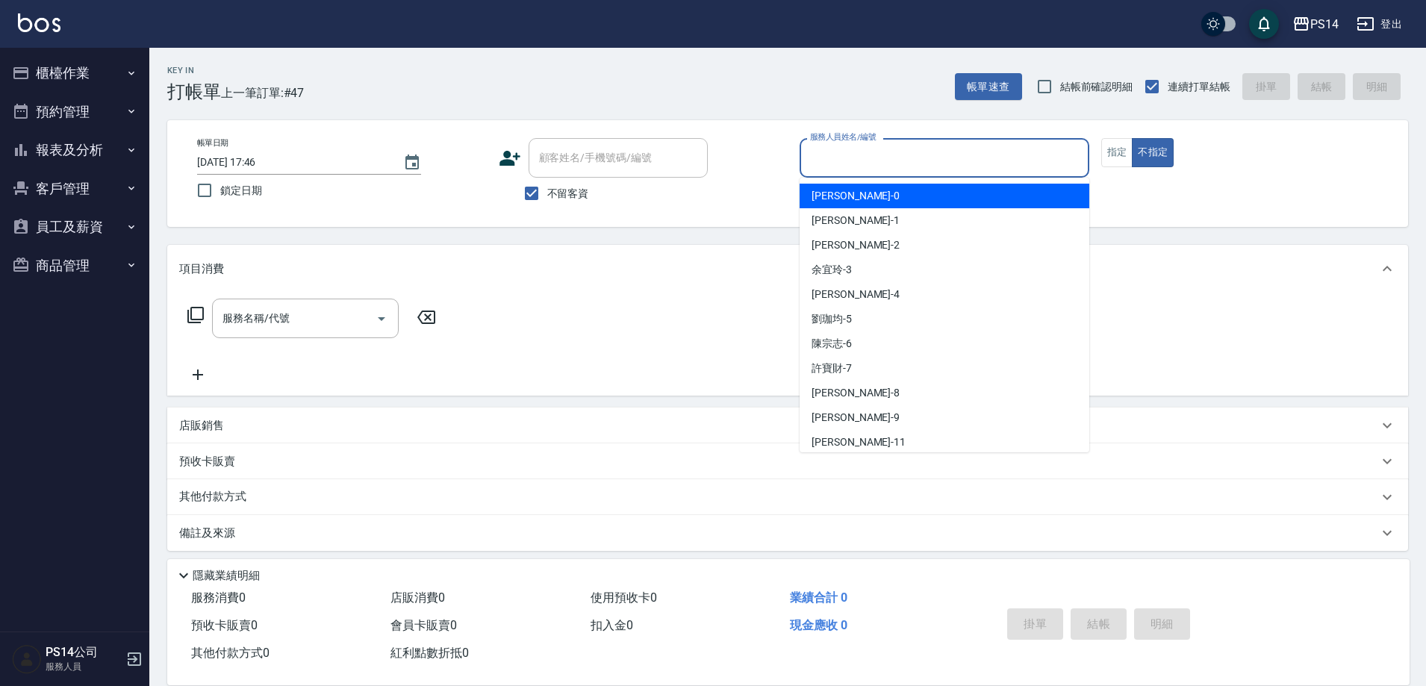
click at [903, 152] on input "服務人員姓名/編號" at bounding box center [944, 158] width 276 height 26
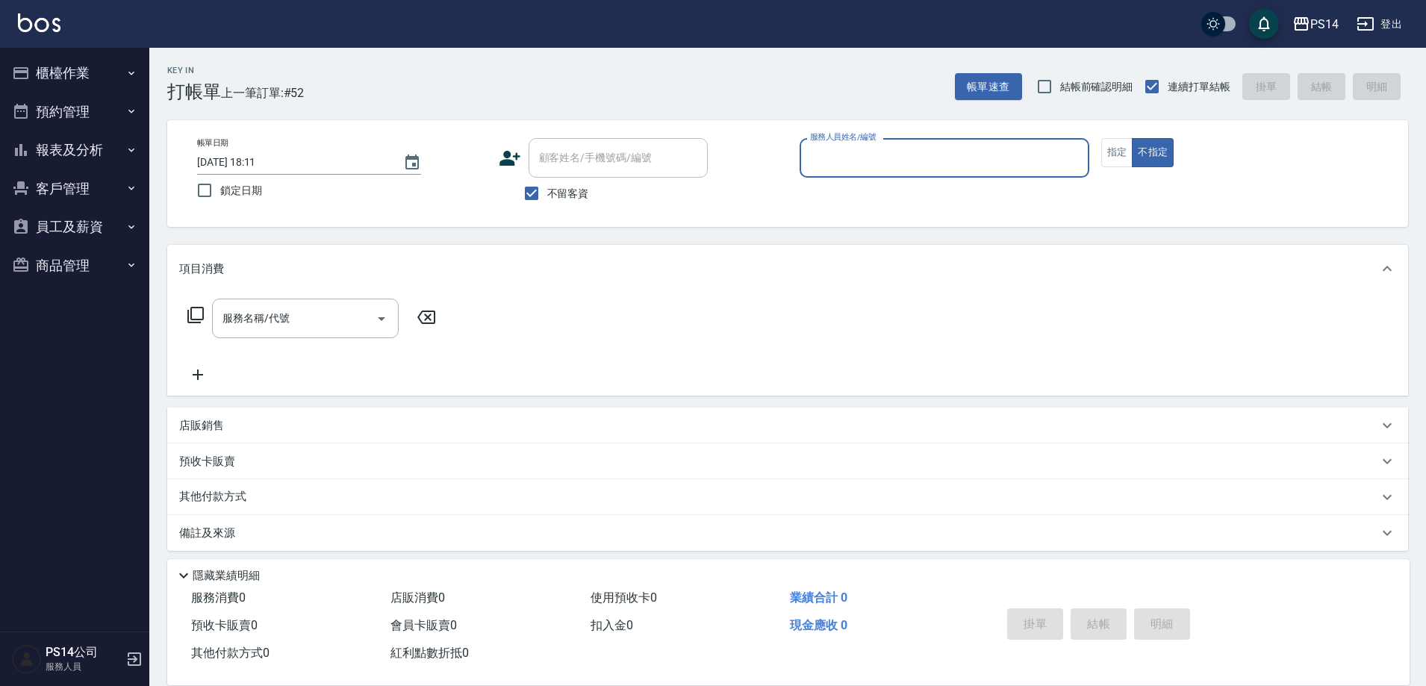
click at [65, 146] on button "報表及分析" at bounding box center [74, 150] width 137 height 39
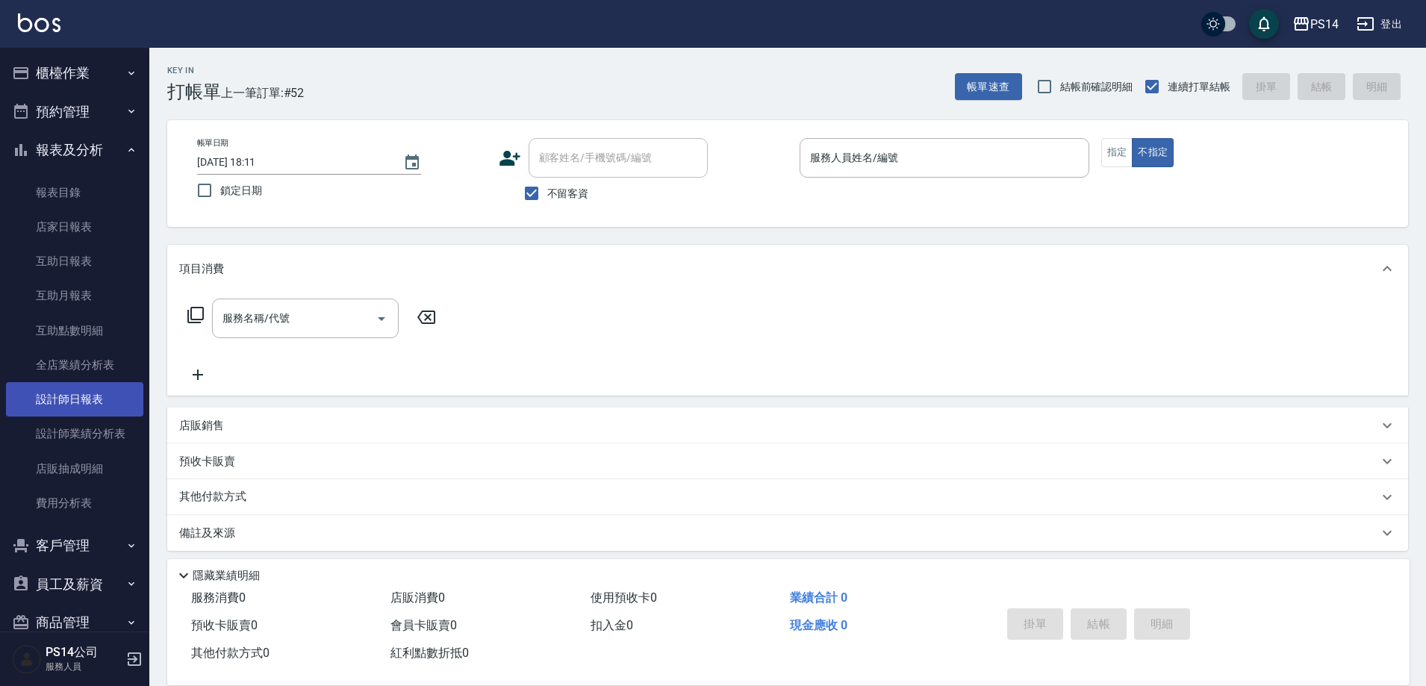
click at [91, 390] on link "設計師日報表" at bounding box center [74, 399] width 137 height 34
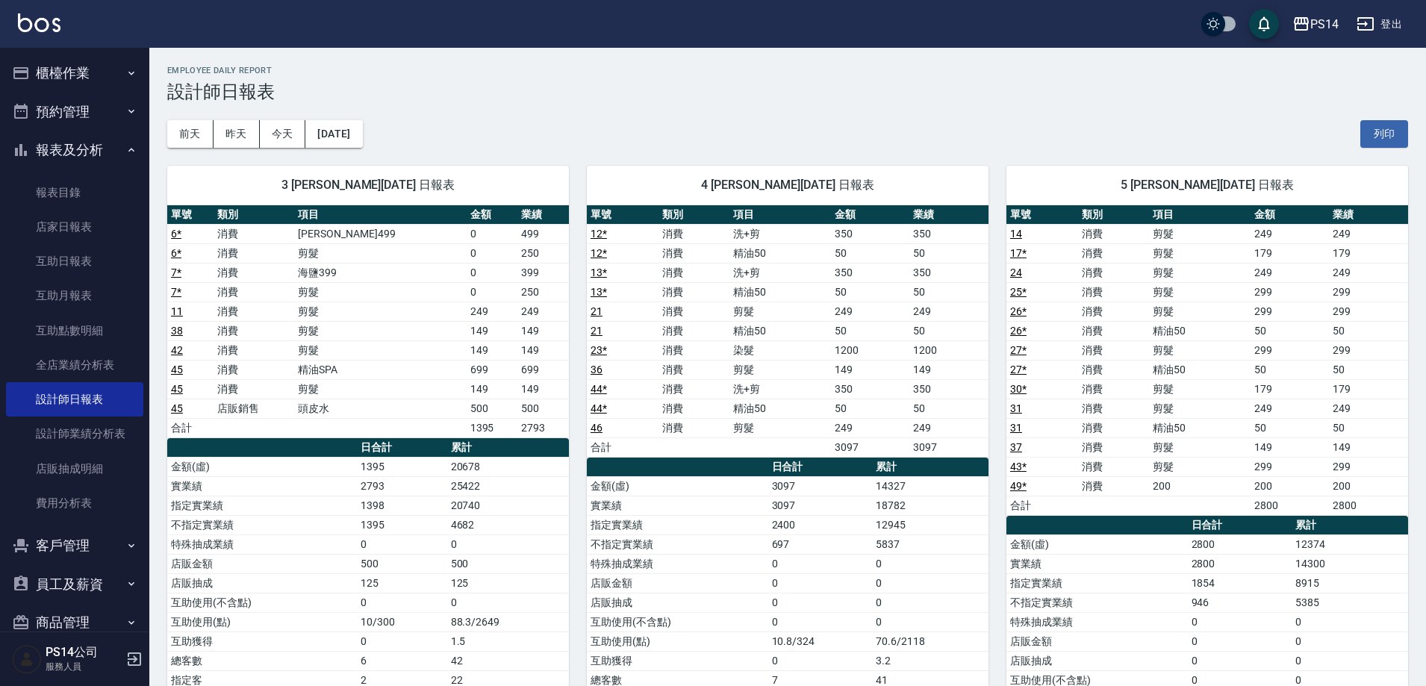
click at [84, 142] on button "報表及分析" at bounding box center [74, 150] width 137 height 39
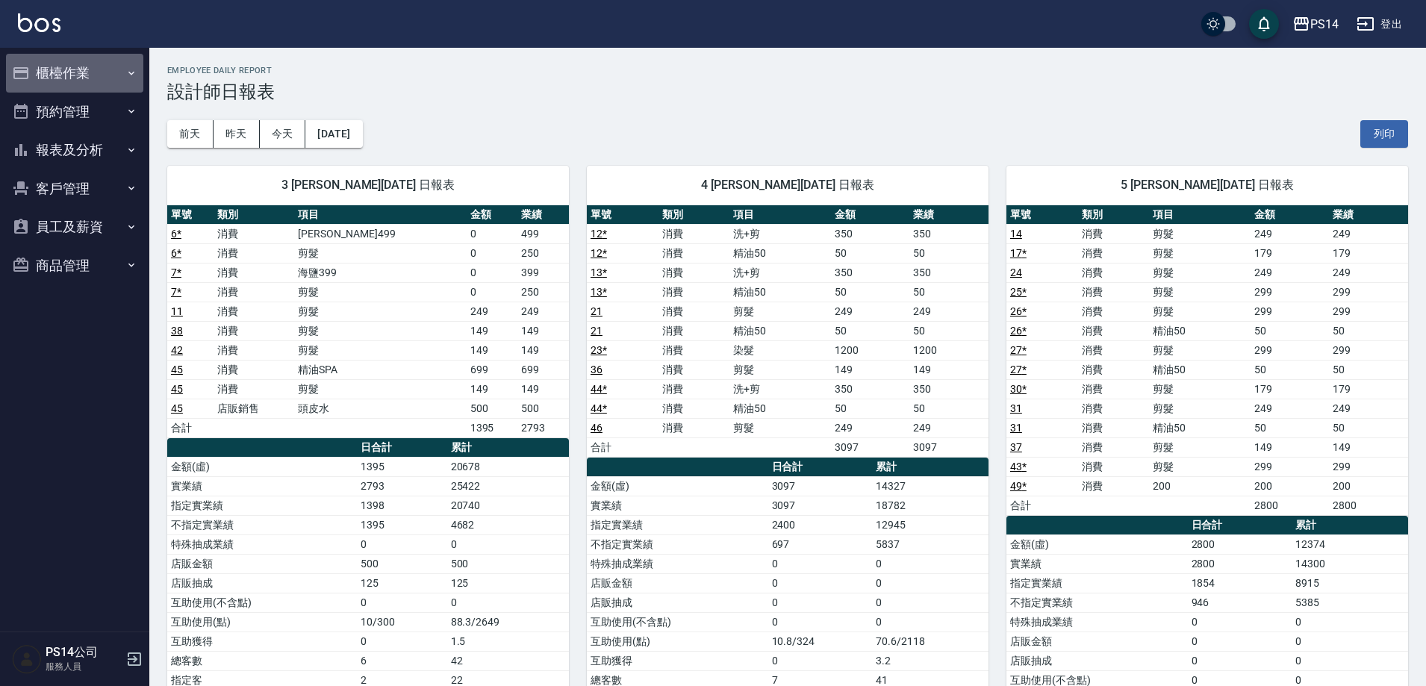
click at [68, 76] on button "櫃檯作業" at bounding box center [74, 73] width 137 height 39
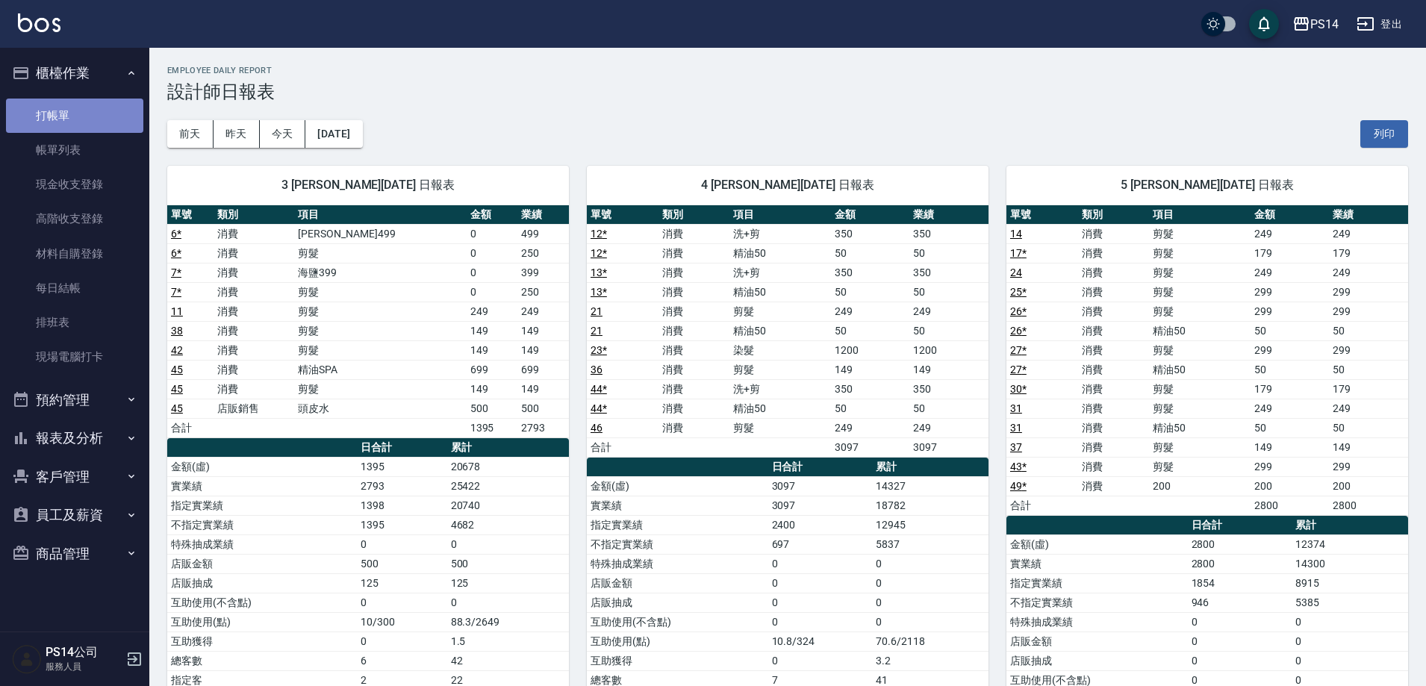
click at [64, 115] on link "打帳單" at bounding box center [74, 116] width 137 height 34
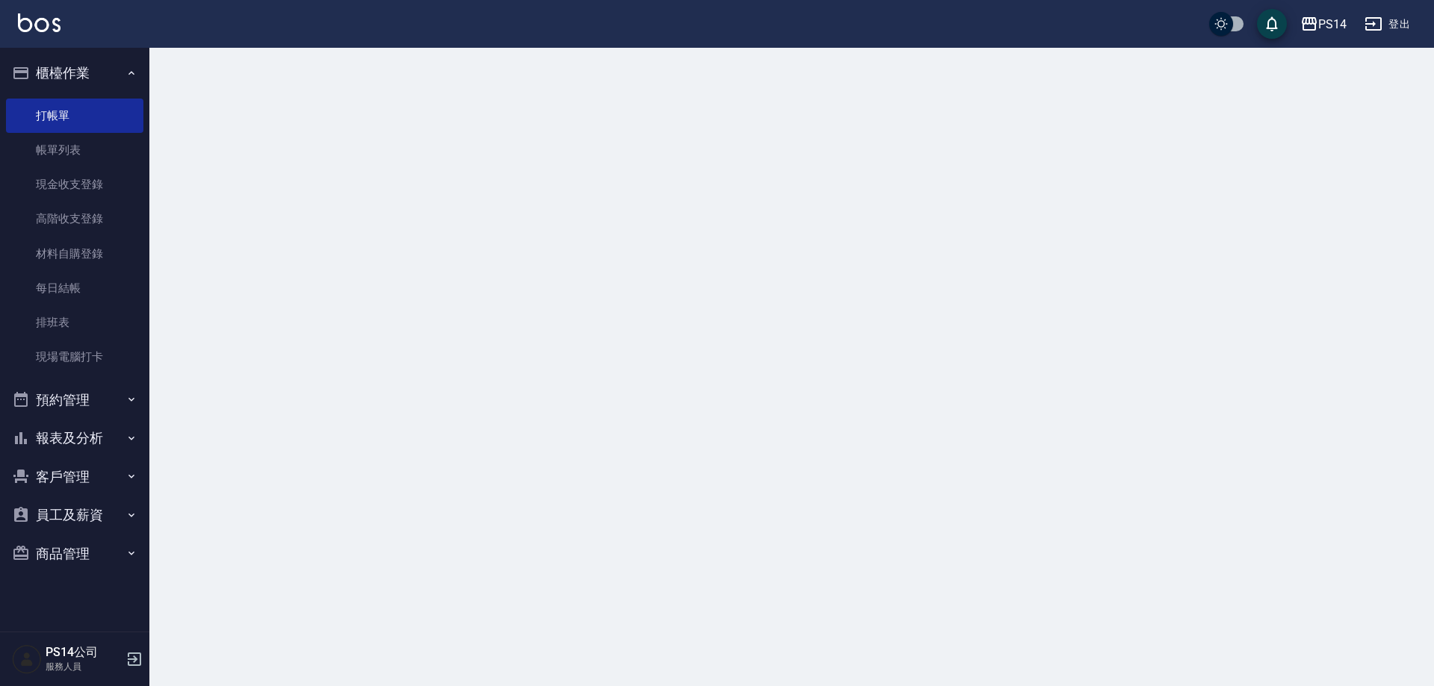
click at [64, 73] on button "櫃檯作業" at bounding box center [74, 73] width 137 height 39
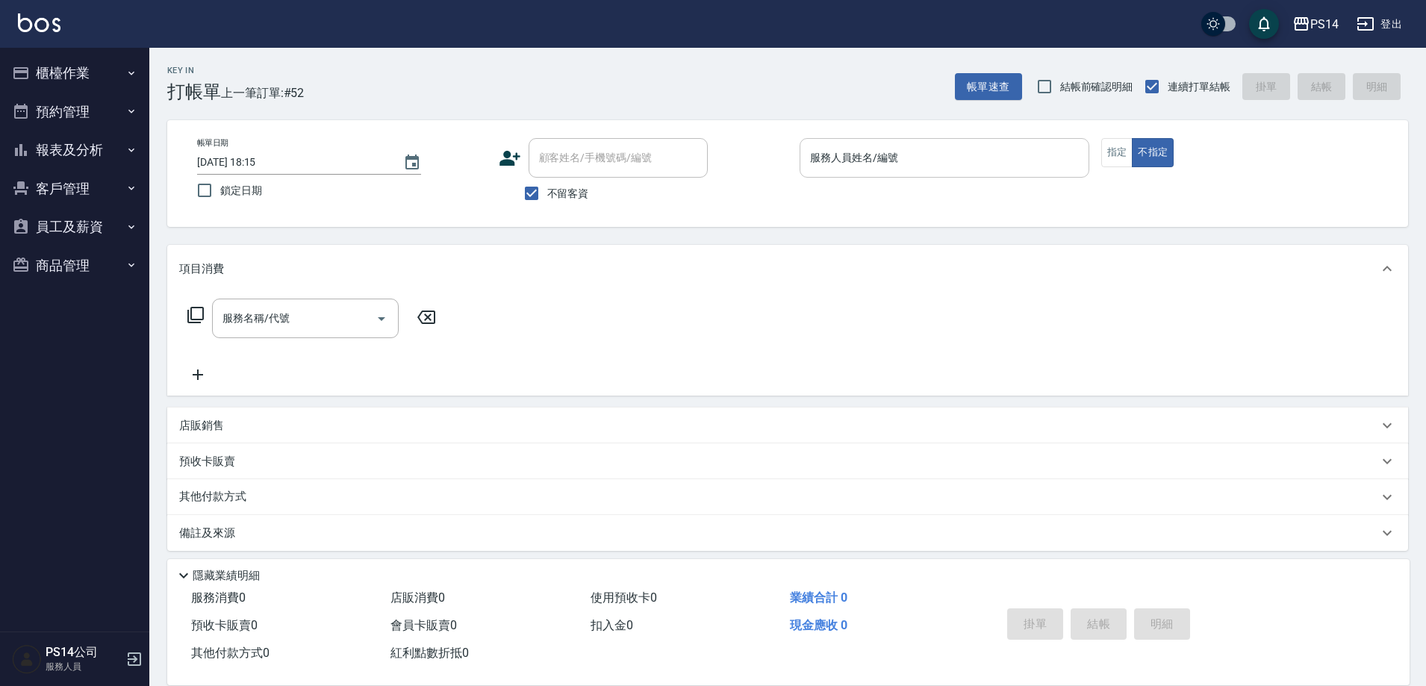
click at [894, 152] on input "服務人員姓名/編號" at bounding box center [944, 158] width 276 height 26
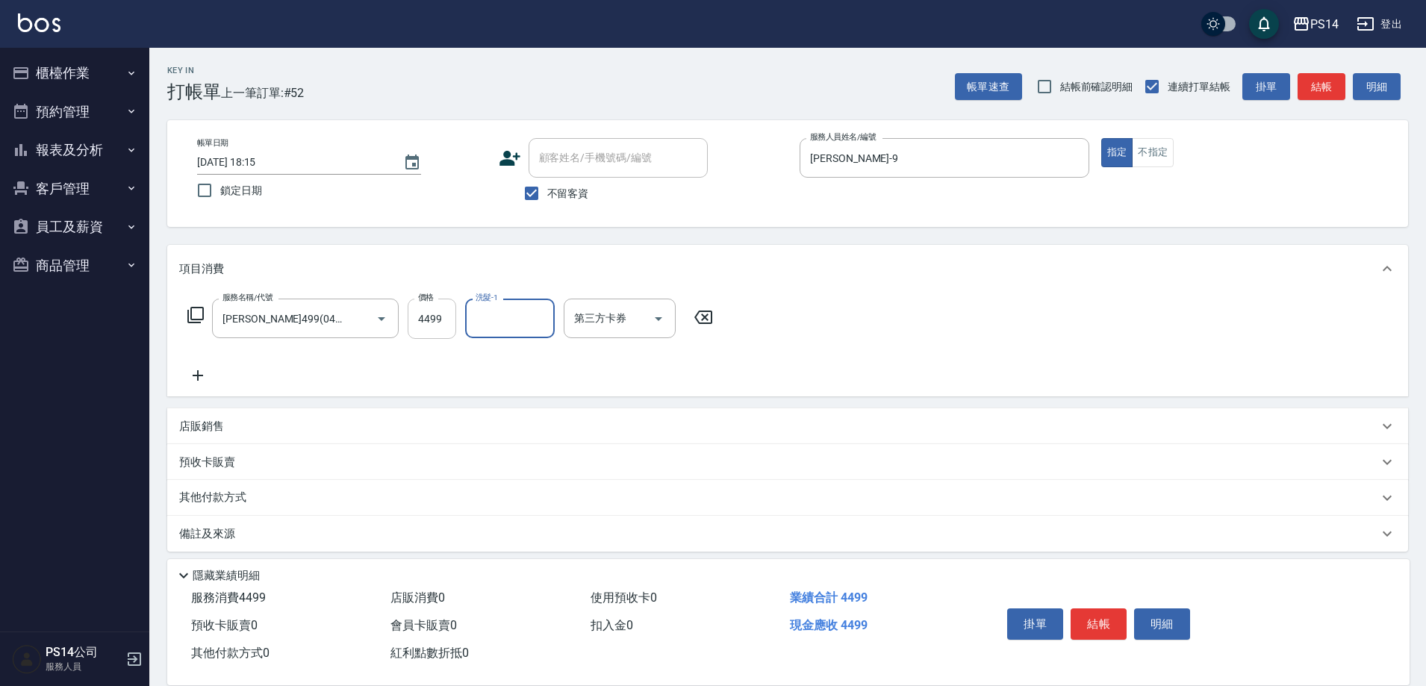
click at [445, 322] on input "4499" at bounding box center [432, 319] width 49 height 40
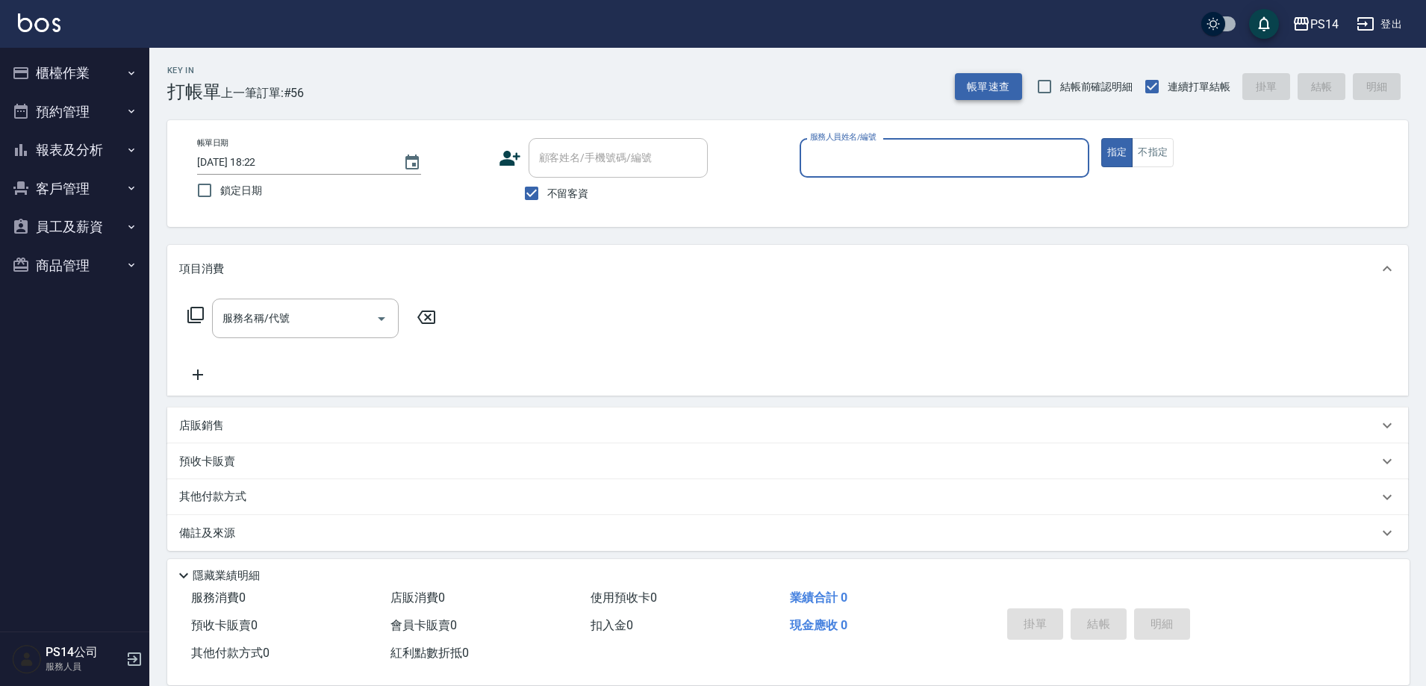
click at [992, 85] on button "帳單速查" at bounding box center [988, 87] width 67 height 28
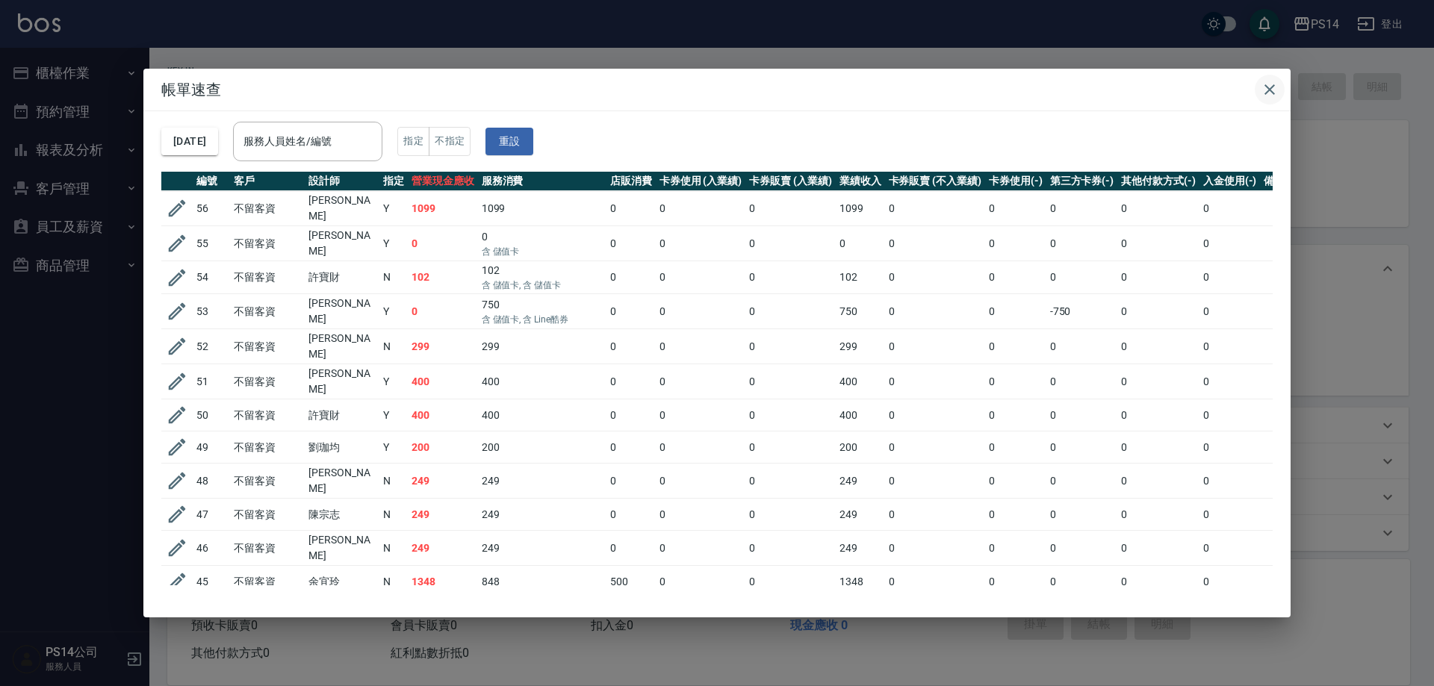
click at [1279, 82] on button "button" at bounding box center [1269, 90] width 30 height 30
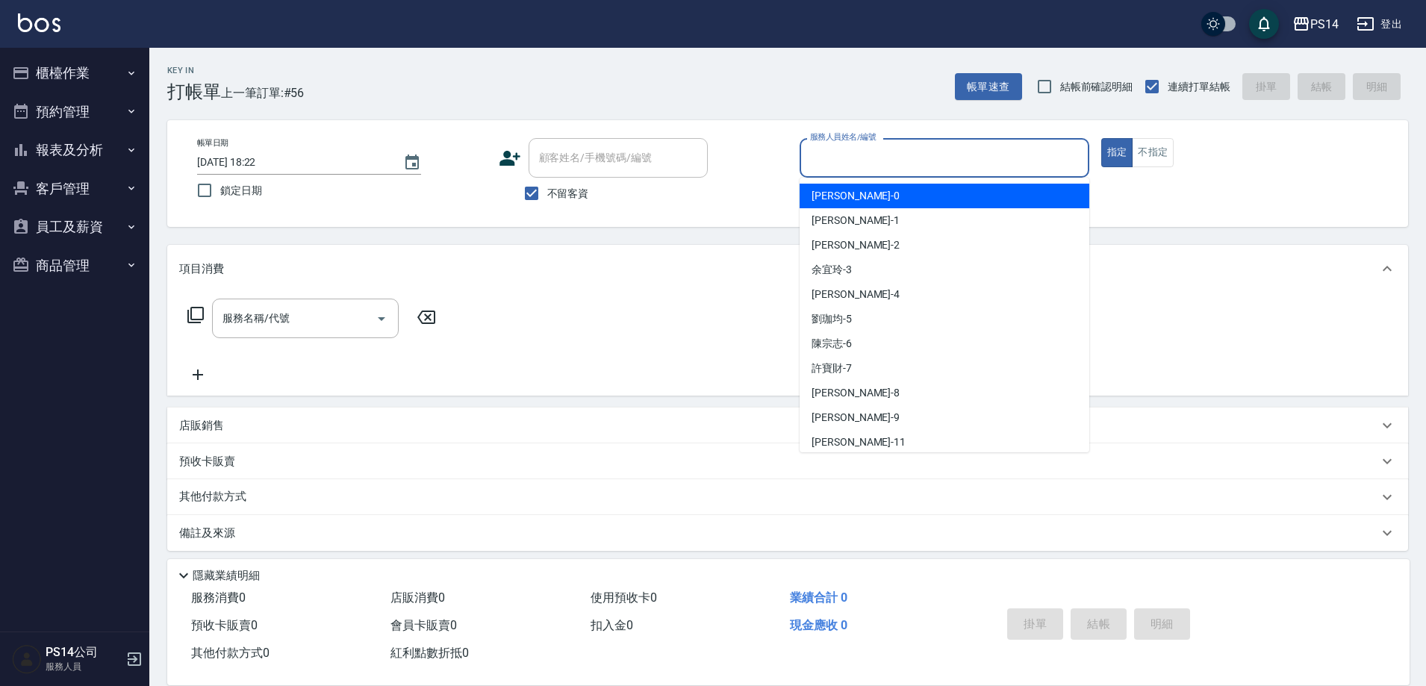
click at [843, 150] on input "服務人員姓名/編號" at bounding box center [944, 158] width 276 height 26
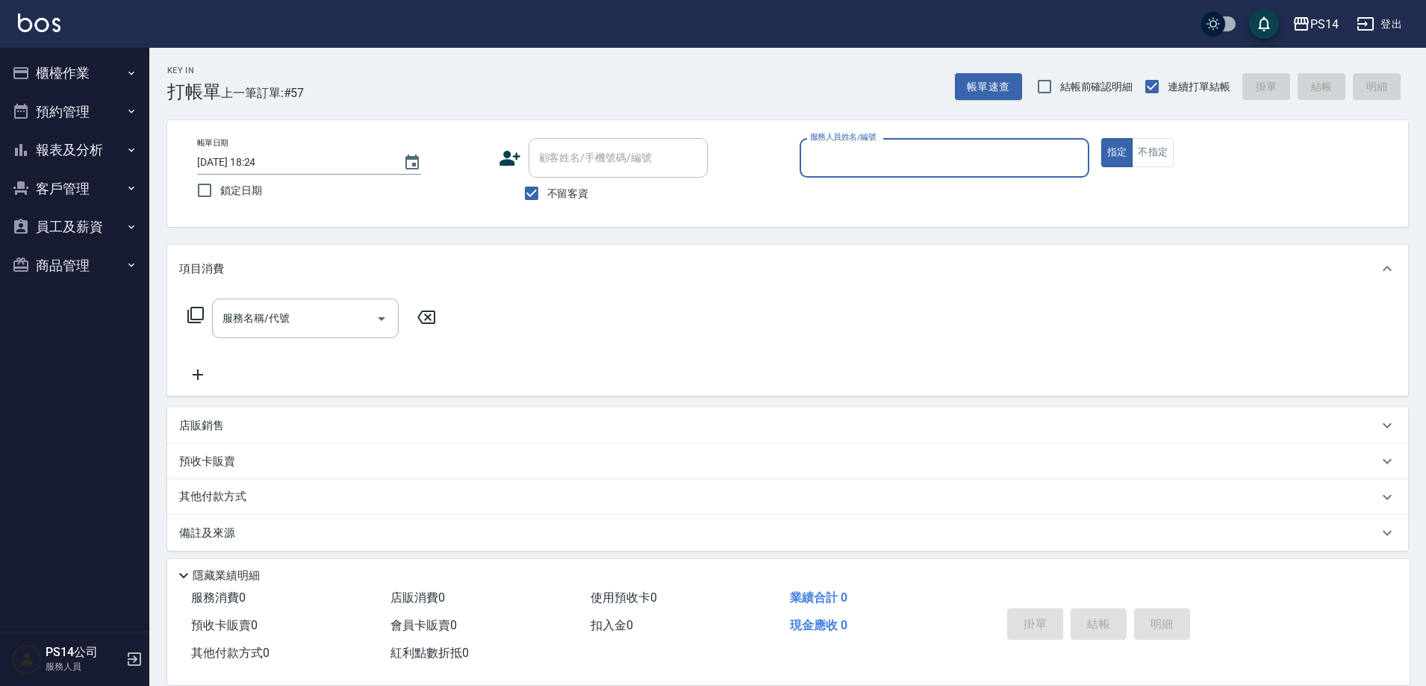
click at [72, 149] on button "報表及分析" at bounding box center [74, 150] width 137 height 39
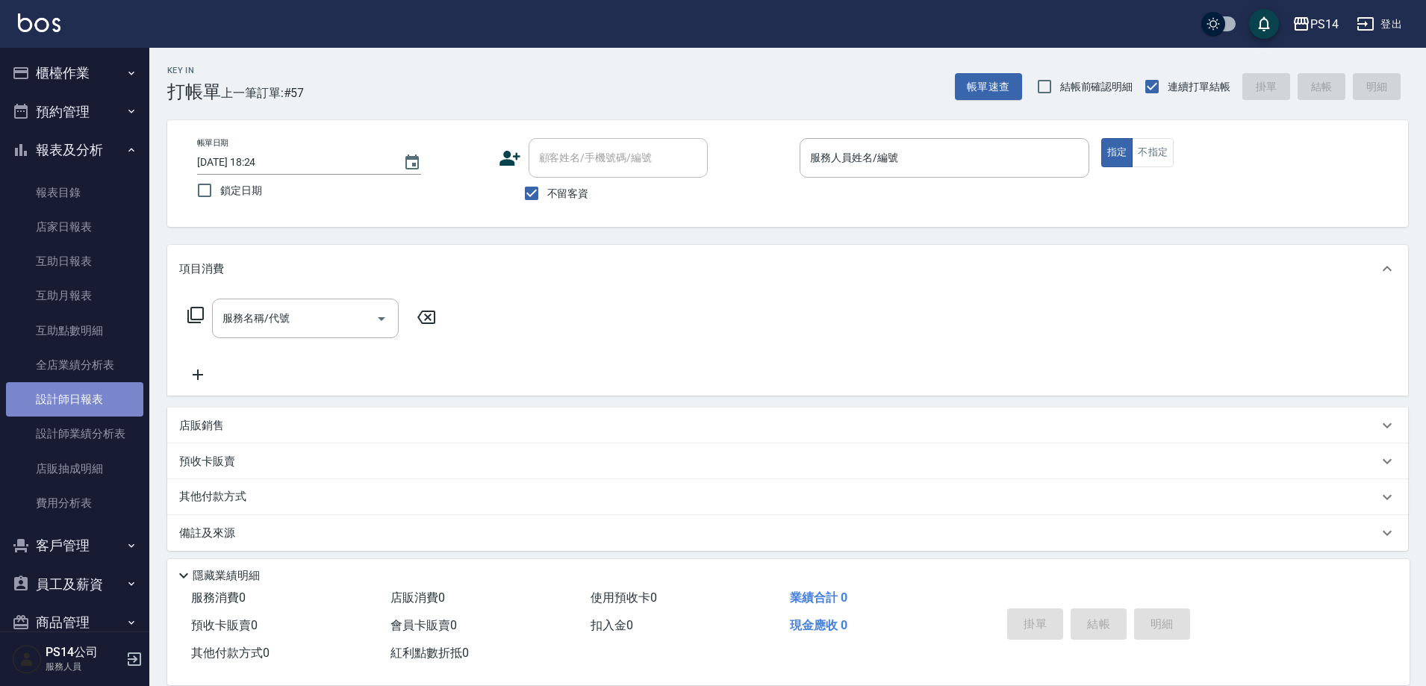
click at [96, 399] on link "設計師日報表" at bounding box center [74, 399] width 137 height 34
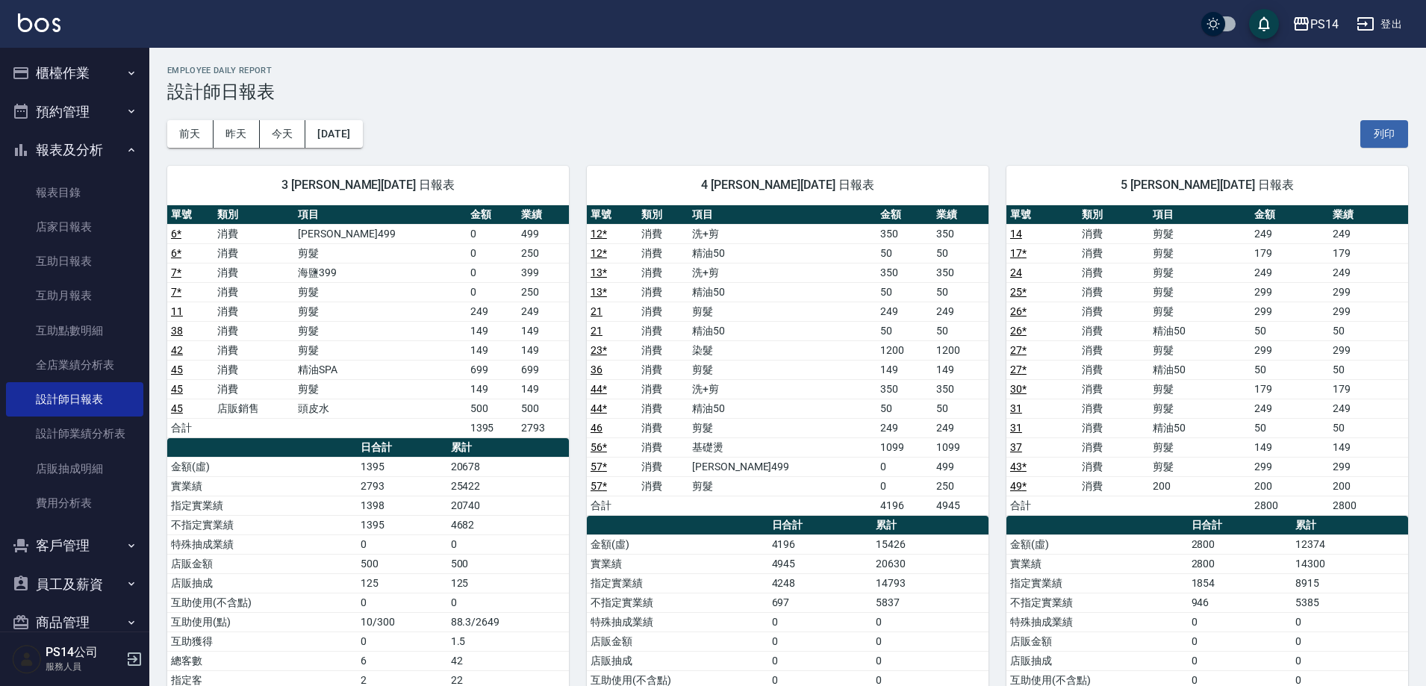
click at [43, 144] on button "報表及分析" at bounding box center [74, 150] width 137 height 39
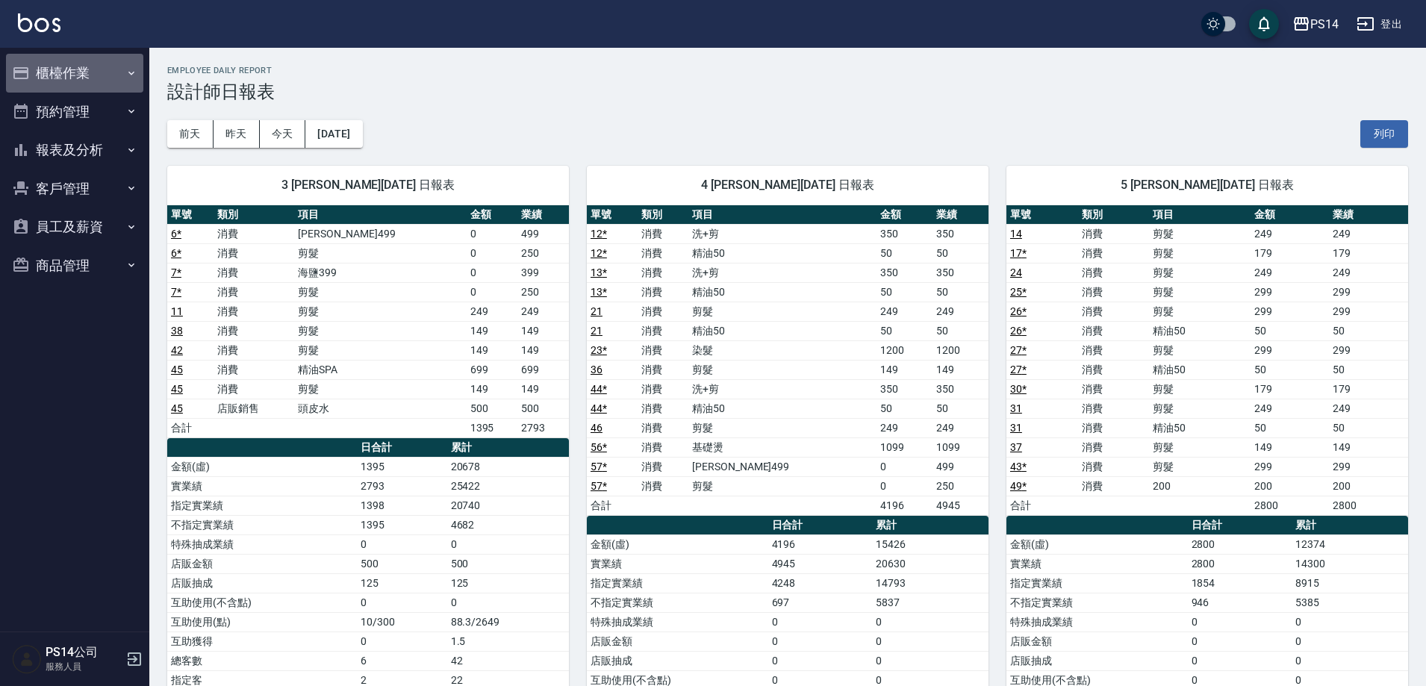
click at [47, 70] on button "櫃檯作業" at bounding box center [74, 73] width 137 height 39
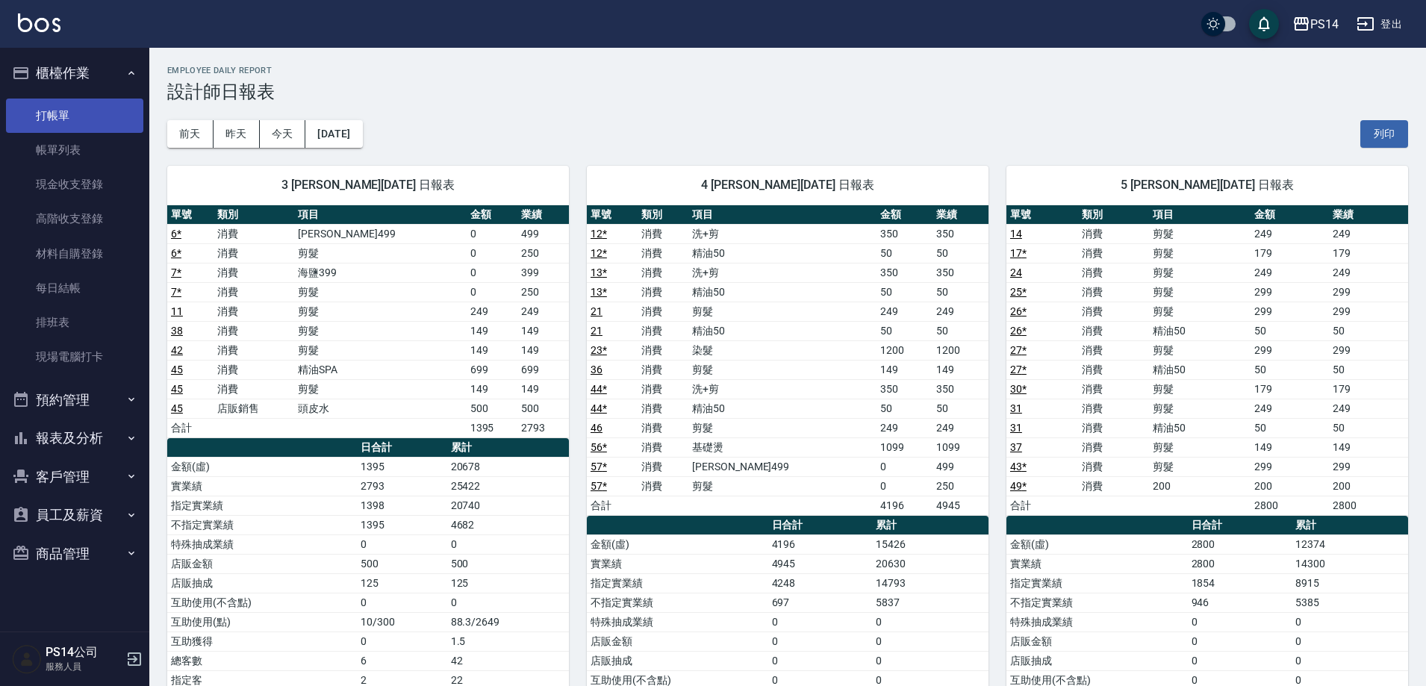
click at [60, 103] on link "打帳單" at bounding box center [74, 116] width 137 height 34
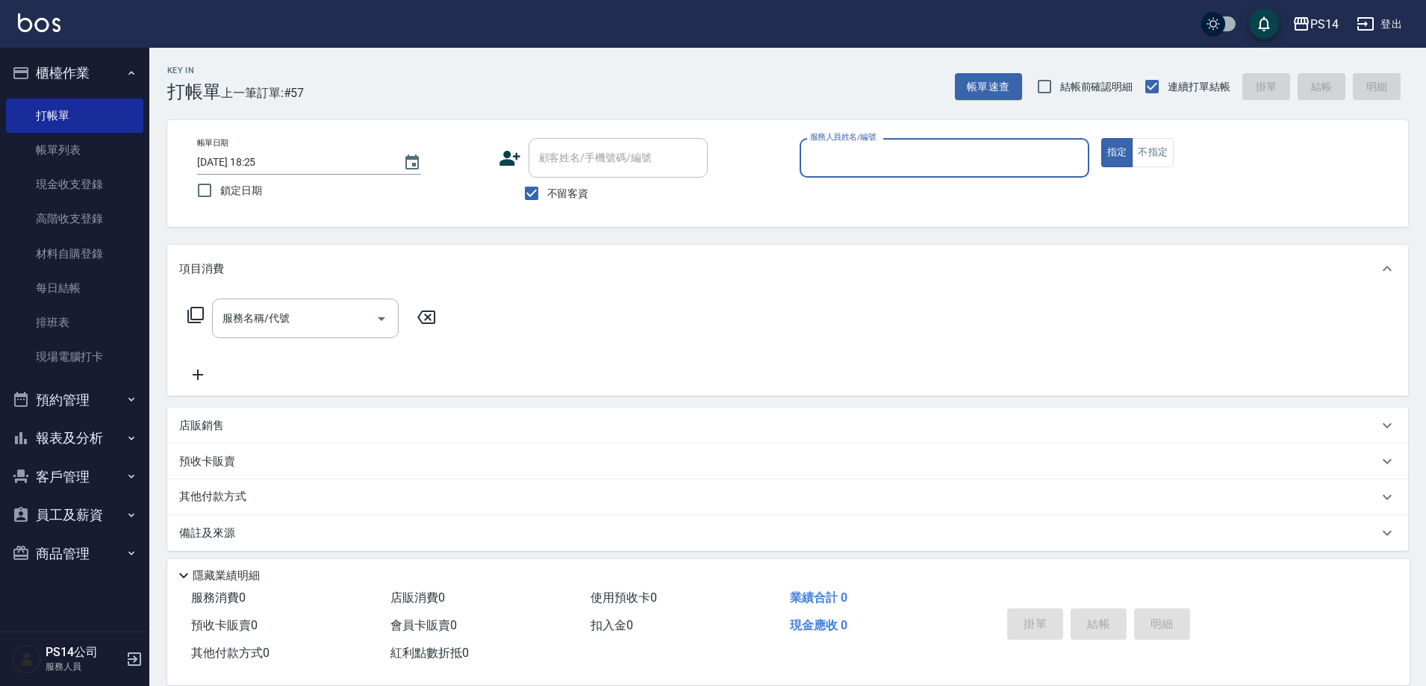
click at [67, 69] on button "櫃檯作業" at bounding box center [74, 73] width 137 height 39
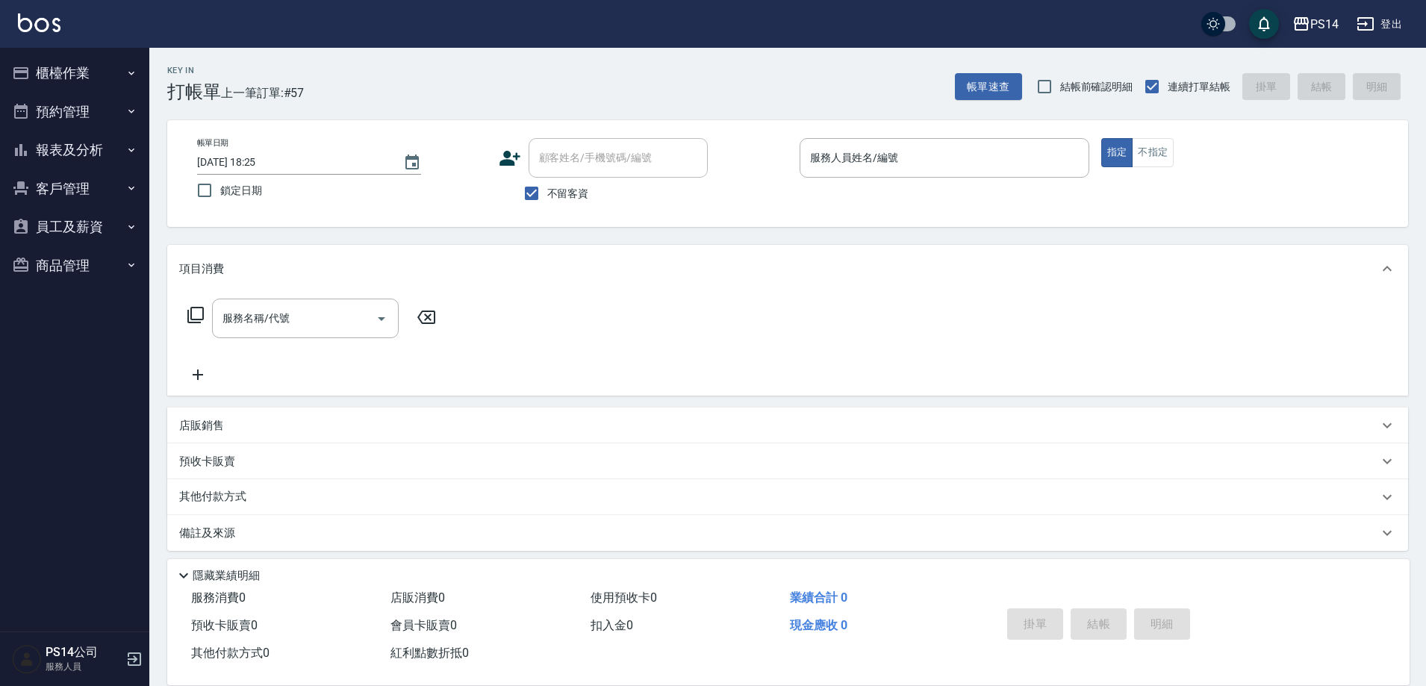
click at [388, 72] on div "Key In 打帳單 上一筆訂單:#57 帳單速查 結帳前確認明細 連續打單結帳 掛單 結帳 明細" at bounding box center [778, 75] width 1259 height 55
click at [906, 155] on input "服務人員姓名/編號" at bounding box center [944, 158] width 276 height 26
click at [450, 87] on div "Key In 打帳單 上一筆訂單:#58 帳單速查 結帳前確認明細 連續打單結帳 掛單 結帳 明細" at bounding box center [778, 75] width 1259 height 55
click at [871, 143] on div "服務人員姓名/編號" at bounding box center [945, 158] width 290 height 40
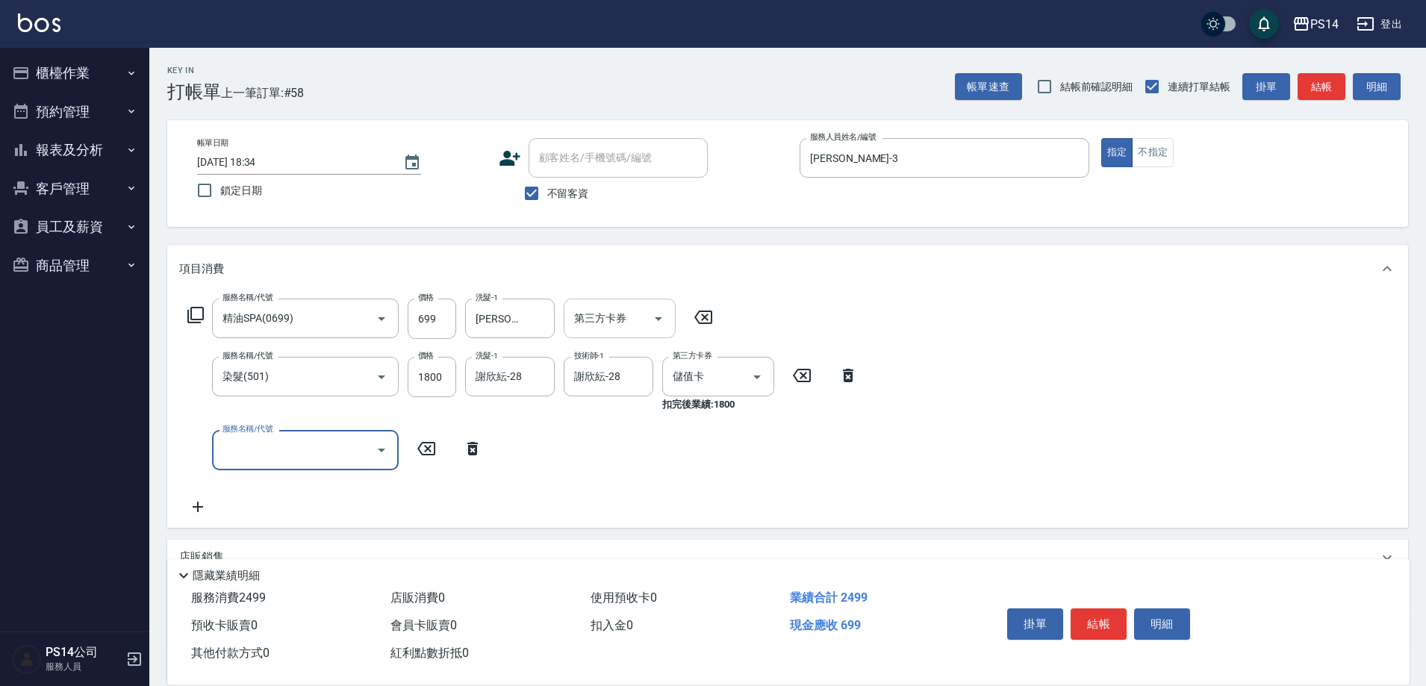
click at [659, 318] on icon "Open" at bounding box center [658, 319] width 7 height 4
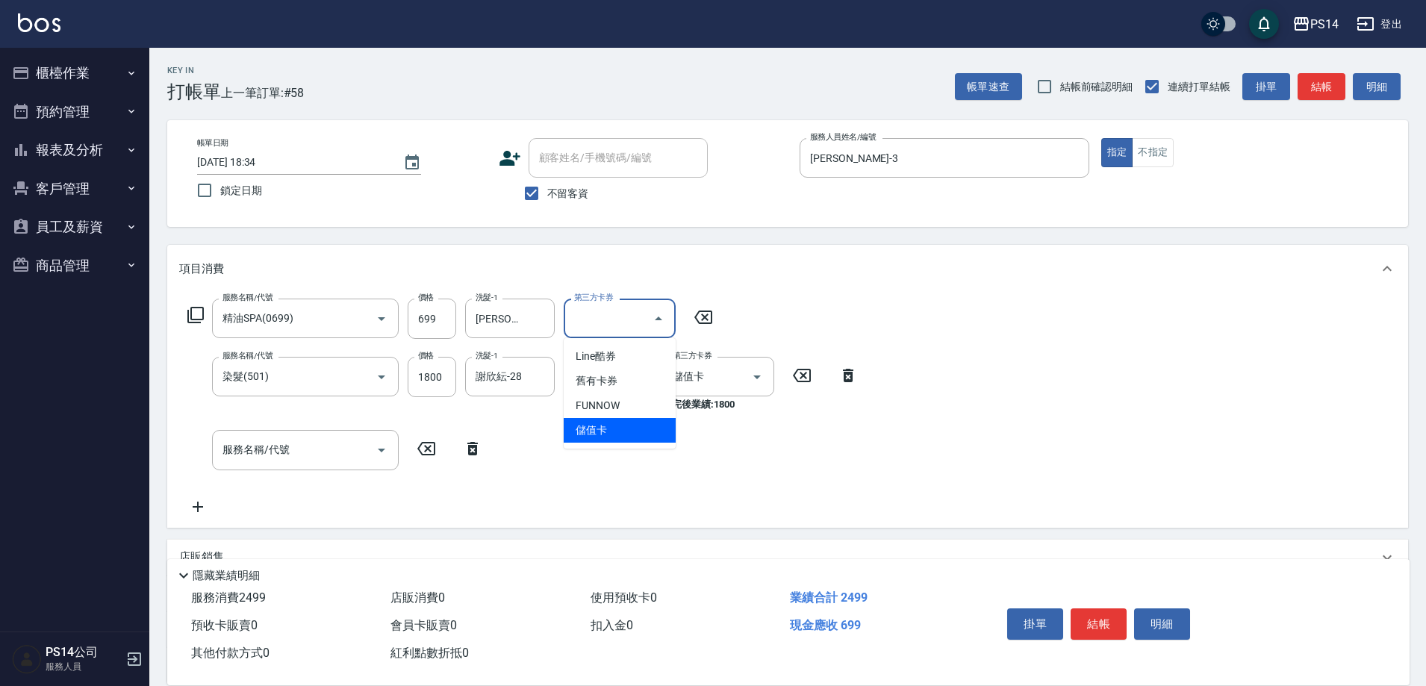
click at [617, 429] on span "儲值卡" at bounding box center [620, 430] width 112 height 25
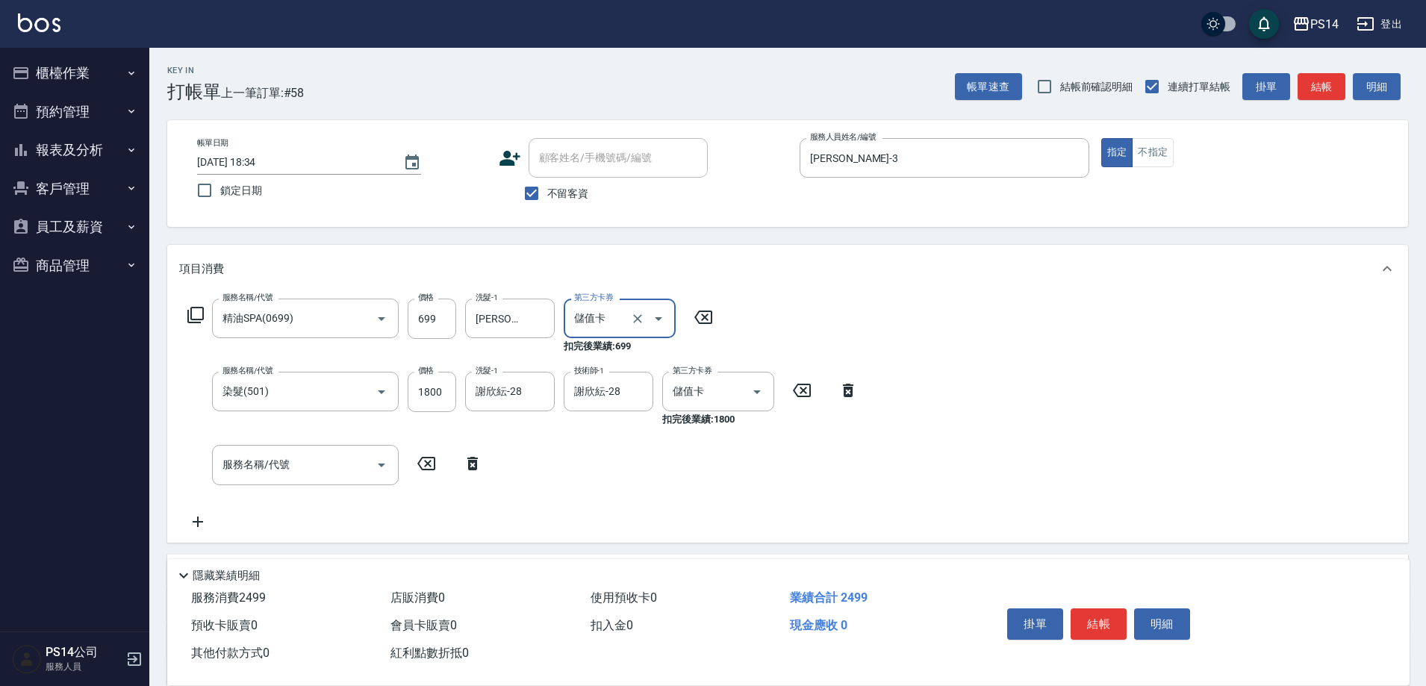
click at [260, 463] on div "服務名稱/代號 服務名稱/代號" at bounding box center [305, 465] width 187 height 40
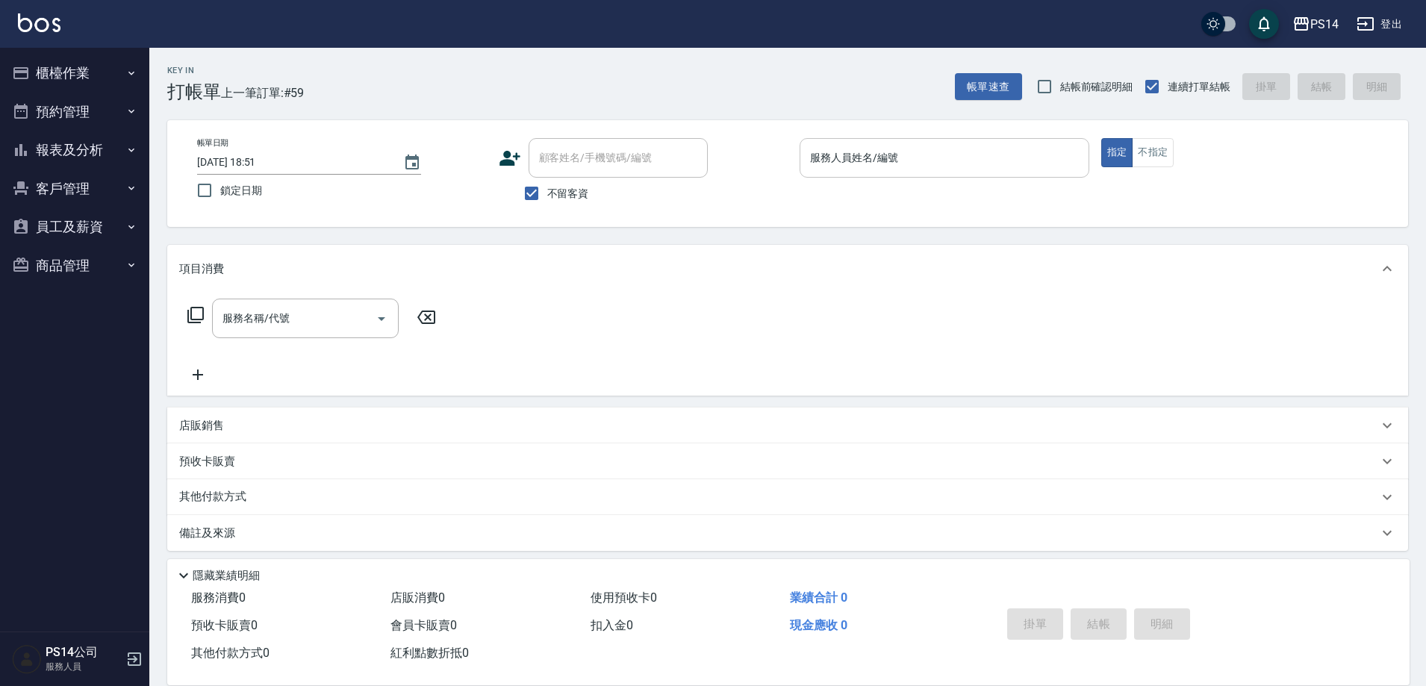
click at [935, 161] on input "服務人員姓名/編號" at bounding box center [944, 158] width 276 height 26
click at [721, 224] on div "帳單日期 2025/09/07 18:51 鎖定日期 顧客姓名/手機號碼/編號 顧客姓名/手機號碼/編號 不留客資 服務人員姓名/編號 服務人員姓名/編號 指…" at bounding box center [787, 173] width 1241 height 107
click at [862, 154] on input "服務人員姓名/編號" at bounding box center [944, 158] width 276 height 26
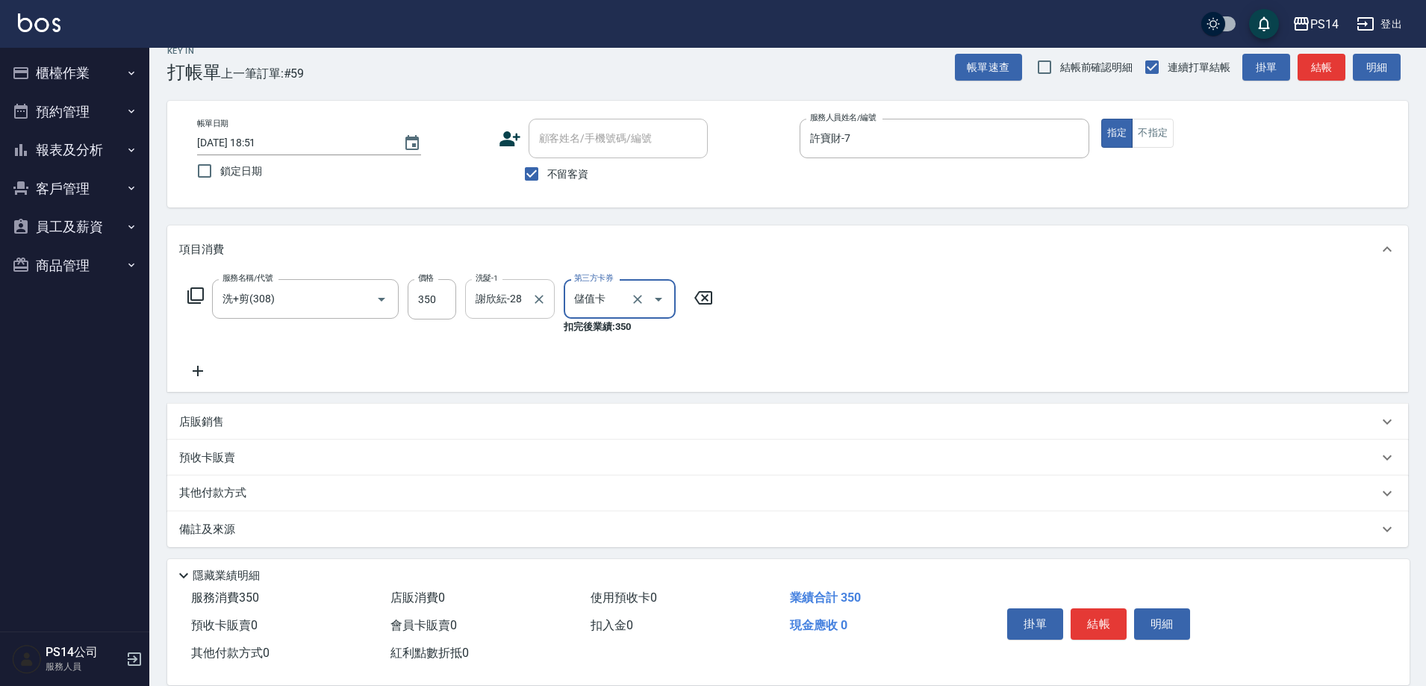
scroll to position [24, 0]
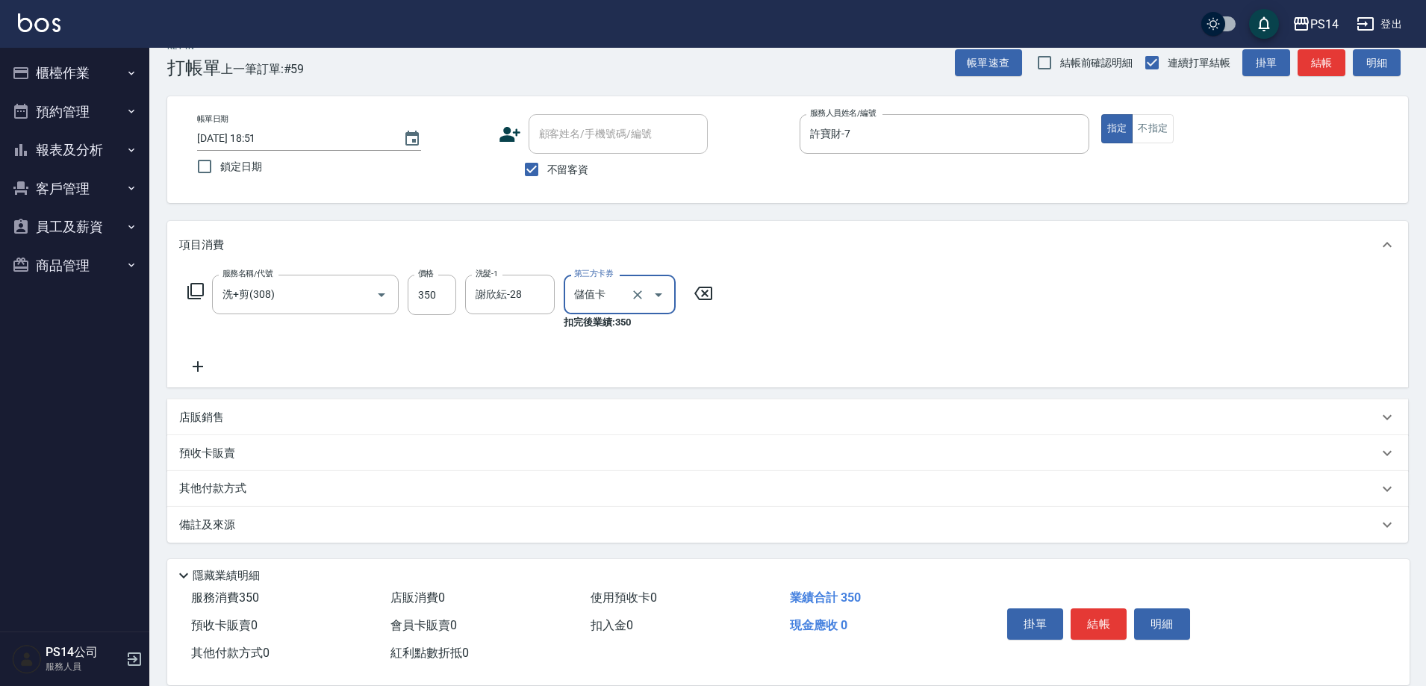
click at [210, 410] on p "店販銷售" at bounding box center [201, 418] width 45 height 16
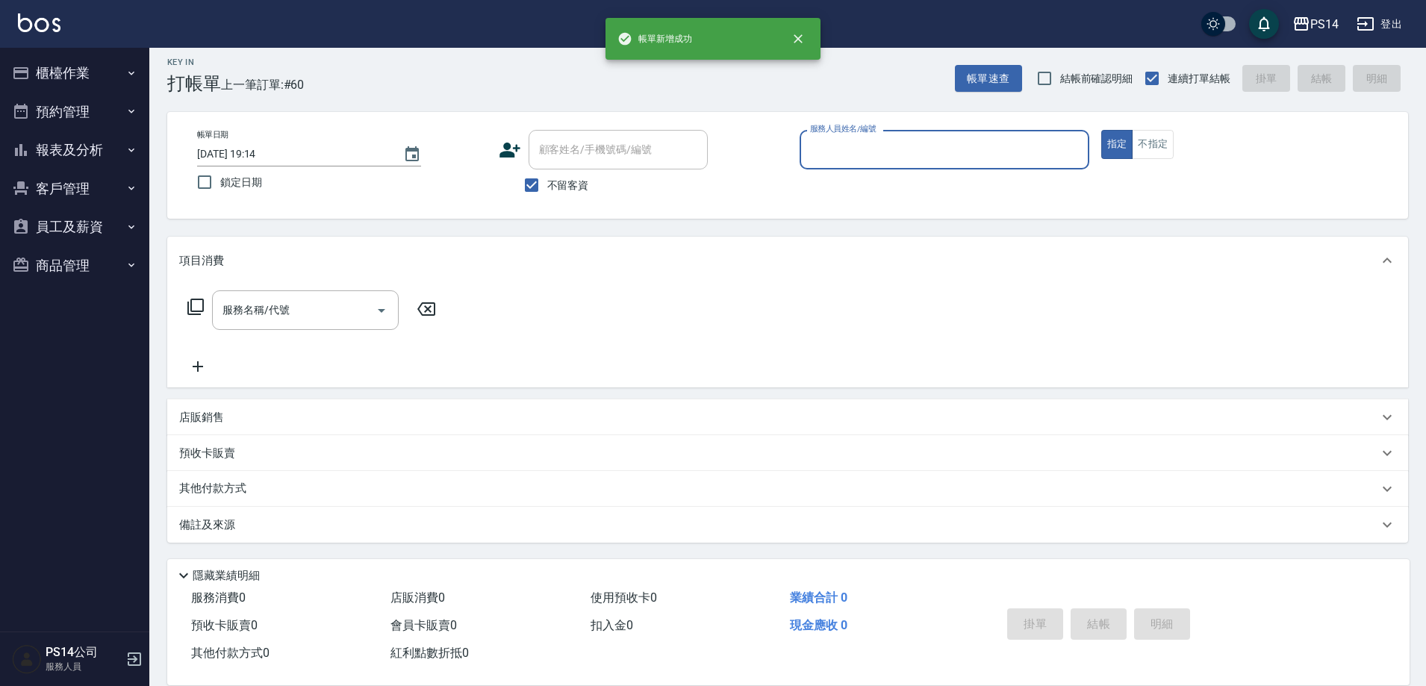
scroll to position [8, 0]
click at [73, 147] on button "報表及分析" at bounding box center [74, 150] width 137 height 39
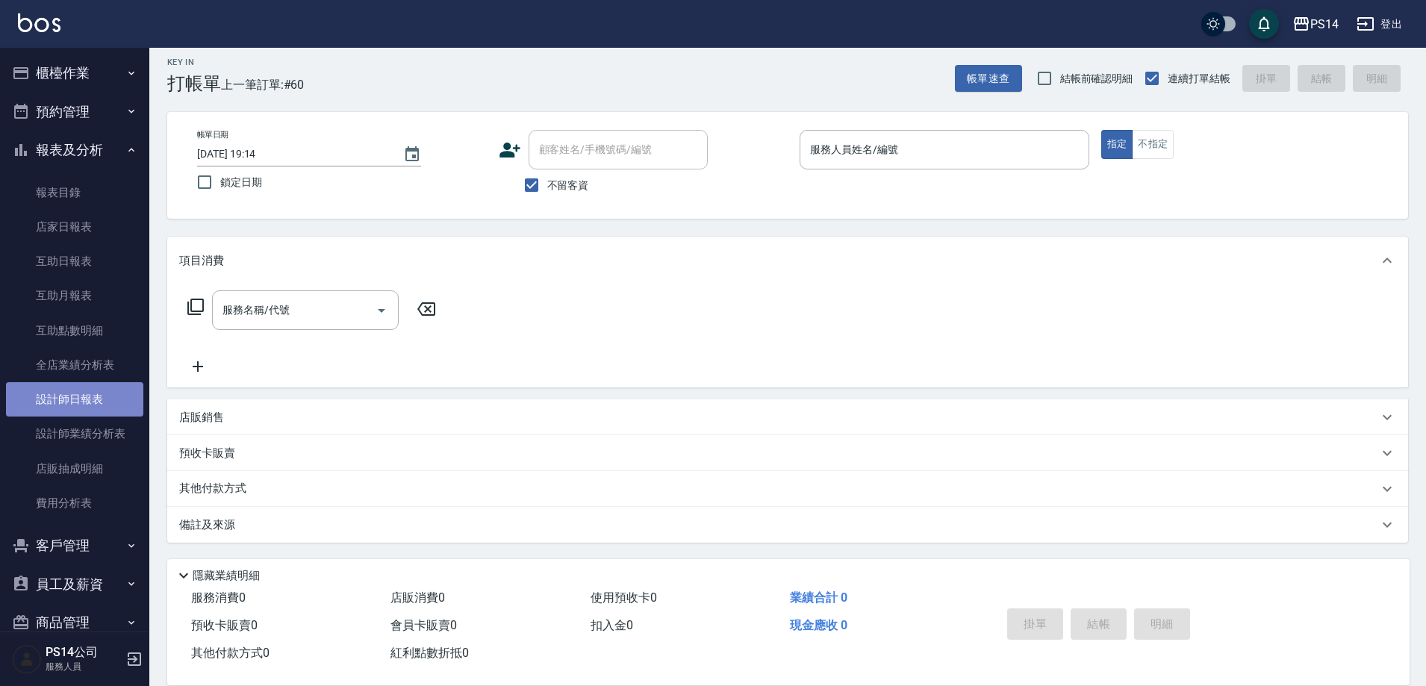
click at [94, 405] on link "設計師日報表" at bounding box center [74, 399] width 137 height 34
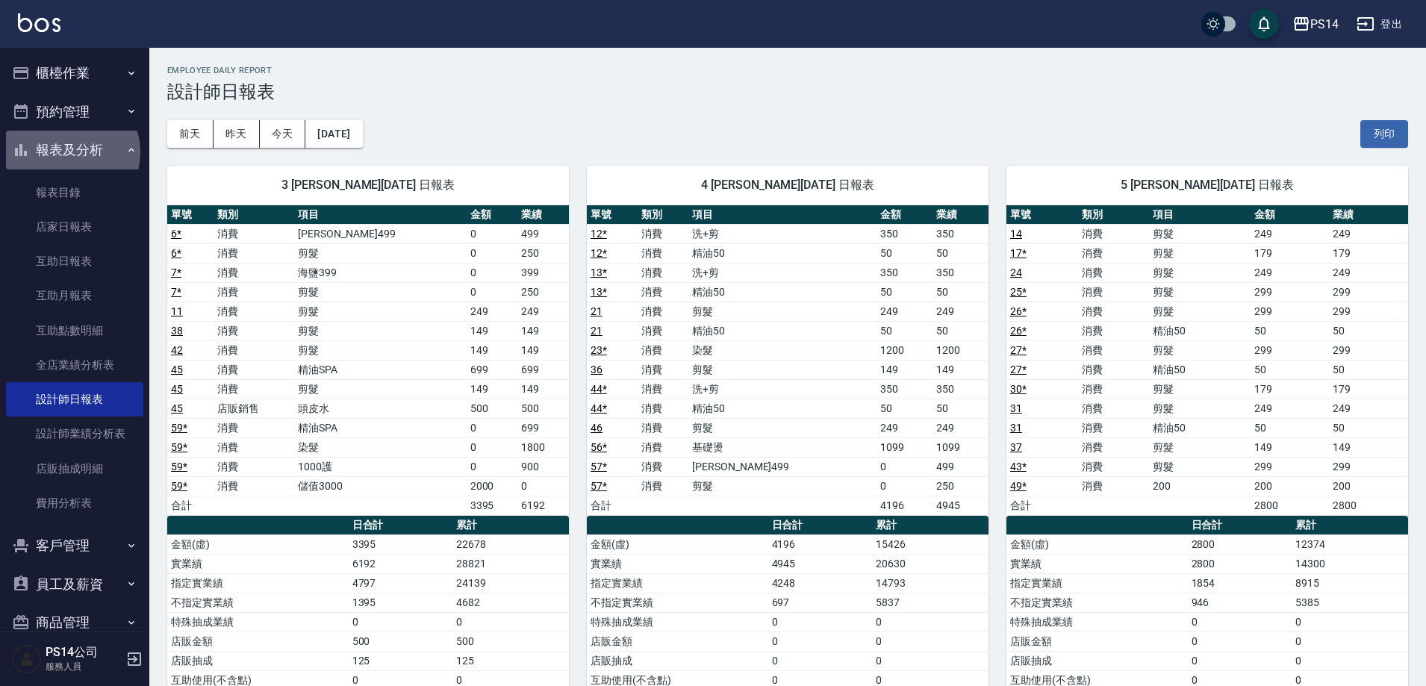
click at [68, 152] on button "報表及分析" at bounding box center [74, 150] width 137 height 39
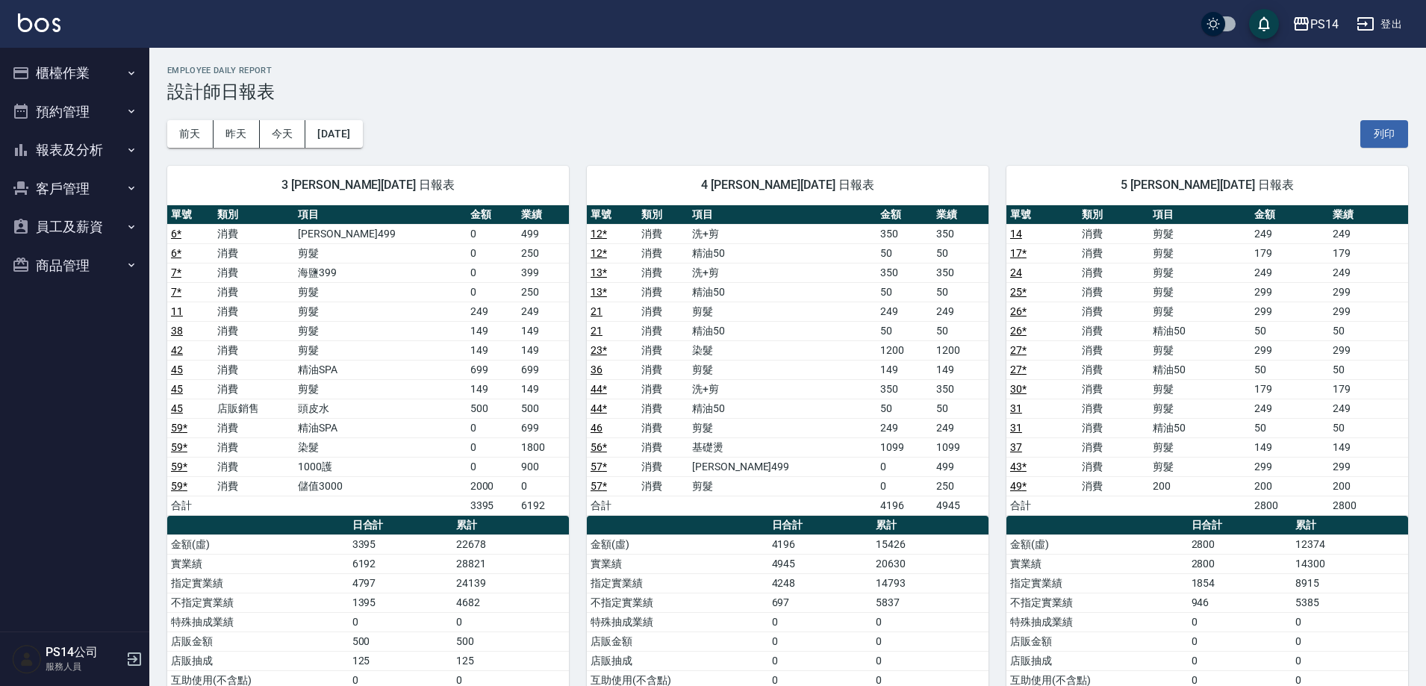
click at [31, 75] on button "櫃檯作業" at bounding box center [74, 73] width 137 height 39
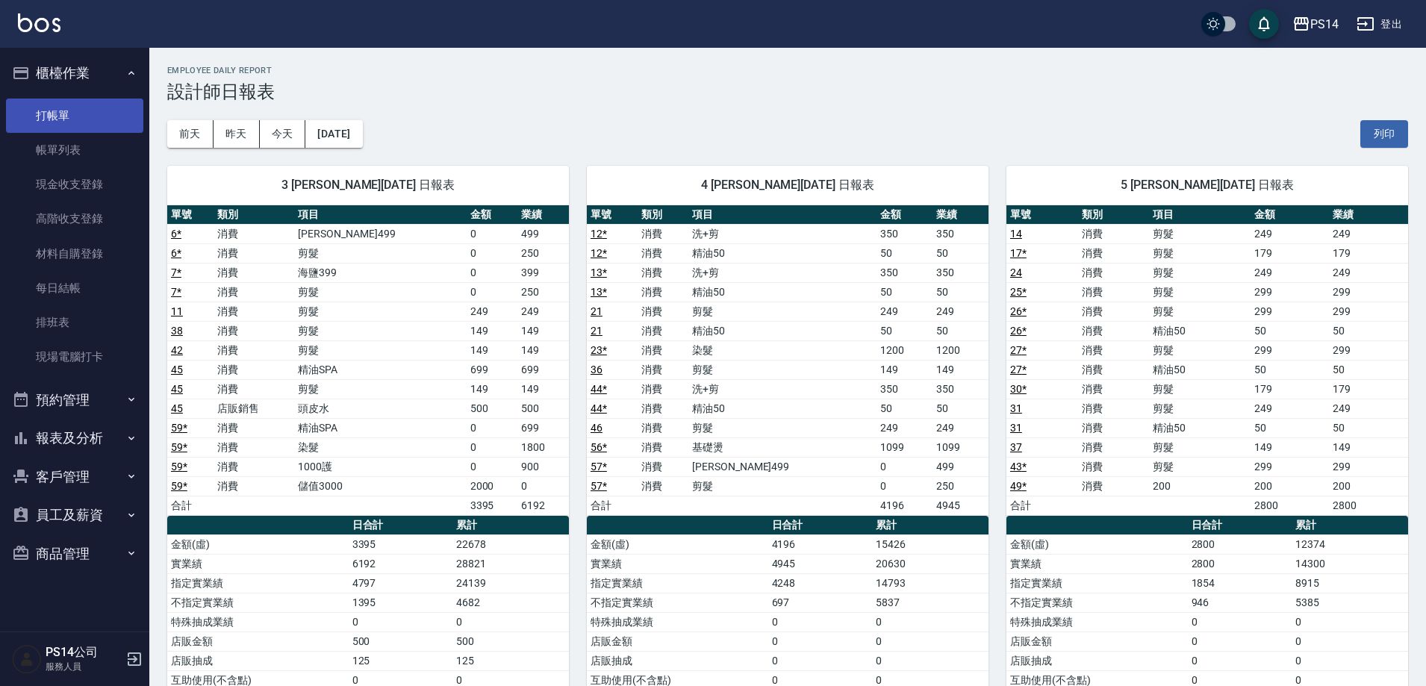
click at [63, 115] on link "打帳單" at bounding box center [74, 116] width 137 height 34
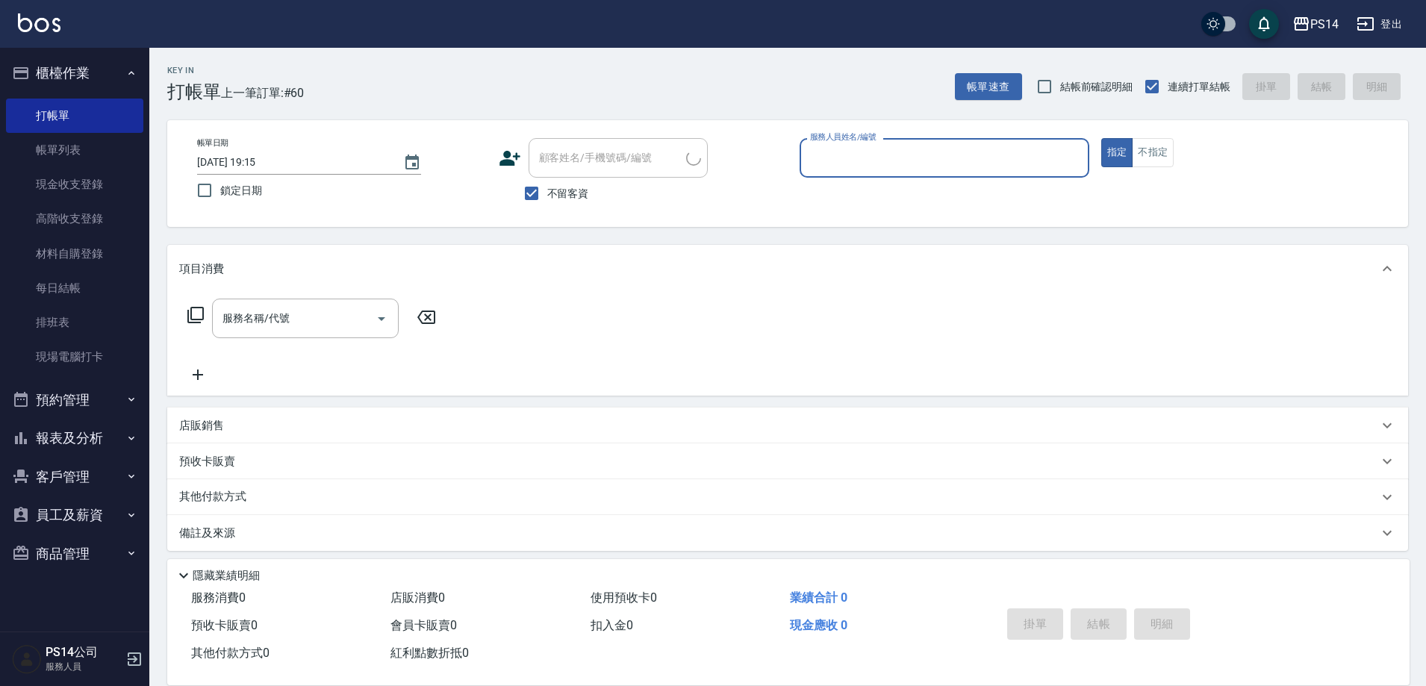
click at [63, 72] on button "櫃檯作業" at bounding box center [74, 73] width 137 height 39
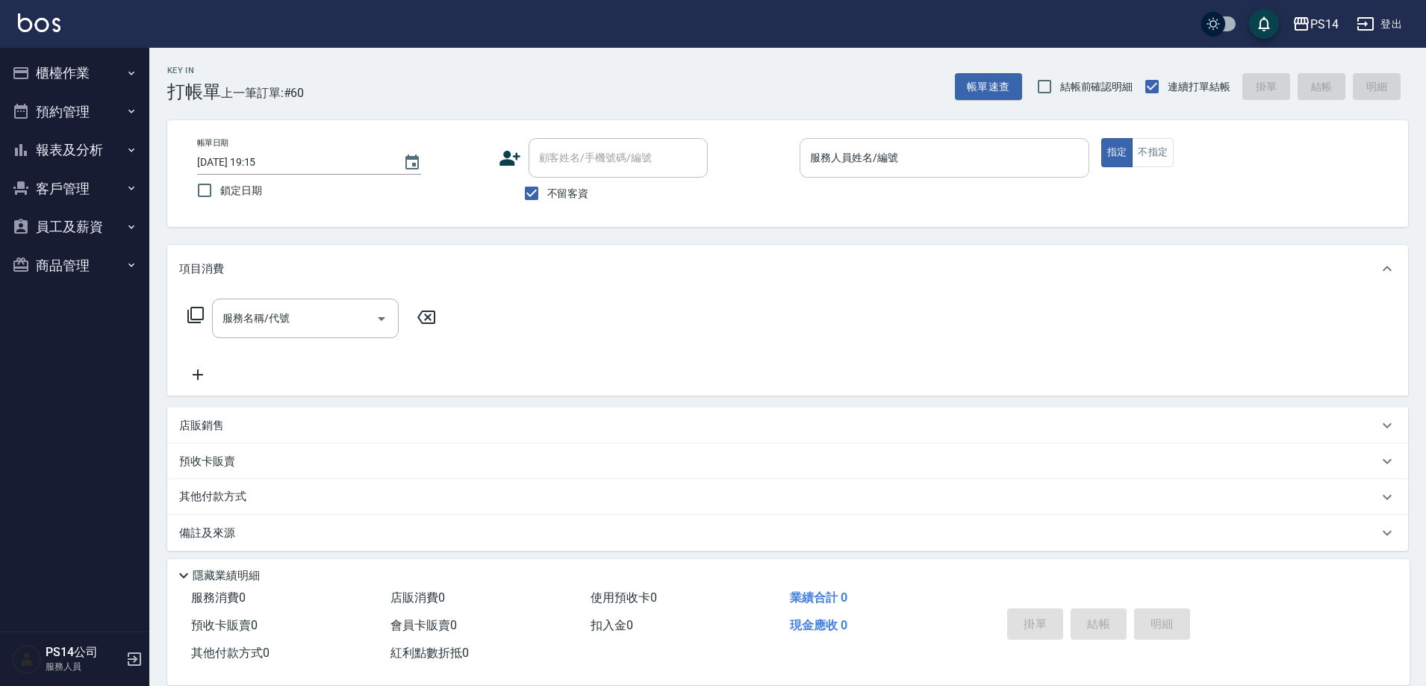
click at [874, 155] on input "服務人員姓名/編號" at bounding box center [944, 158] width 276 height 26
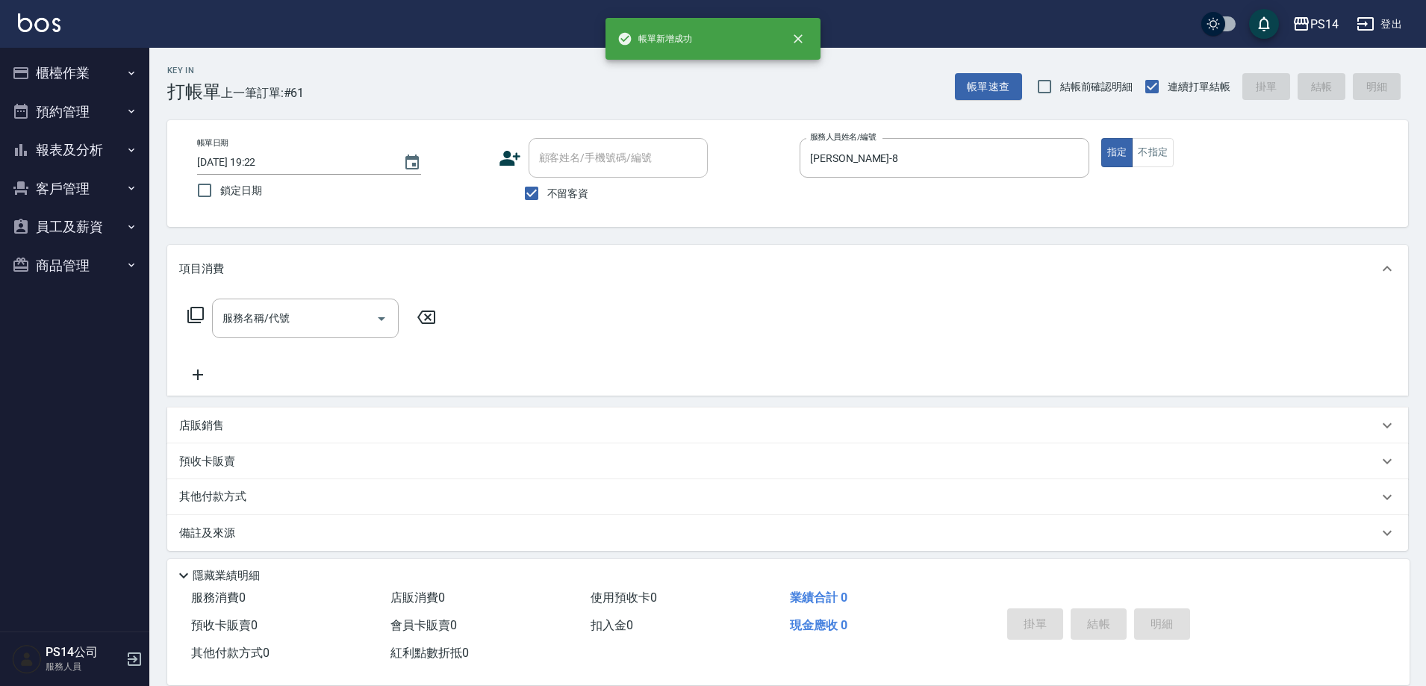
click at [198, 315] on icon at bounding box center [196, 315] width 18 height 18
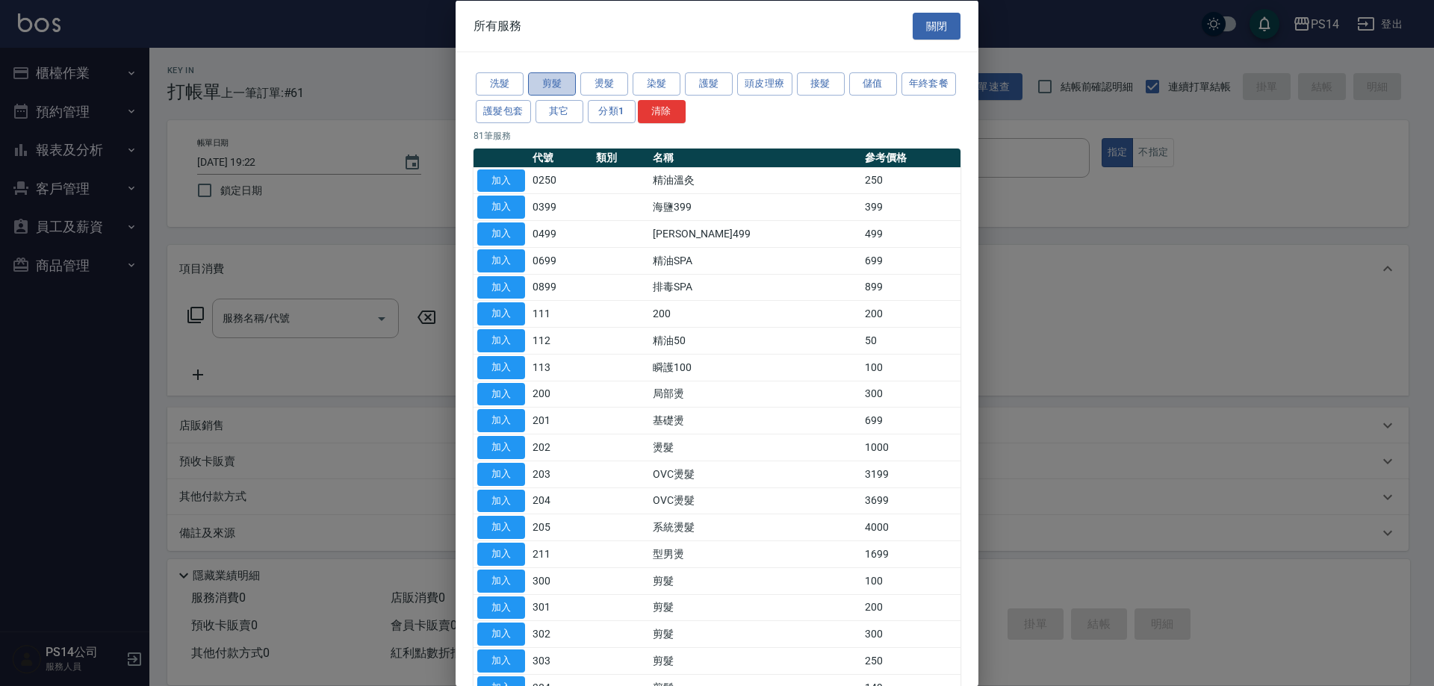
click at [552, 72] on button "剪髮" at bounding box center [552, 83] width 48 height 23
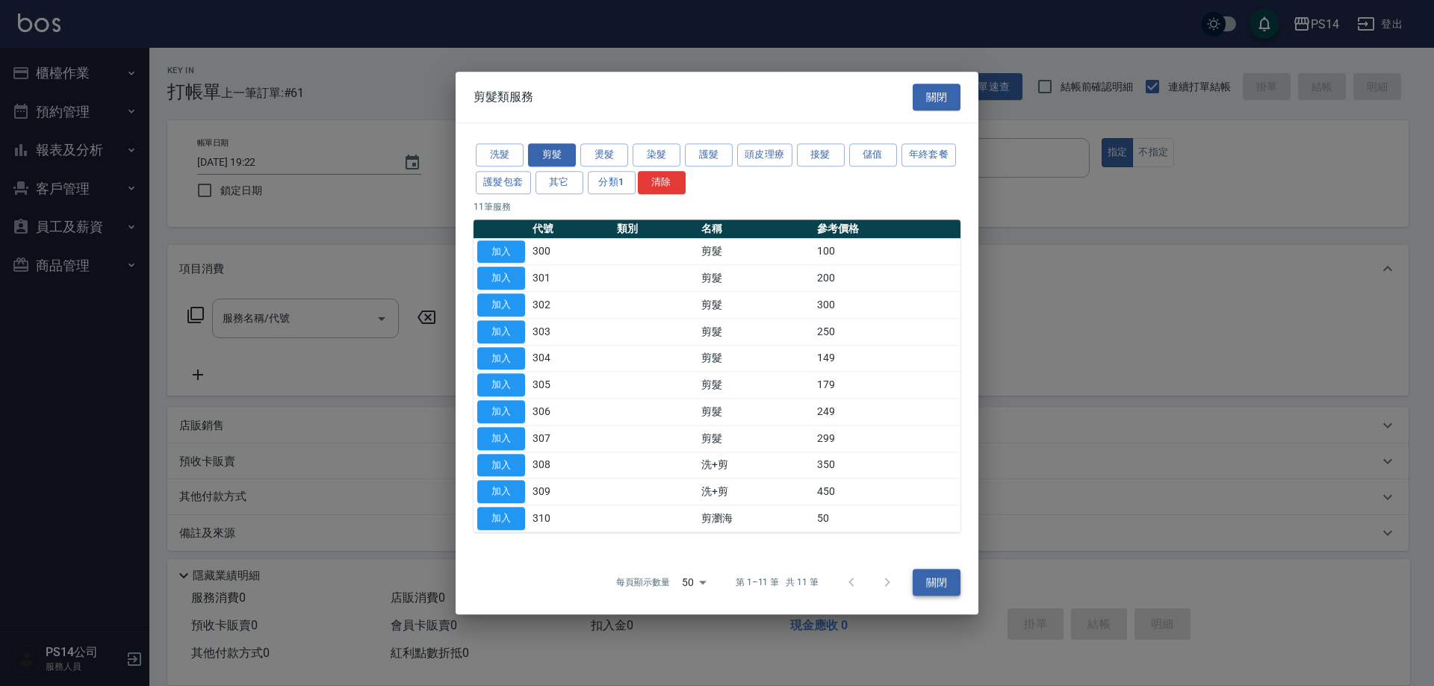
click at [945, 588] on button "關閉" at bounding box center [936, 583] width 48 height 28
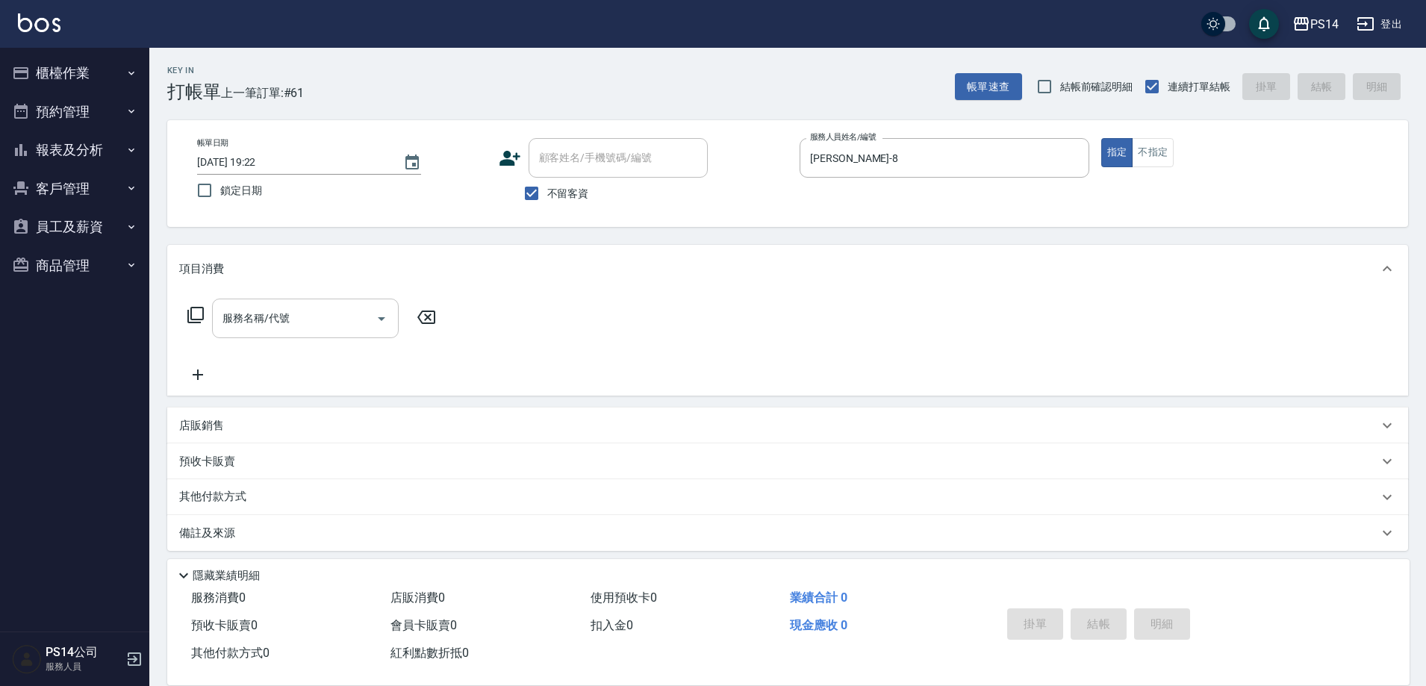
click at [255, 316] on input "服務名稱/代號" at bounding box center [294, 318] width 151 height 26
click at [64, 155] on button "報表及分析" at bounding box center [74, 150] width 137 height 39
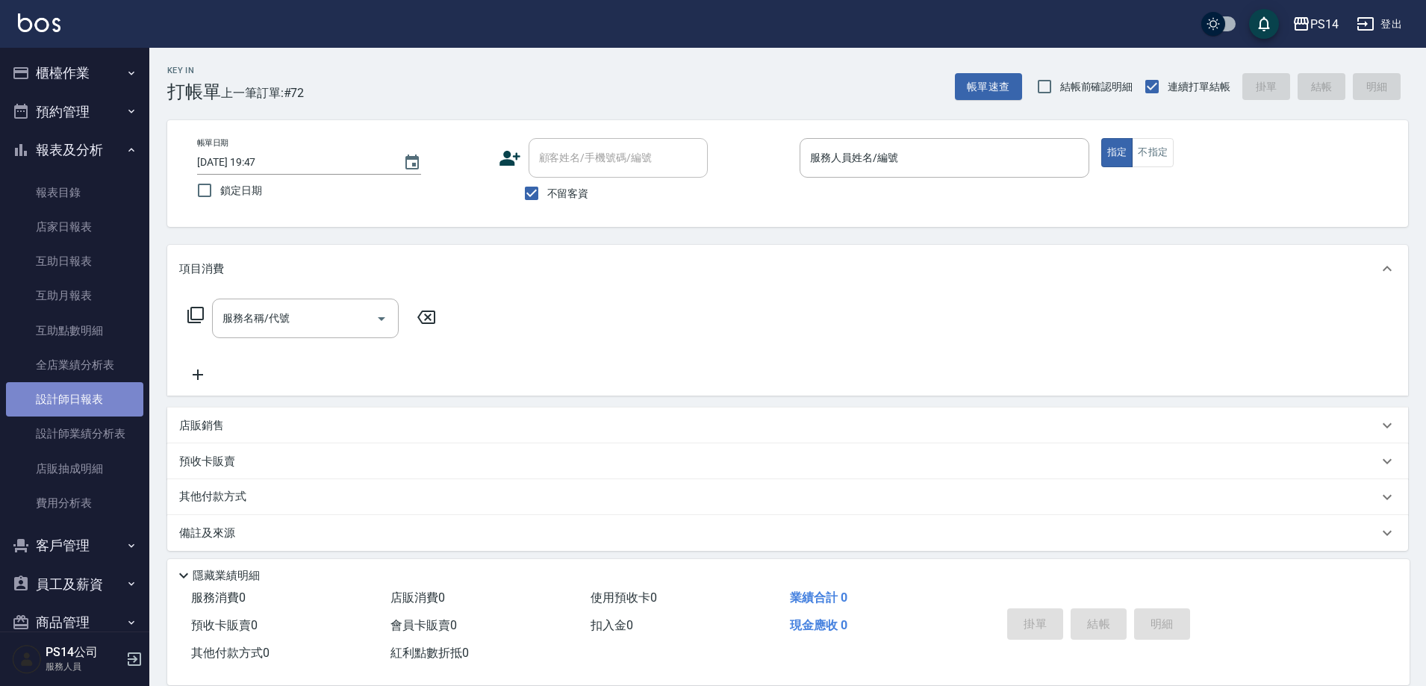
click at [94, 409] on link "設計師日報表" at bounding box center [74, 399] width 137 height 34
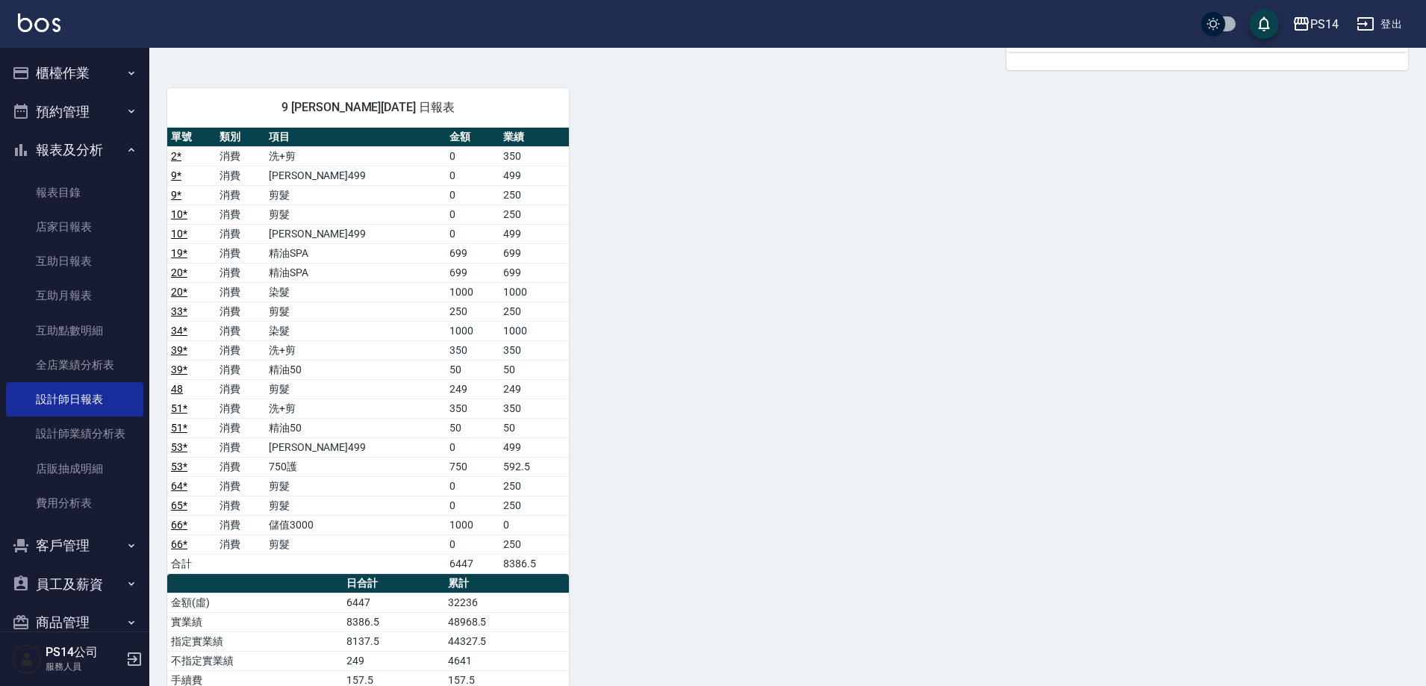
scroll to position [1717, 0]
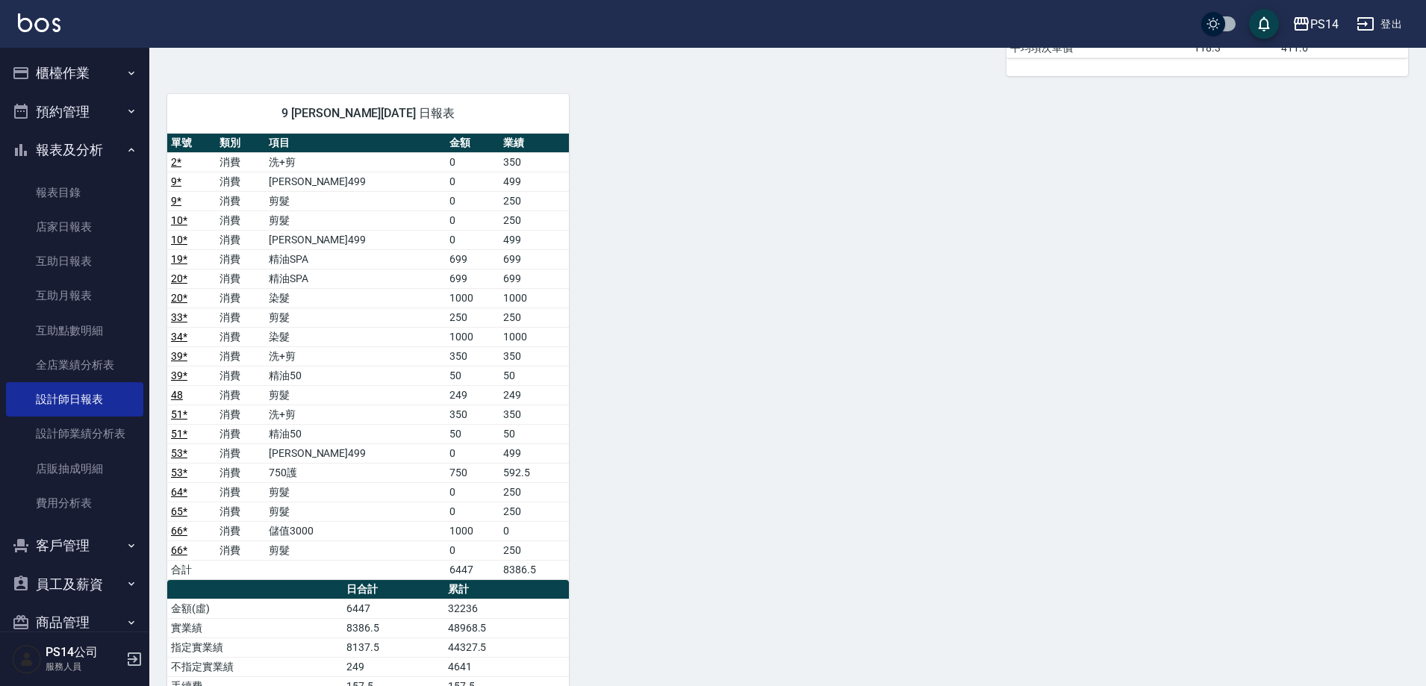
click at [40, 67] on button "櫃檯作業" at bounding box center [74, 73] width 137 height 39
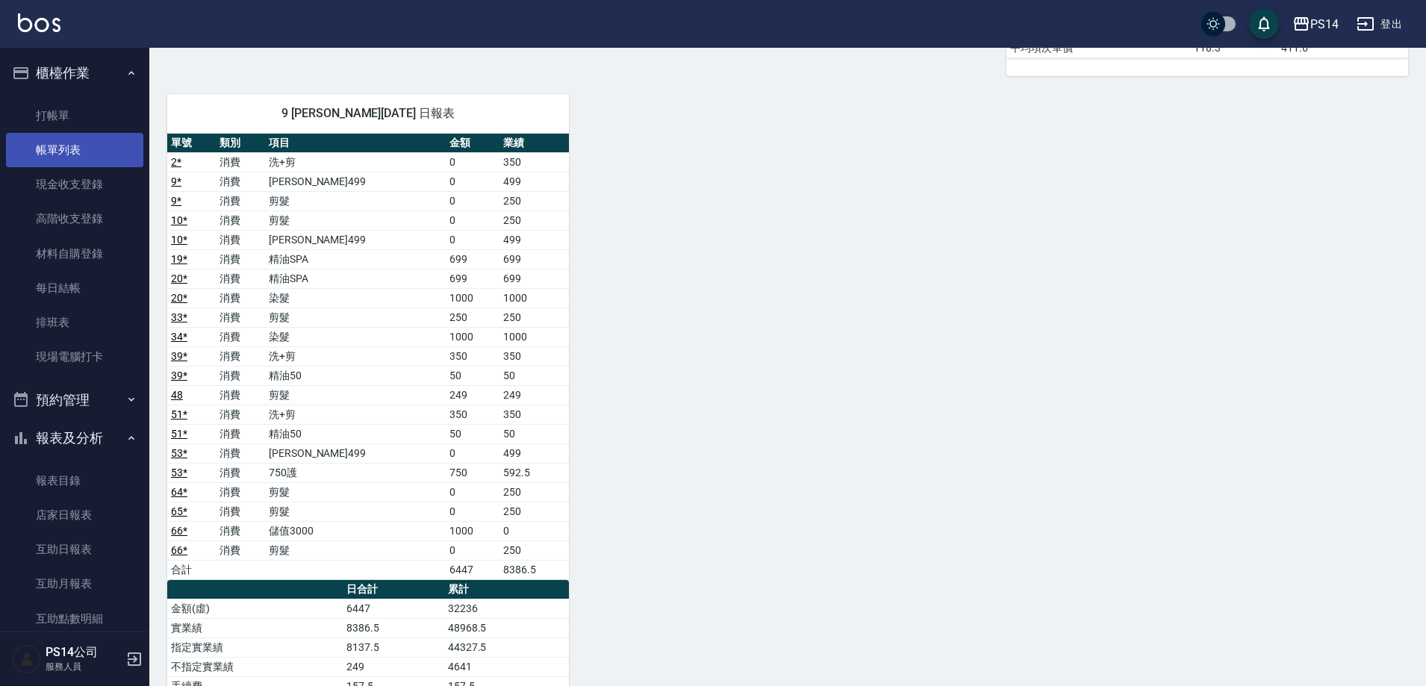
click at [52, 161] on link "帳單列表" at bounding box center [74, 150] width 137 height 34
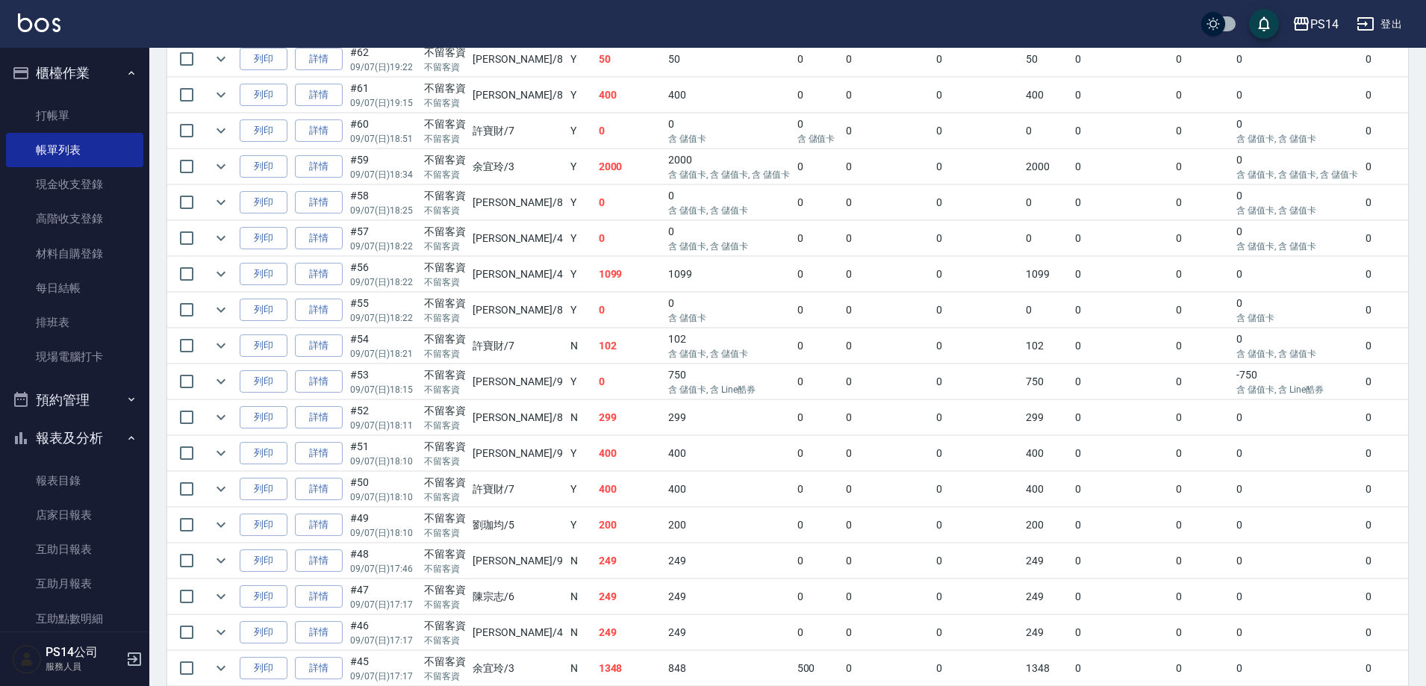
scroll to position [896, 0]
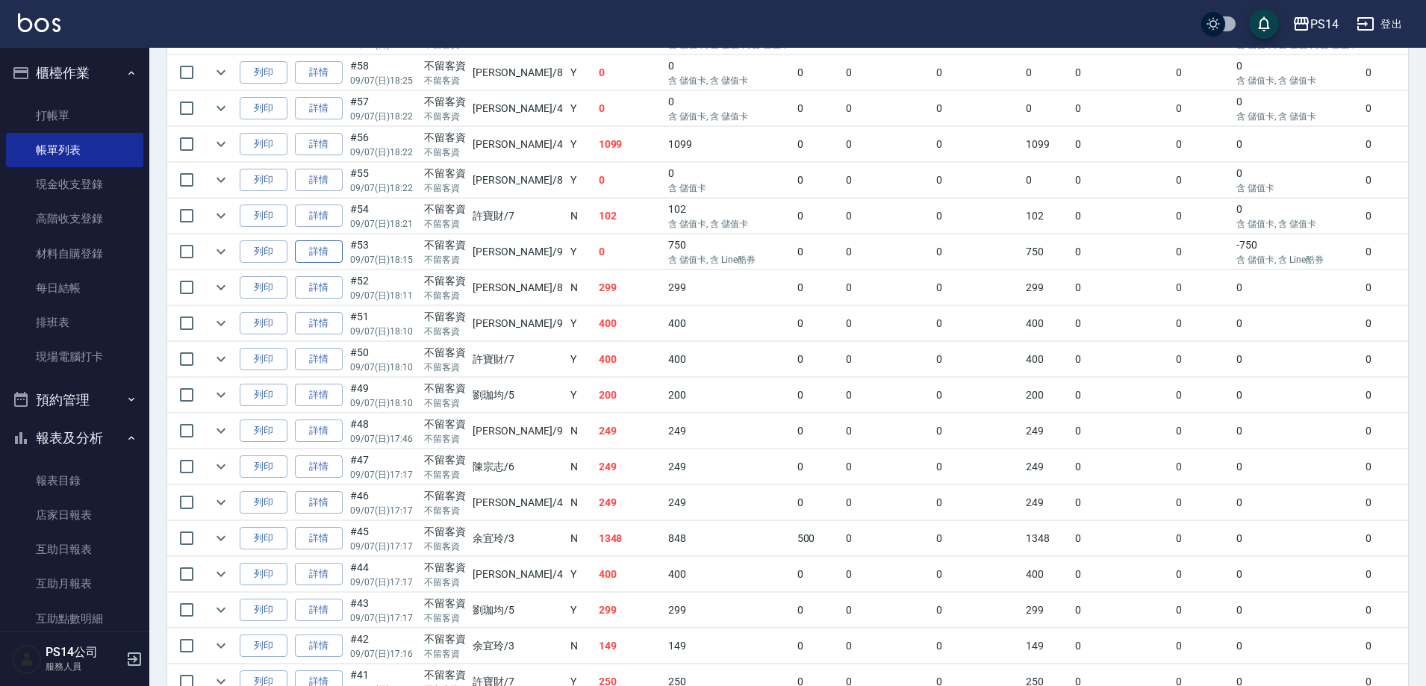
click at [305, 254] on link "詳情" at bounding box center [319, 251] width 48 height 23
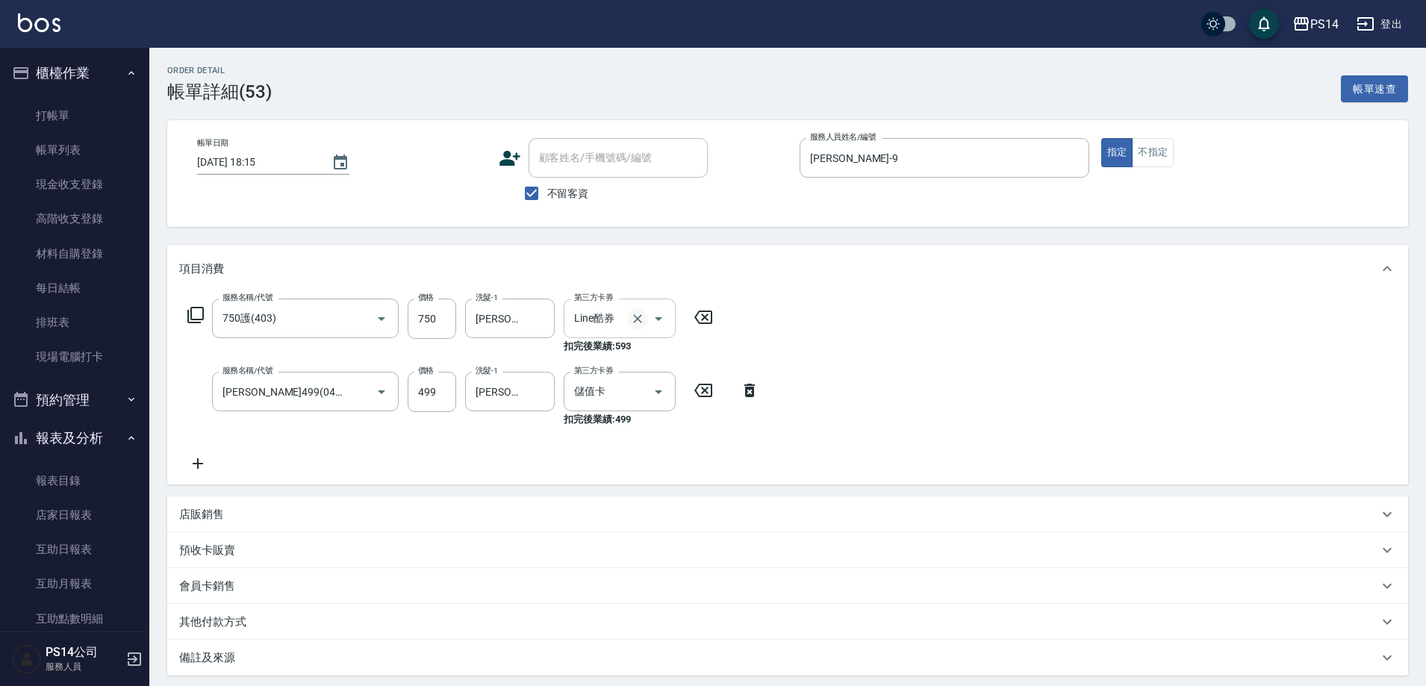
click at [641, 323] on icon "Clear" at bounding box center [637, 318] width 15 height 15
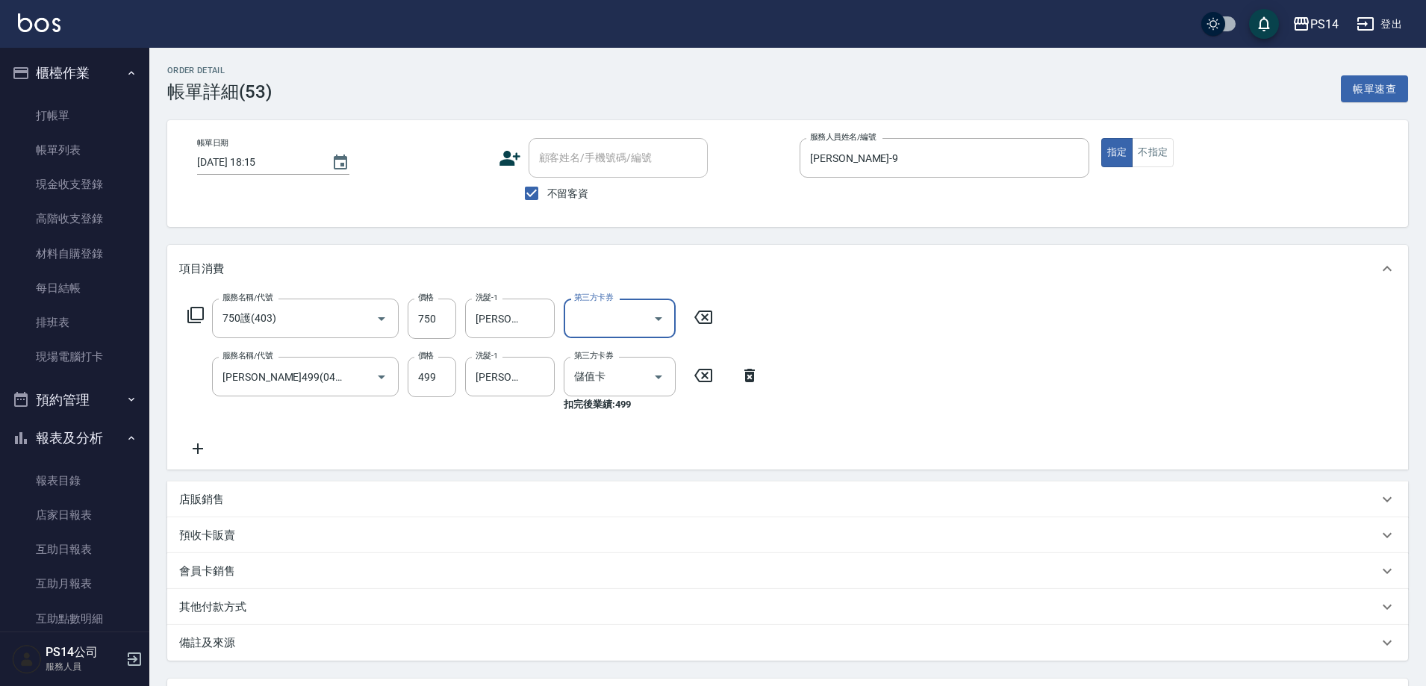
click at [660, 320] on icon "Open" at bounding box center [659, 319] width 18 height 18
click at [619, 440] on span "儲值卡" at bounding box center [620, 430] width 112 height 25
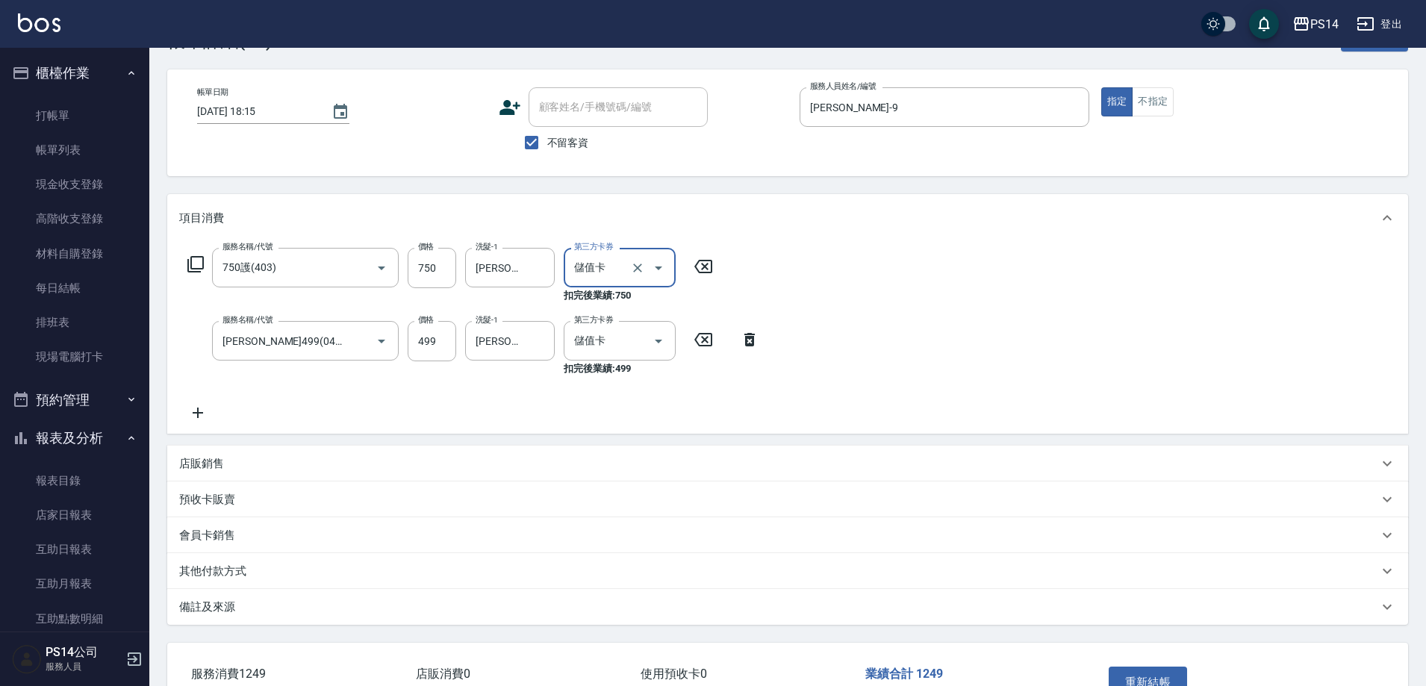
scroll to position [151, 0]
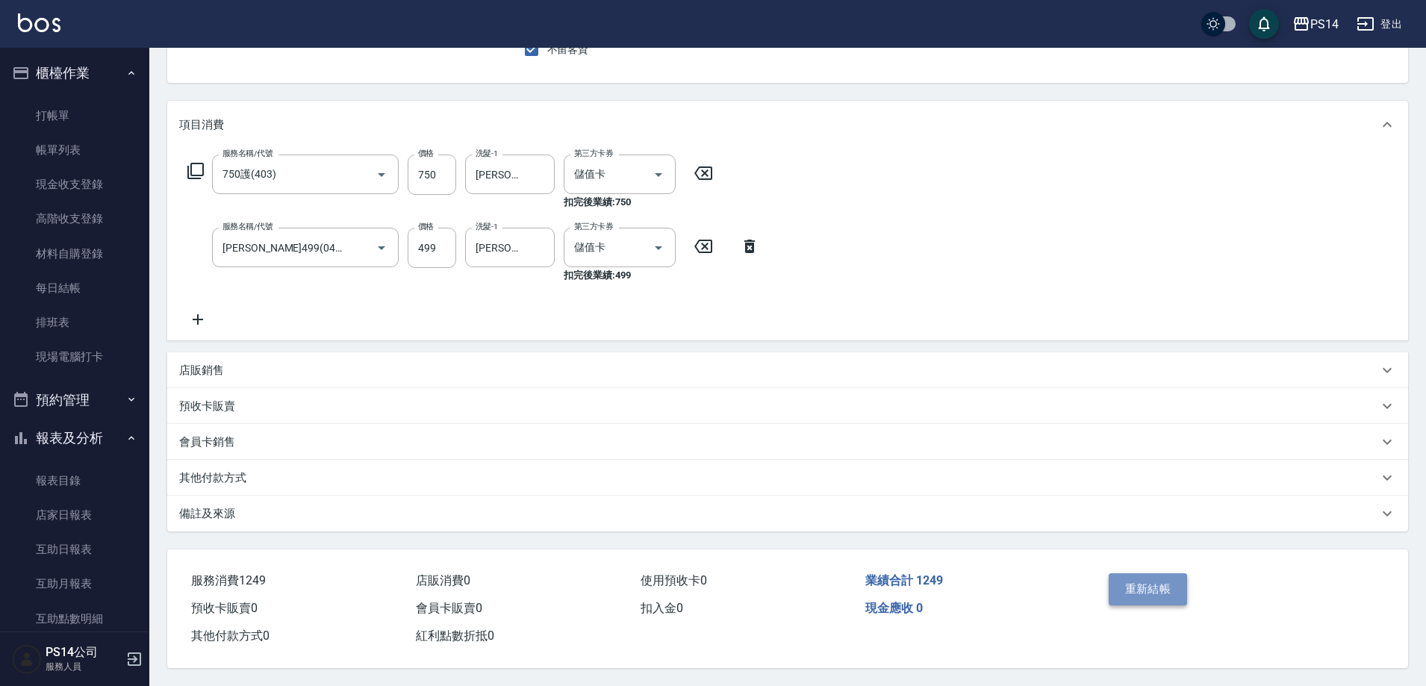
click at [1131, 583] on button "重新結帳" at bounding box center [1148, 588] width 79 height 31
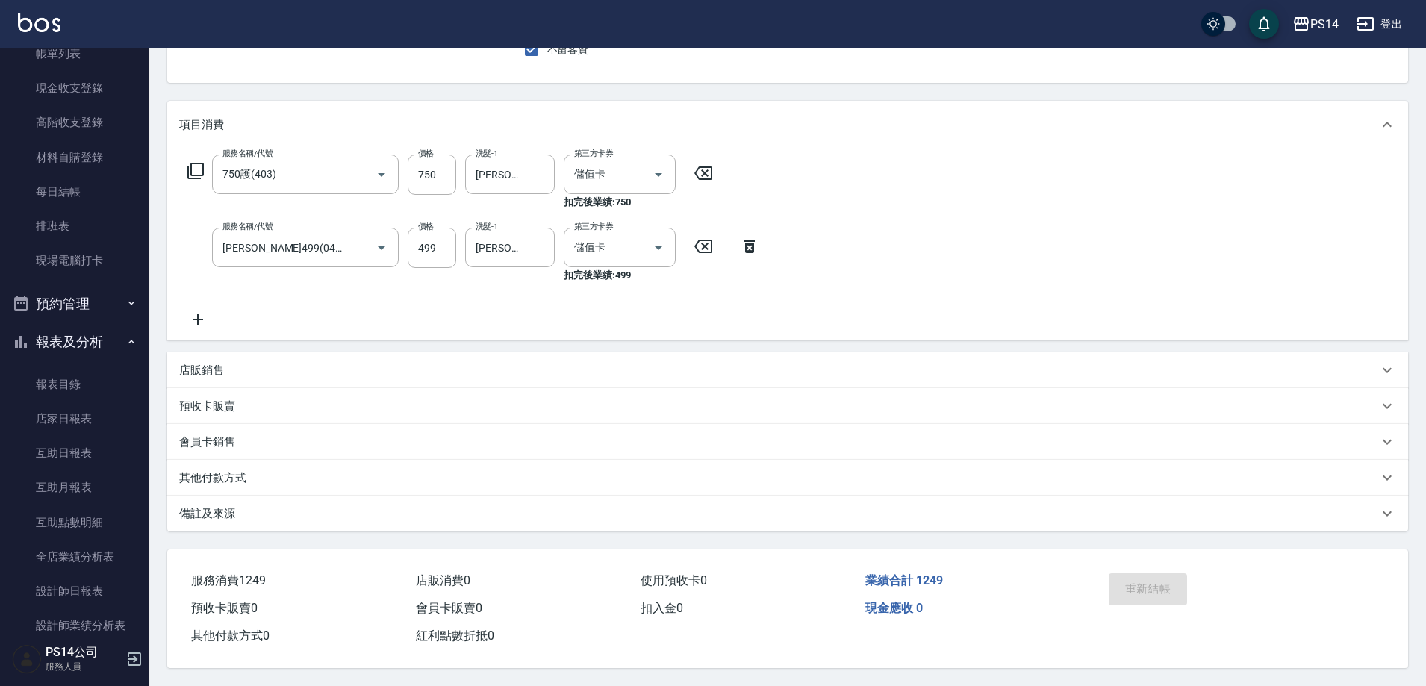
scroll to position [224, 0]
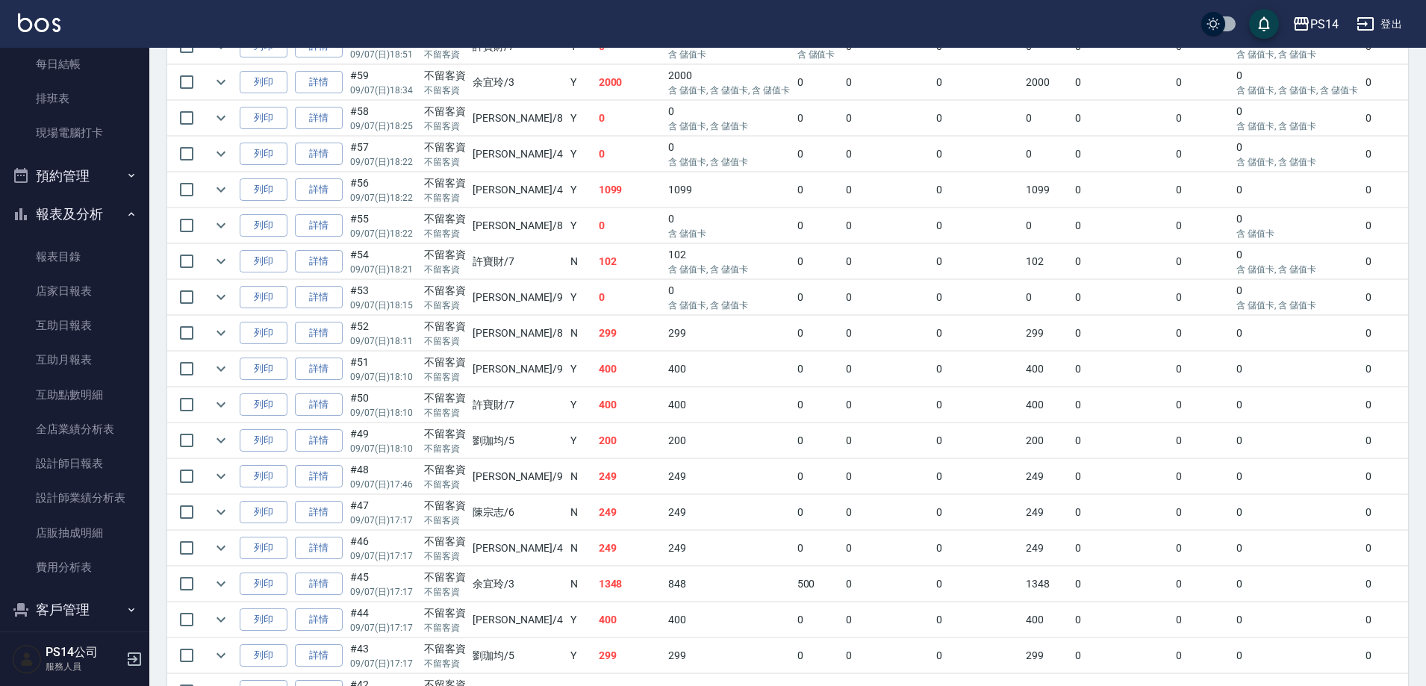
scroll to position [845, 0]
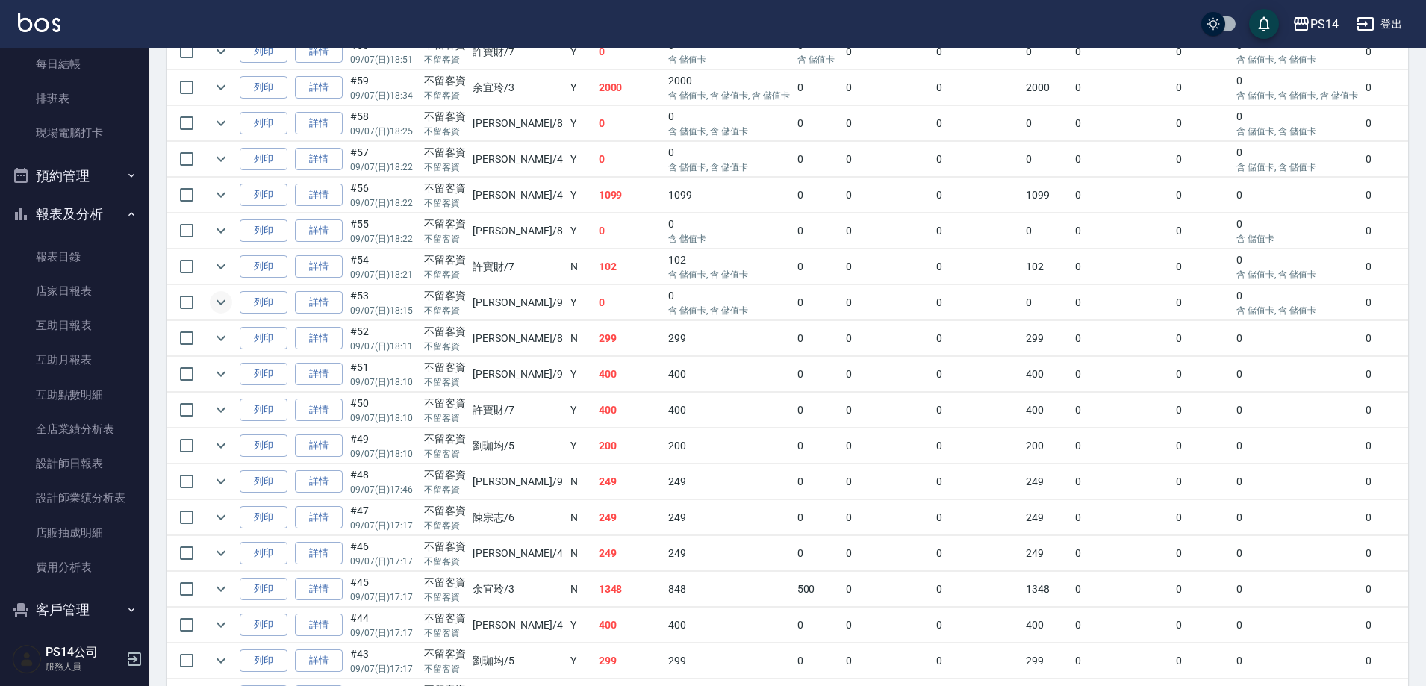
click at [227, 302] on icon "expand row" at bounding box center [221, 302] width 18 height 18
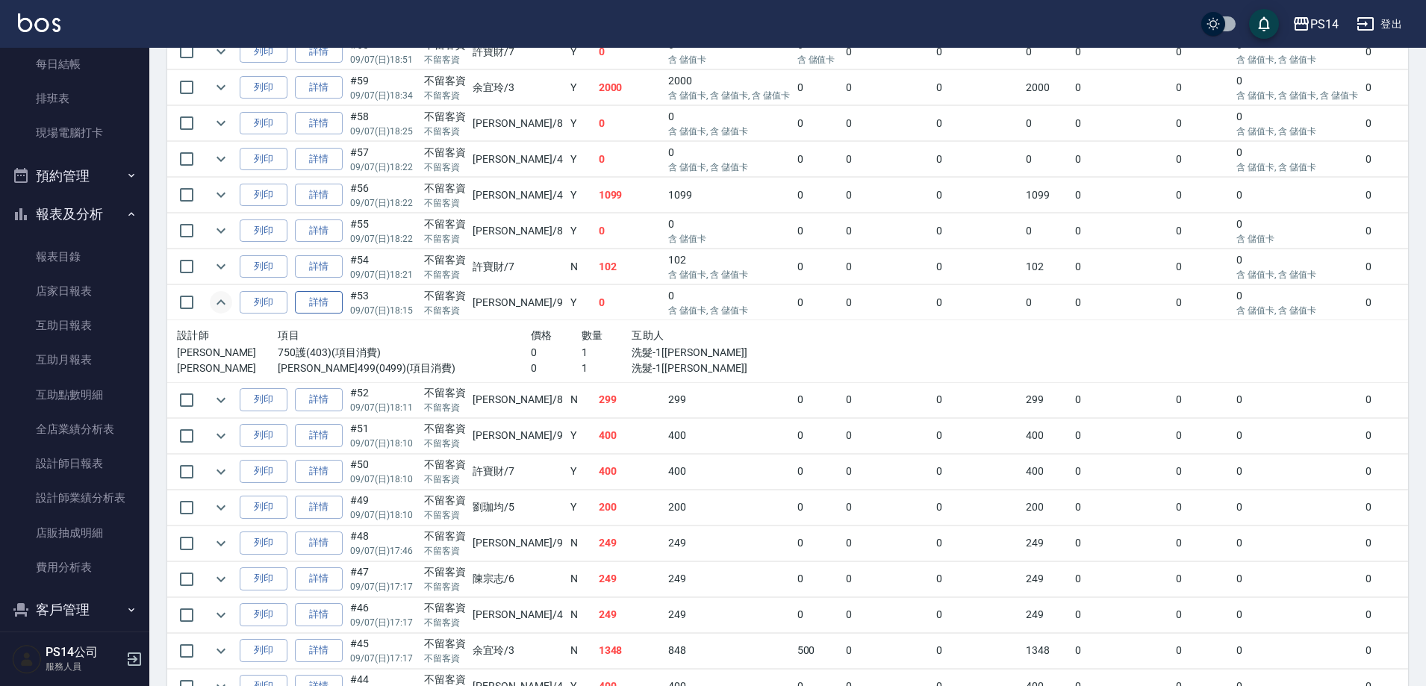
click at [304, 305] on link "詳情" at bounding box center [319, 302] width 48 height 23
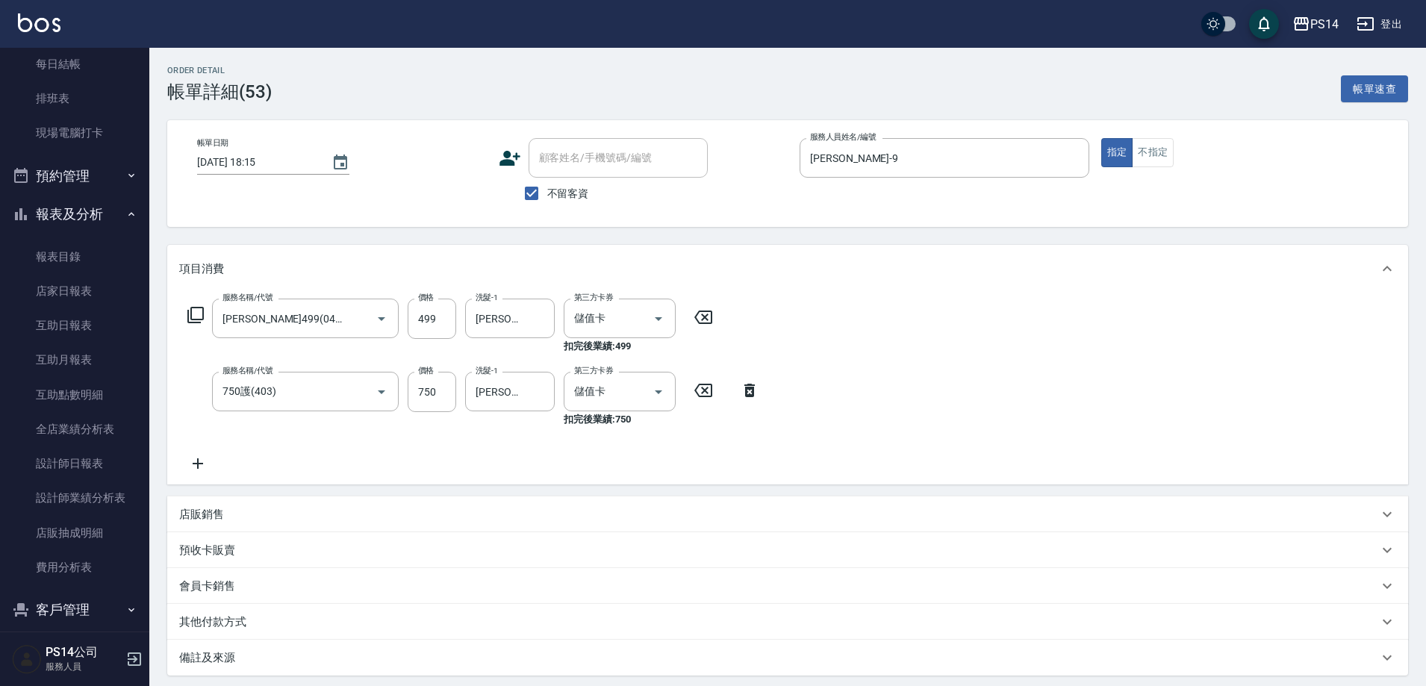
click at [211, 463] on icon at bounding box center [197, 464] width 37 height 18
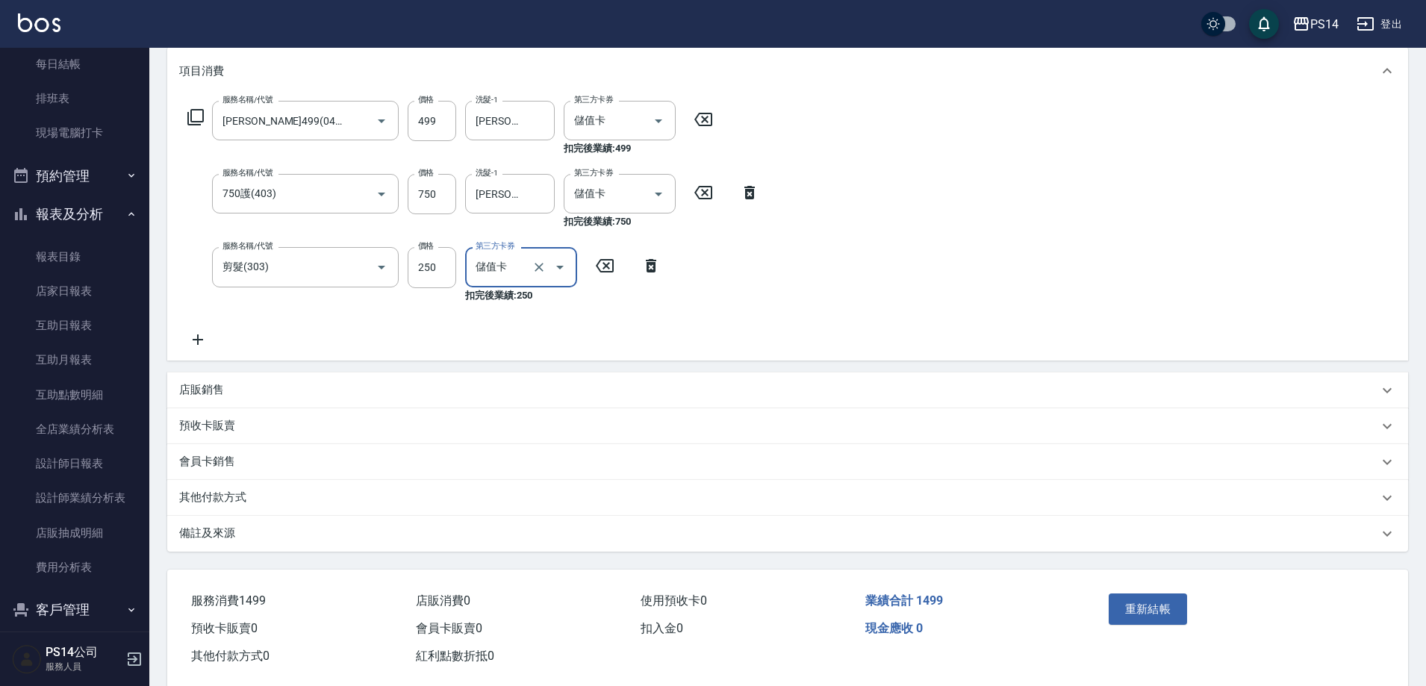
scroll to position [225, 0]
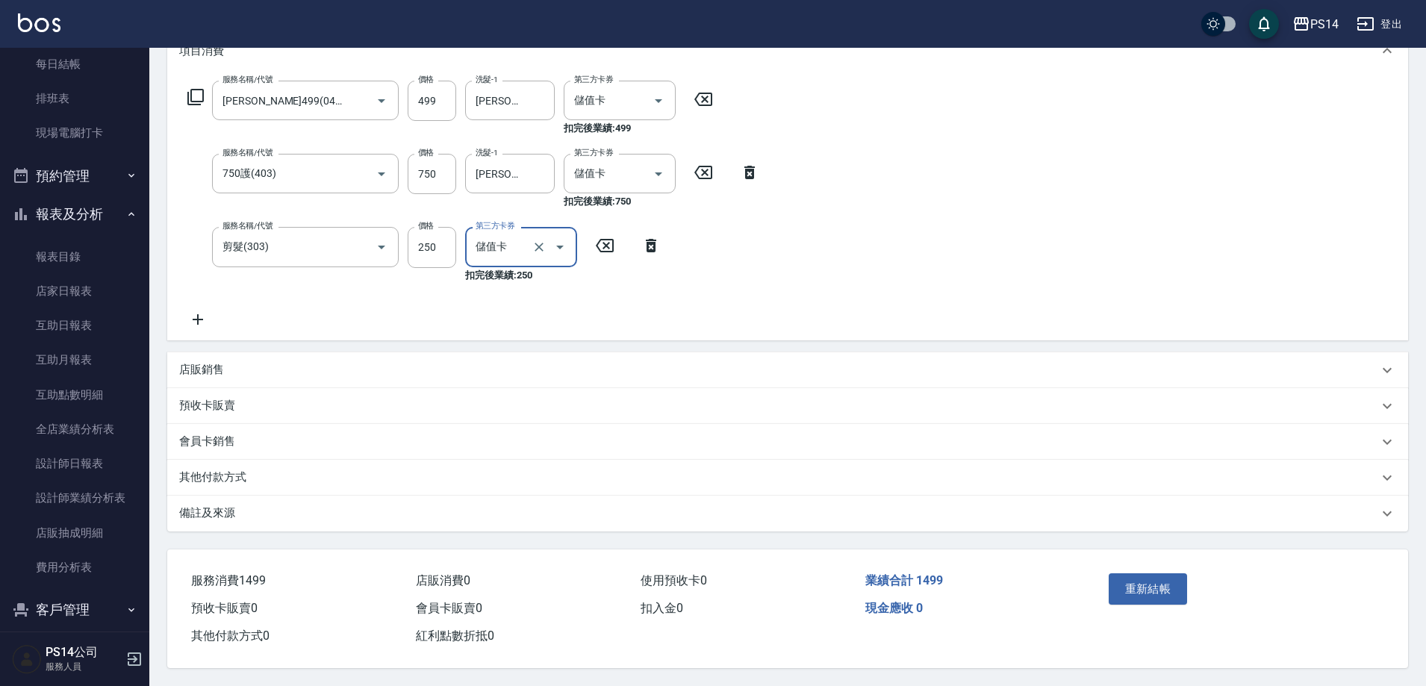
click at [1140, 599] on div "重新結帳" at bounding box center [1170, 599] width 135 height 65
click at [1139, 593] on button "重新結帳" at bounding box center [1148, 588] width 79 height 31
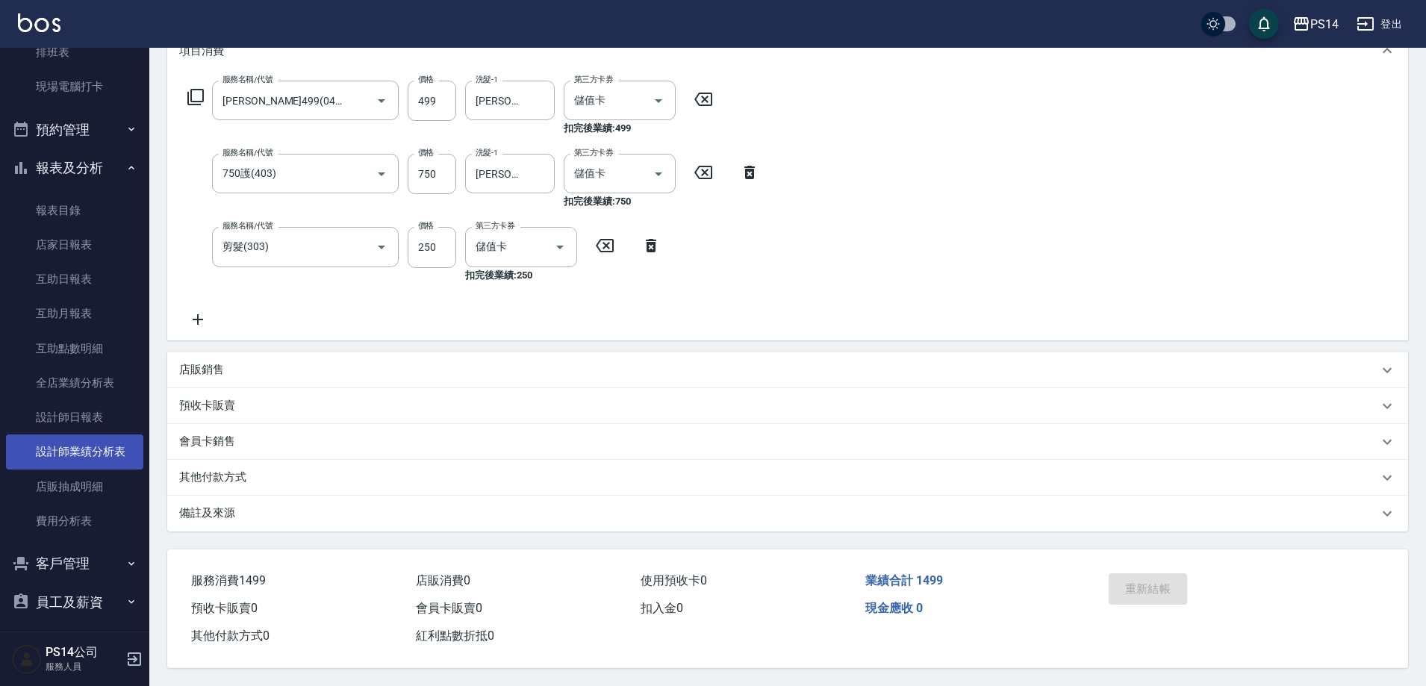
scroll to position [317, 0]
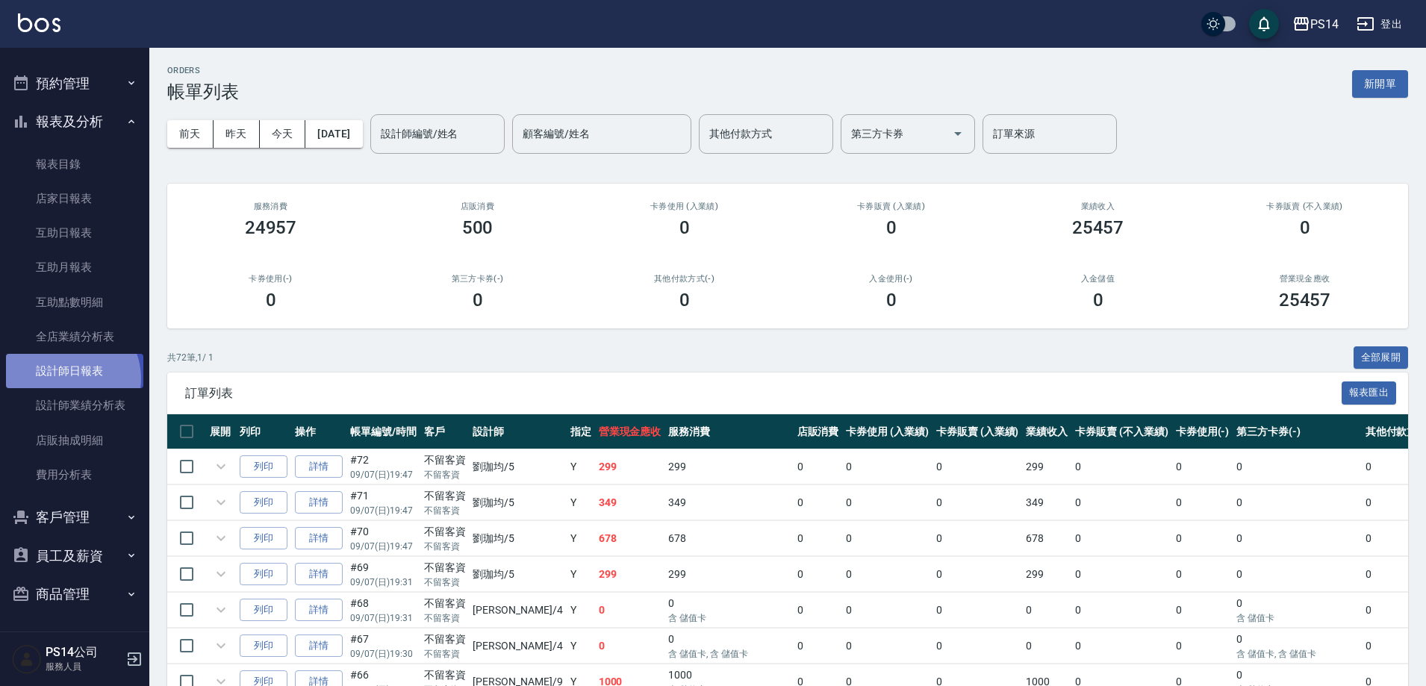
click at [68, 379] on link "設計師日報表" at bounding box center [74, 371] width 137 height 34
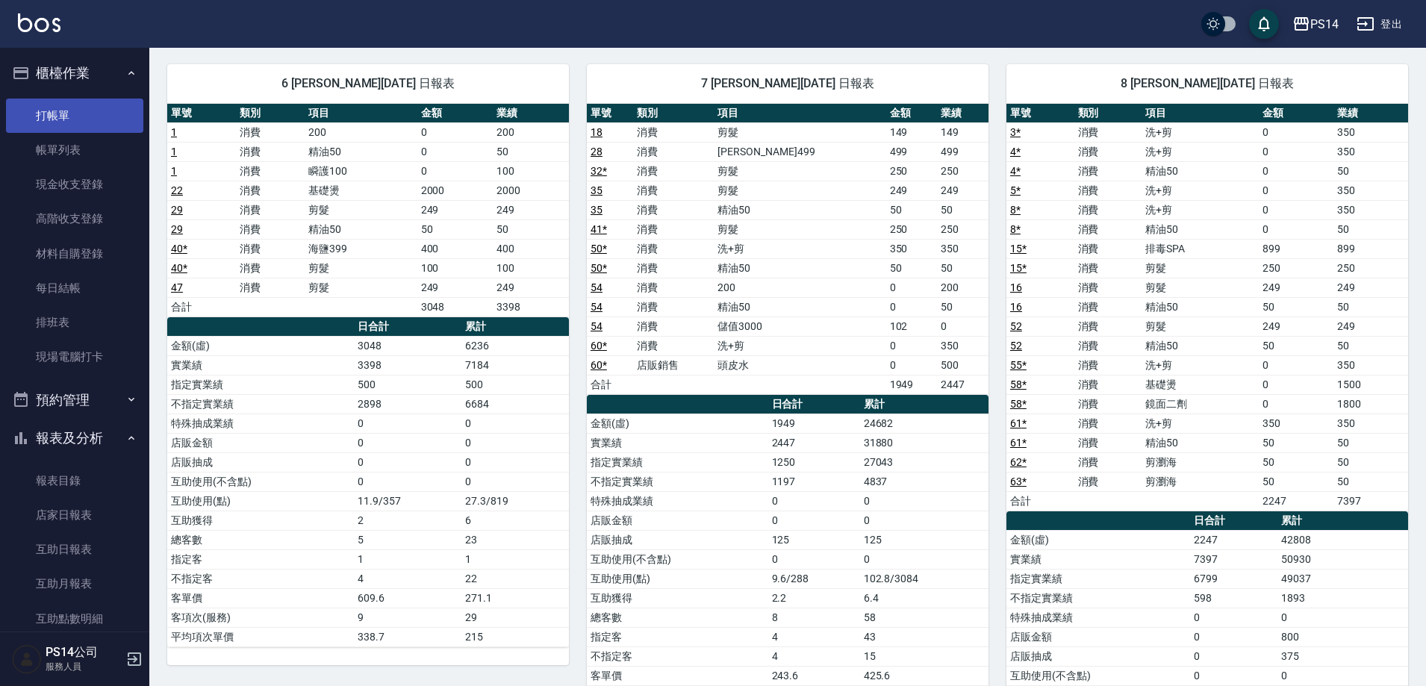
scroll to position [896, 0]
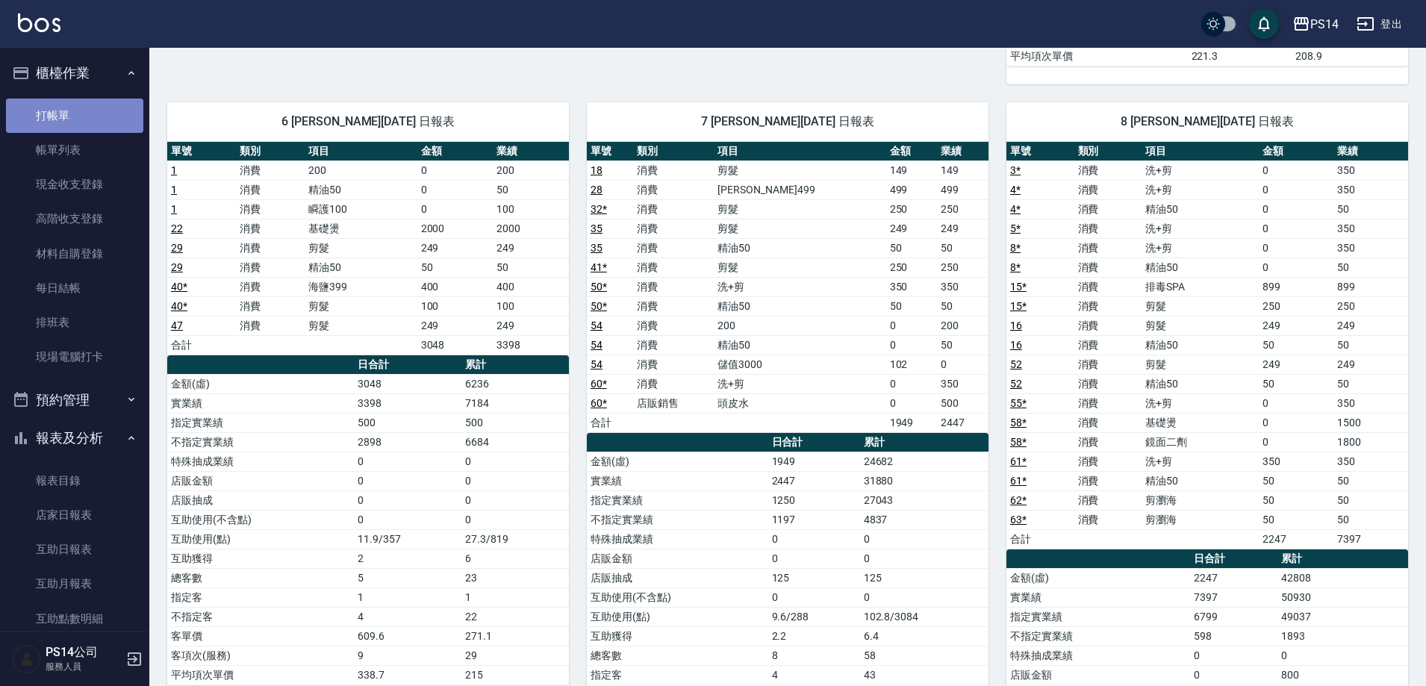
click at [108, 115] on link "打帳單" at bounding box center [74, 116] width 137 height 34
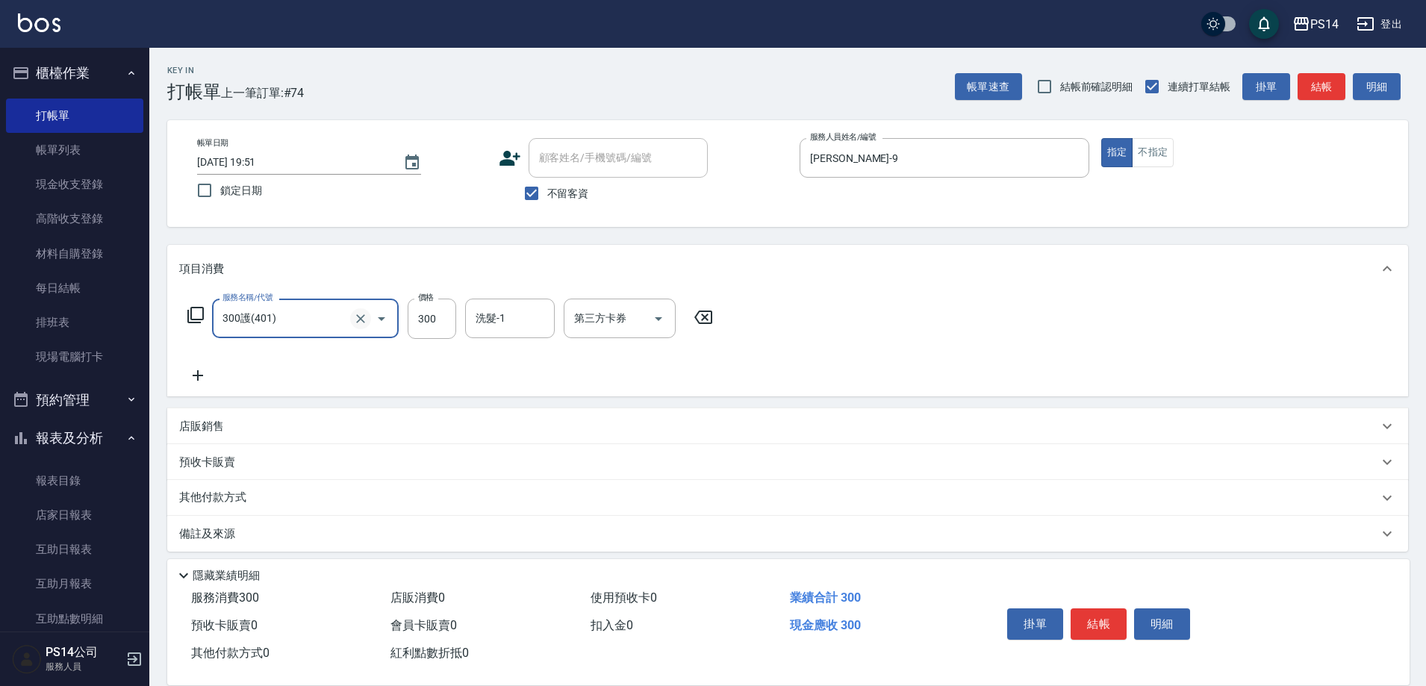
click at [352, 312] on button "Clear" at bounding box center [360, 318] width 21 height 21
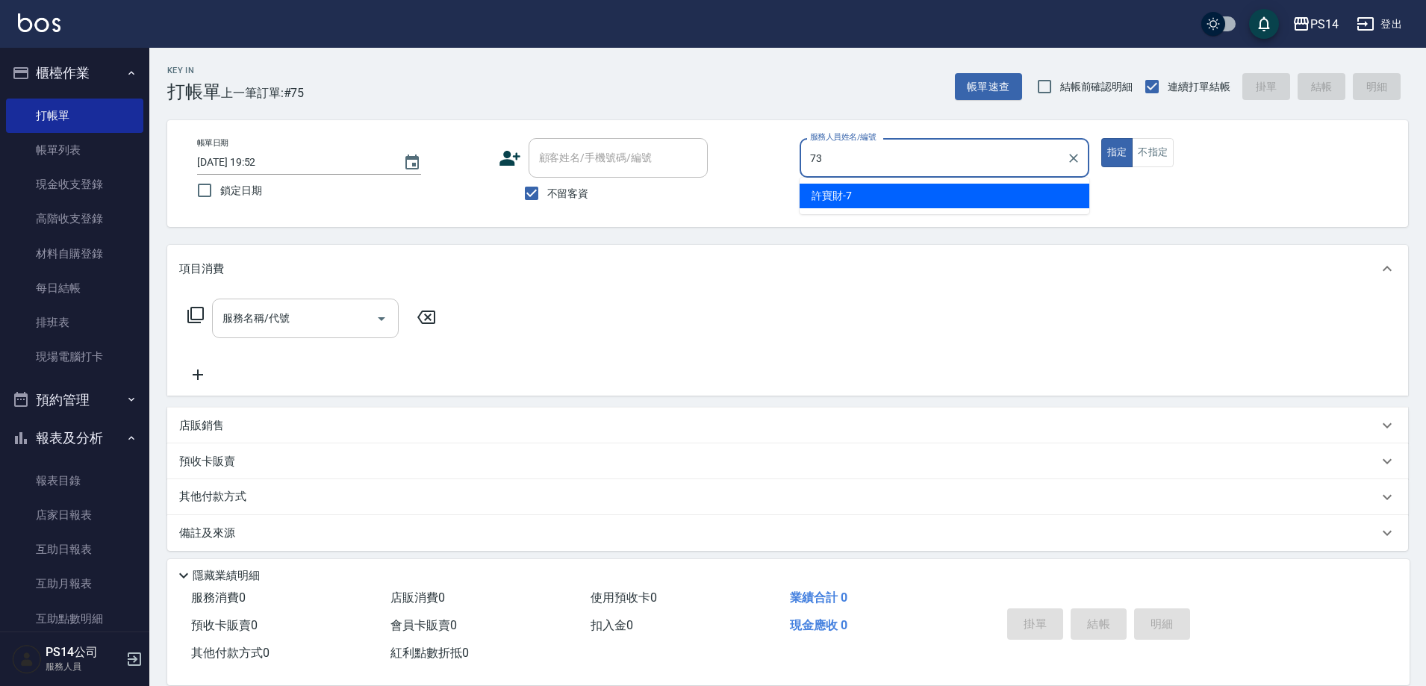
click at [1101, 138] on button "指定" at bounding box center [1117, 152] width 32 height 29
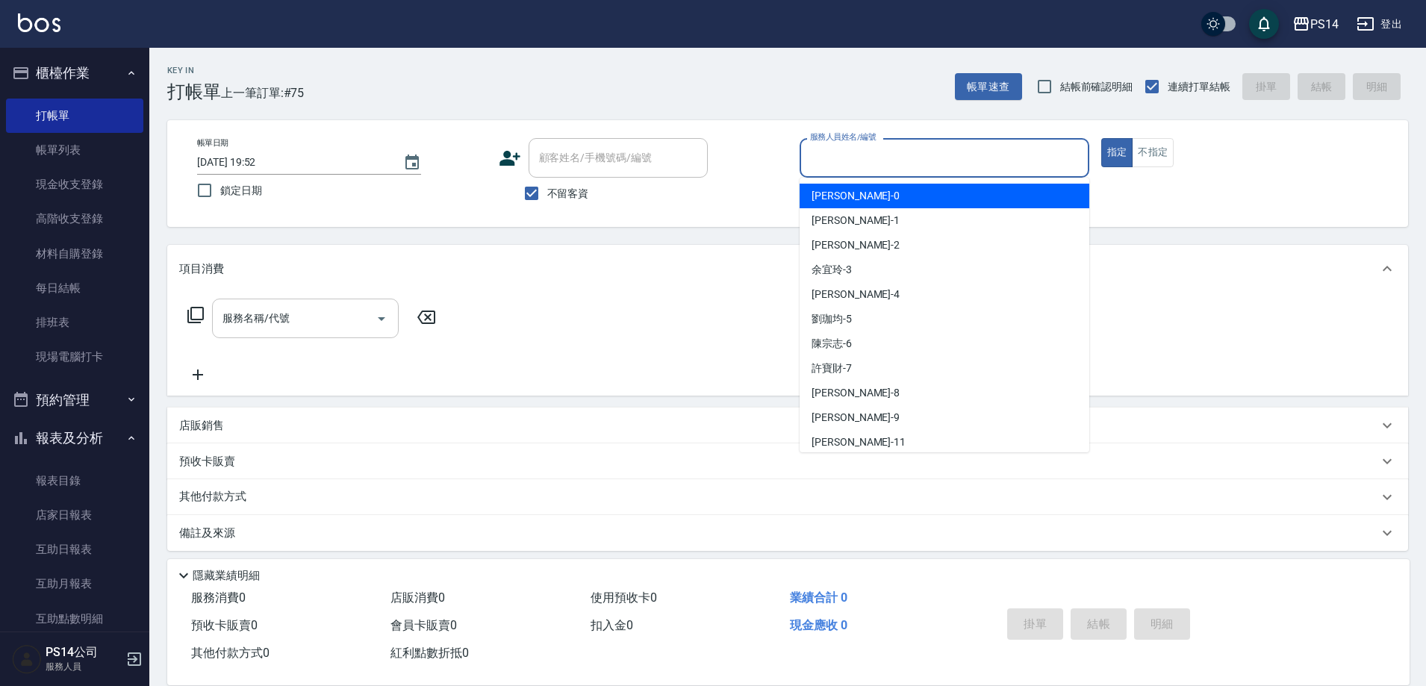
drag, startPoint x: 850, startPoint y: 152, endPoint x: 841, endPoint y: 148, distance: 9.7
click at [854, 149] on div "服務人員姓名/編號 服務人員姓名/編號" at bounding box center [945, 158] width 290 height 40
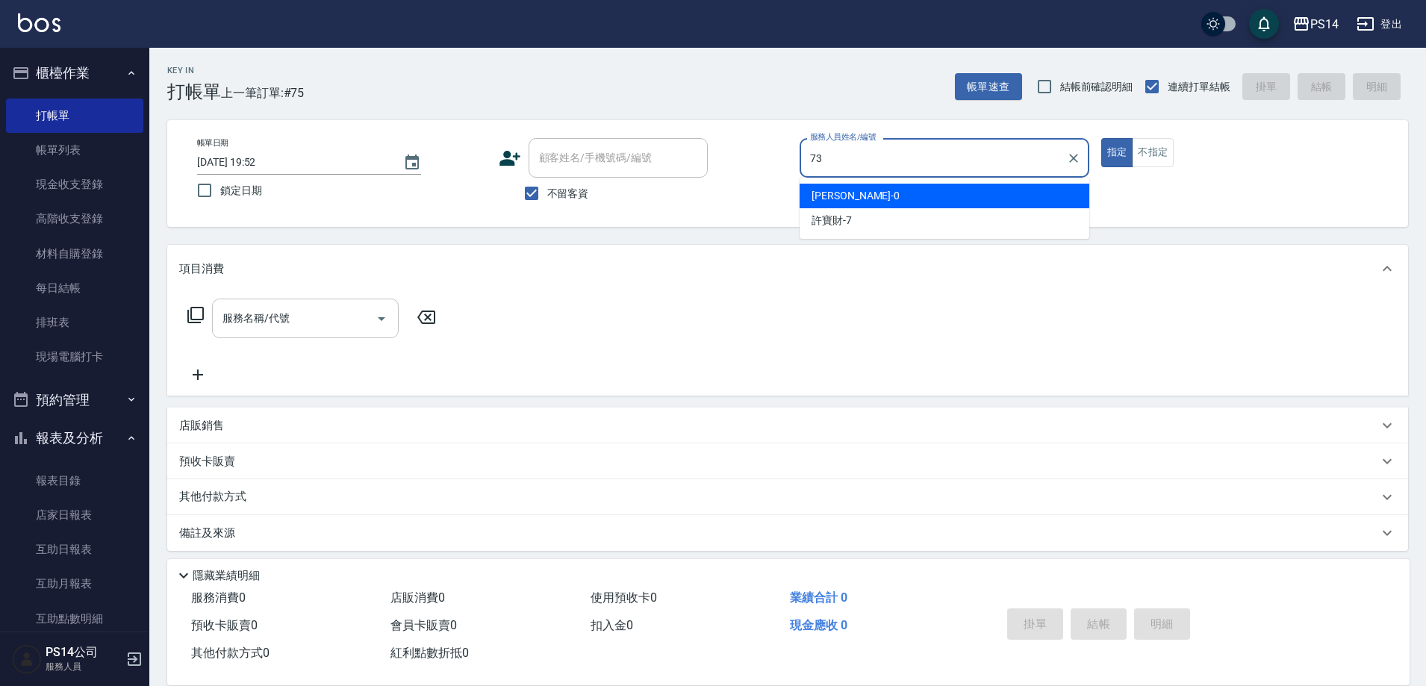
click at [1101, 138] on button "指定" at bounding box center [1117, 152] width 32 height 29
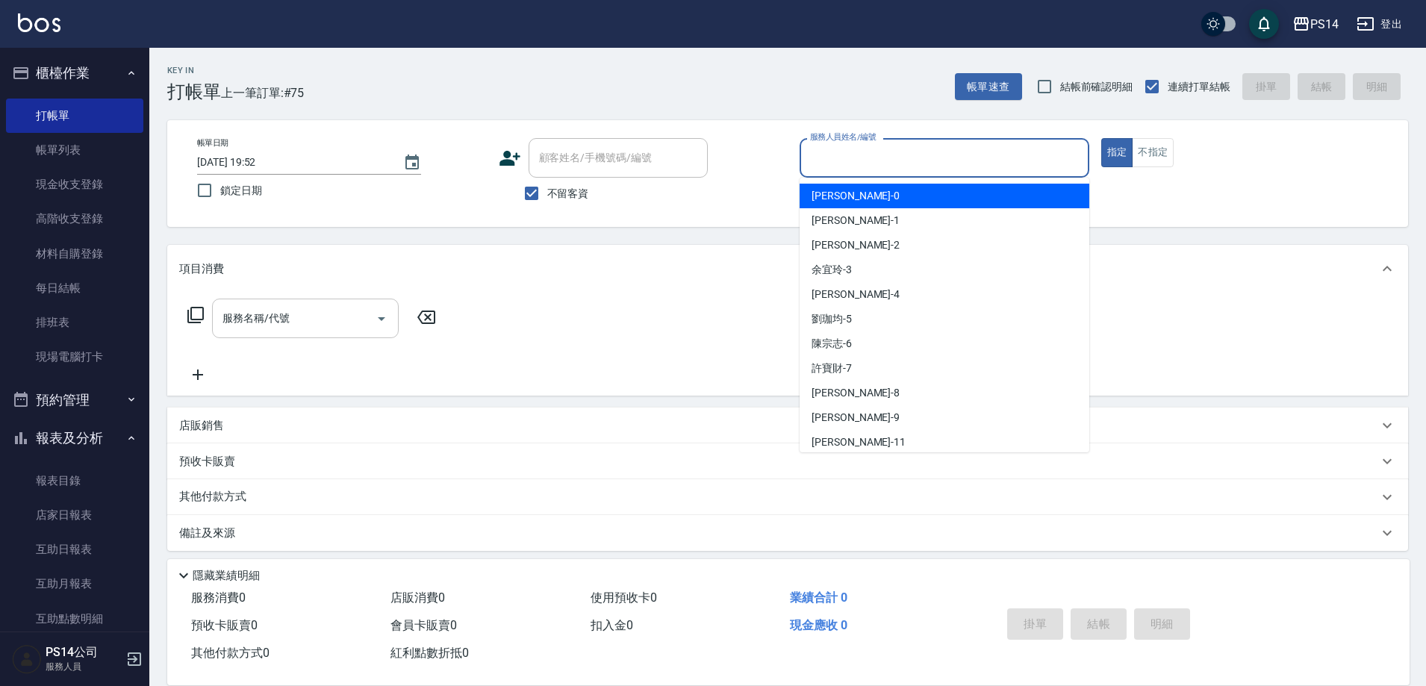
click at [841, 148] on div "服務人員姓名/編號 服務人員姓名/編號" at bounding box center [945, 158] width 290 height 40
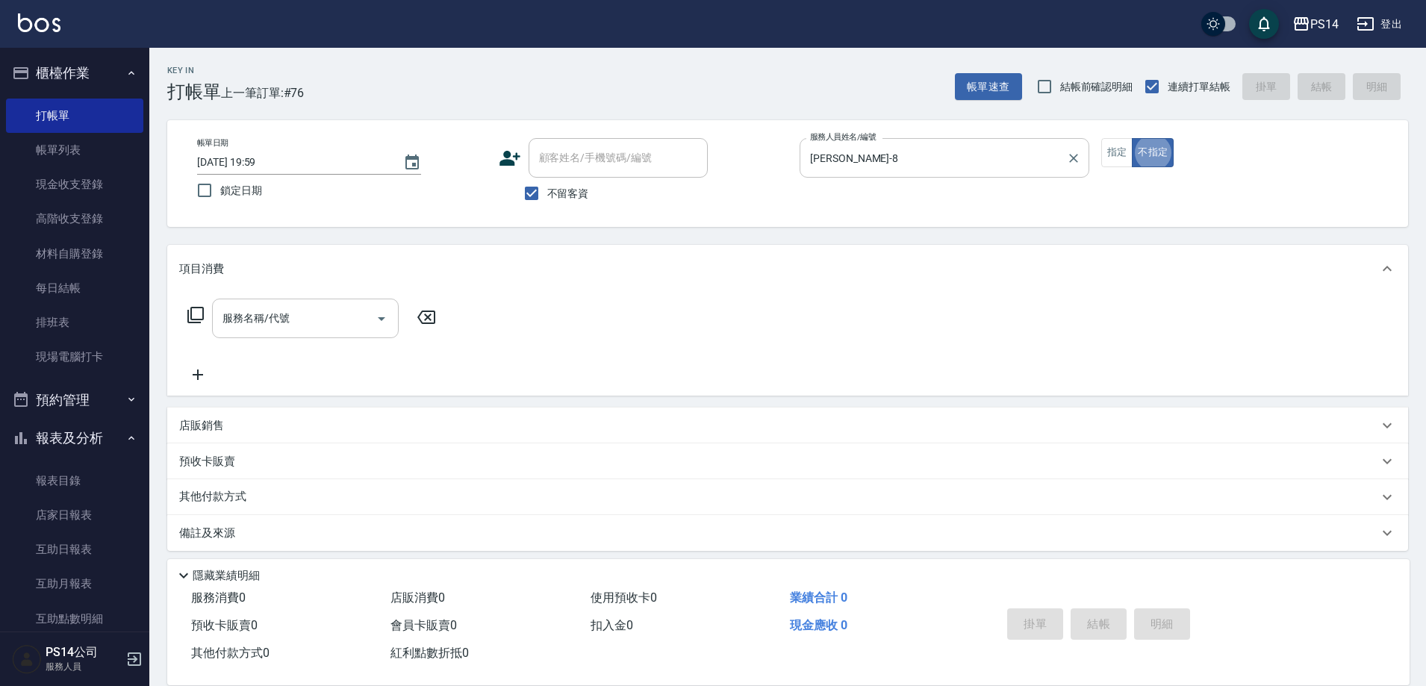
scroll to position [8, 0]
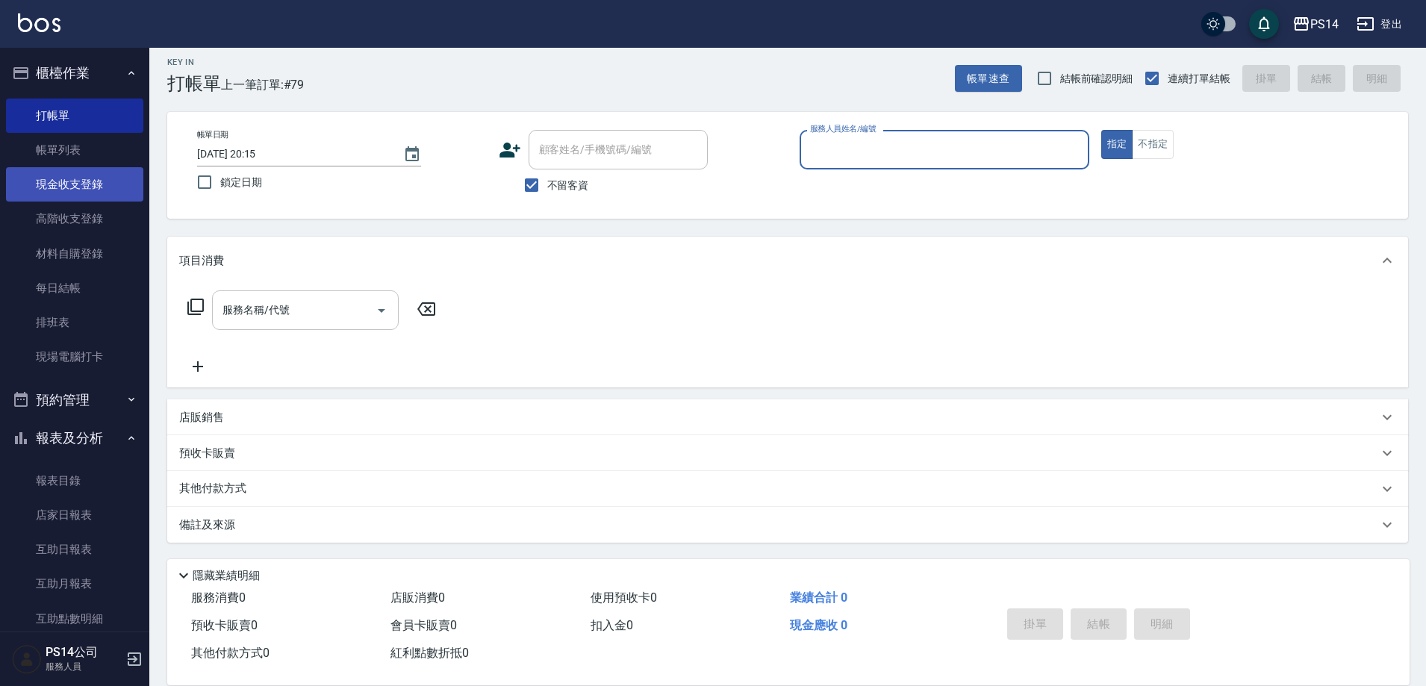
click at [76, 193] on link "現金收支登錄" at bounding box center [74, 184] width 137 height 34
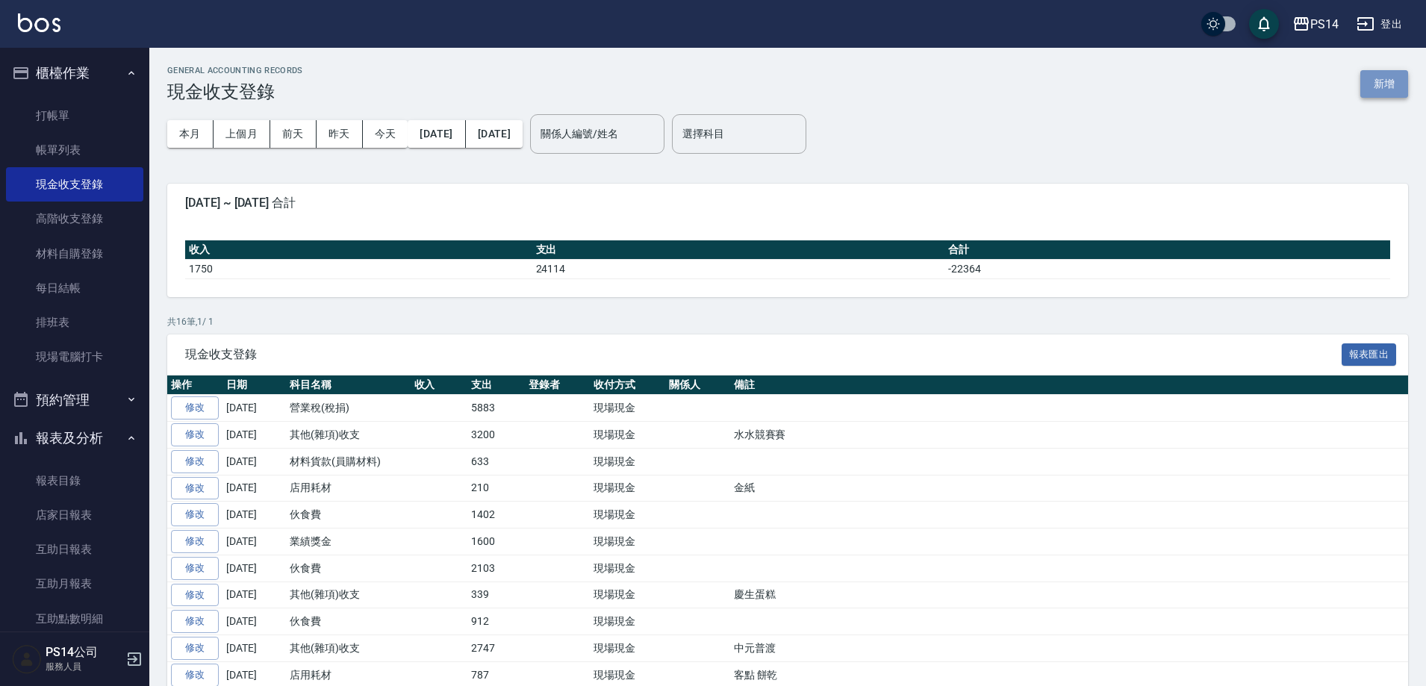
click at [1405, 84] on button "新增" at bounding box center [1384, 84] width 48 height 28
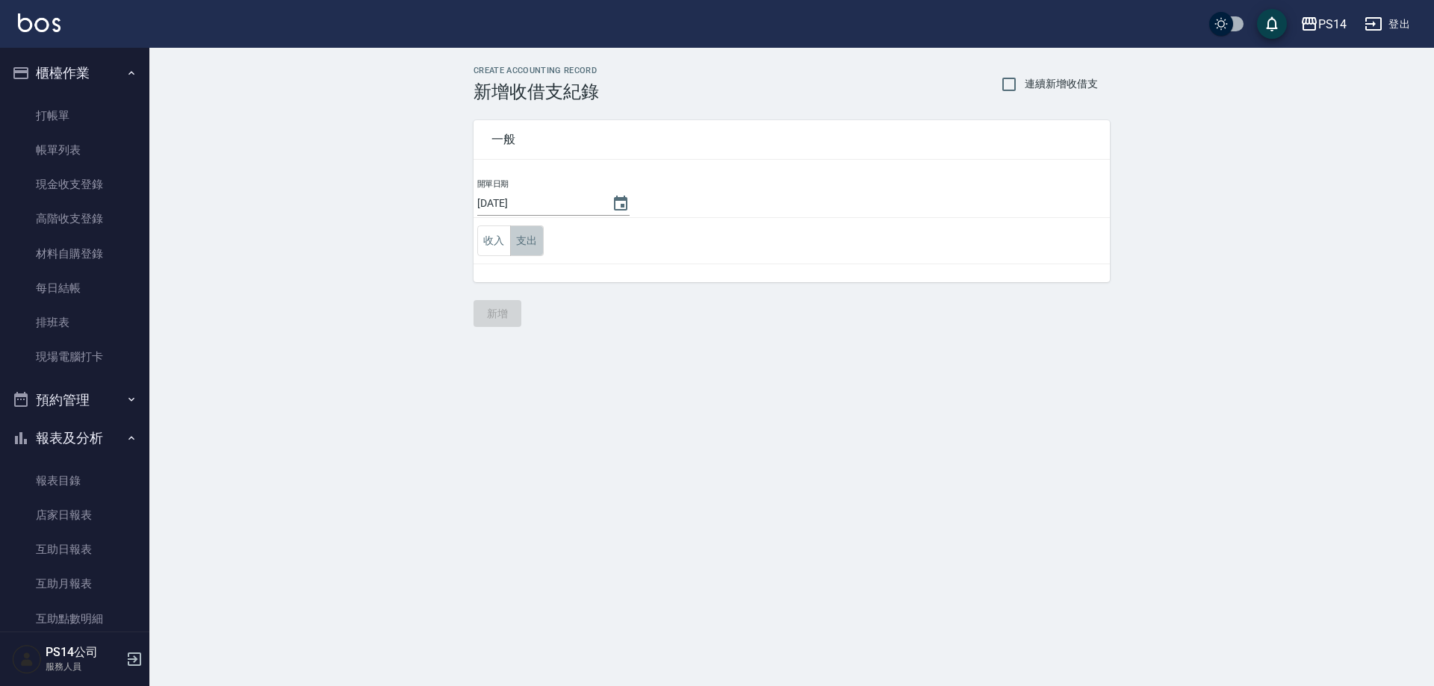
click at [527, 230] on button "支出" at bounding box center [527, 240] width 34 height 31
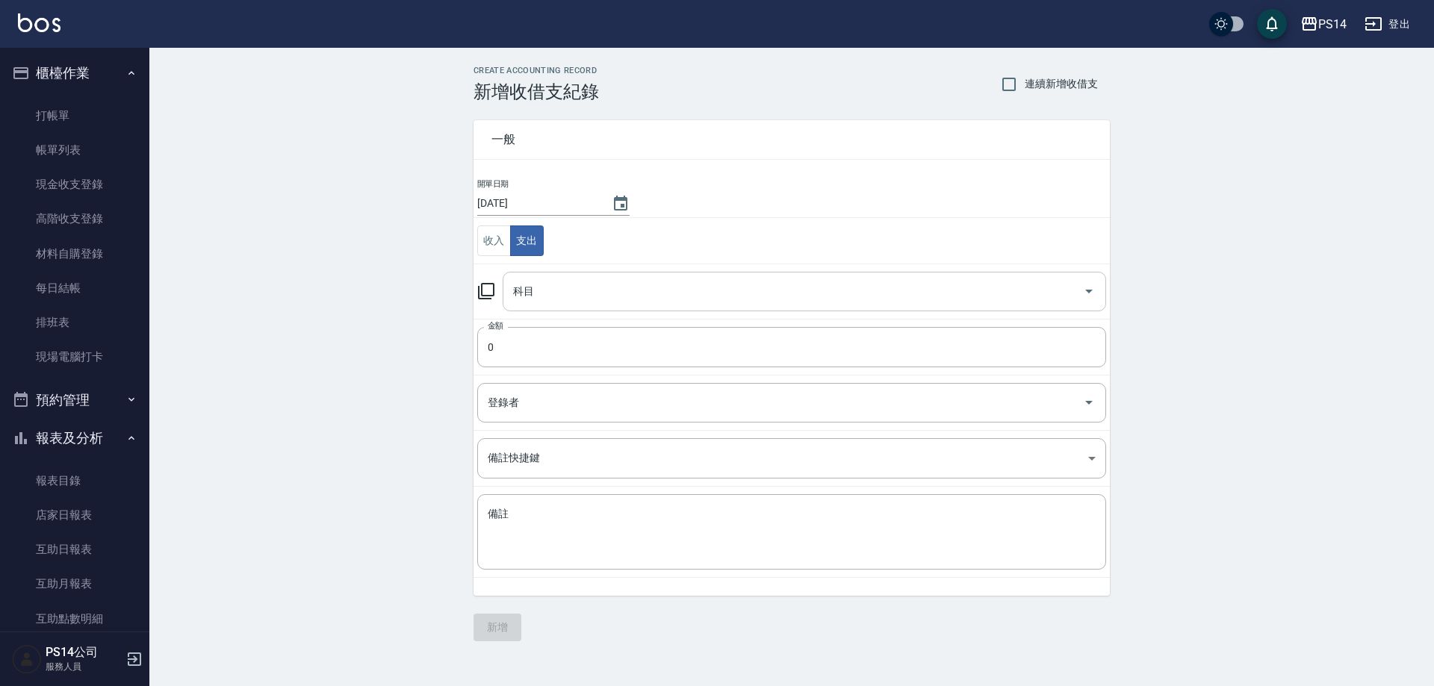
click at [556, 296] on input "科目" at bounding box center [792, 292] width 567 height 26
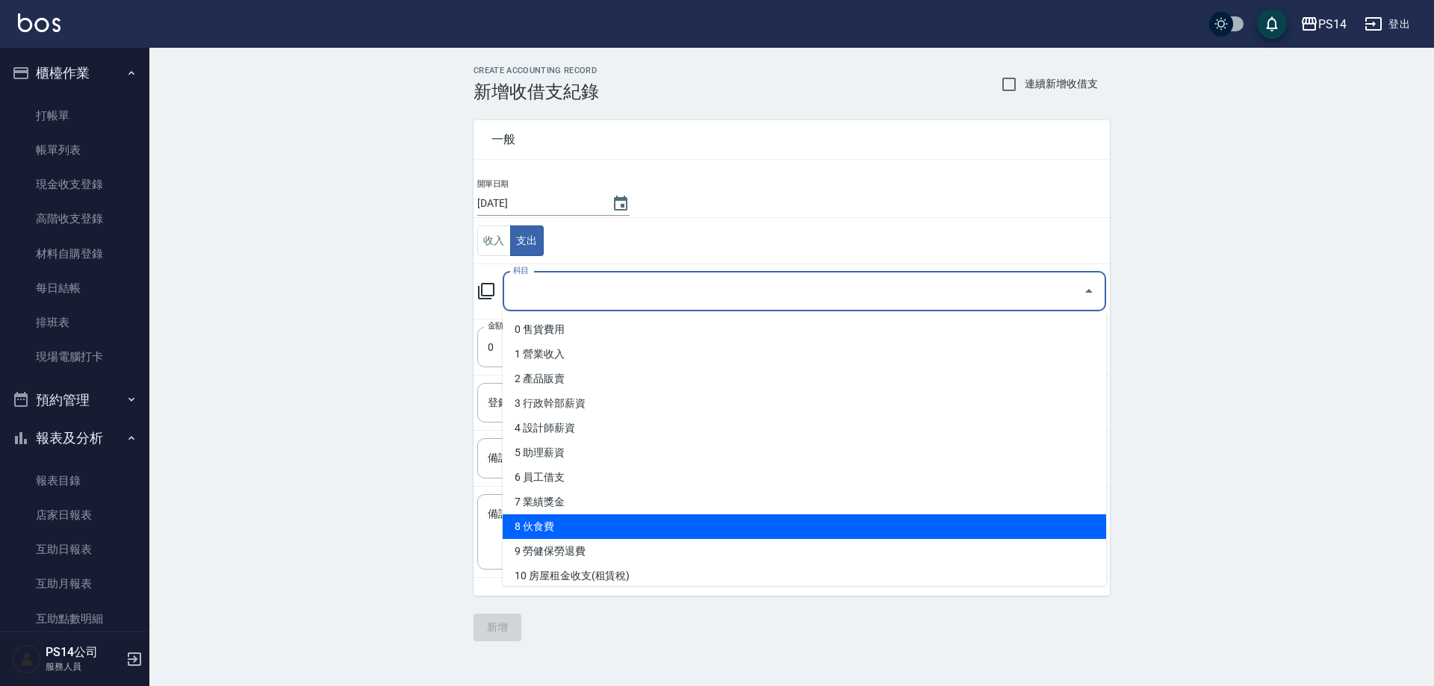
click at [553, 519] on li "8 伙食費" at bounding box center [804, 526] width 603 height 25
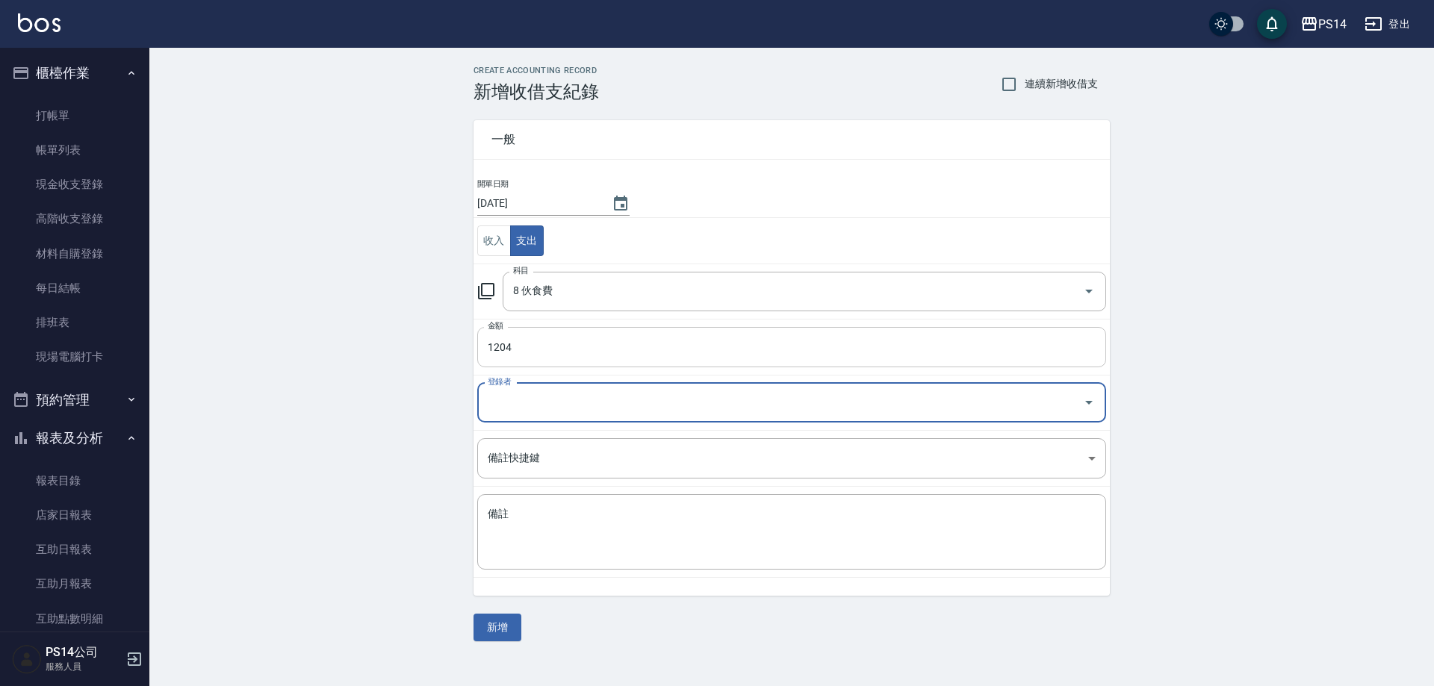
click at [529, 354] on input "1204" at bounding box center [791, 347] width 629 height 40
click at [517, 635] on button "新增" at bounding box center [497, 628] width 48 height 28
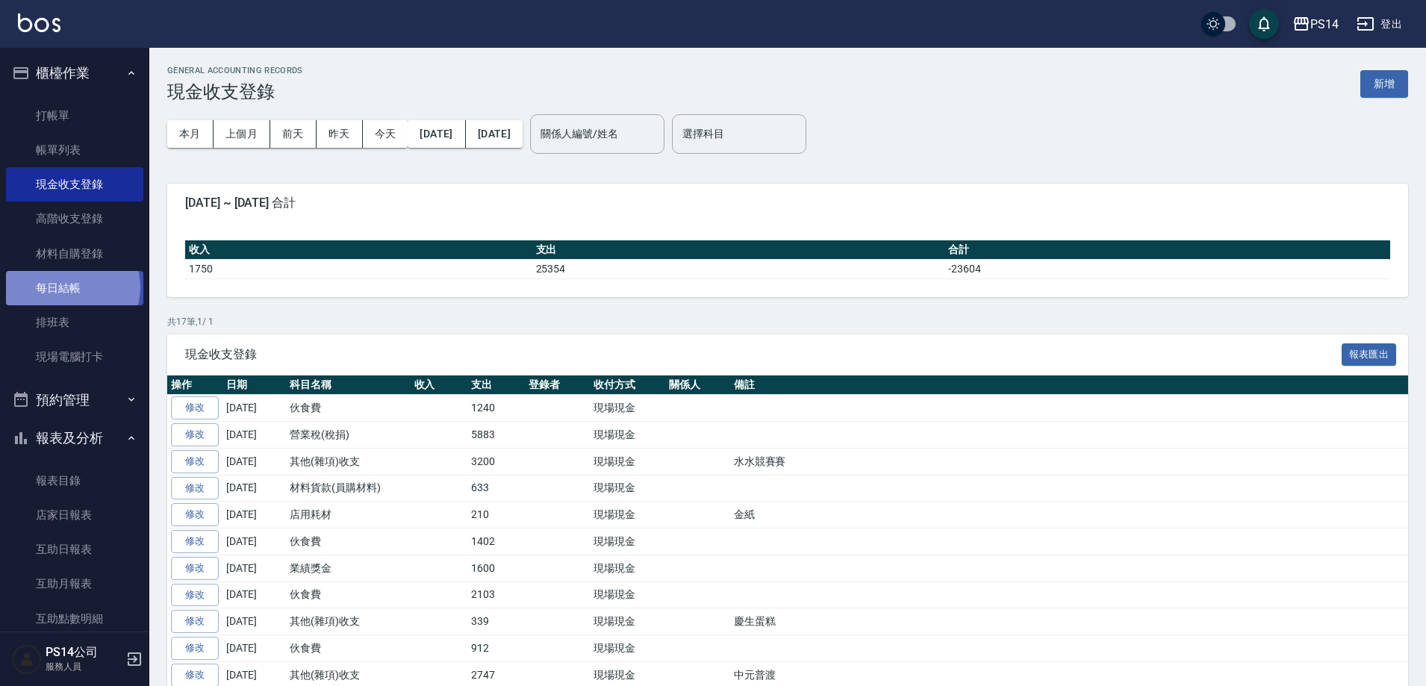
click at [72, 287] on link "每日結帳" at bounding box center [74, 288] width 137 height 34
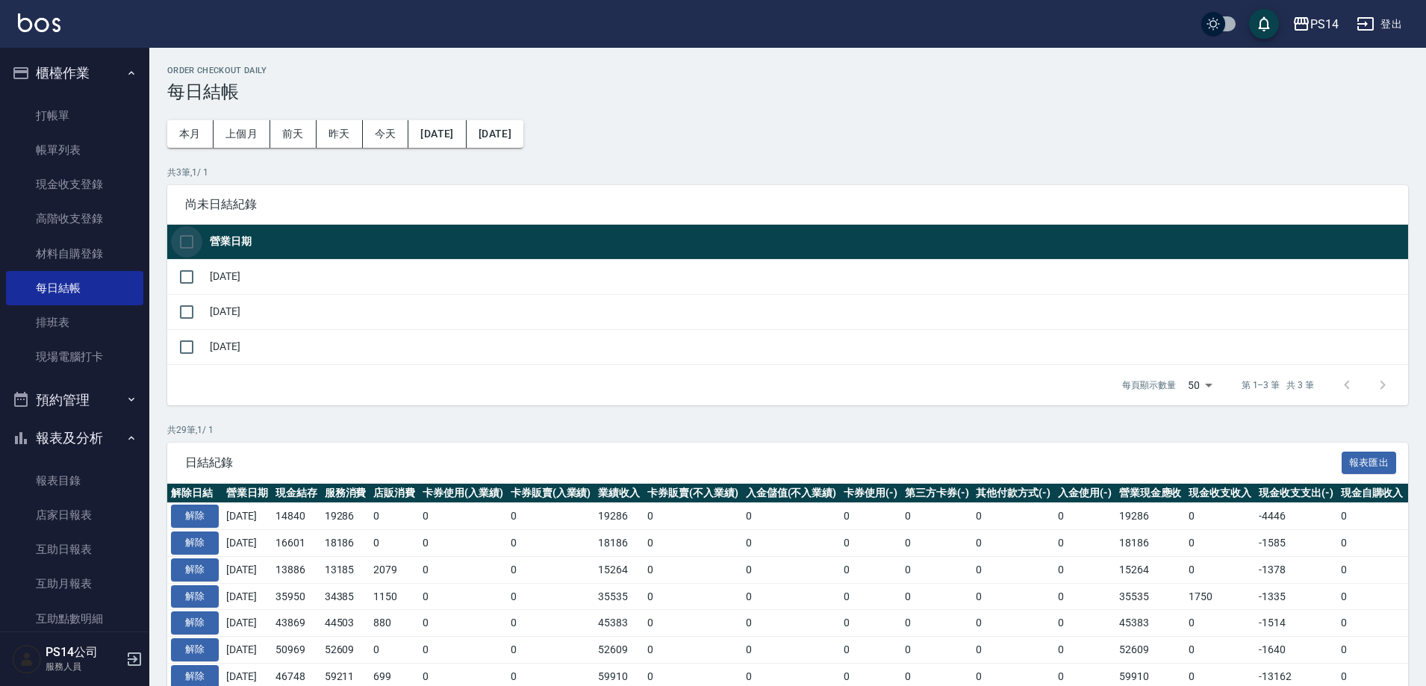
click at [193, 243] on input "checkbox" at bounding box center [186, 241] width 31 height 31
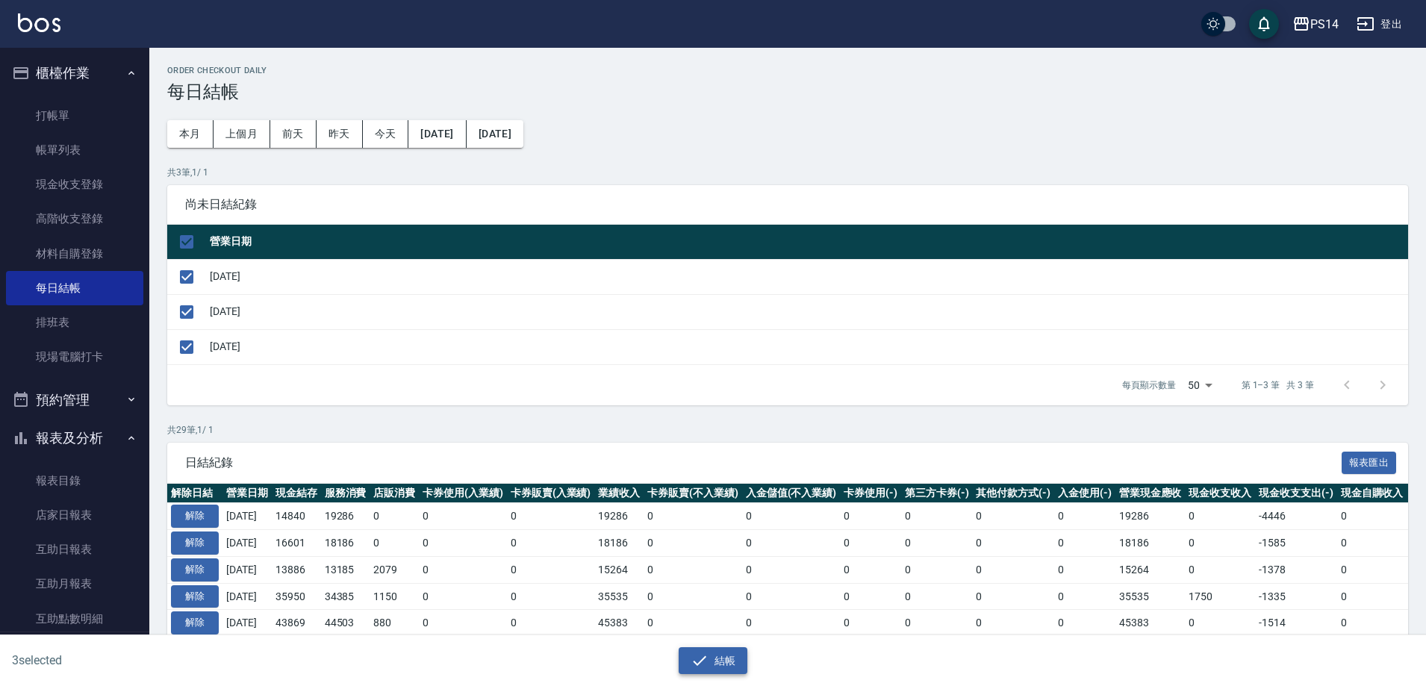
click at [719, 659] on button "結帳" at bounding box center [713, 661] width 69 height 28
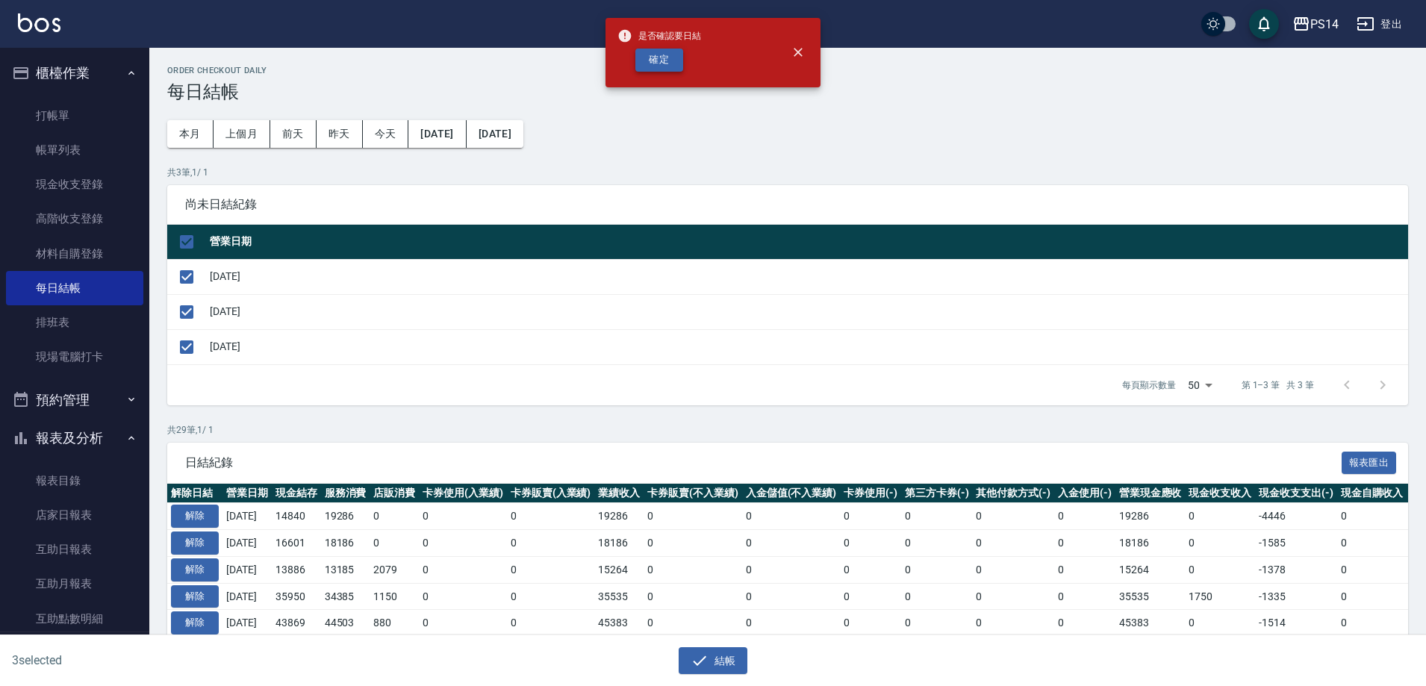
click at [666, 61] on button "確定" at bounding box center [659, 60] width 48 height 23
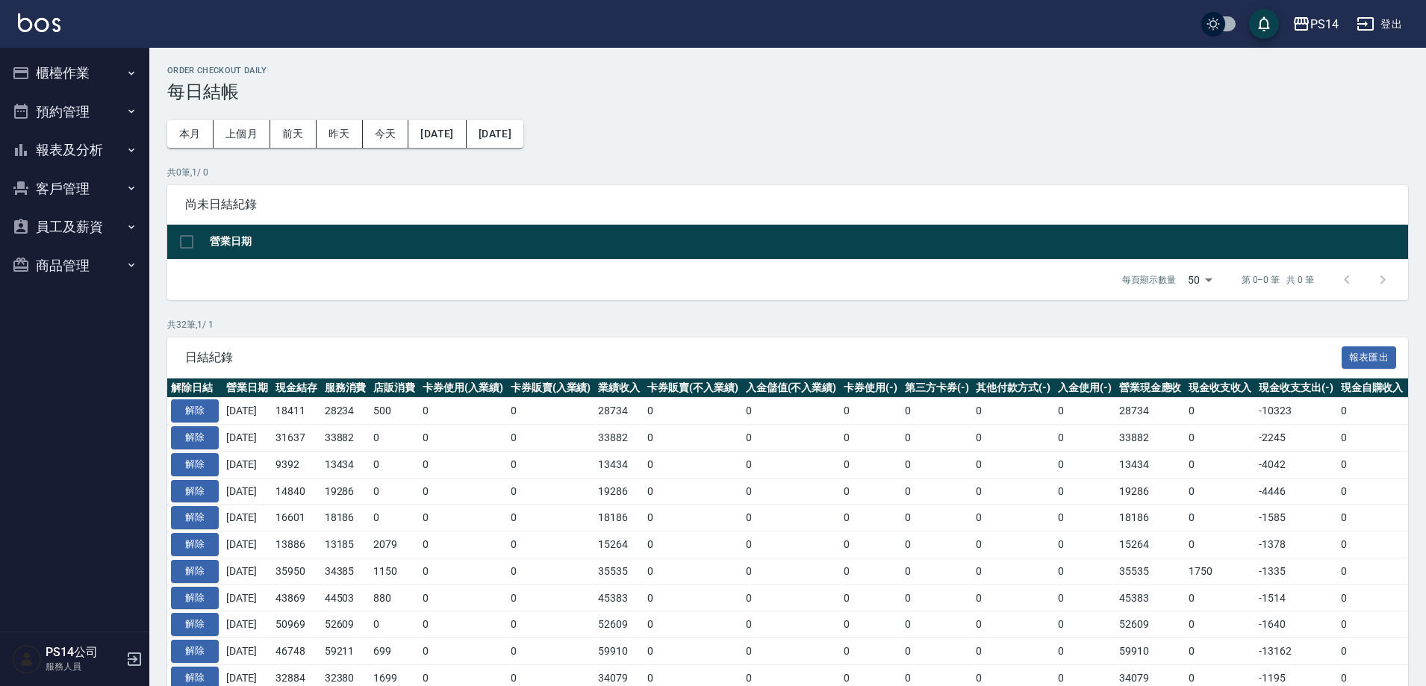
click at [65, 74] on button "櫃檯作業" at bounding box center [74, 73] width 137 height 39
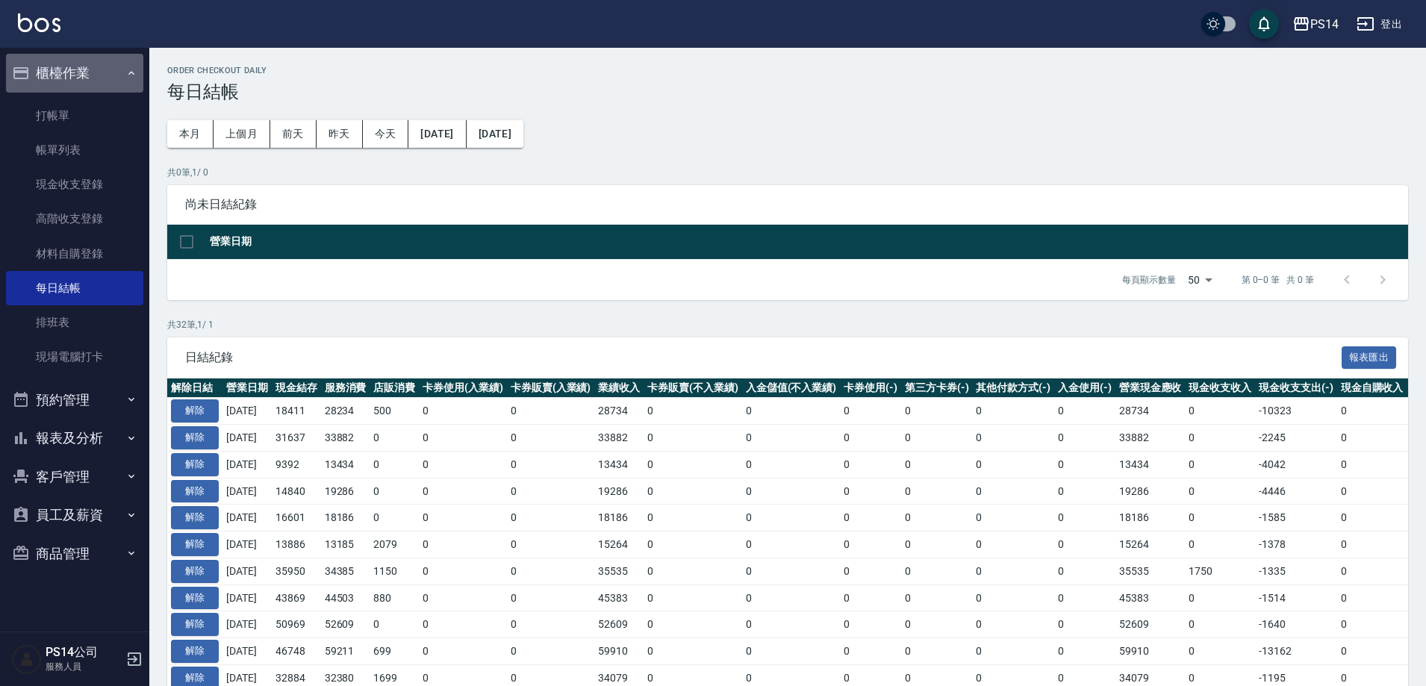
click at [64, 77] on button "櫃檯作業" at bounding box center [74, 73] width 137 height 39
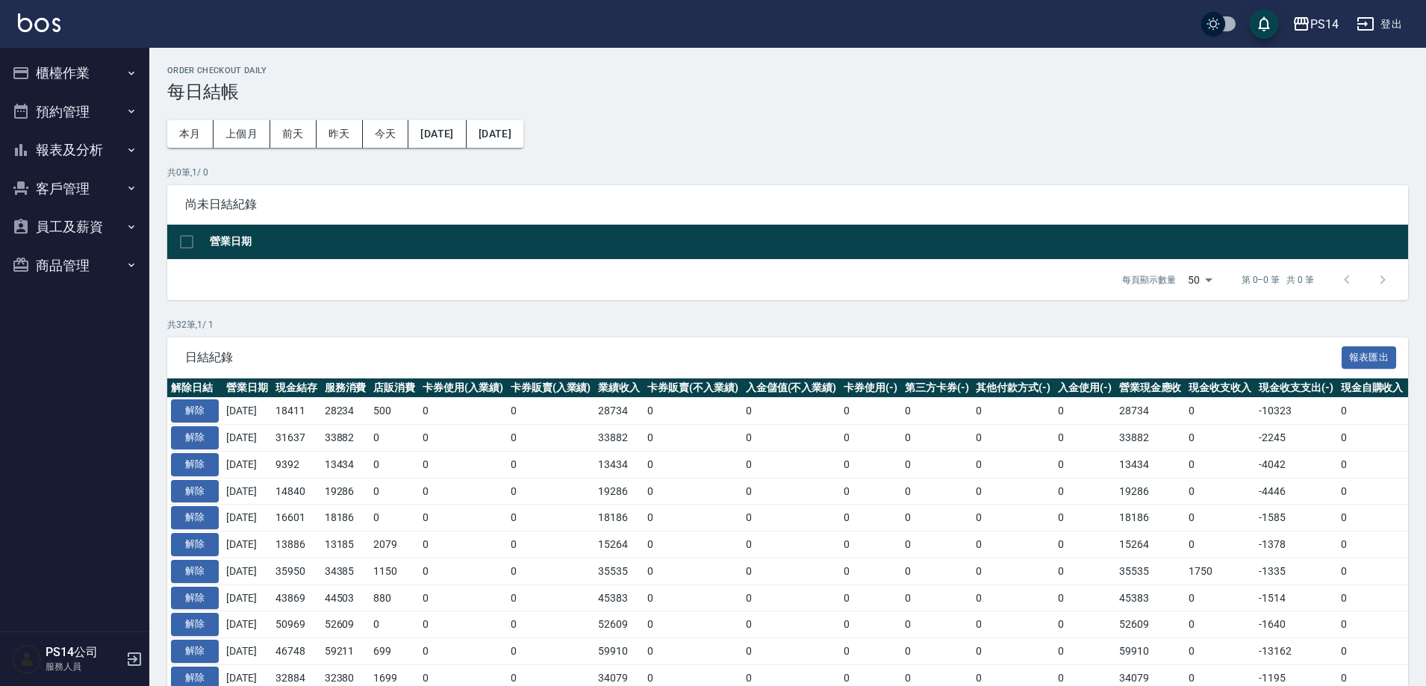
click at [63, 141] on button "報表及分析" at bounding box center [74, 150] width 137 height 39
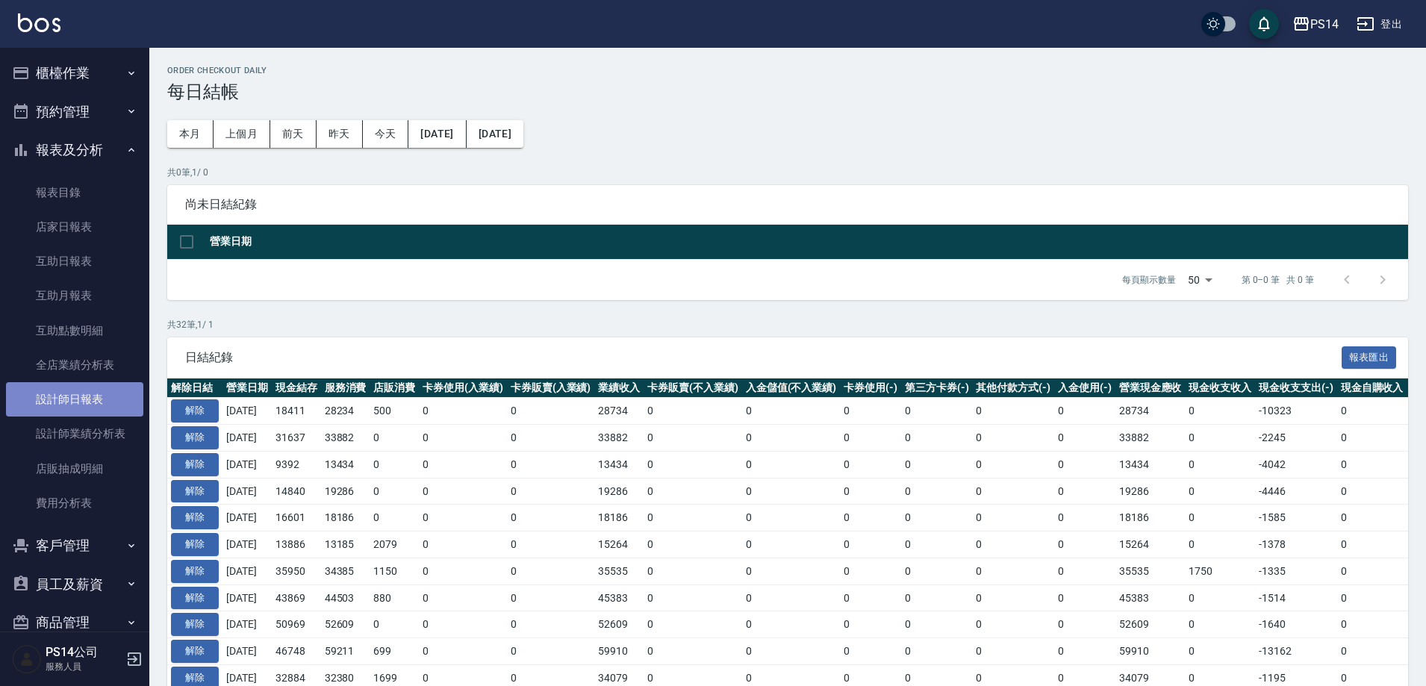
click at [91, 392] on link "設計師日報表" at bounding box center [74, 399] width 137 height 34
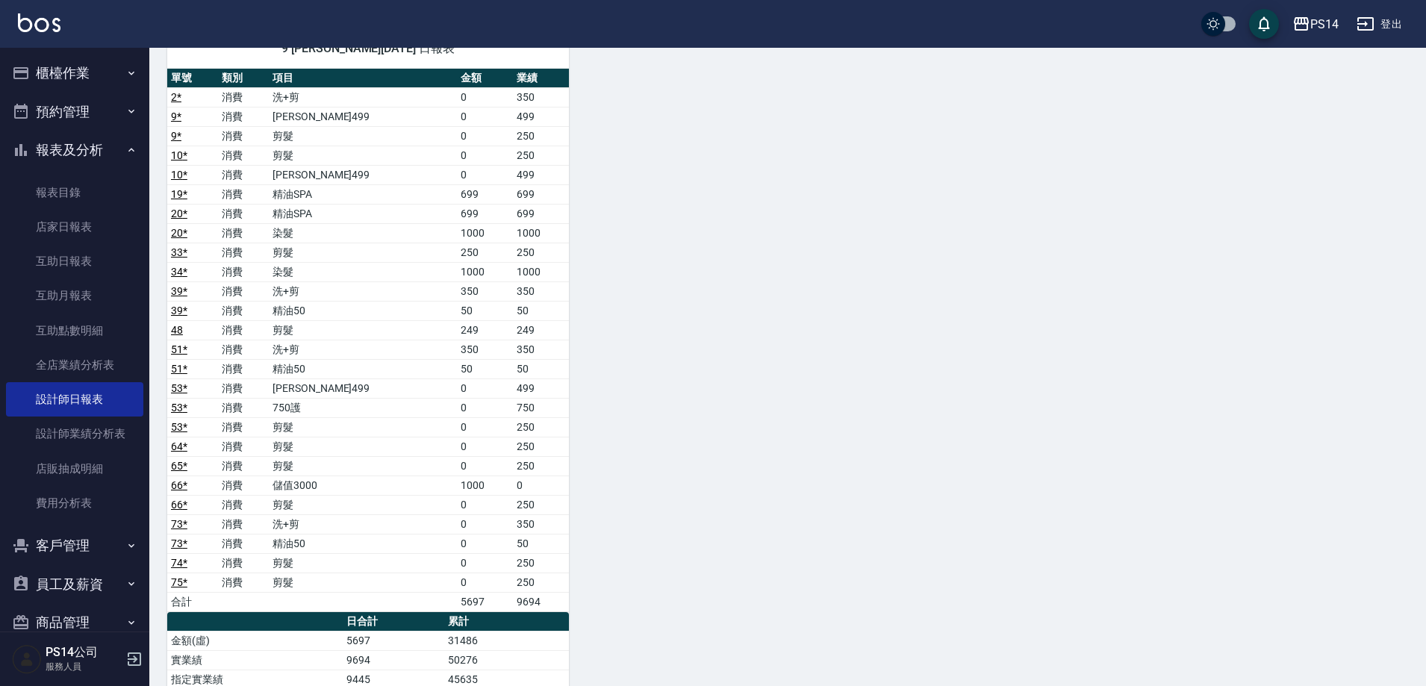
scroll to position [1814, 0]
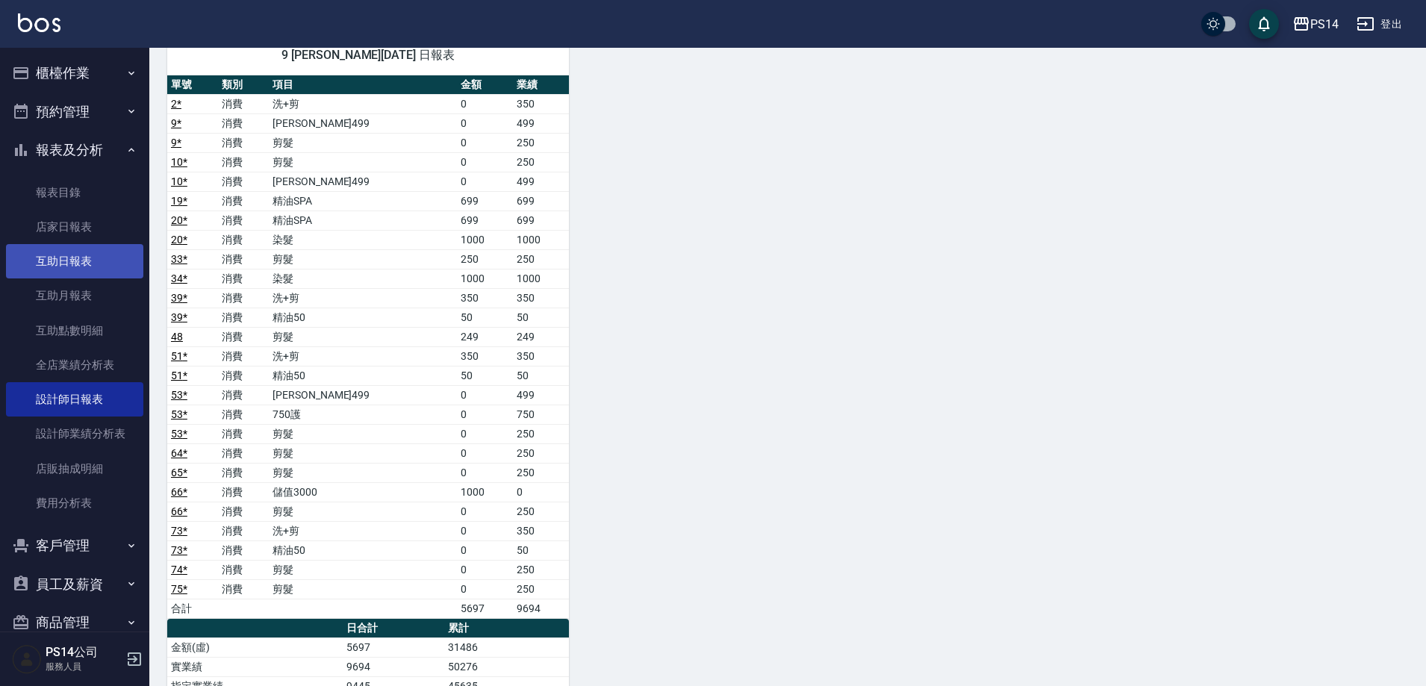
click at [71, 263] on link "互助日報表" at bounding box center [74, 261] width 137 height 34
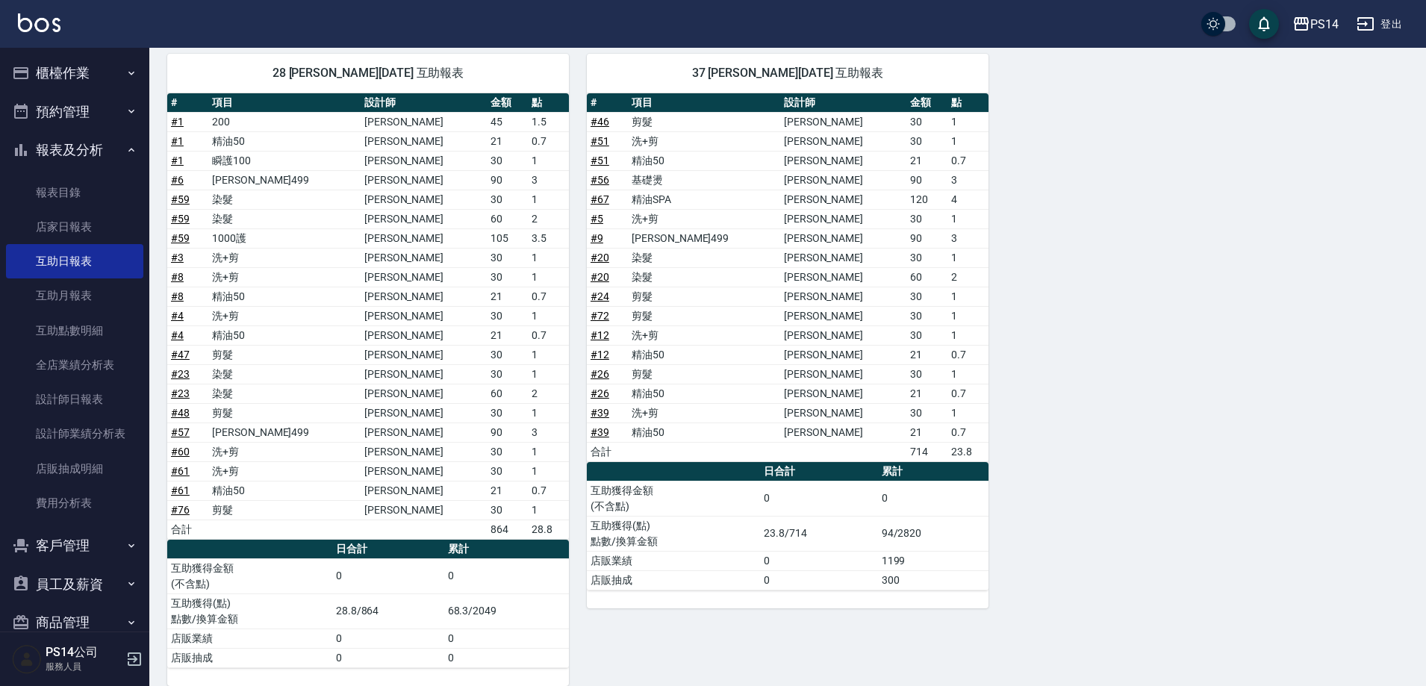
scroll to position [1180, 0]
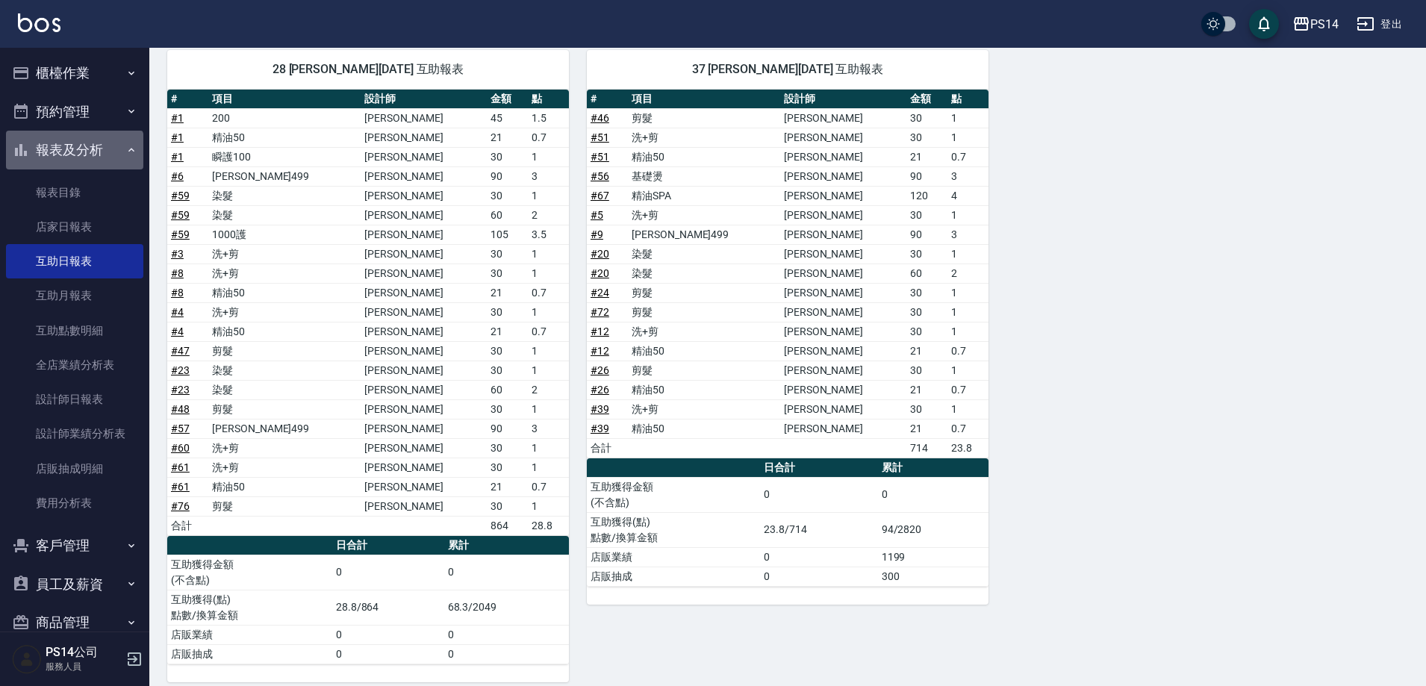
click at [74, 154] on button "報表及分析" at bounding box center [74, 150] width 137 height 39
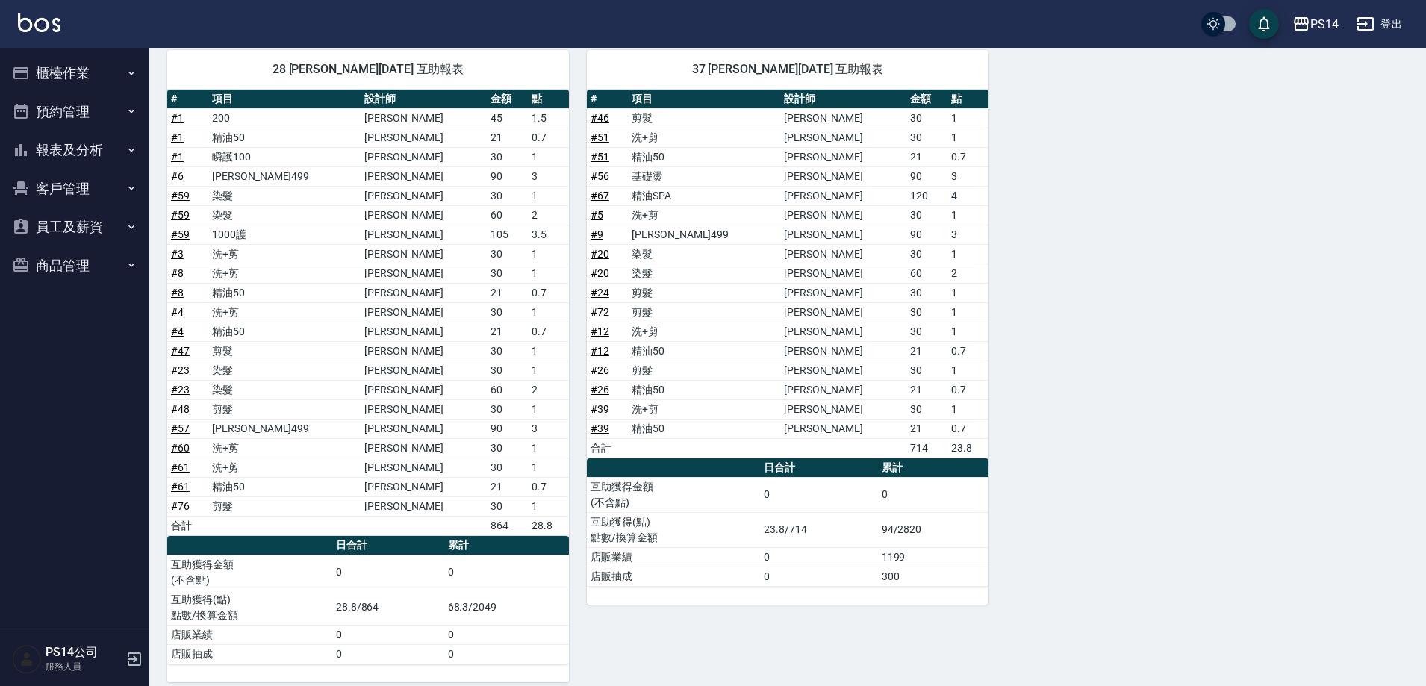
click at [83, 71] on button "櫃檯作業" at bounding box center [74, 73] width 137 height 39
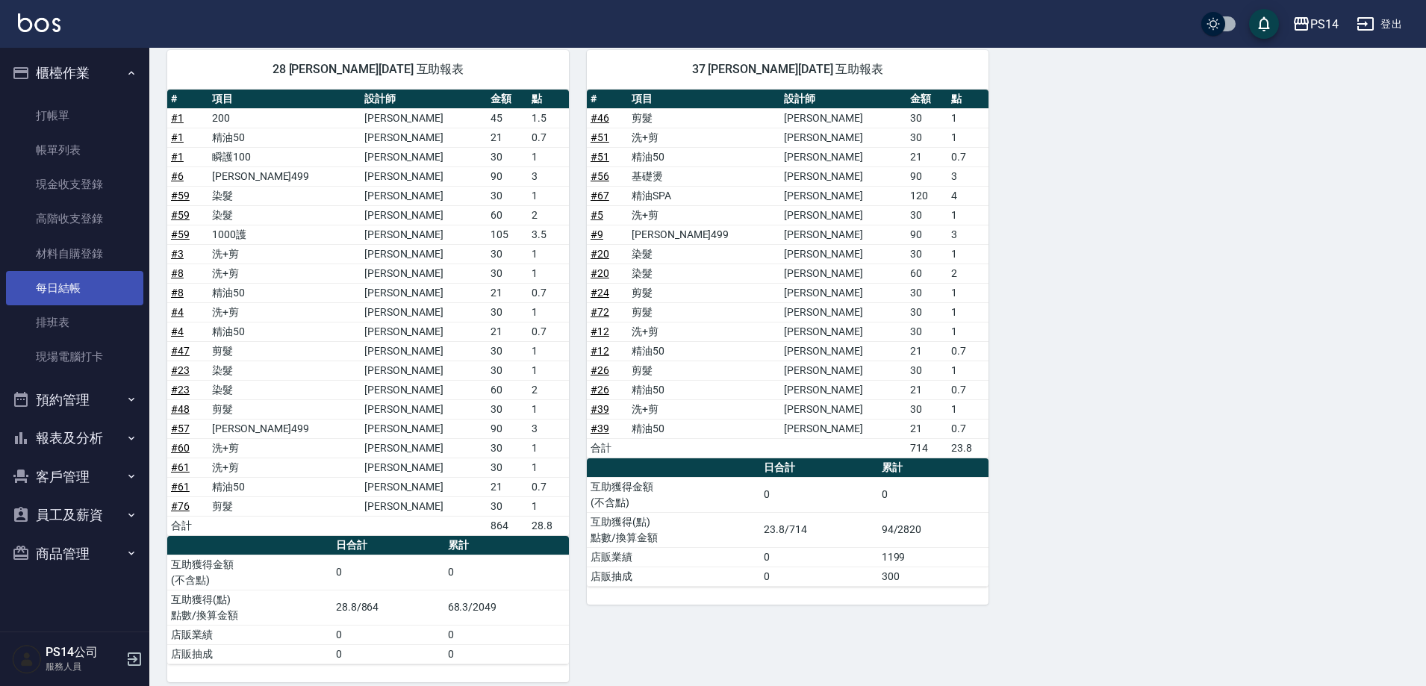
click at [69, 296] on link "每日結帳" at bounding box center [74, 288] width 137 height 34
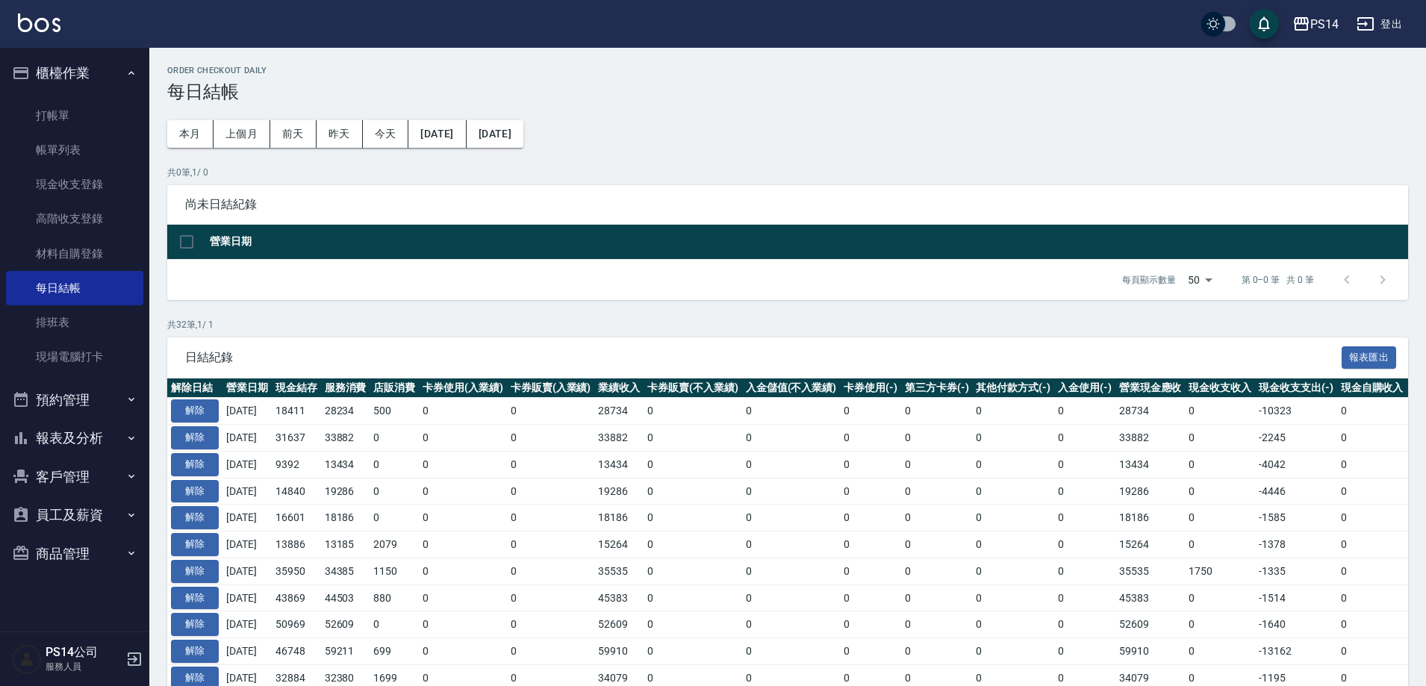
click at [69, 76] on button "櫃檯作業" at bounding box center [74, 73] width 137 height 39
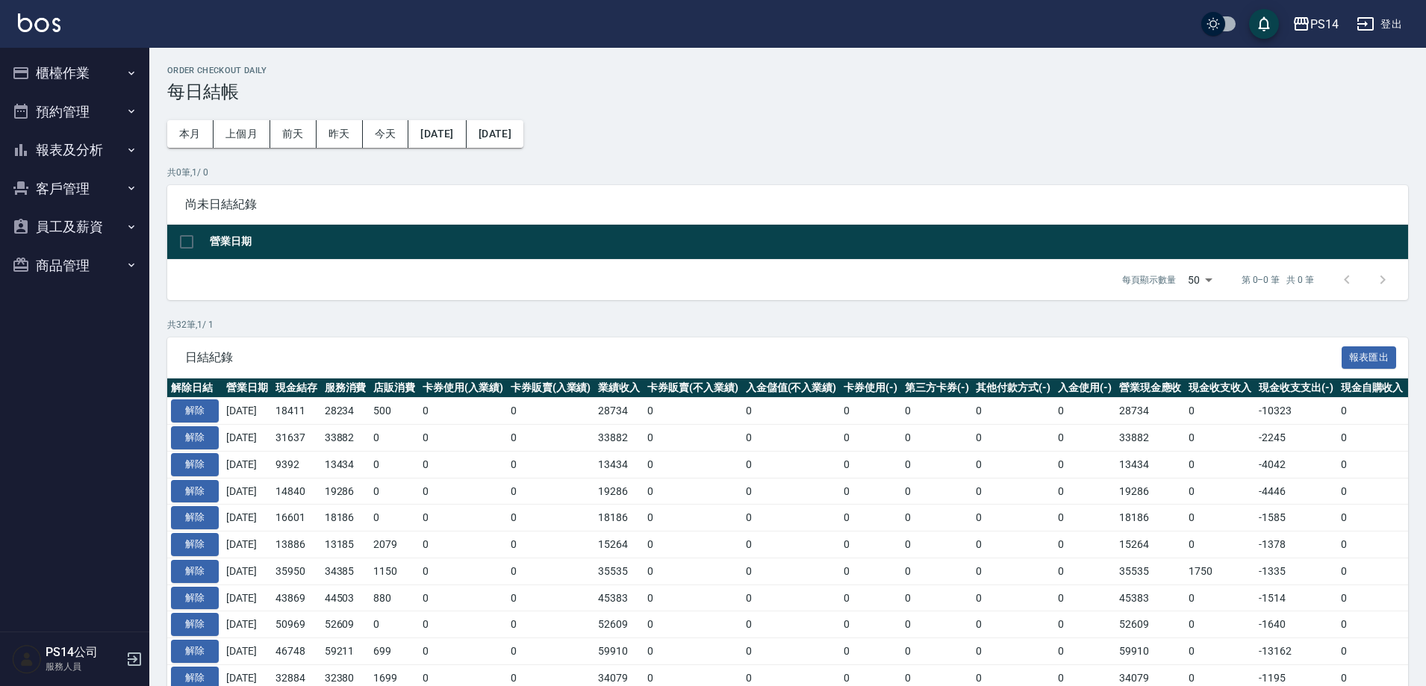
click at [62, 105] on button "預約管理" at bounding box center [74, 112] width 137 height 39
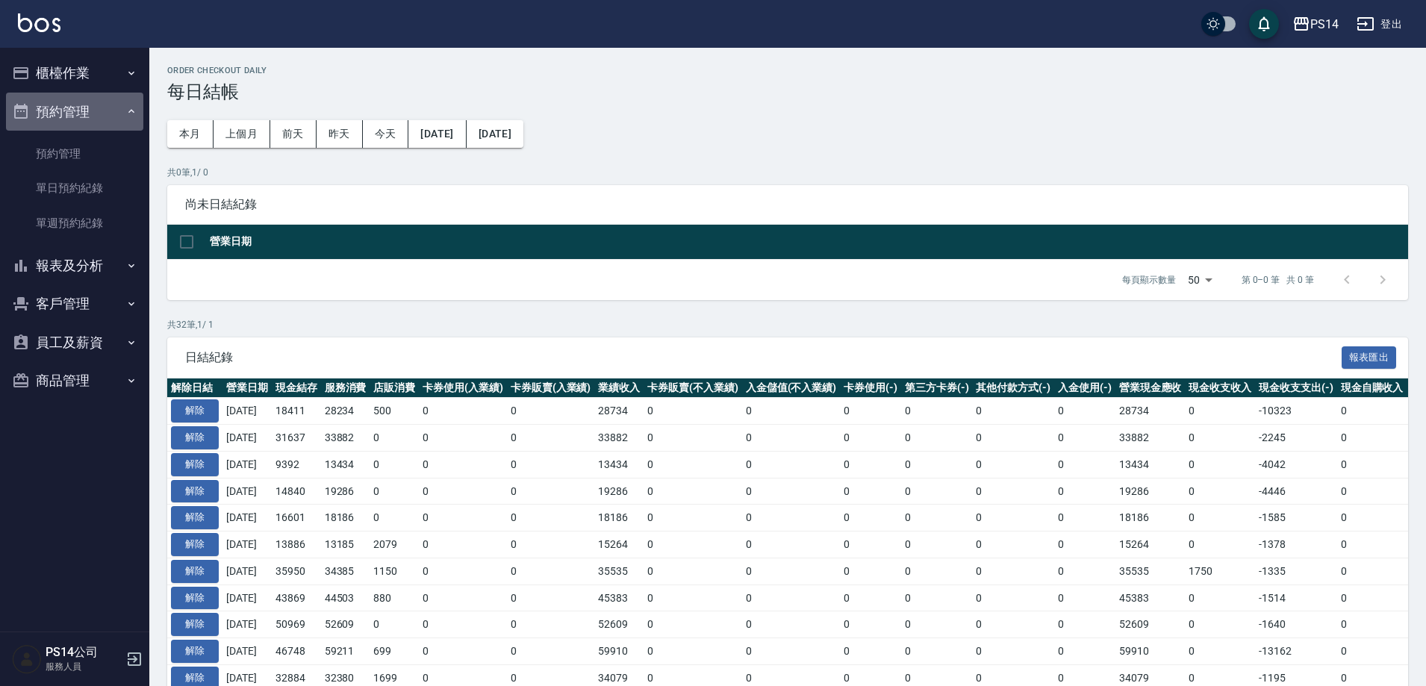
click at [62, 105] on button "預約管理" at bounding box center [74, 112] width 137 height 39
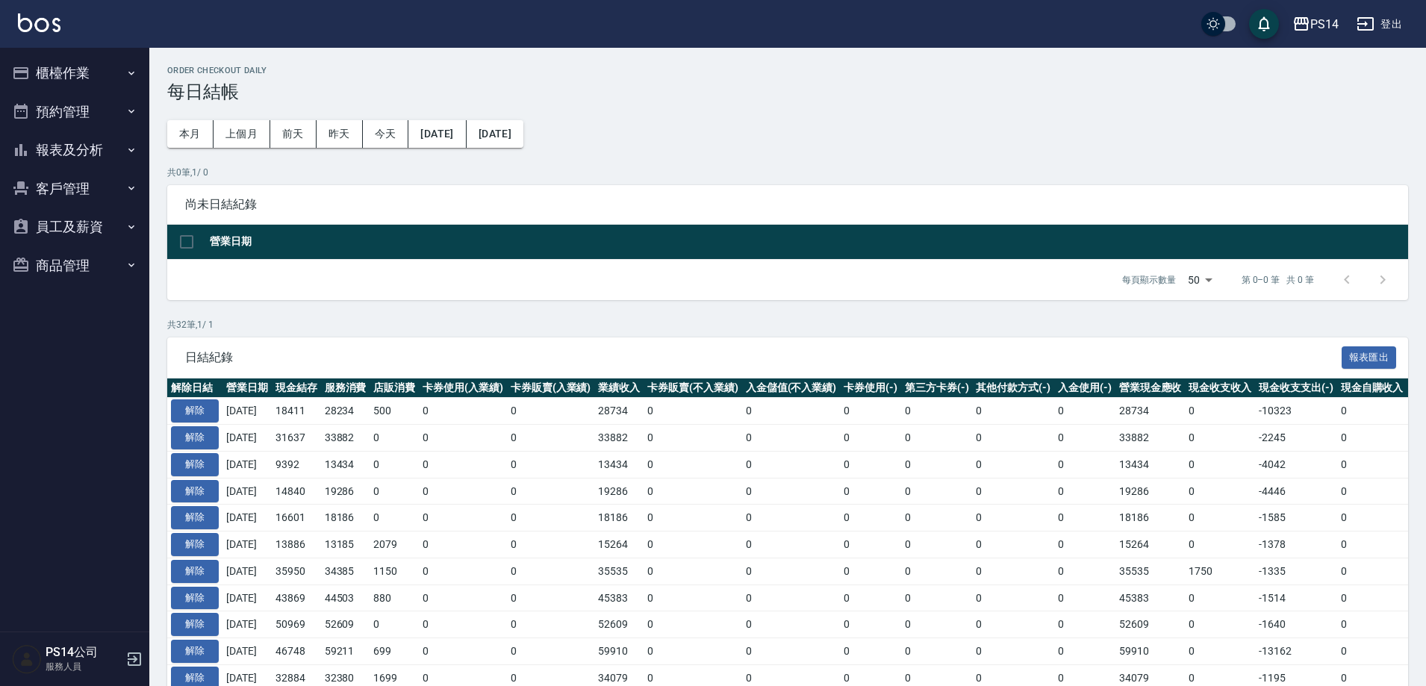
click at [63, 155] on button "報表及分析" at bounding box center [74, 150] width 137 height 39
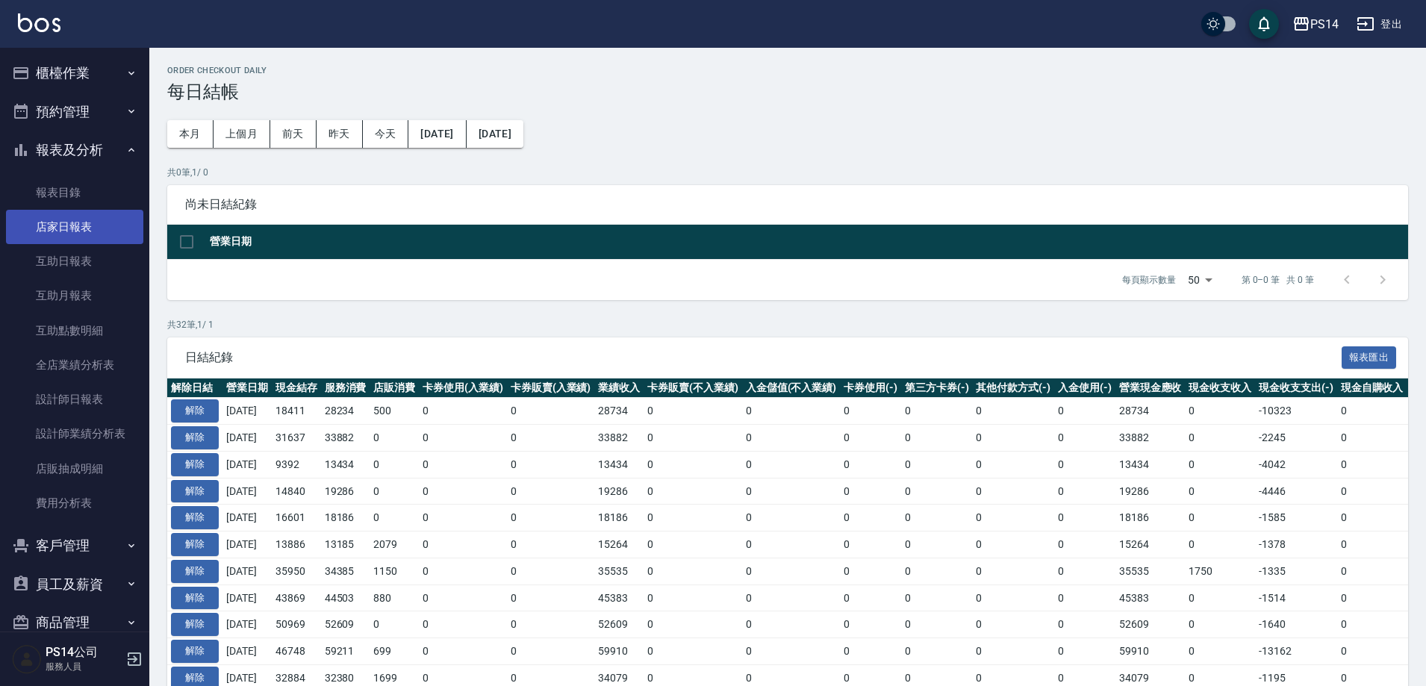
click at [64, 228] on link "店家日報表" at bounding box center [74, 227] width 137 height 34
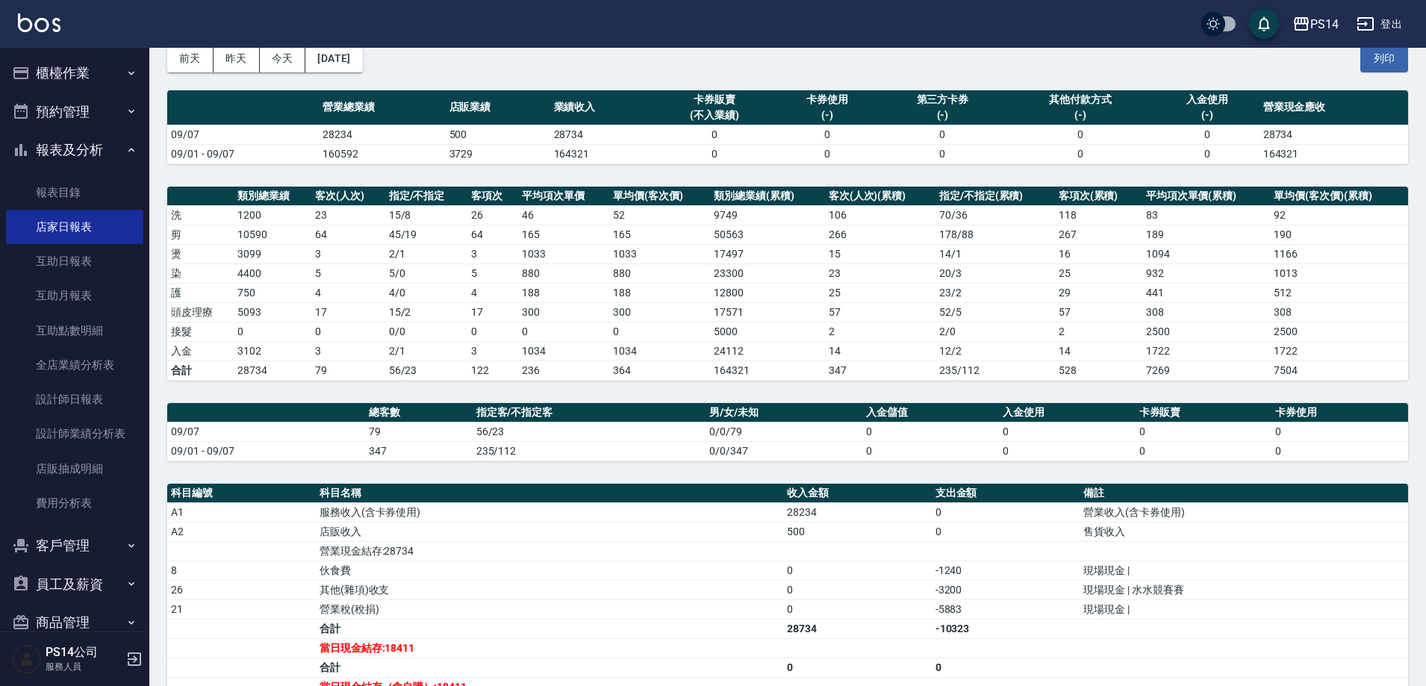
scroll to position [38, 0]
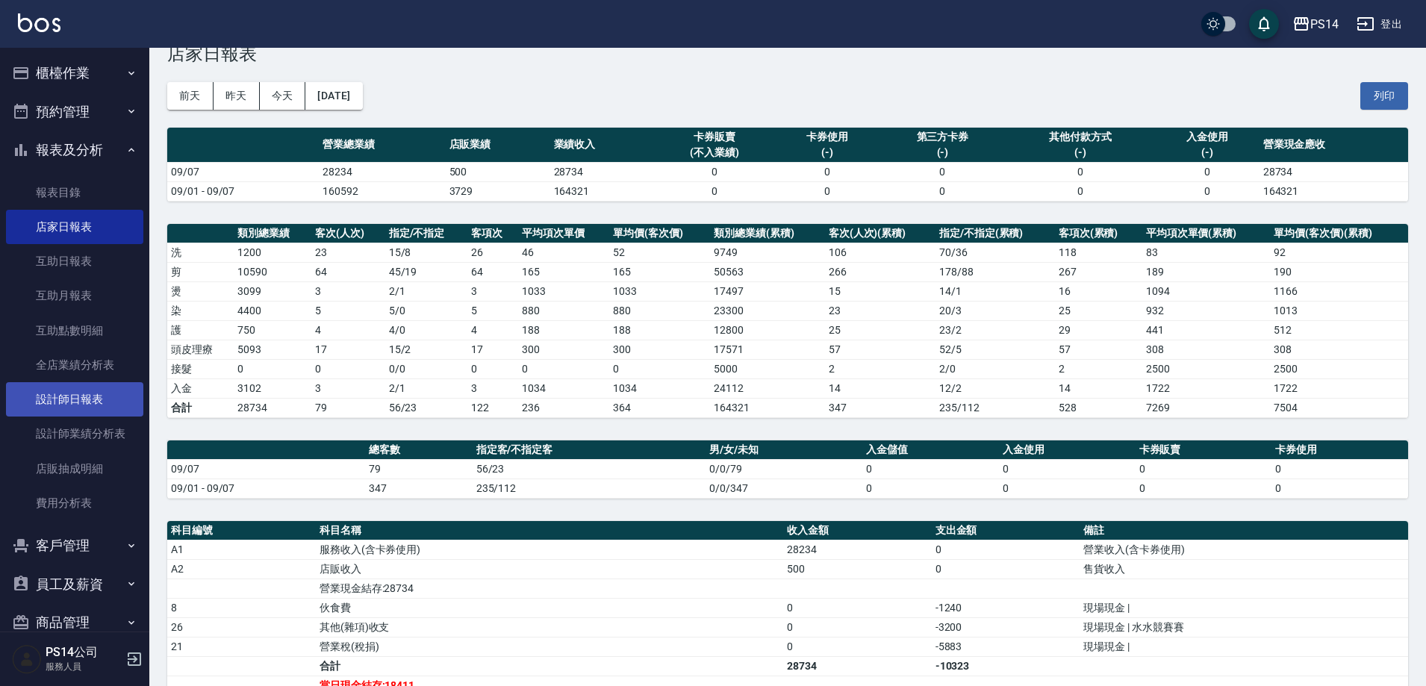
click at [83, 401] on link "設計師日報表" at bounding box center [74, 399] width 137 height 34
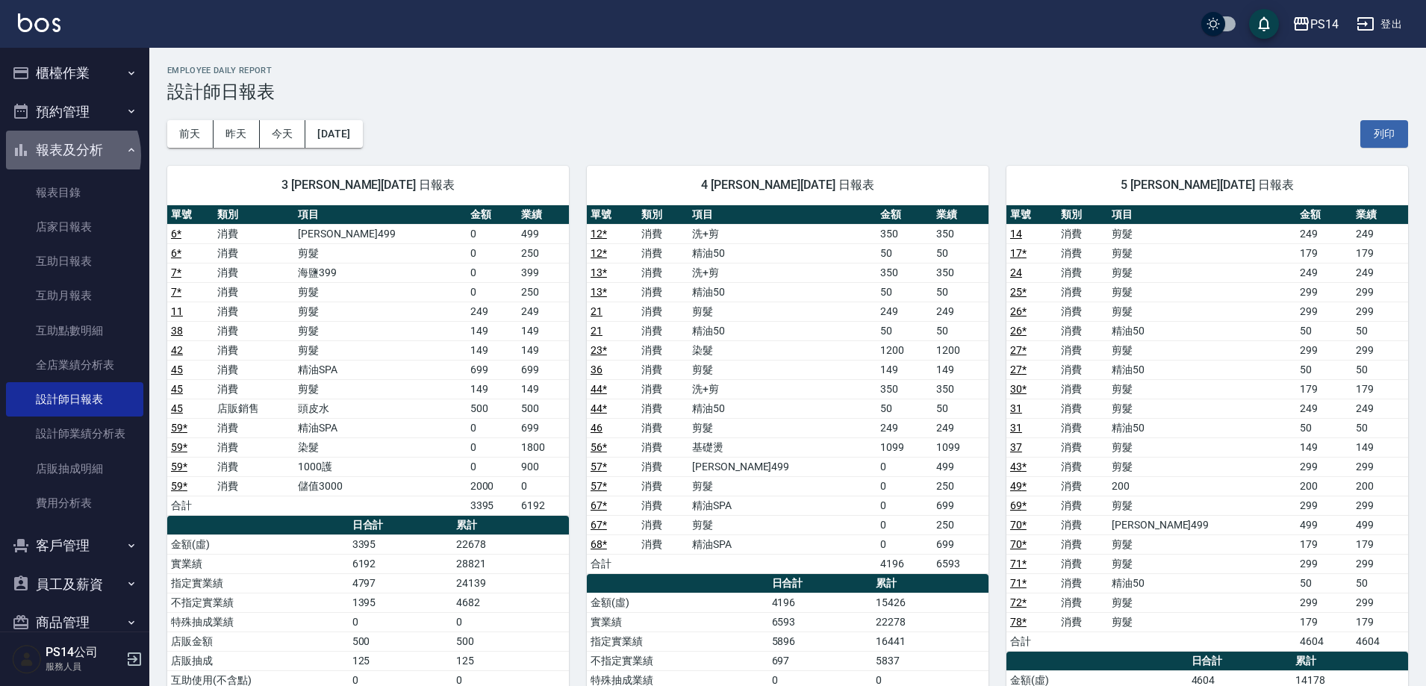
click at [60, 155] on button "報表及分析" at bounding box center [74, 150] width 137 height 39
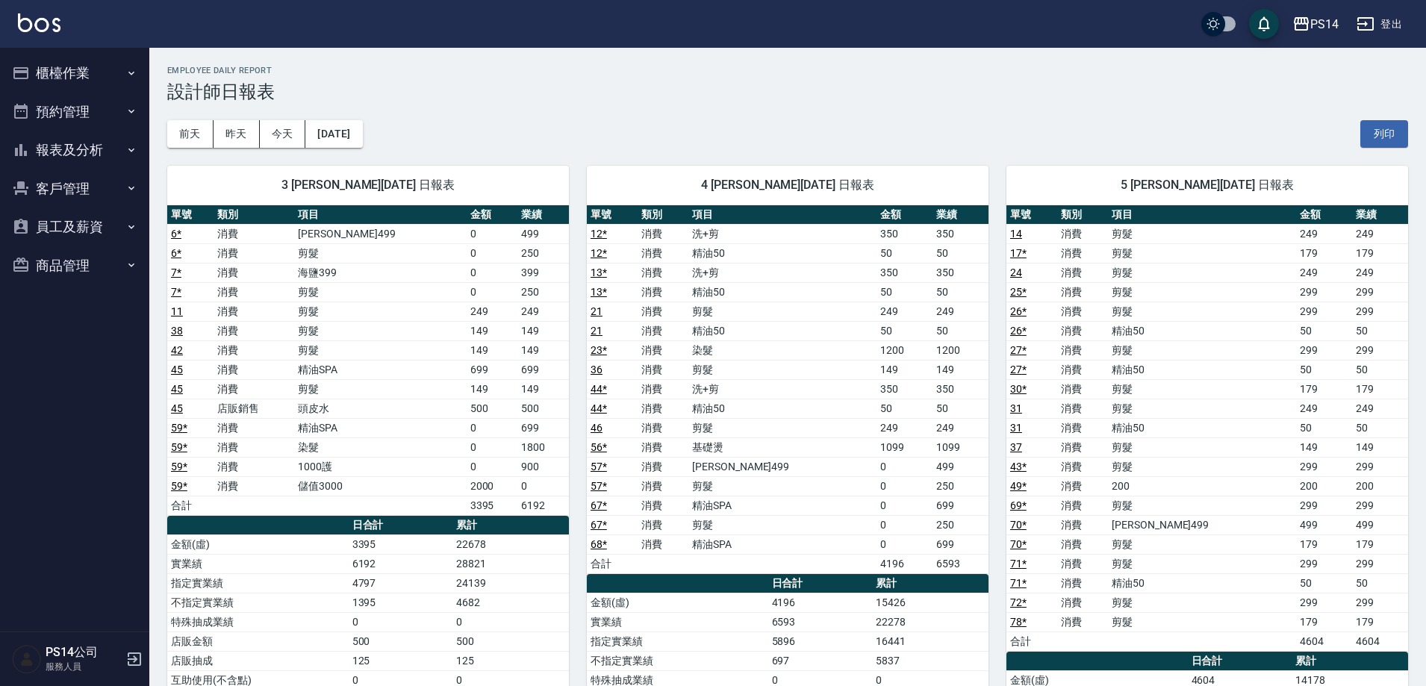
click at [502, 85] on h3 "設計師日報表" at bounding box center [787, 91] width 1241 height 21
click at [71, 146] on button "報表及分析" at bounding box center [74, 150] width 137 height 39
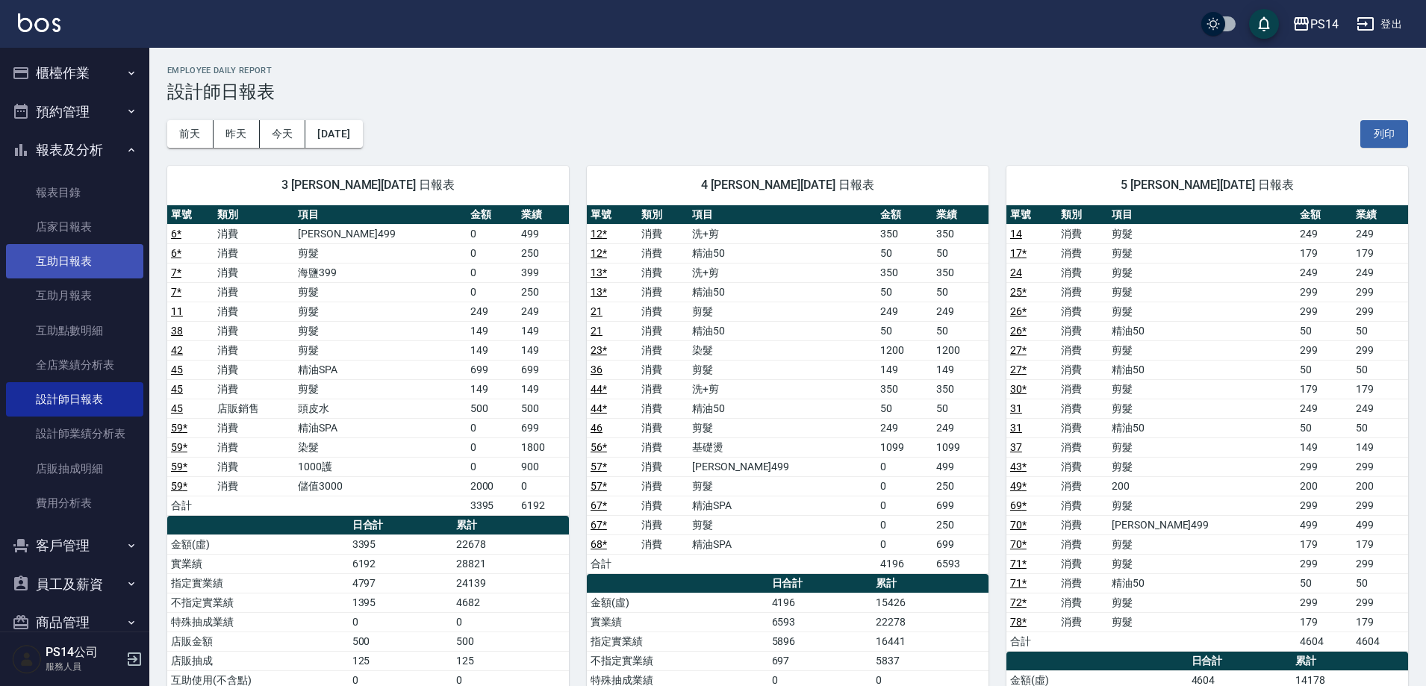
click at [75, 256] on link "互助日報表" at bounding box center [74, 261] width 137 height 34
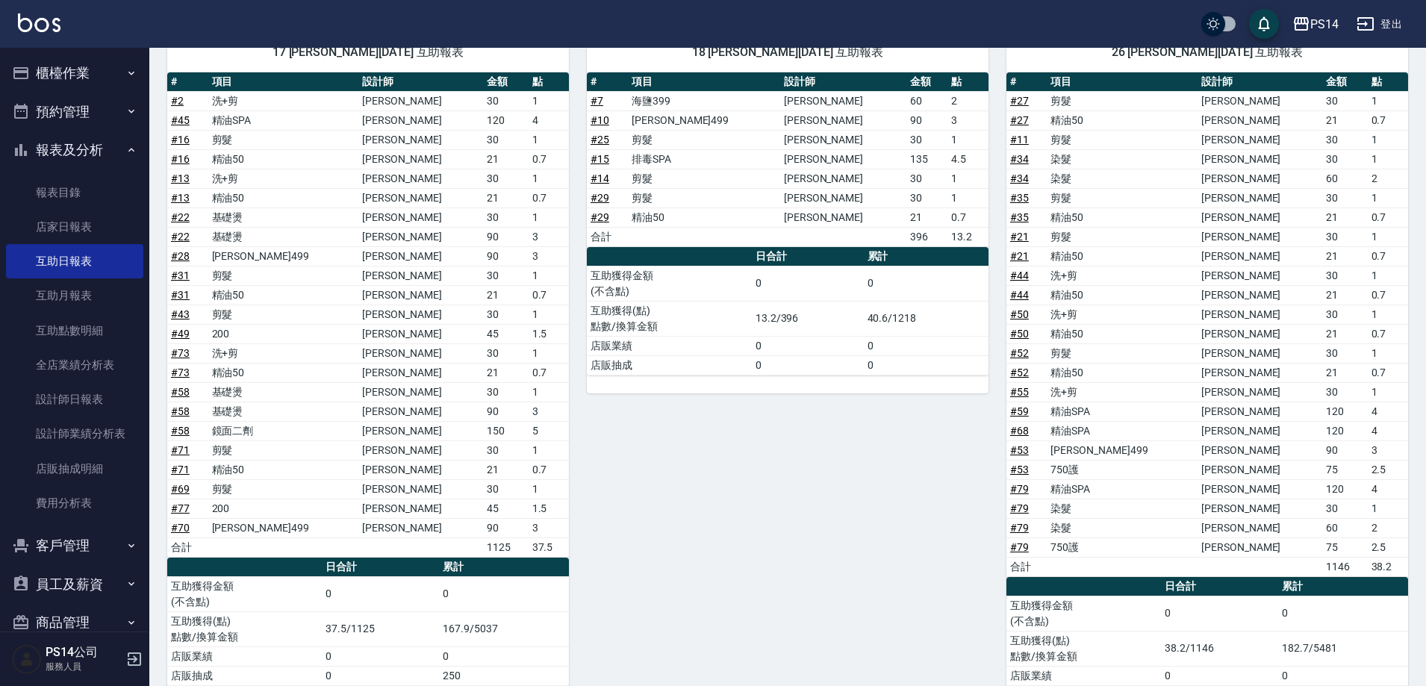
scroll to position [485, 0]
